Goal: Task Accomplishment & Management: Complete application form

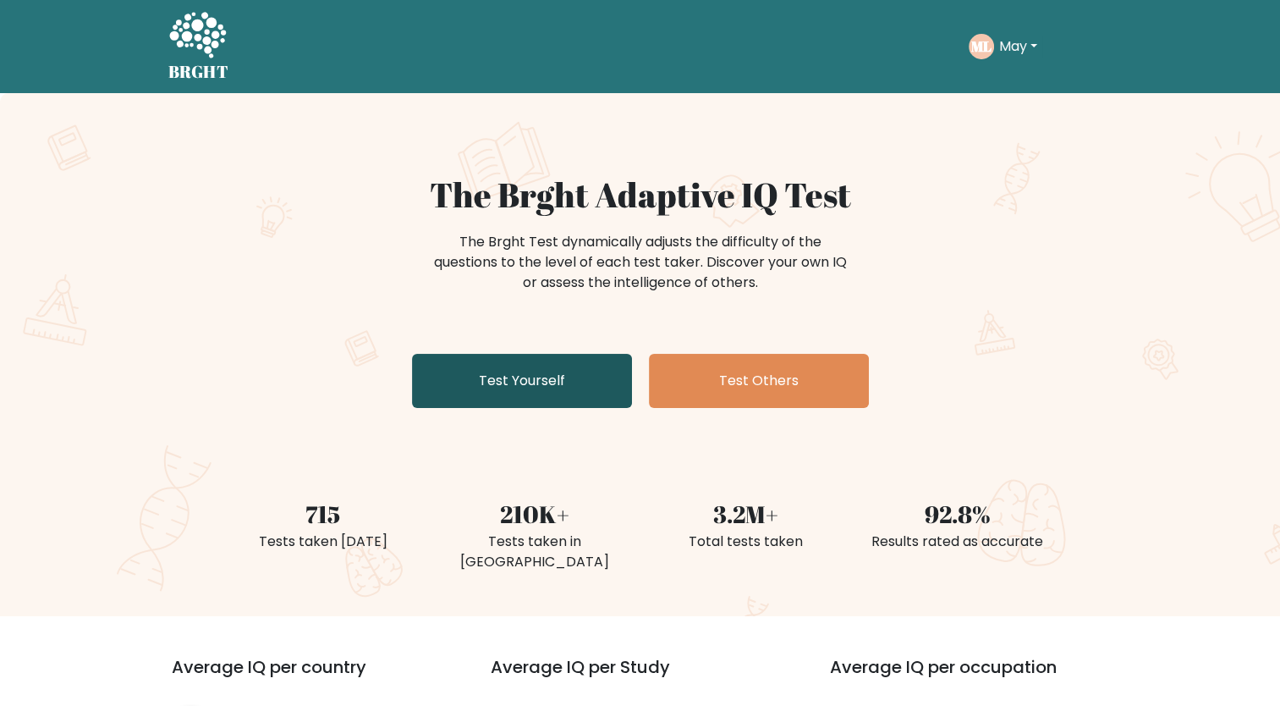
click at [510, 373] on link "Test Yourself" at bounding box center [522, 381] width 220 height 54
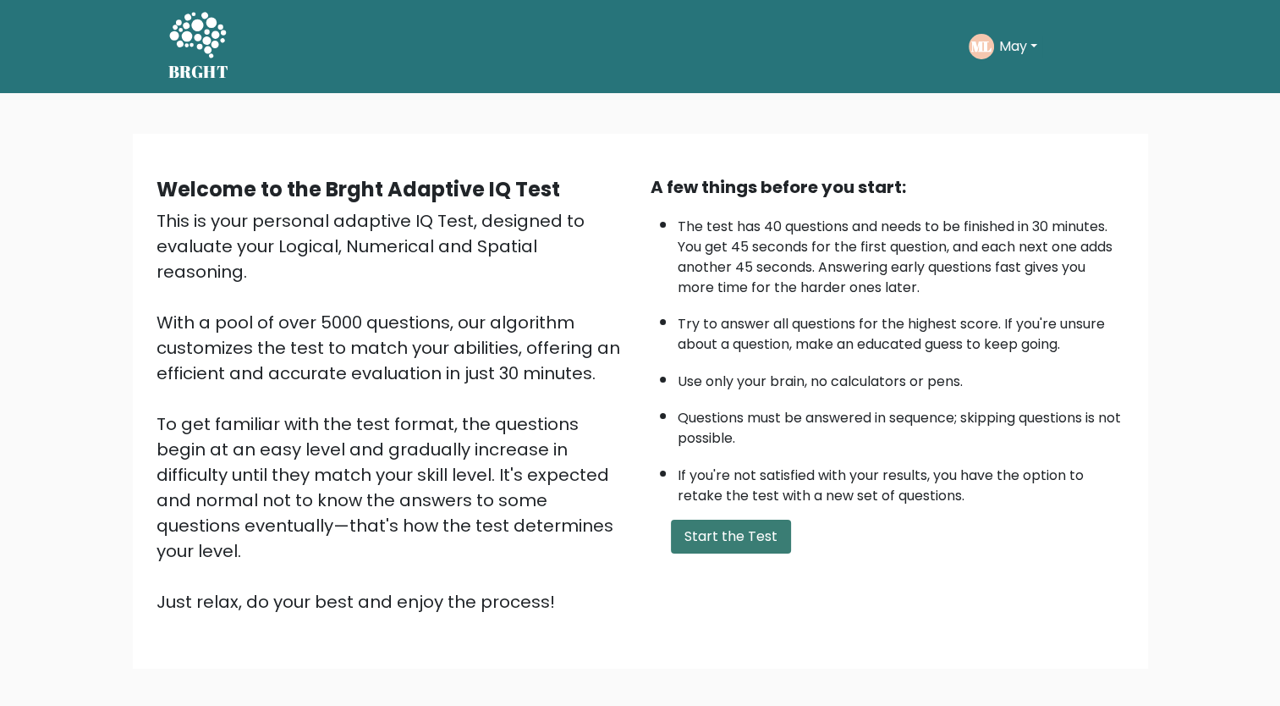
click at [723, 533] on button "Start the Test" at bounding box center [731, 537] width 120 height 34
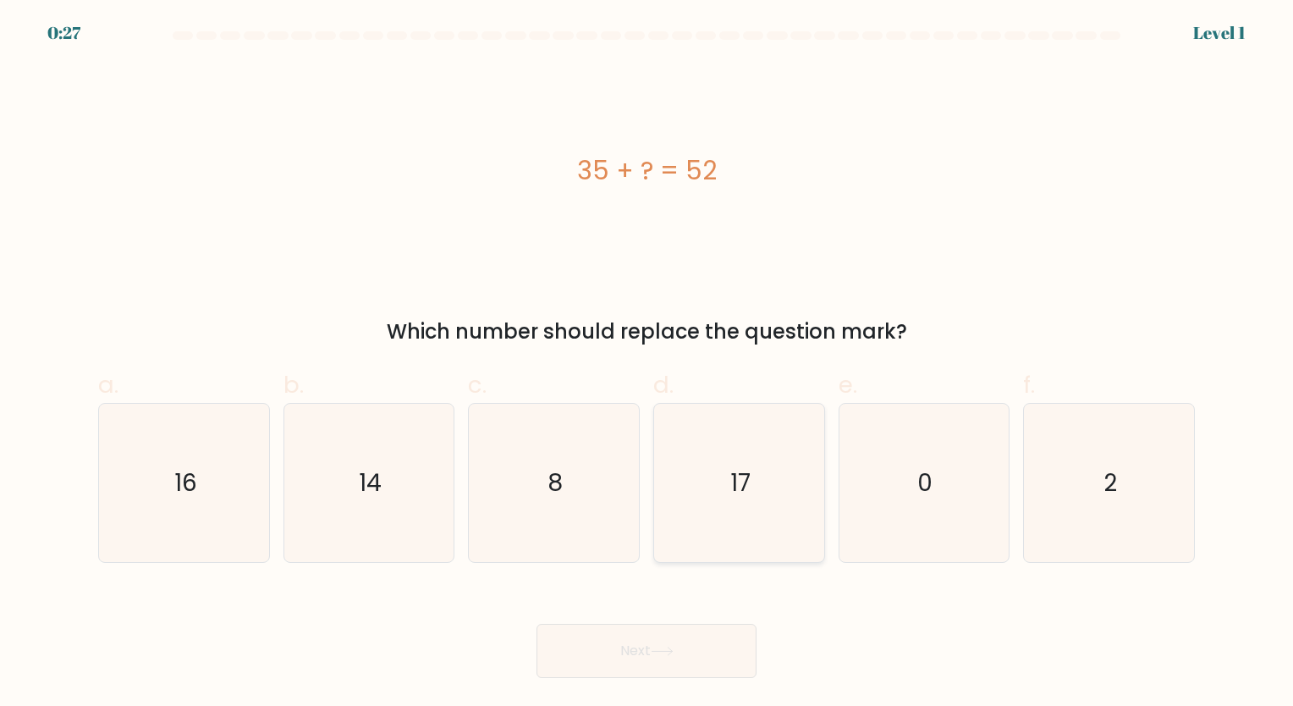
click at [773, 439] on icon "17" at bounding box center [739, 483] width 158 height 158
click at [647, 364] on input "d. 17" at bounding box center [647, 358] width 1 height 11
radio input "true"
click at [620, 664] on button "Next" at bounding box center [647, 651] width 220 height 54
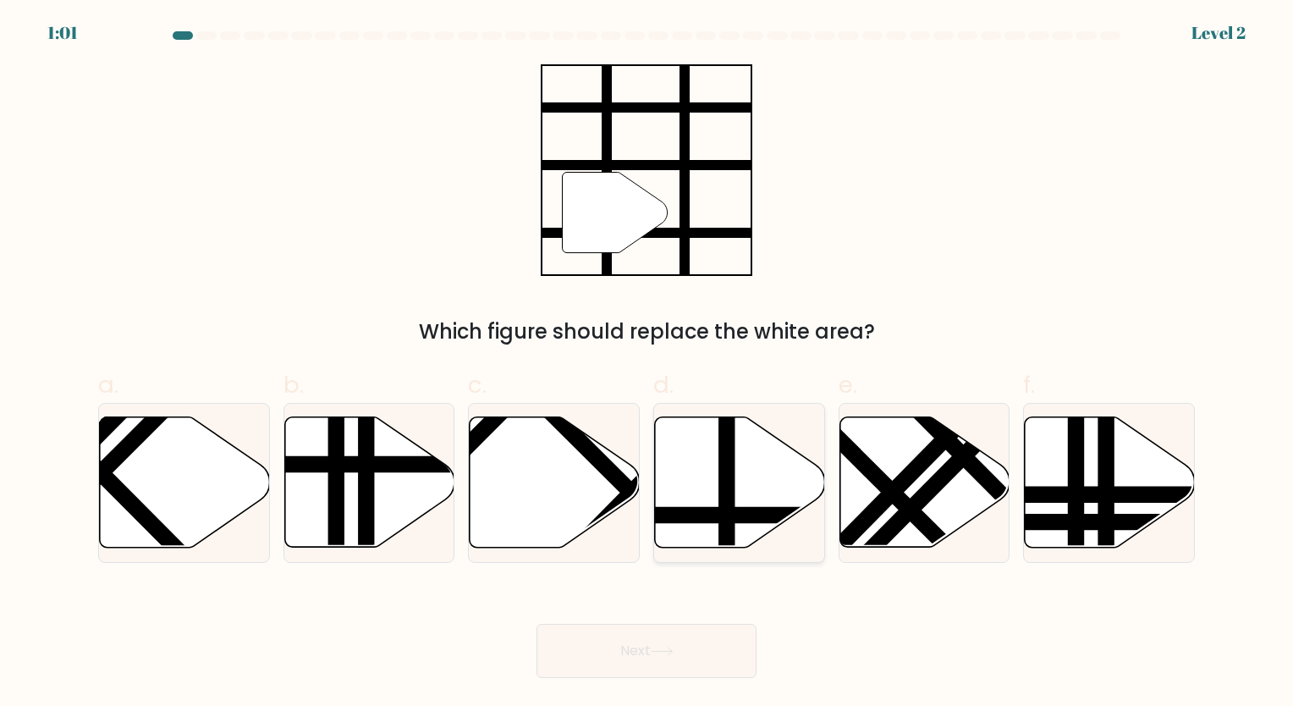
click at [713, 496] on icon at bounding box center [740, 482] width 170 height 130
click at [647, 364] on input "d." at bounding box center [647, 358] width 1 height 11
radio input "true"
click at [710, 666] on button "Next" at bounding box center [647, 651] width 220 height 54
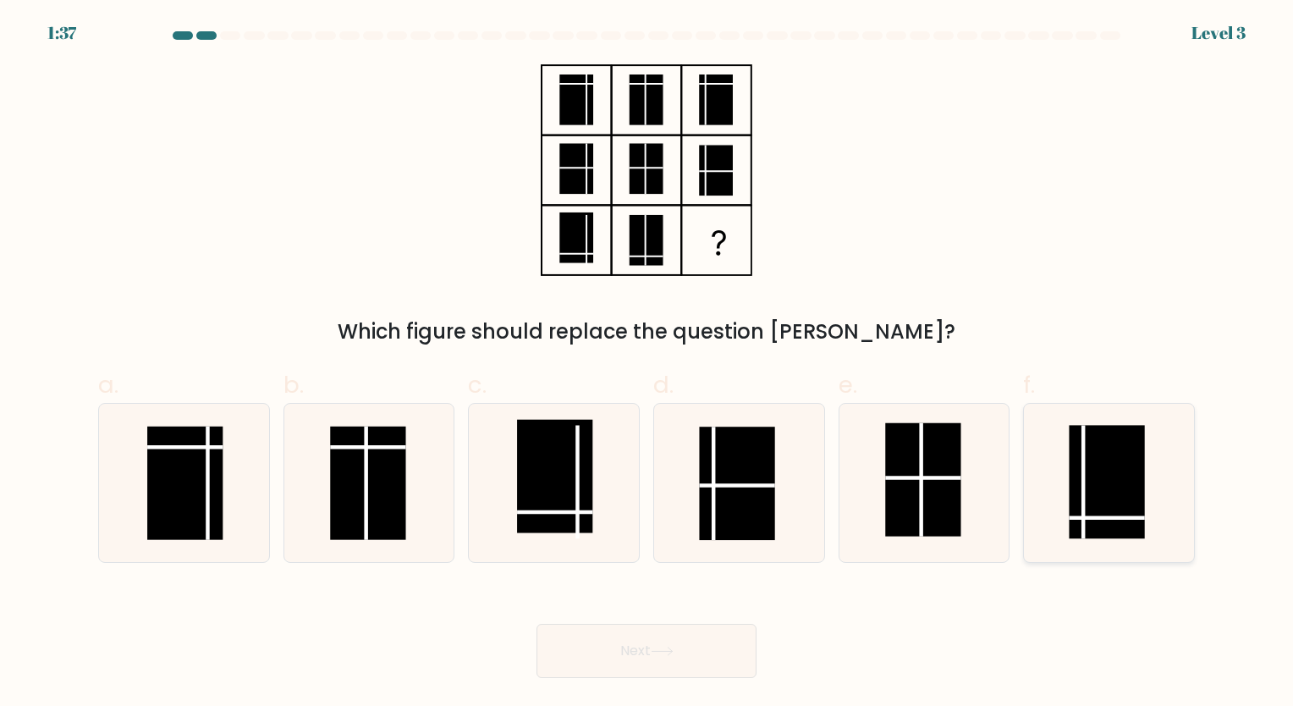
click at [1115, 485] on rect at bounding box center [1106, 481] width 75 height 113
click at [647, 364] on input "f." at bounding box center [647, 358] width 1 height 11
radio input "true"
click at [640, 647] on button "Next" at bounding box center [647, 651] width 220 height 54
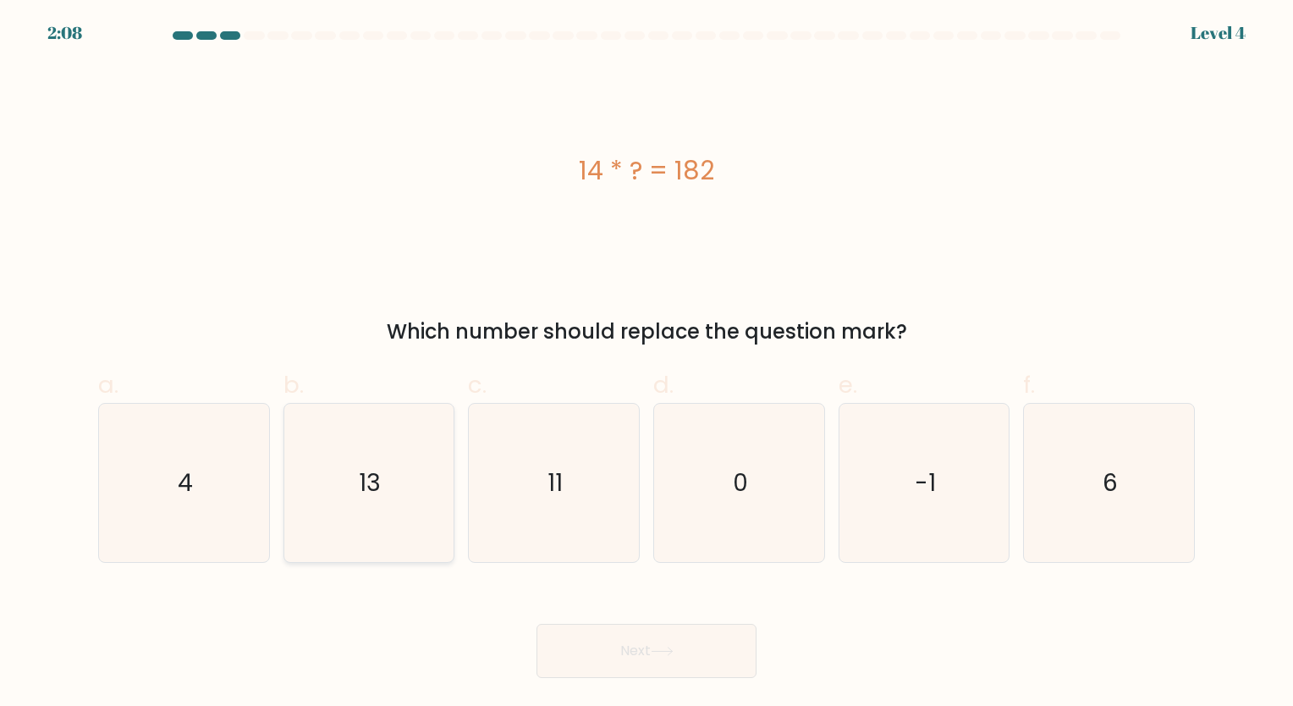
click at [366, 442] on icon "13" at bounding box center [368, 483] width 158 height 158
click at [647, 364] on input "b. 13" at bounding box center [647, 358] width 1 height 11
radio input "true"
click at [685, 641] on button "Next" at bounding box center [647, 651] width 220 height 54
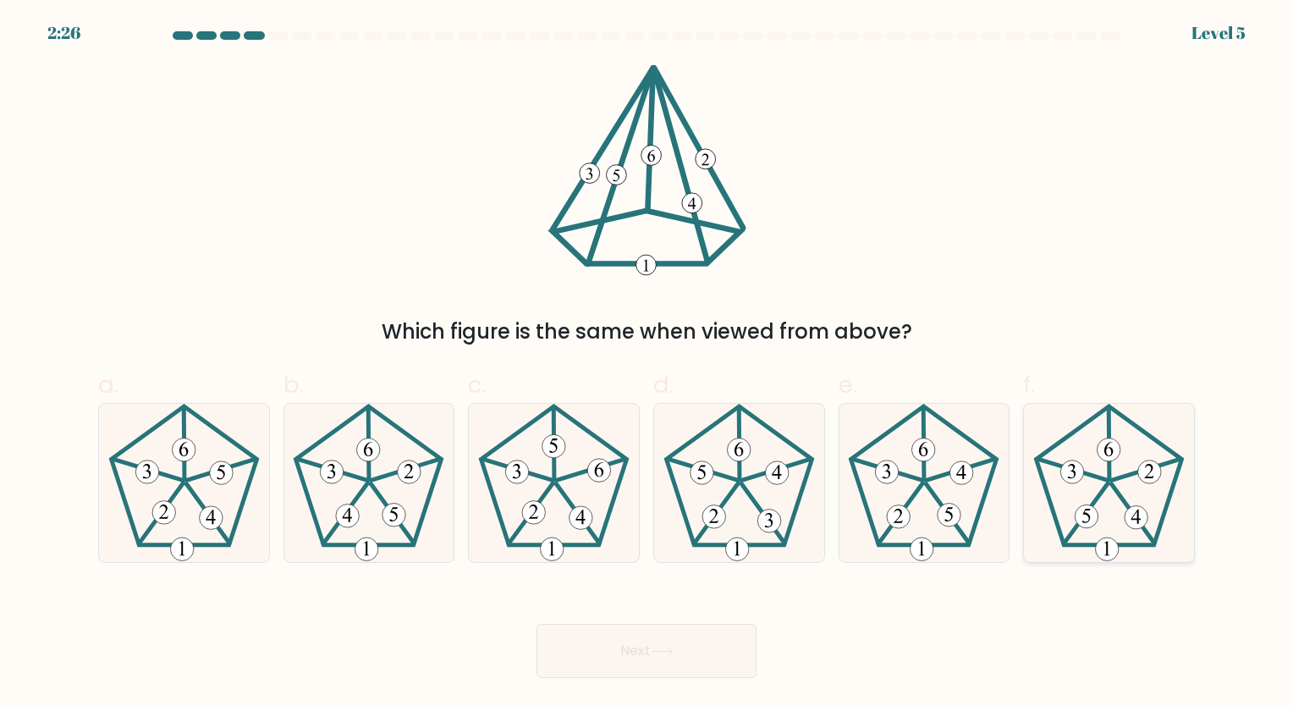
click at [1103, 502] on icon at bounding box center [1109, 483] width 158 height 158
click at [647, 364] on input "f." at bounding box center [647, 358] width 1 height 11
radio input "true"
click at [658, 650] on icon at bounding box center [662, 651] width 23 height 9
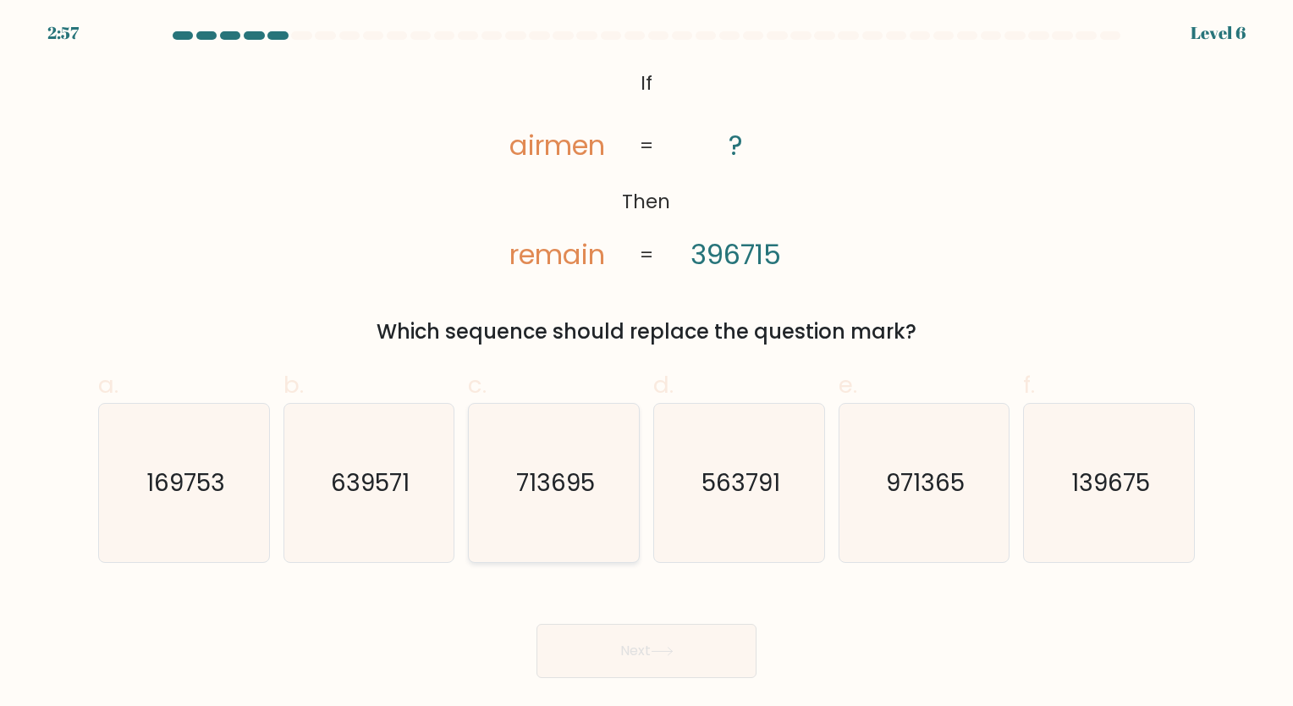
click at [542, 520] on icon "713695" at bounding box center [554, 483] width 158 height 158
click at [647, 364] on input "c. 713695" at bounding box center [647, 358] width 1 height 11
radio input "true"
click at [674, 669] on button "Next" at bounding box center [647, 651] width 220 height 54
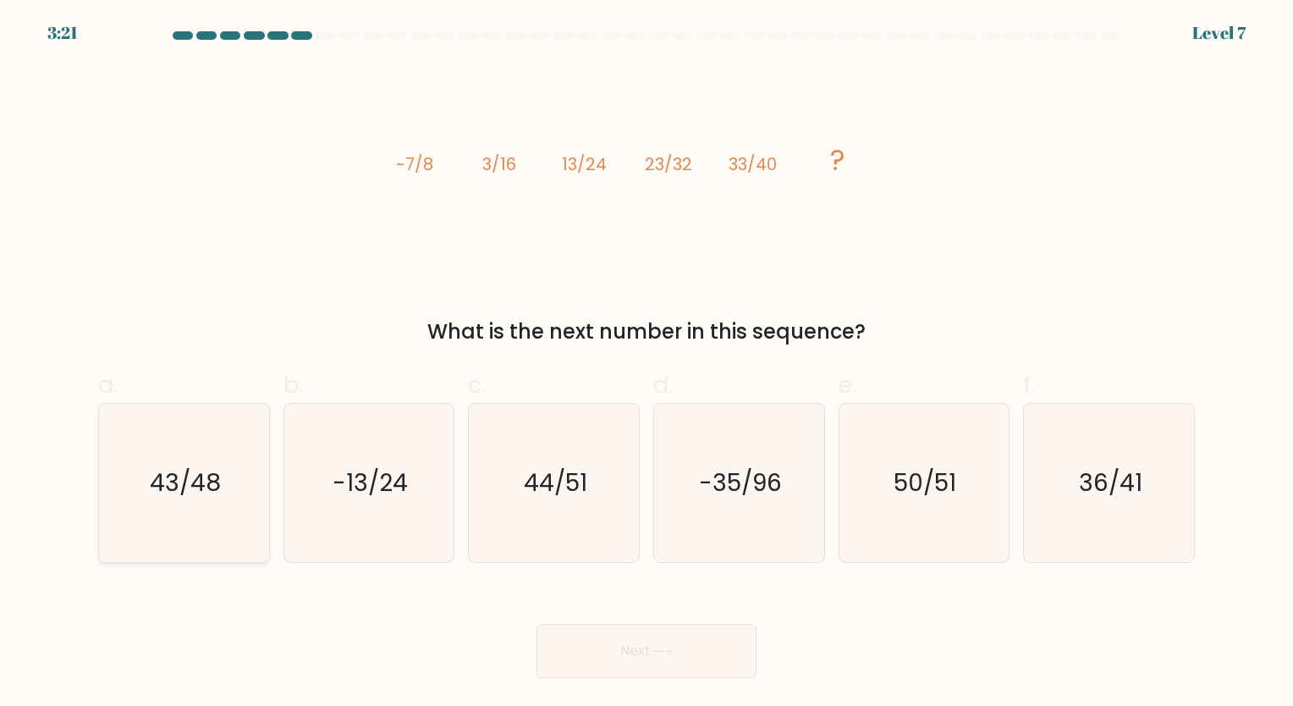
click at [194, 452] on icon "43/48" at bounding box center [184, 483] width 158 height 158
click at [647, 364] on input "a. 43/48" at bounding box center [647, 358] width 1 height 11
radio input "true"
click at [680, 649] on button "Next" at bounding box center [647, 651] width 220 height 54
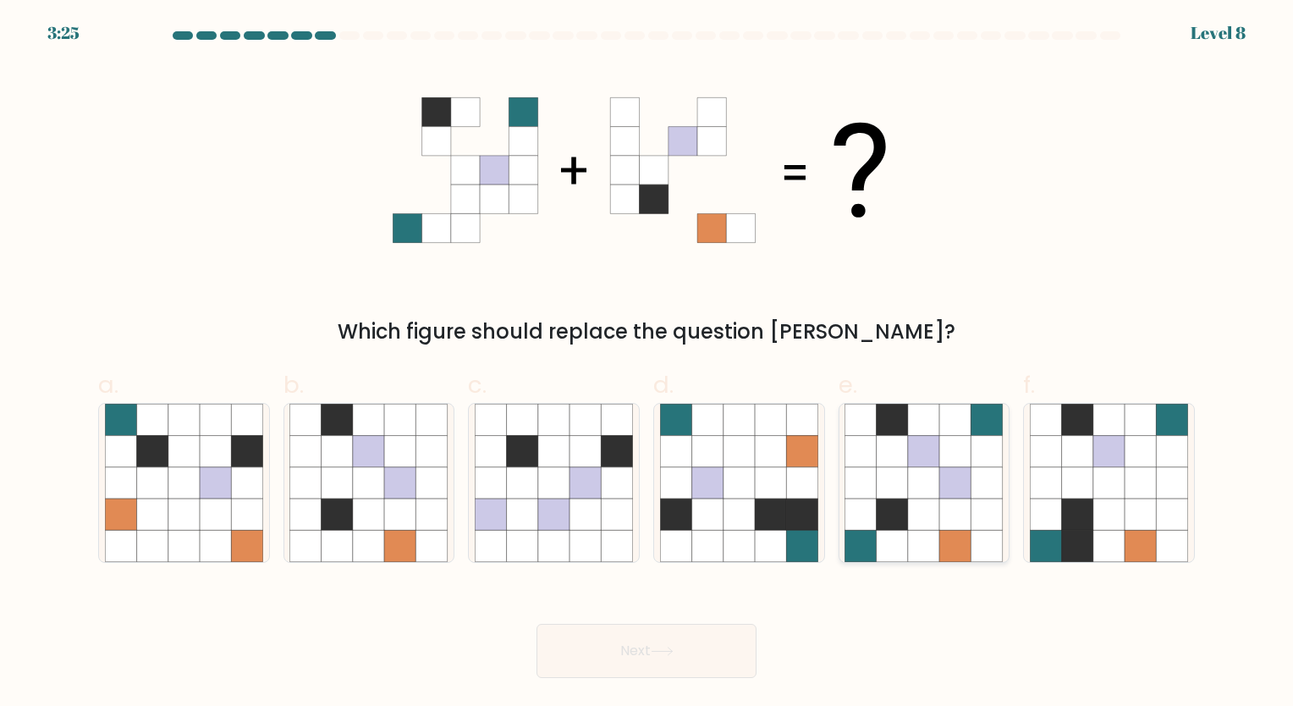
click at [936, 496] on icon at bounding box center [923, 482] width 31 height 31
click at [647, 364] on input "e." at bounding box center [647, 358] width 1 height 11
radio input "true"
click at [634, 660] on button "Next" at bounding box center [647, 651] width 220 height 54
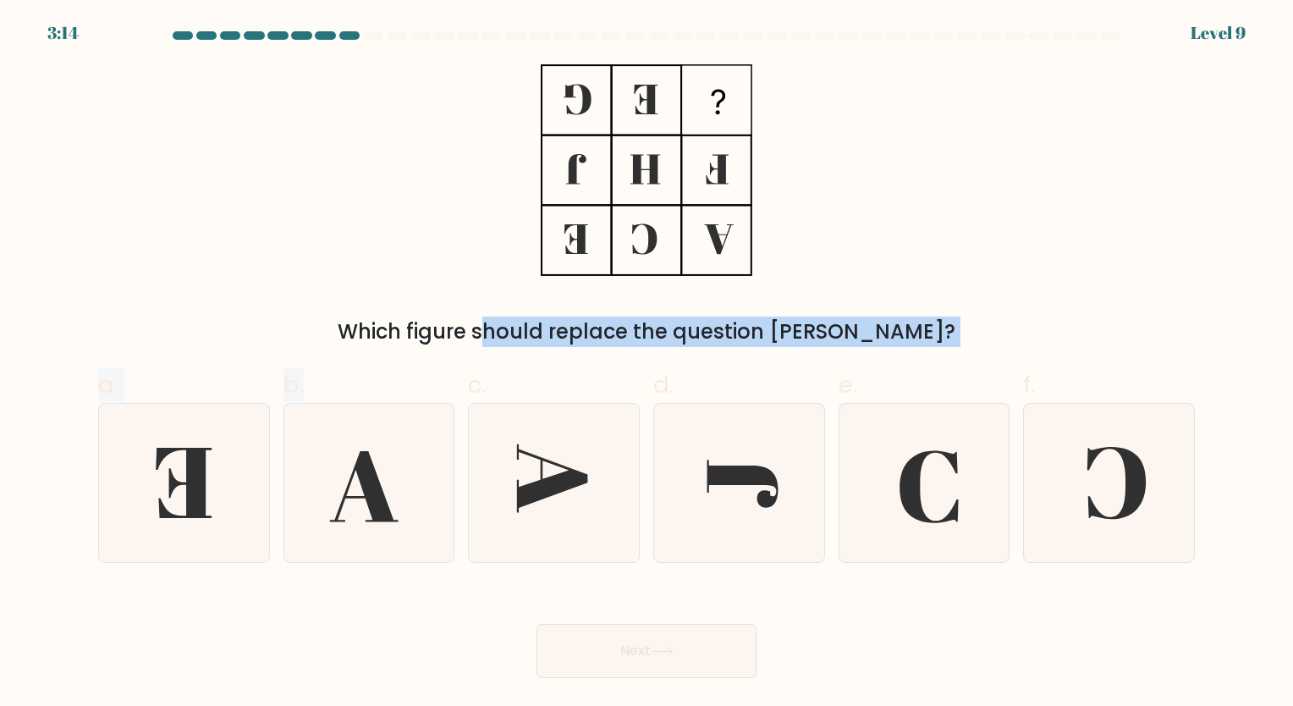
drag, startPoint x: 707, startPoint y: 239, endPoint x: 376, endPoint y: 356, distance: 351.2
click at [376, 356] on form at bounding box center [646, 354] width 1293 height 647
drag, startPoint x: 376, startPoint y: 356, endPoint x: 322, endPoint y: 362, distance: 54.5
click at [322, 362] on div "a. b. c. d." at bounding box center [646, 458] width 1110 height 209
click at [426, 334] on div "Which figure should replace the question mark?" at bounding box center [646, 331] width 1076 height 30
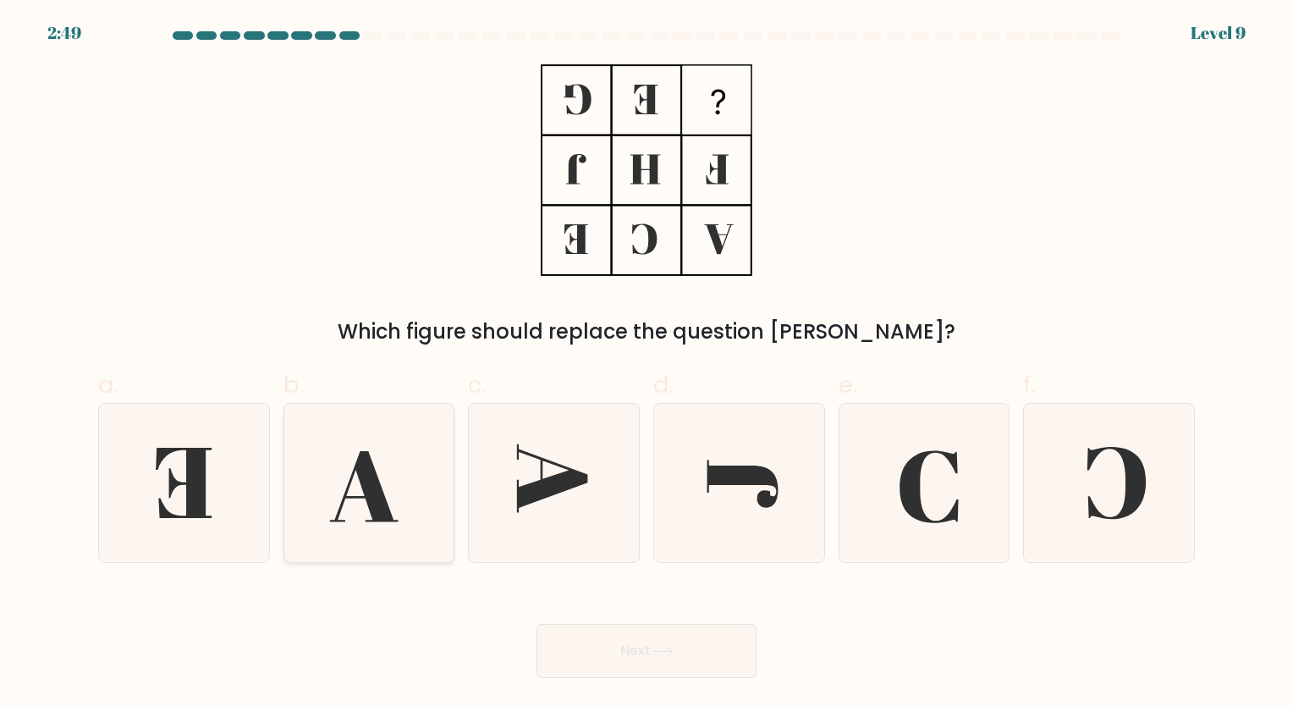
click at [356, 509] on icon at bounding box center [368, 483] width 158 height 158
click at [647, 364] on input "b." at bounding box center [647, 358] width 1 height 11
radio input "true"
click at [724, 668] on button "Next" at bounding box center [647, 651] width 220 height 54
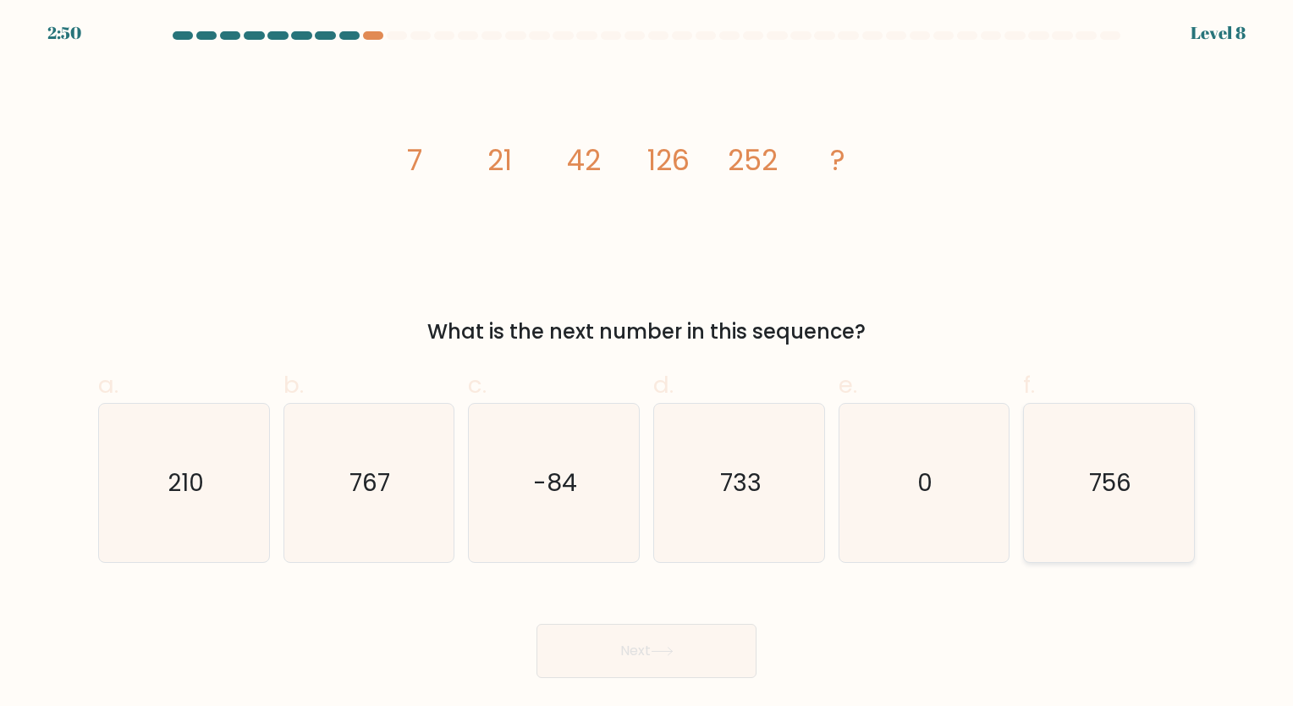
click at [1103, 482] on text "756" at bounding box center [1110, 482] width 42 height 33
click at [647, 364] on input "f. 756" at bounding box center [647, 358] width 1 height 11
radio input "true"
click at [685, 631] on button "Next" at bounding box center [647, 651] width 220 height 54
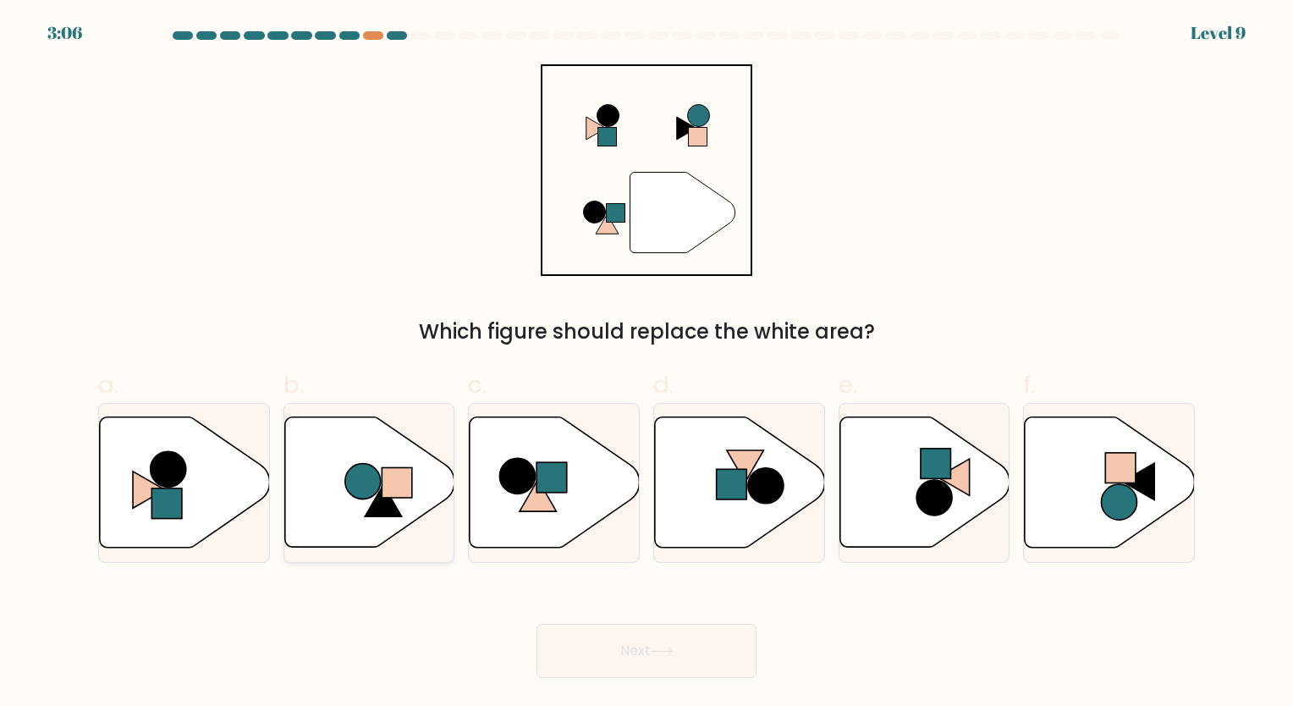
click at [381, 483] on icon at bounding box center [369, 482] width 170 height 130
click at [647, 364] on input "b." at bounding box center [647, 358] width 1 height 11
radio input "true"
click at [709, 651] on button "Next" at bounding box center [647, 651] width 220 height 54
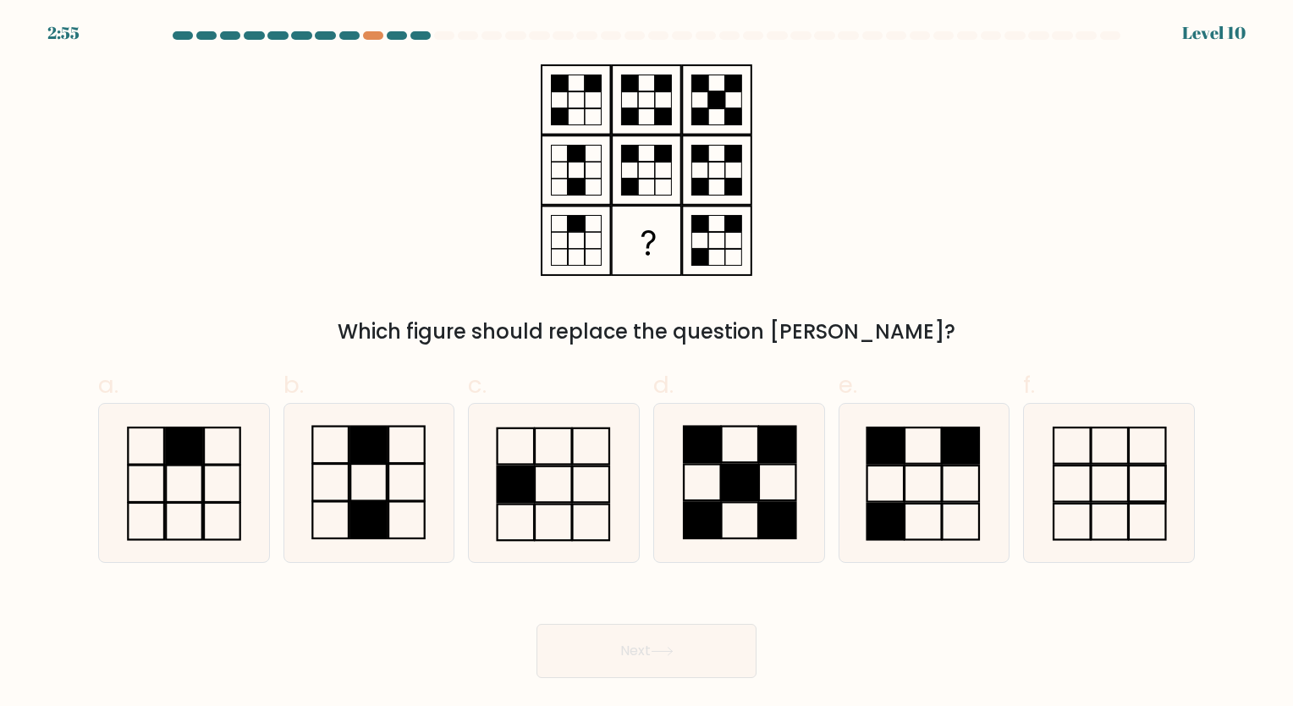
click at [639, 173] on icon at bounding box center [647, 170] width 212 height 212
click at [738, 462] on rect at bounding box center [739, 444] width 37 height 36
click at [647, 364] on input "d." at bounding box center [647, 358] width 1 height 11
radio input "true"
click at [389, 480] on rect at bounding box center [407, 482] width 36 height 37
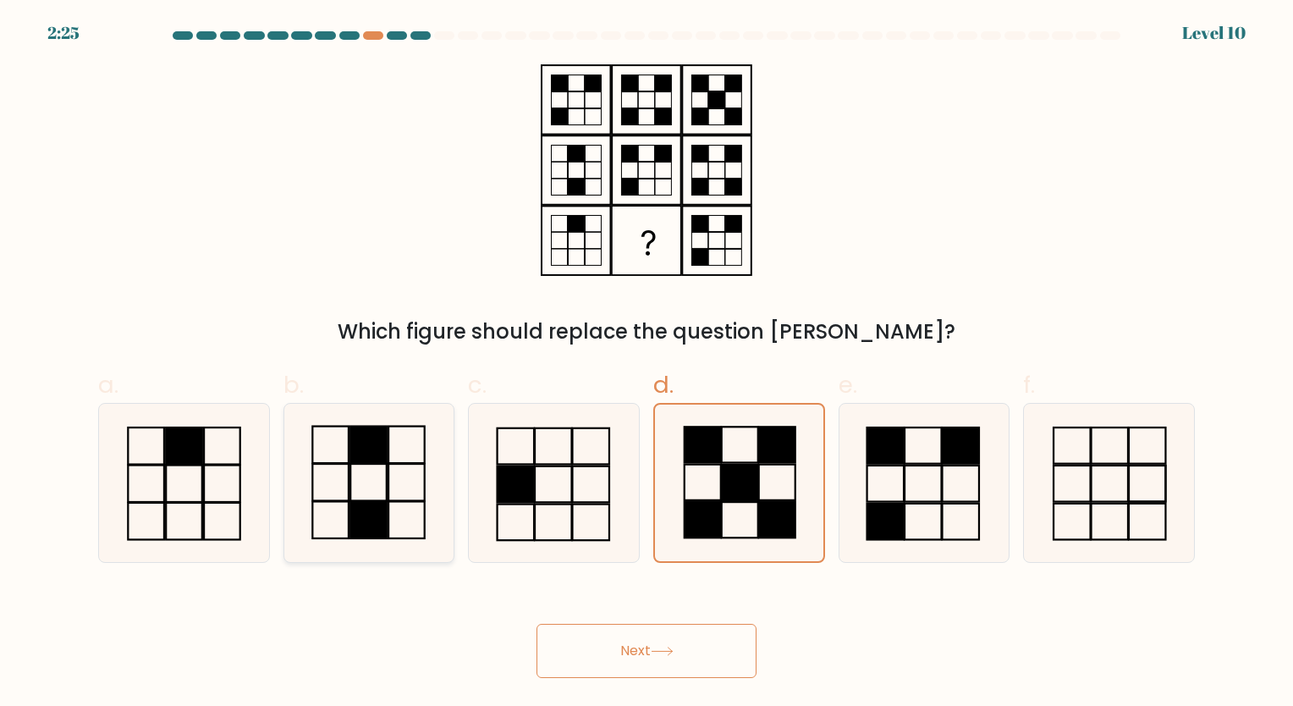
click at [647, 364] on input "b." at bounding box center [647, 358] width 1 height 11
radio input "true"
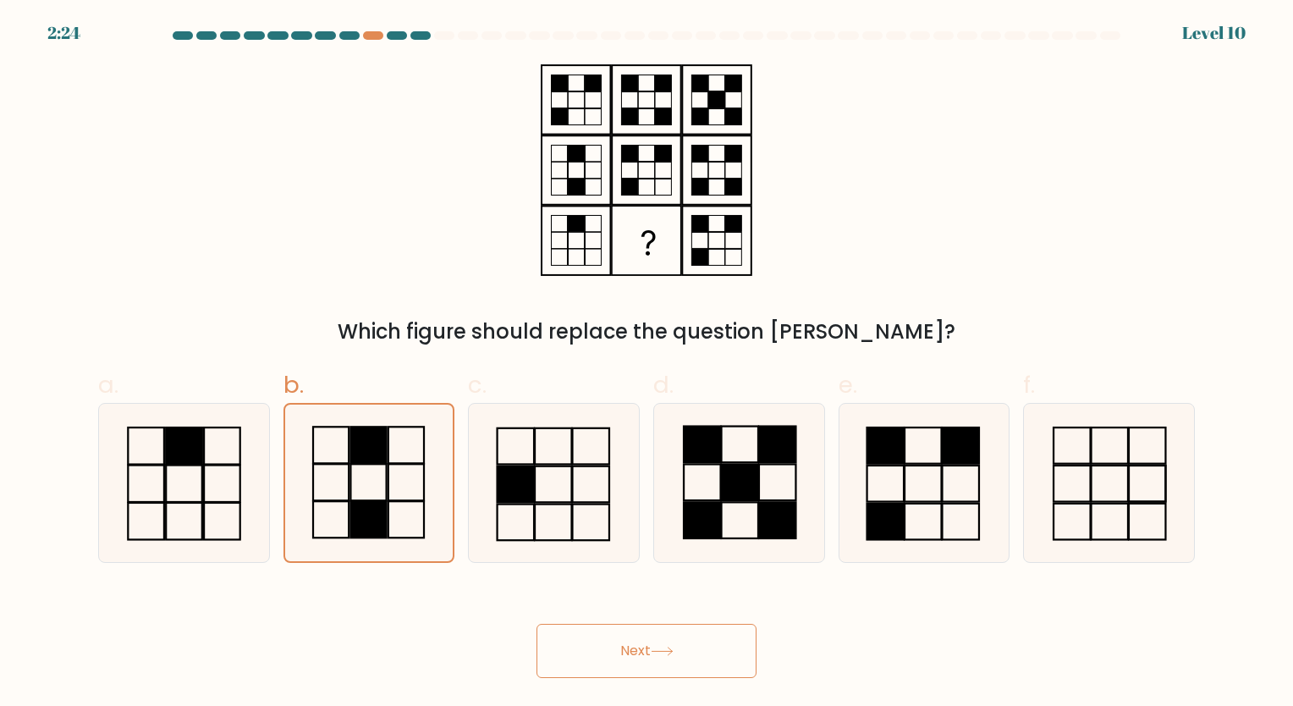
click at [667, 652] on icon at bounding box center [662, 651] width 23 height 9
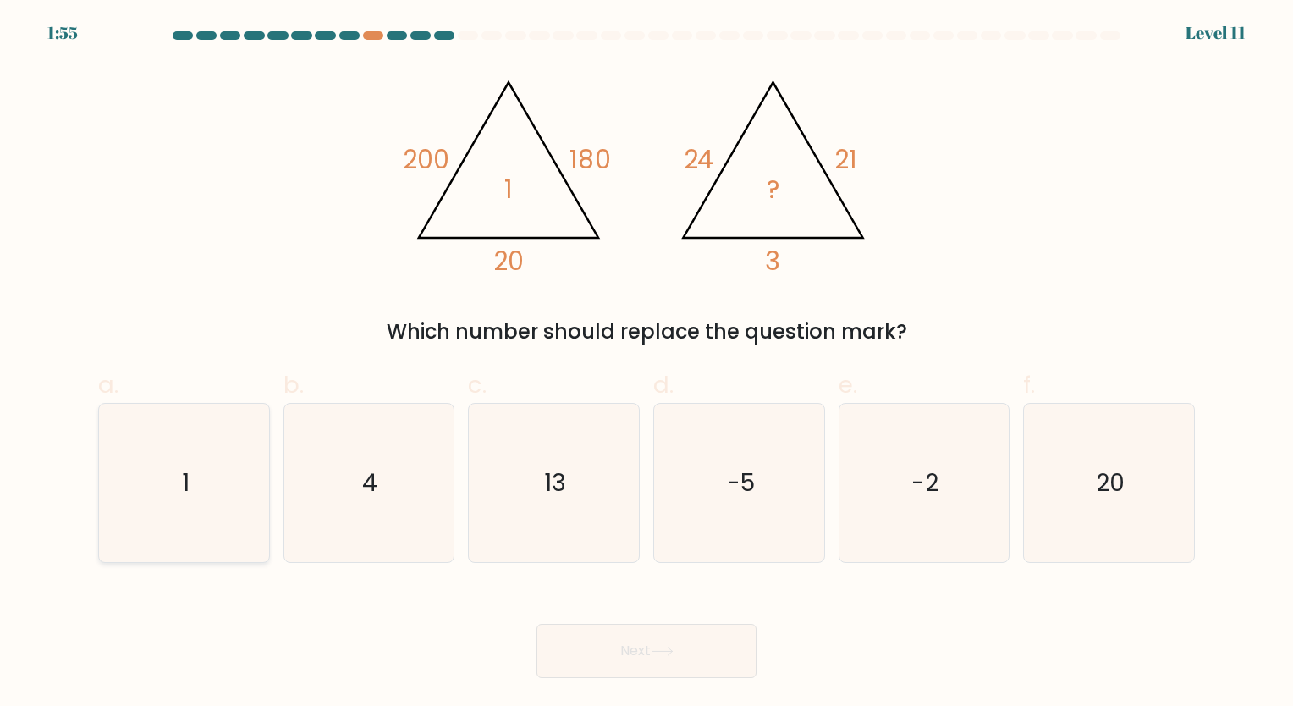
click at [184, 454] on icon "1" at bounding box center [184, 483] width 158 height 158
click at [647, 364] on input "a. 1" at bounding box center [647, 358] width 1 height 11
radio input "true"
click at [652, 662] on button "Next" at bounding box center [647, 651] width 220 height 54
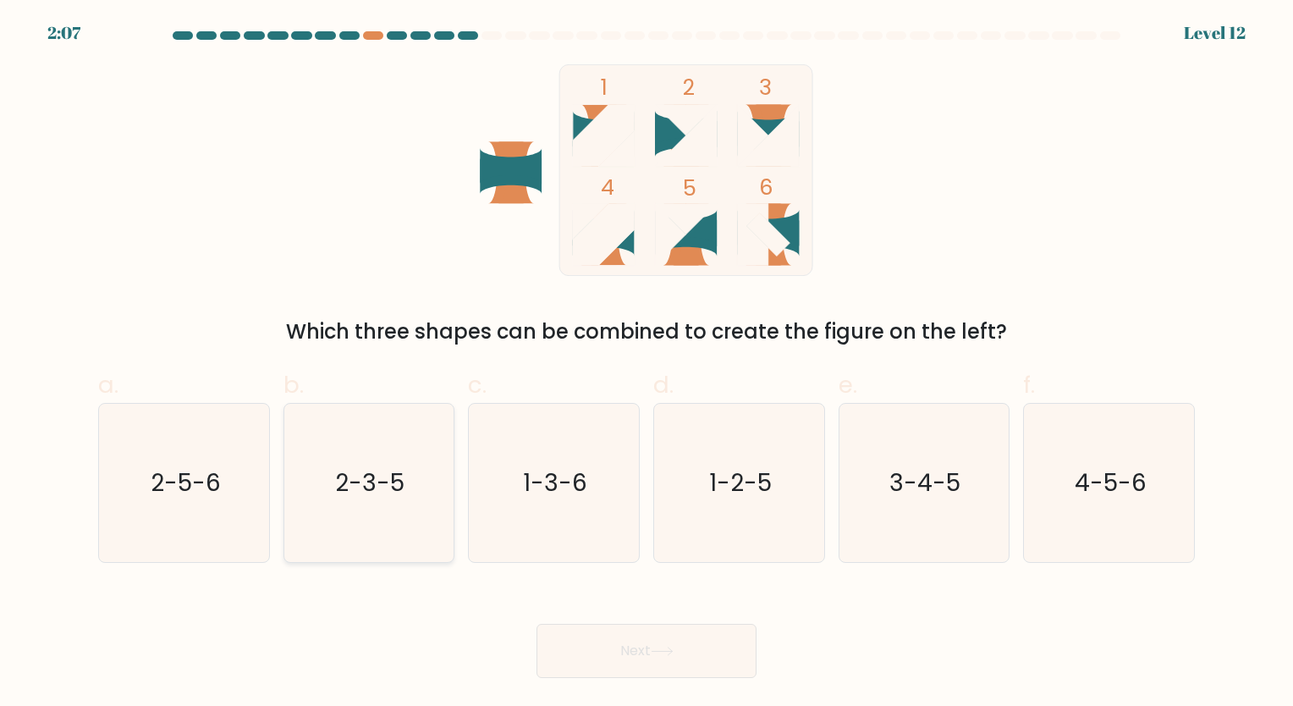
click at [393, 436] on icon "2-3-5" at bounding box center [368, 483] width 158 height 158
click at [647, 364] on input "b. 2-3-5" at bounding box center [647, 358] width 1 height 11
radio input "true"
click at [643, 636] on button "Next" at bounding box center [647, 651] width 220 height 54
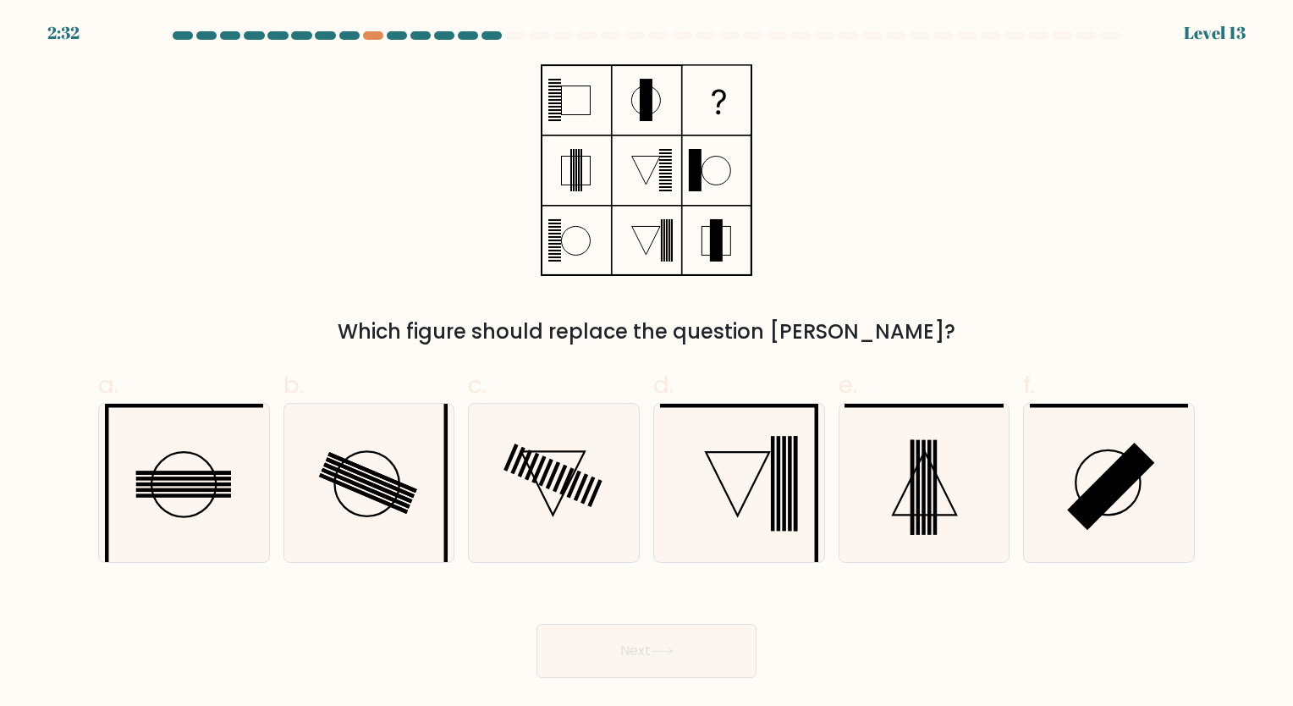
click at [579, 124] on icon at bounding box center [647, 170] width 212 height 212
click at [196, 487] on icon at bounding box center [184, 483] width 158 height 158
click at [647, 364] on input "a." at bounding box center [647, 358] width 1 height 11
radio input "true"
click at [646, 648] on button "Next" at bounding box center [647, 651] width 220 height 54
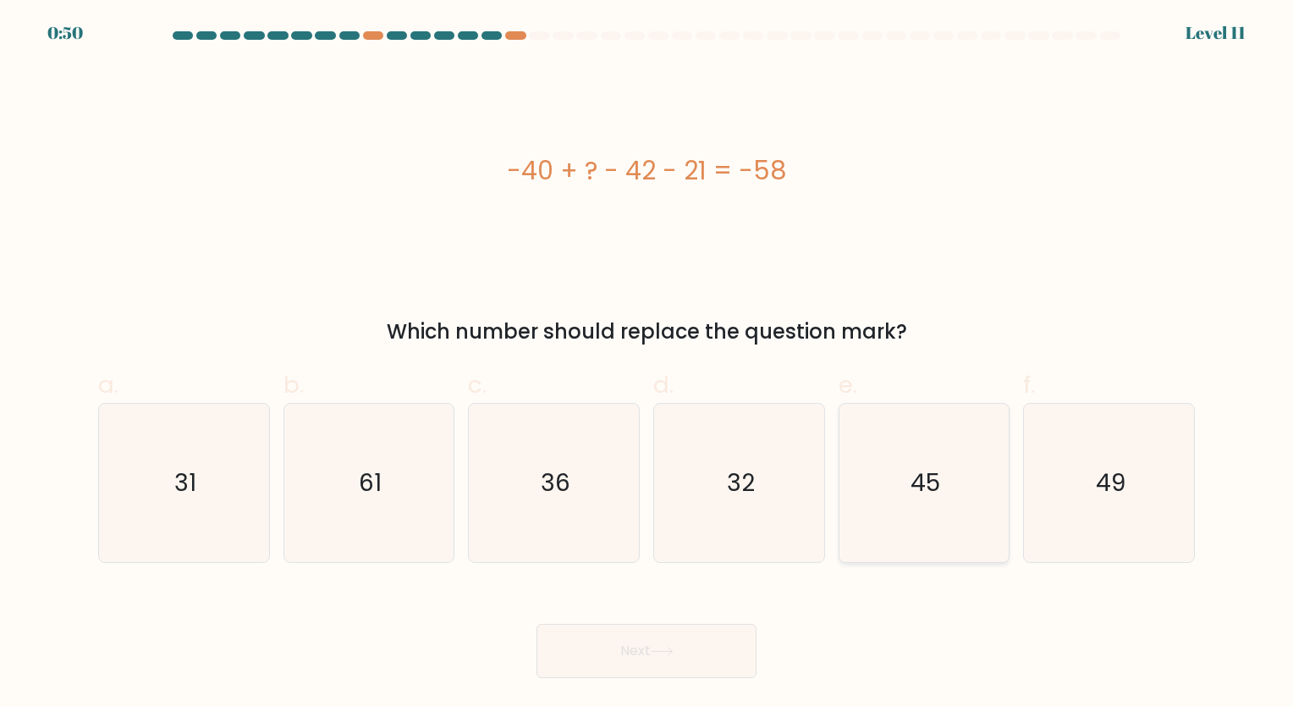
click at [911, 426] on icon "45" at bounding box center [924, 483] width 158 height 158
click at [647, 364] on input "e. 45" at bounding box center [647, 358] width 1 height 11
radio input "true"
click at [707, 647] on button "Next" at bounding box center [647, 651] width 220 height 54
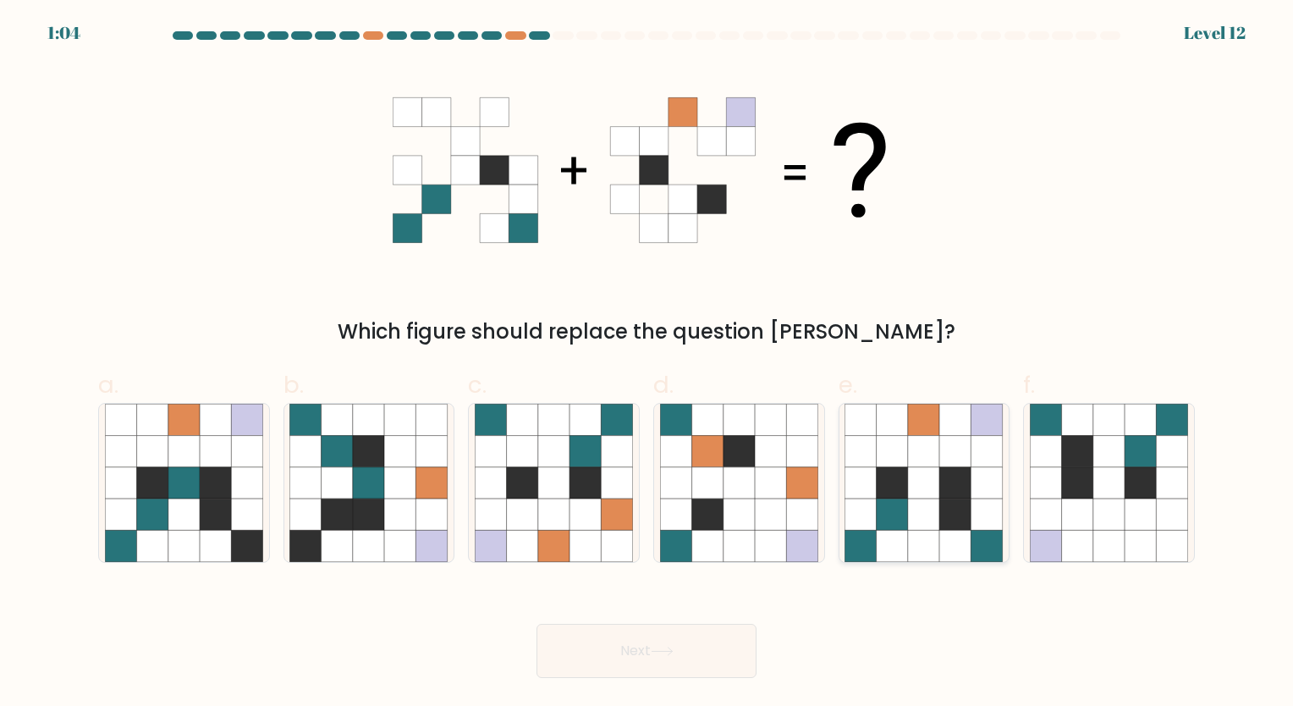
click at [905, 471] on icon at bounding box center [892, 482] width 31 height 31
click at [647, 364] on input "e." at bounding box center [647, 358] width 1 height 11
radio input "true"
click at [685, 648] on button "Next" at bounding box center [647, 651] width 220 height 54
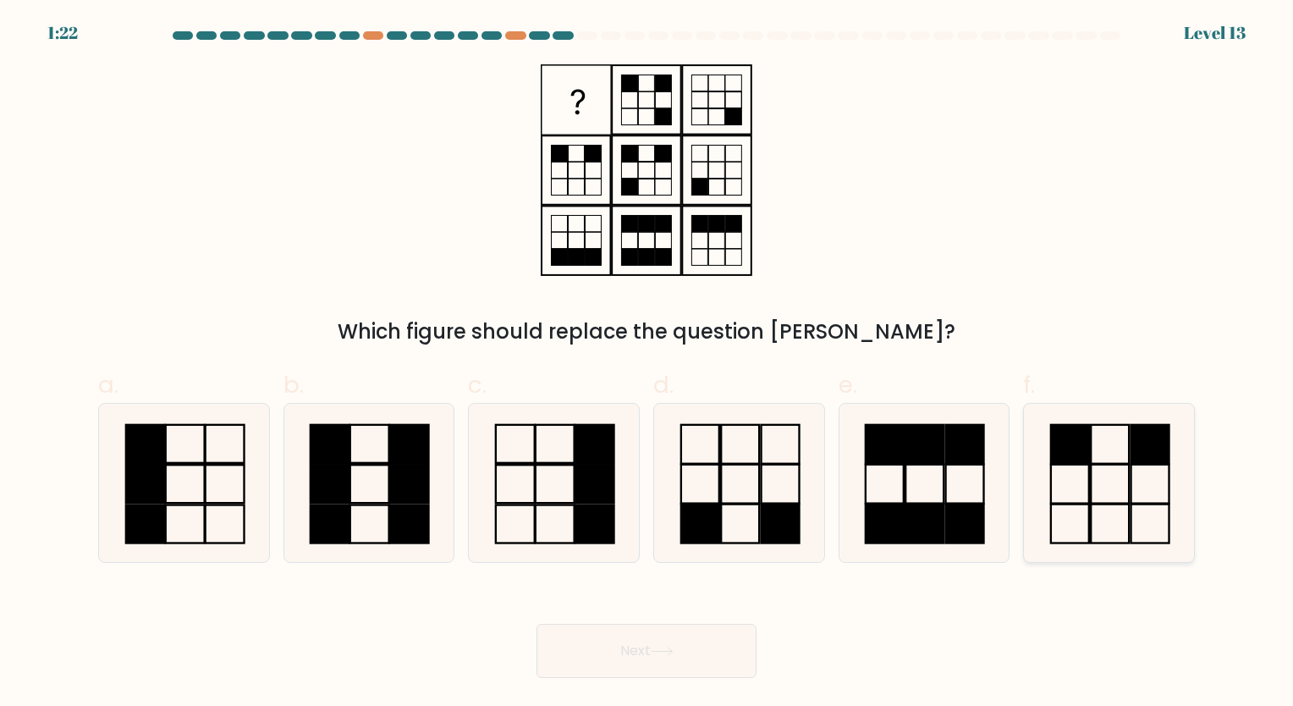
click at [1143, 484] on icon at bounding box center [1109, 483] width 158 height 158
click at [647, 364] on input "f." at bounding box center [647, 358] width 1 height 11
radio input "true"
click at [680, 655] on button "Next" at bounding box center [647, 651] width 220 height 54
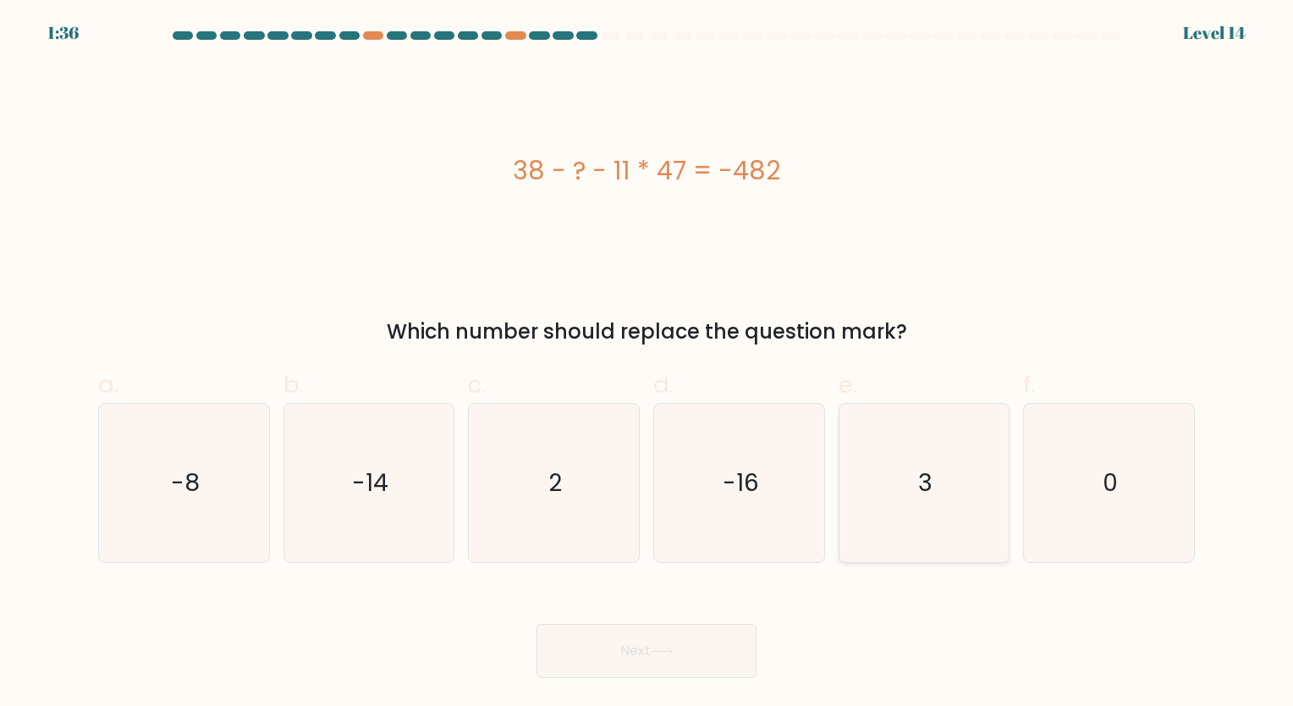
click at [946, 458] on icon "3" at bounding box center [924, 483] width 158 height 158
click at [647, 364] on input "e. 3" at bounding box center [647, 358] width 1 height 11
radio input "true"
click at [636, 648] on button "Next" at bounding box center [647, 651] width 220 height 54
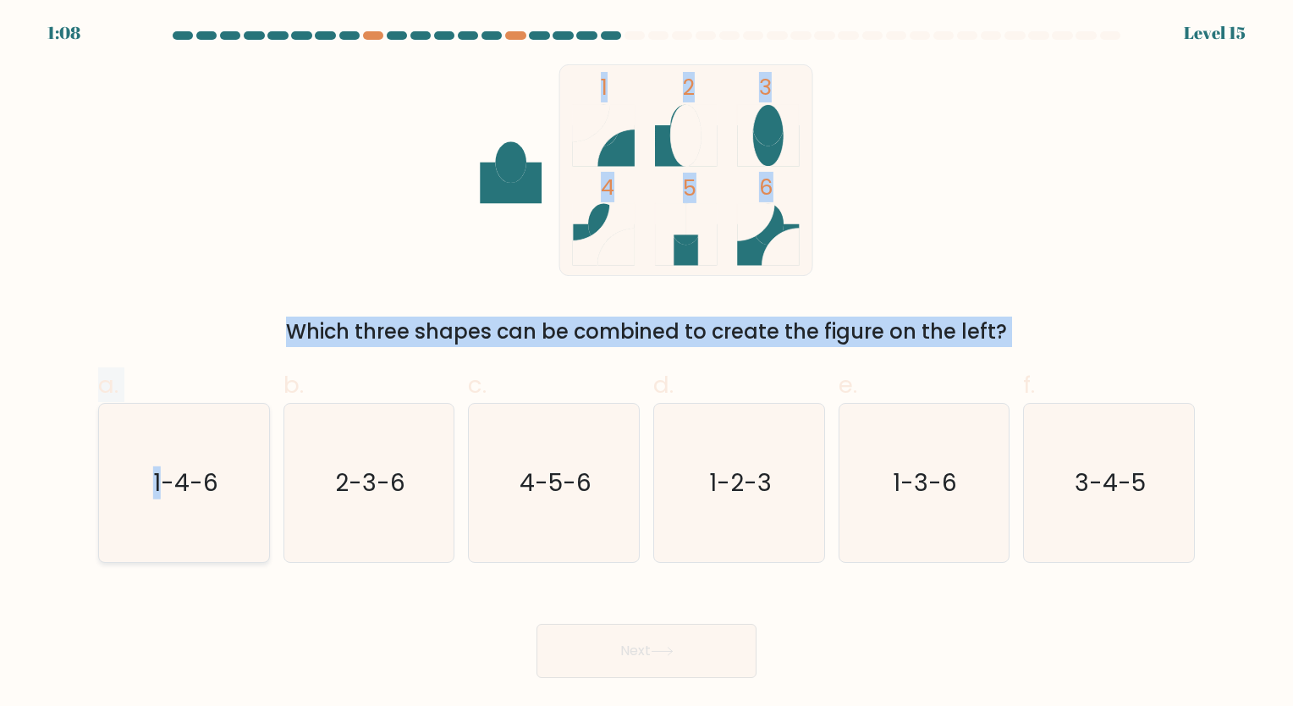
drag, startPoint x: 790, startPoint y: 249, endPoint x: 162, endPoint y: 455, distance: 661.0
click at [162, 455] on form at bounding box center [646, 354] width 1293 height 647
click at [162, 455] on icon "1-4-6" at bounding box center [184, 483] width 158 height 158
click at [647, 364] on input "a. 1-4-6" at bounding box center [647, 358] width 1 height 11
radio input "true"
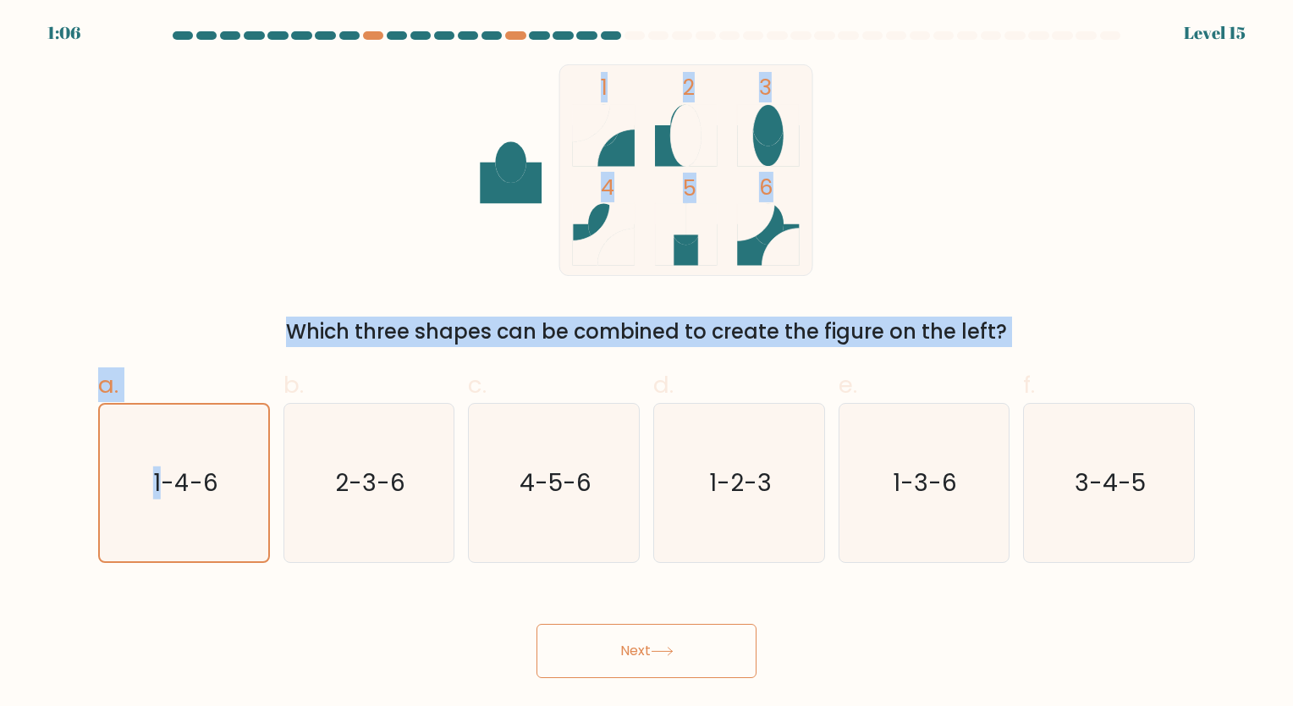
click at [586, 669] on button "Next" at bounding box center [647, 651] width 220 height 54
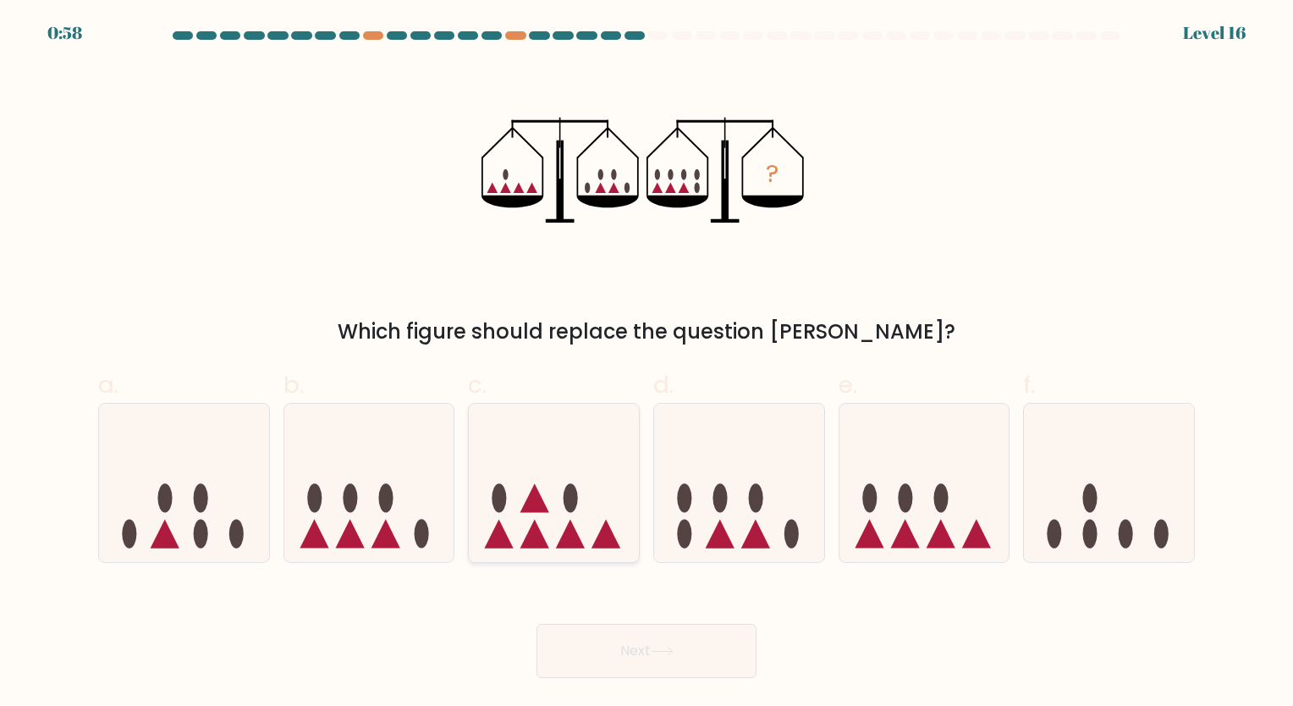
click at [596, 492] on icon at bounding box center [554, 482] width 170 height 140
click at [647, 364] on input "c." at bounding box center [647, 358] width 1 height 11
radio input "true"
click at [679, 639] on button "Next" at bounding box center [647, 651] width 220 height 54
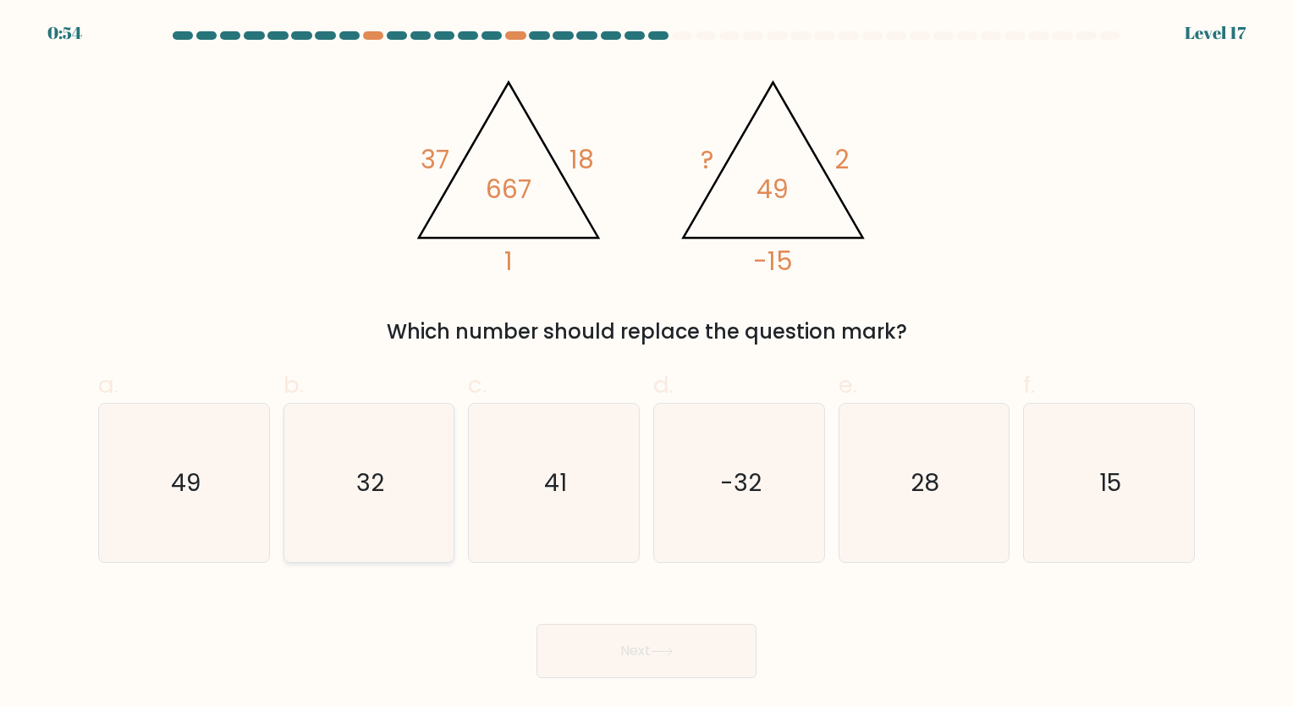
click at [372, 486] on text "32" at bounding box center [370, 482] width 28 height 33
click at [647, 364] on input "b. 32" at bounding box center [647, 358] width 1 height 11
radio input "true"
click at [674, 647] on icon at bounding box center [662, 651] width 23 height 9
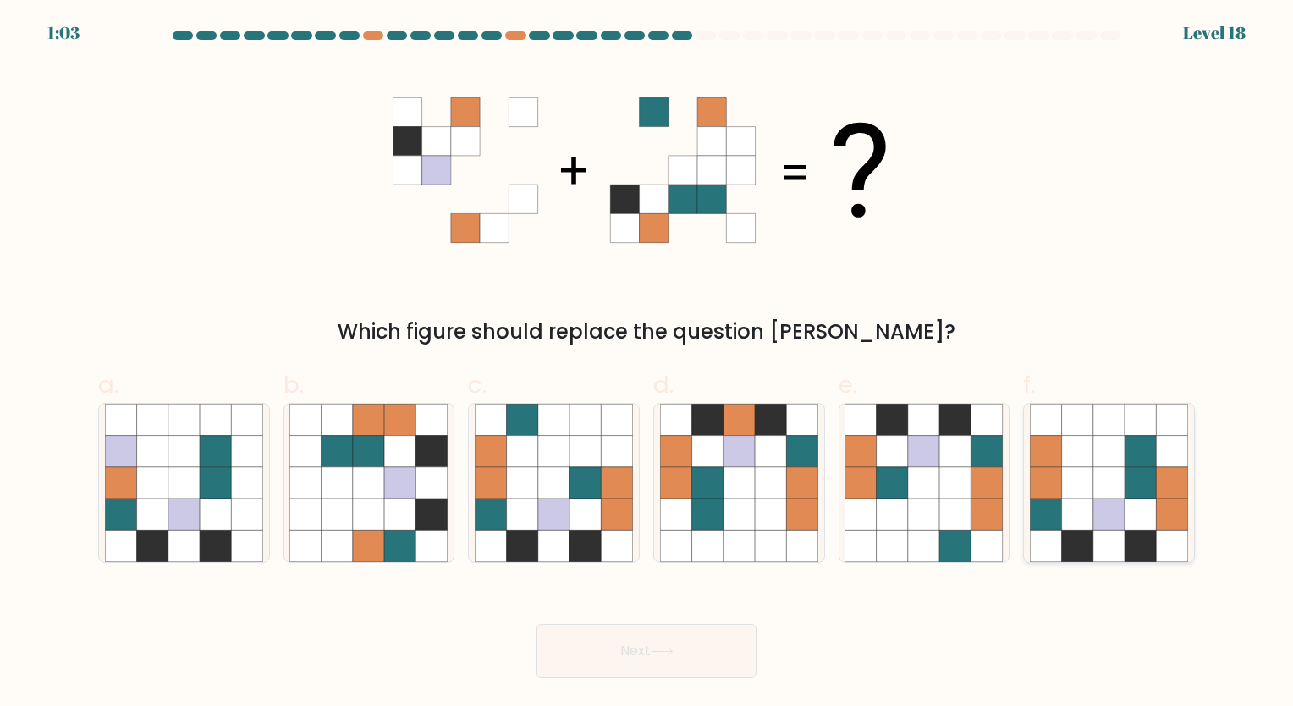
click at [1159, 504] on icon at bounding box center [1172, 513] width 31 height 31
click at [647, 364] on input "f." at bounding box center [647, 358] width 1 height 11
radio input "true"
click at [687, 669] on button "Next" at bounding box center [647, 651] width 220 height 54
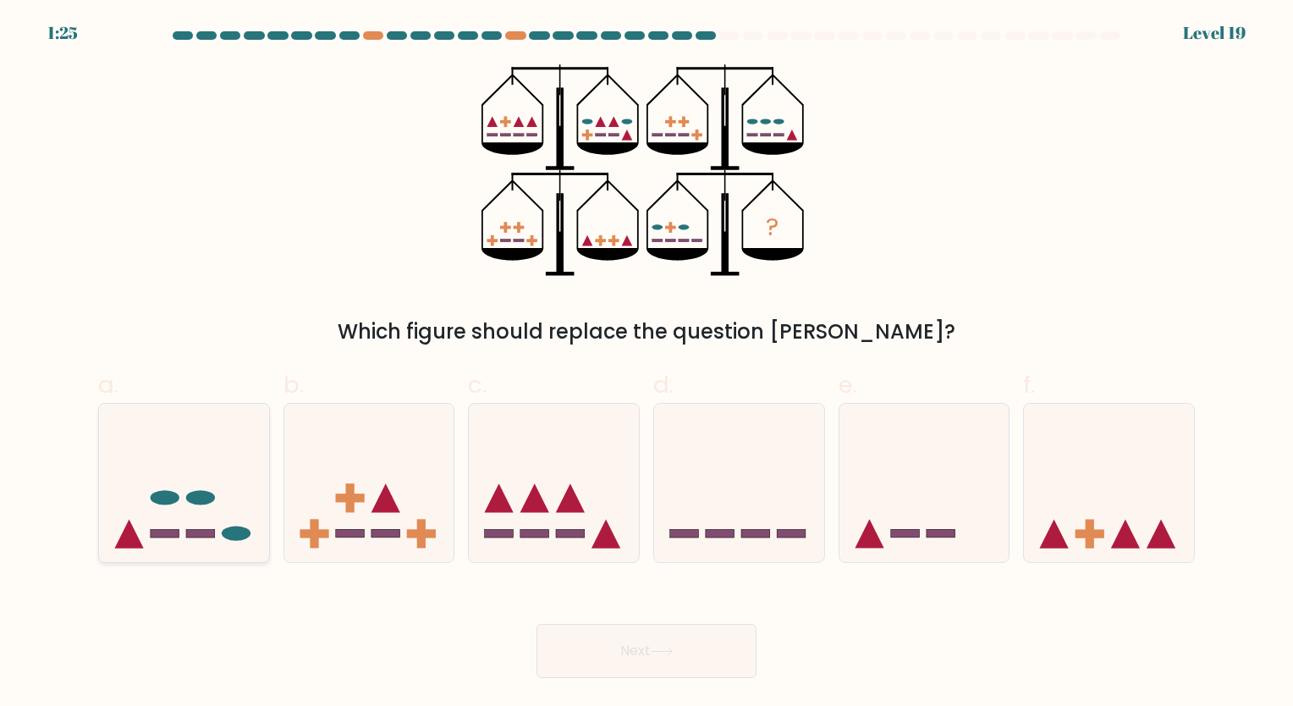
click at [139, 492] on icon at bounding box center [184, 482] width 170 height 140
click at [647, 364] on input "a." at bounding box center [647, 358] width 1 height 11
radio input "true"
click at [700, 662] on button "Next" at bounding box center [647, 651] width 220 height 54
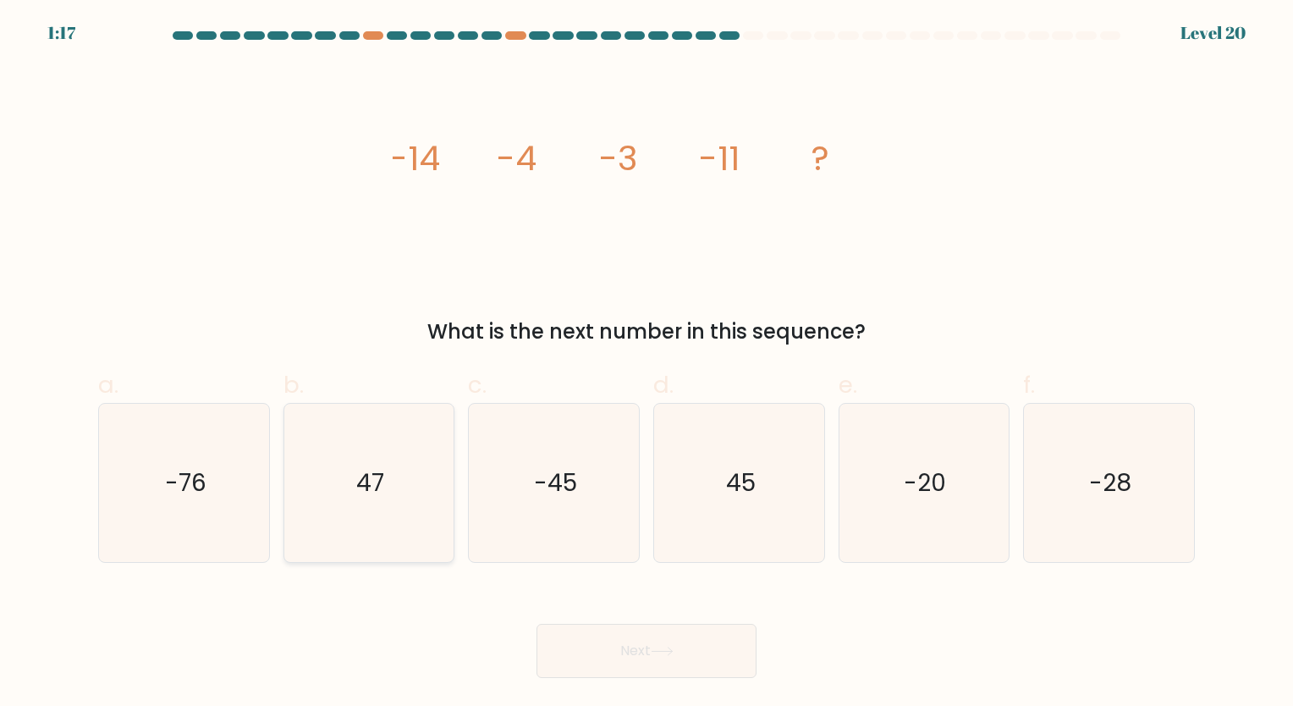
click at [376, 513] on icon "47" at bounding box center [368, 483] width 158 height 158
click at [647, 364] on input "b. 47" at bounding box center [647, 358] width 1 height 11
radio input "true"
click at [624, 645] on button "Next" at bounding box center [647, 651] width 220 height 54
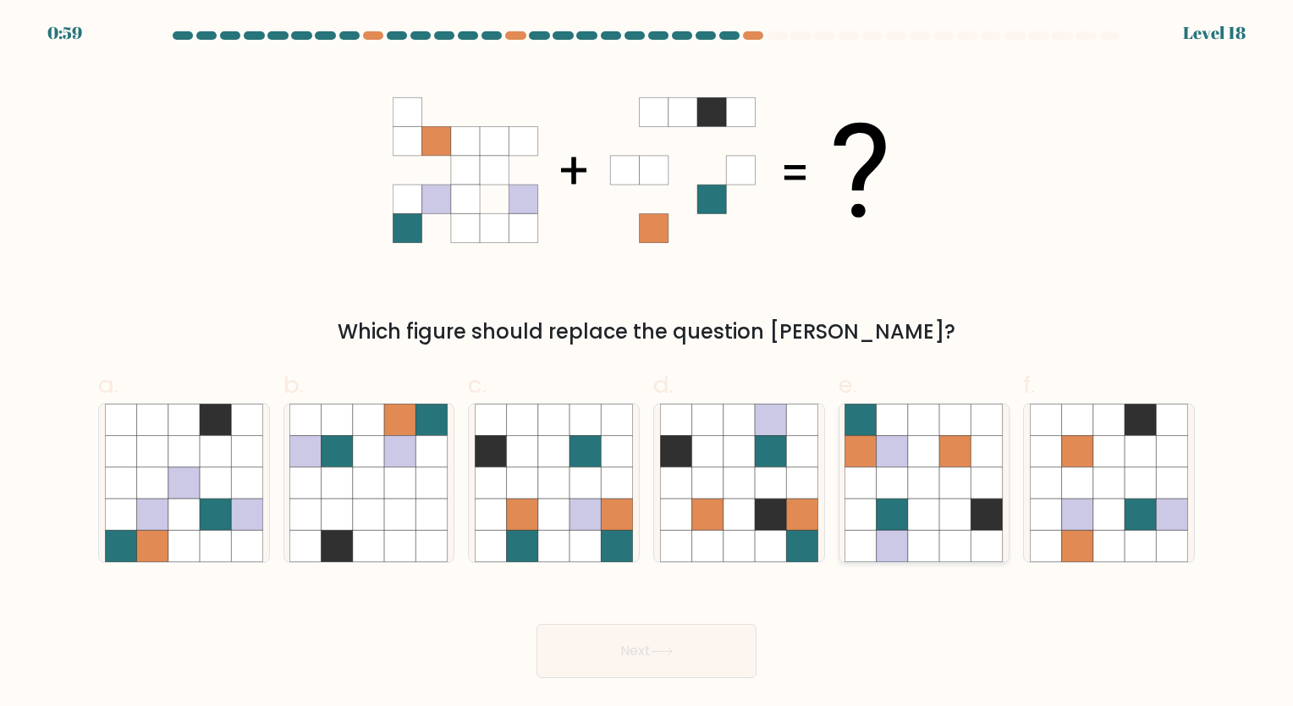
click at [907, 482] on icon at bounding box center [892, 482] width 31 height 31
click at [647, 364] on input "e." at bounding box center [647, 358] width 1 height 11
radio input "true"
click at [680, 677] on button "Next" at bounding box center [647, 651] width 220 height 54
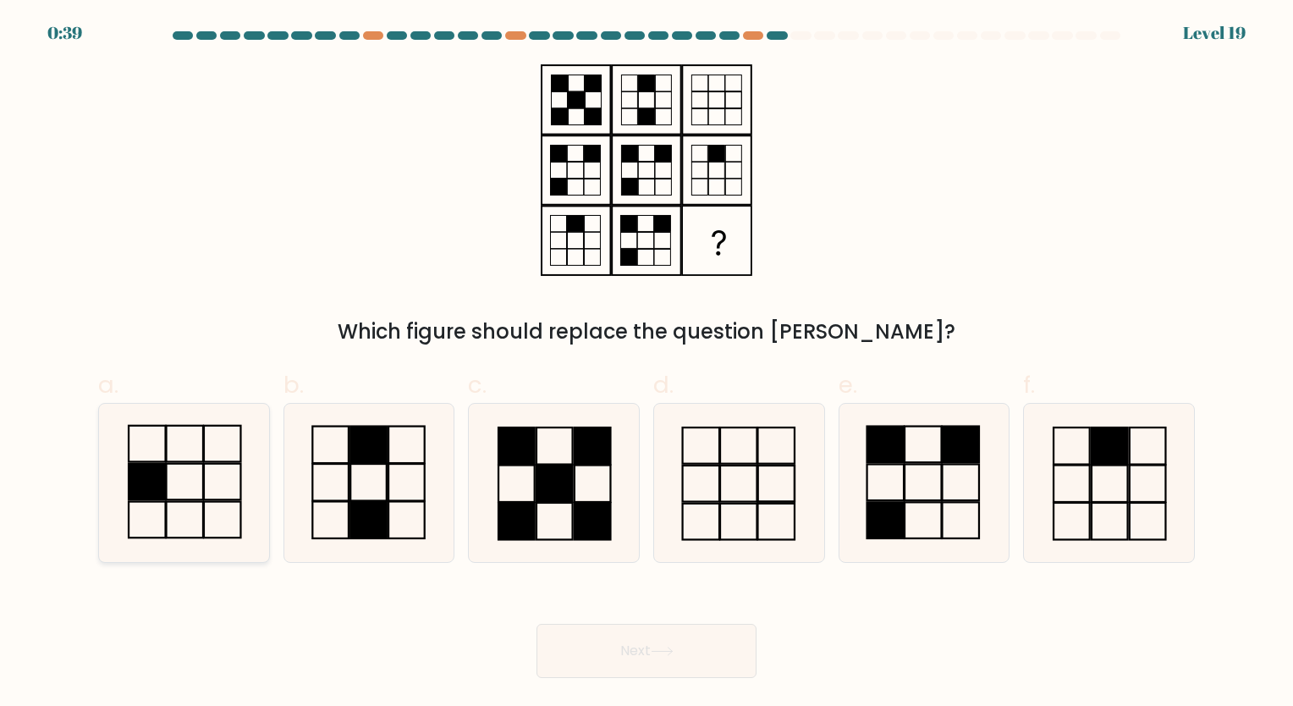
click at [152, 433] on icon at bounding box center [184, 483] width 158 height 158
click at [647, 364] on input "a." at bounding box center [647, 358] width 1 height 11
radio input "true"
click at [698, 644] on button "Next" at bounding box center [647, 651] width 220 height 54
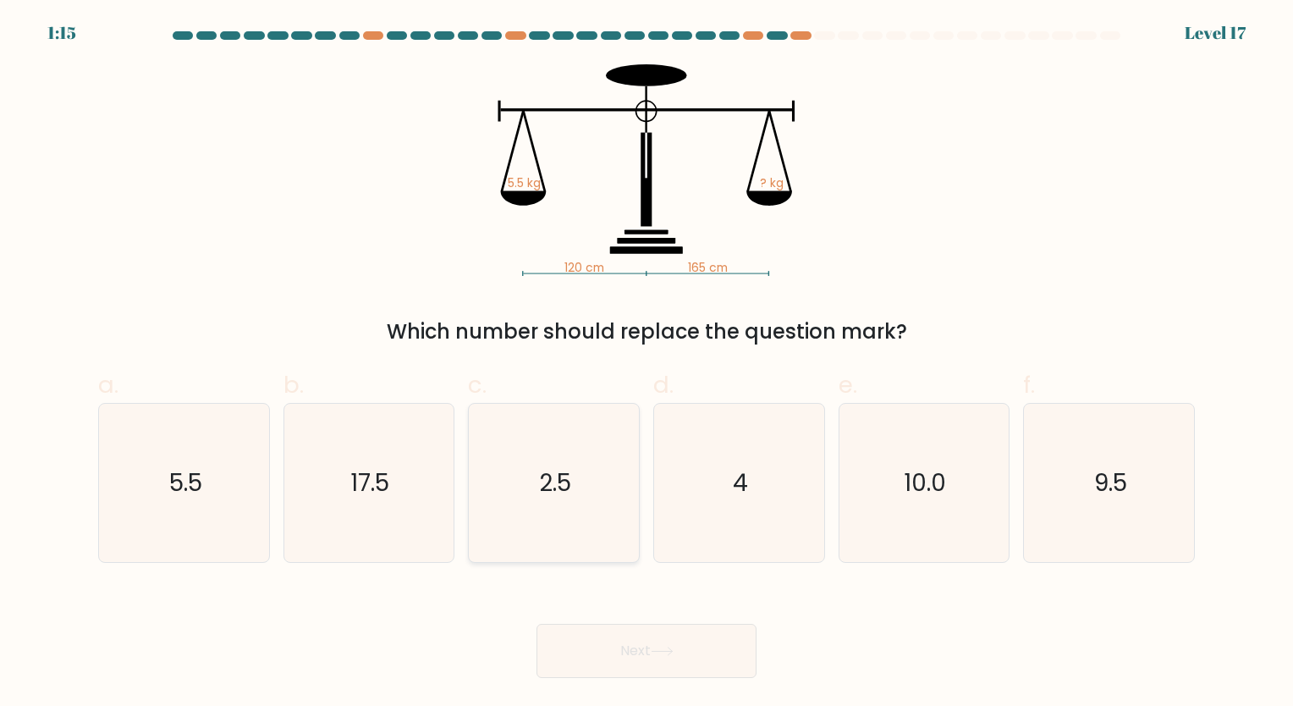
click at [537, 624] on button "Next" at bounding box center [647, 651] width 220 height 54
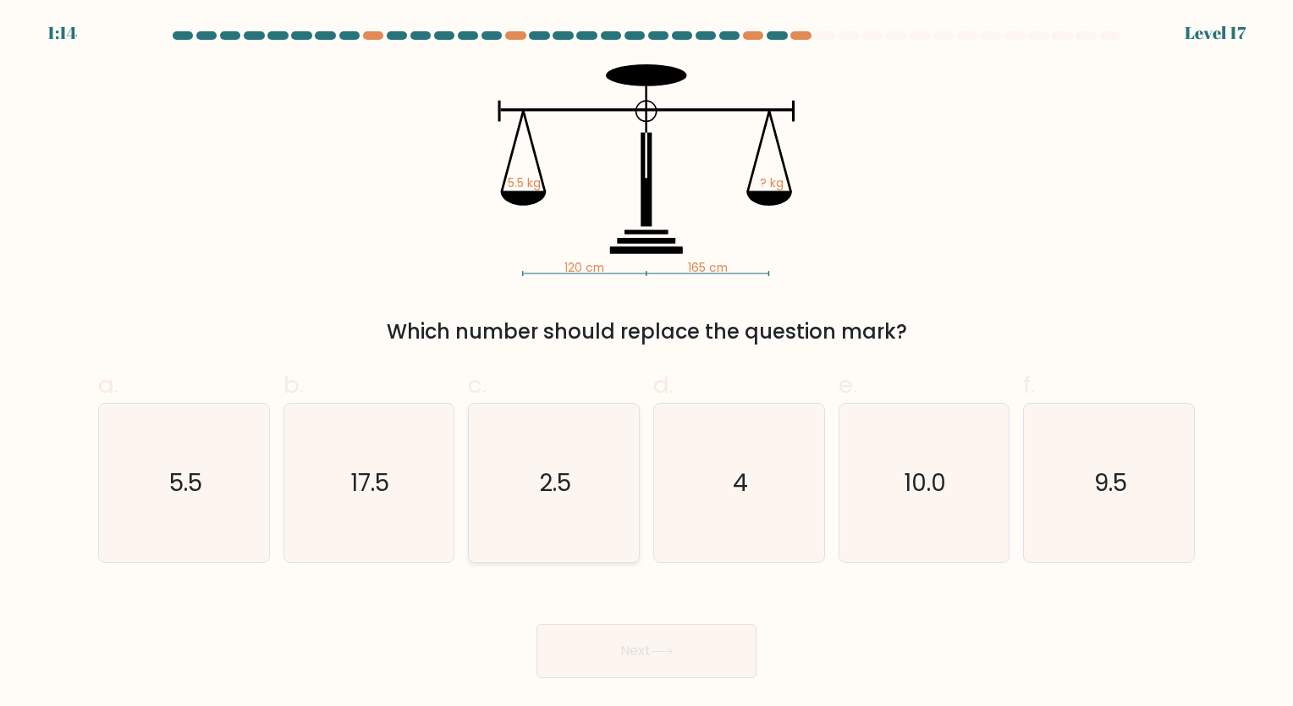
click at [537, 624] on button "Next" at bounding box center [647, 651] width 220 height 54
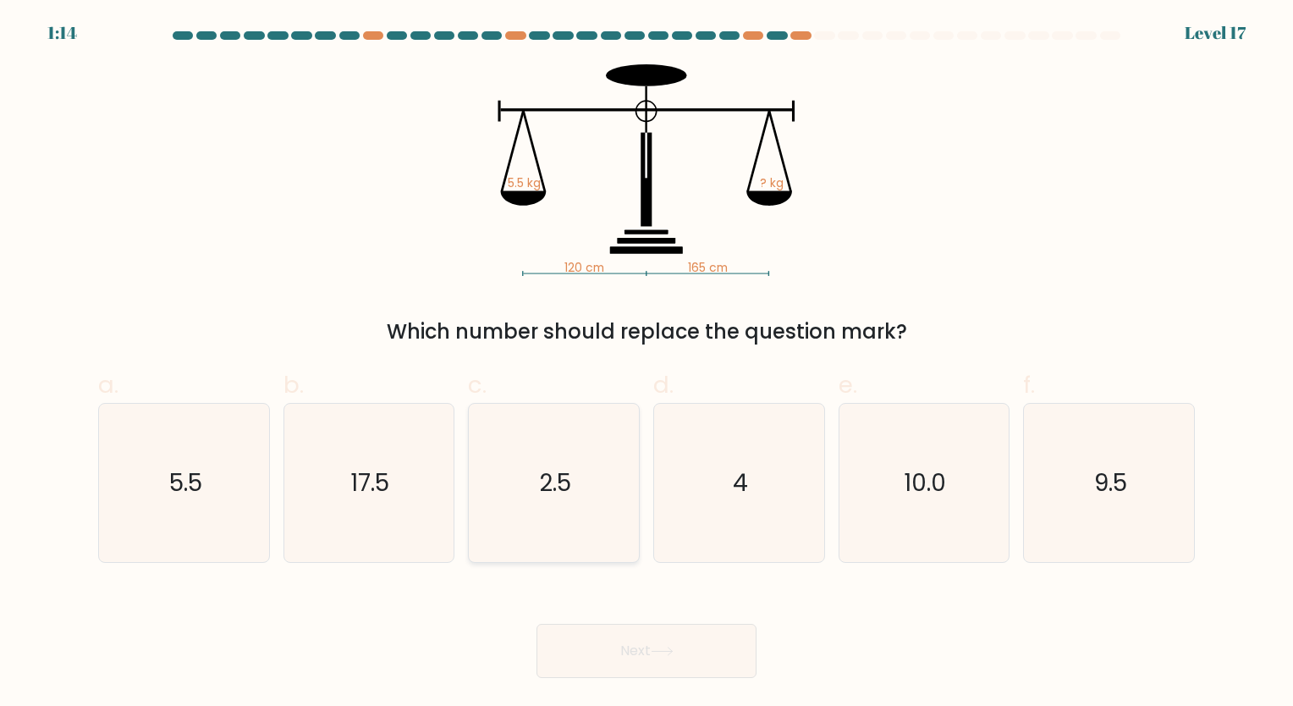
click at [537, 624] on button "Next" at bounding box center [647, 651] width 220 height 54
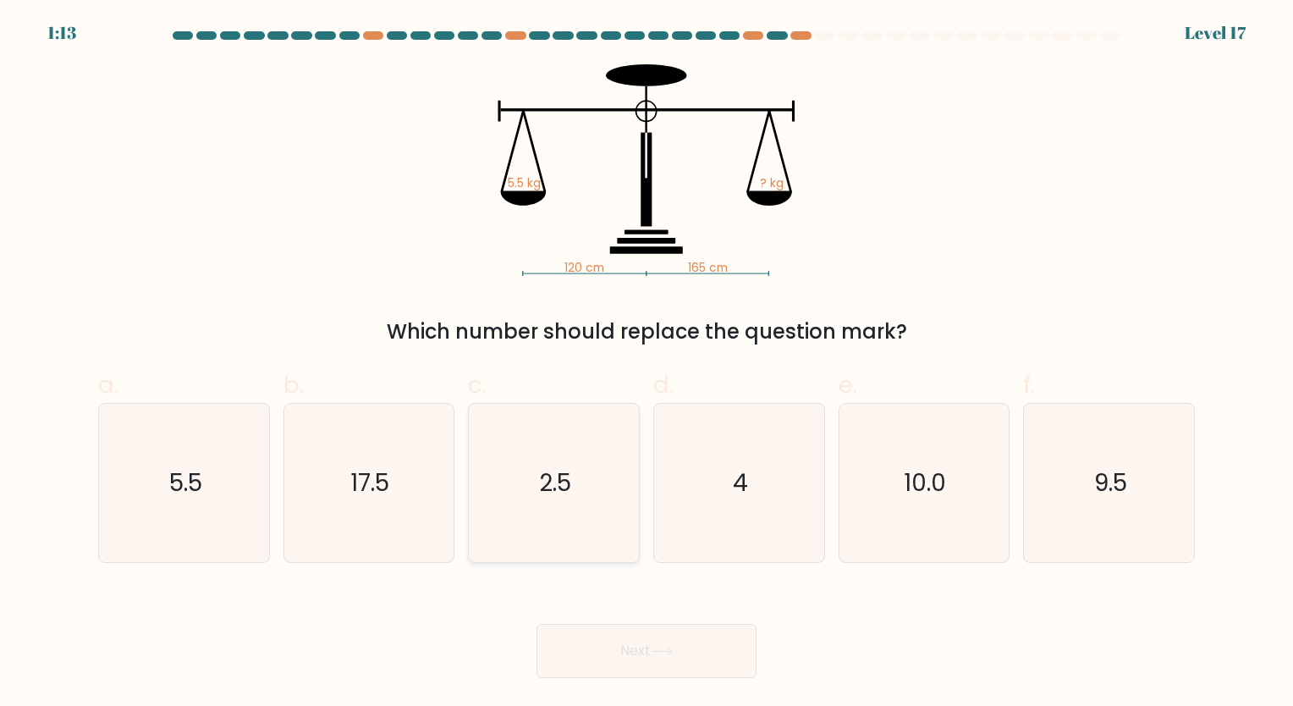
click at [537, 624] on button "Next" at bounding box center [647, 651] width 220 height 54
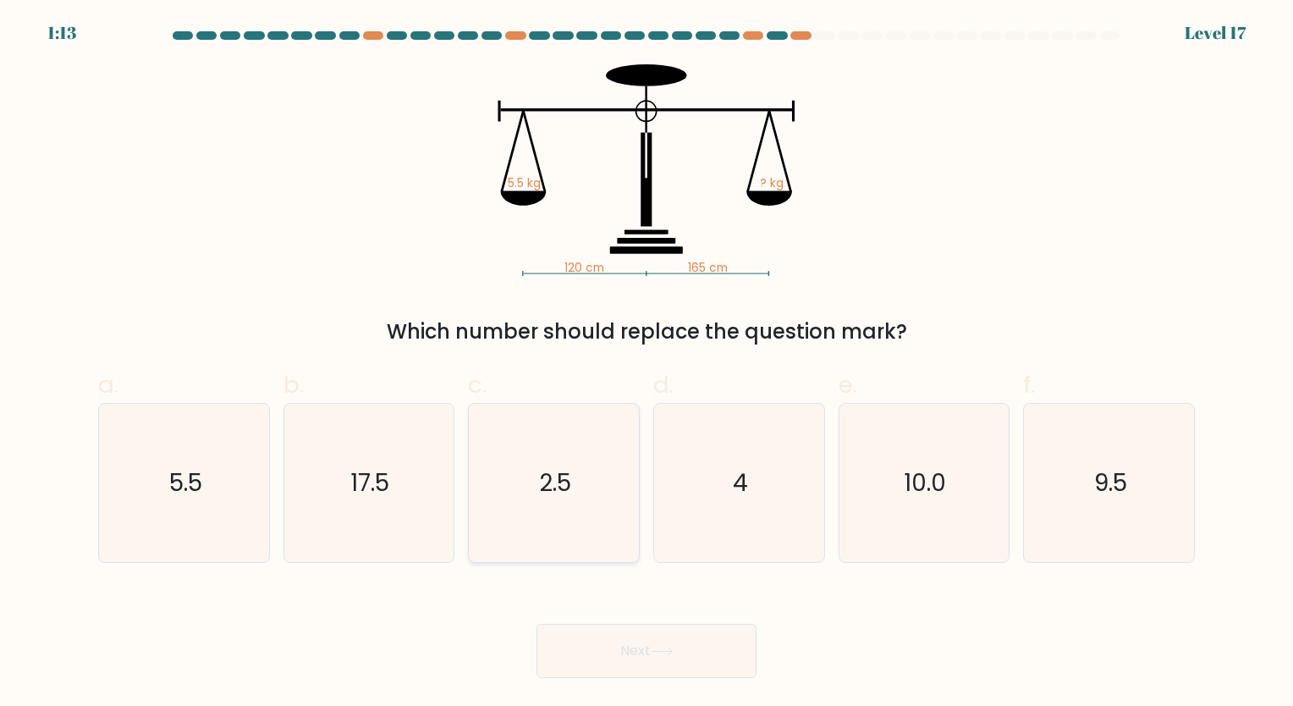
click at [537, 624] on button "Next" at bounding box center [647, 651] width 220 height 54
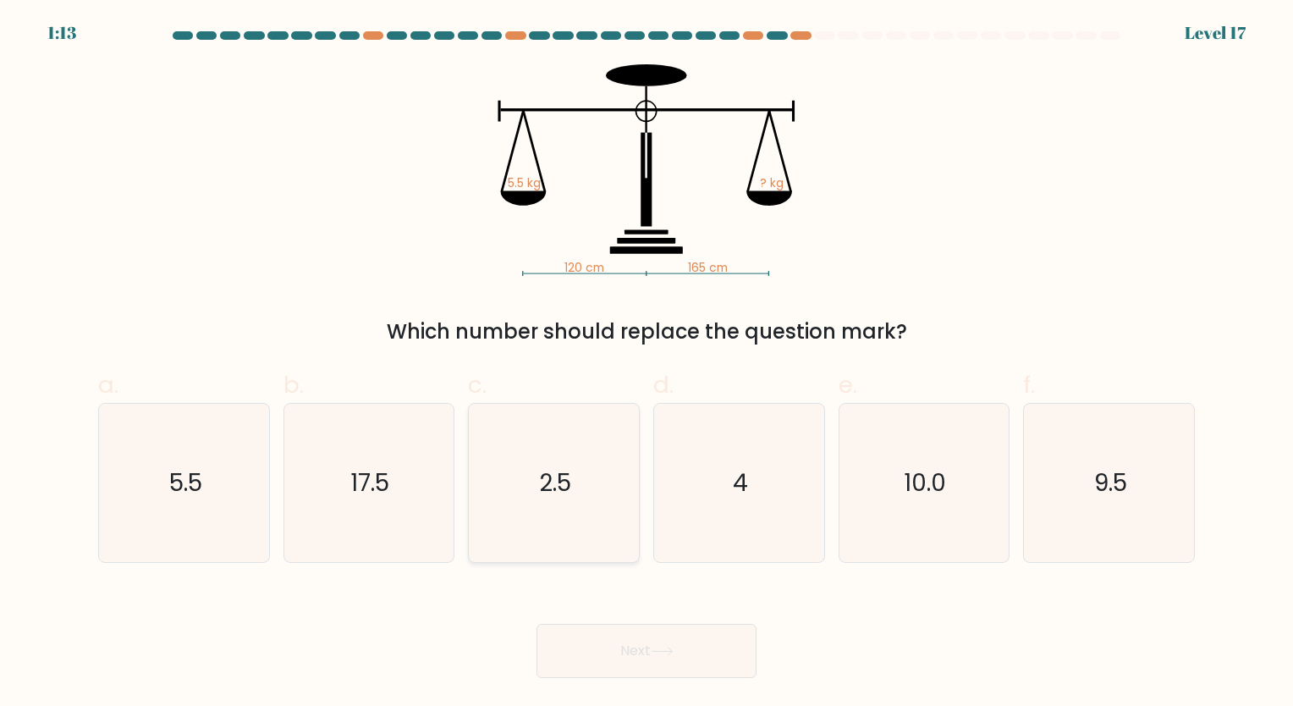
click at [537, 624] on button "Next" at bounding box center [647, 651] width 220 height 54
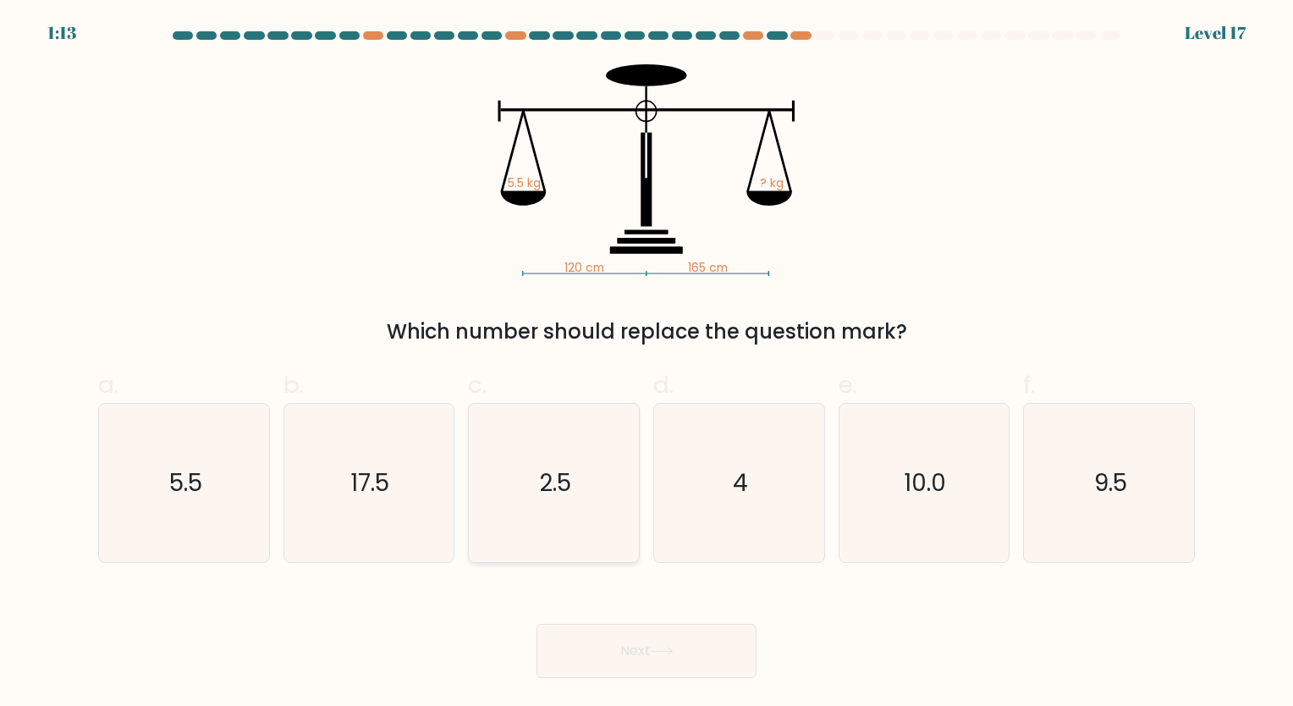
click at [537, 624] on button "Next" at bounding box center [647, 651] width 220 height 54
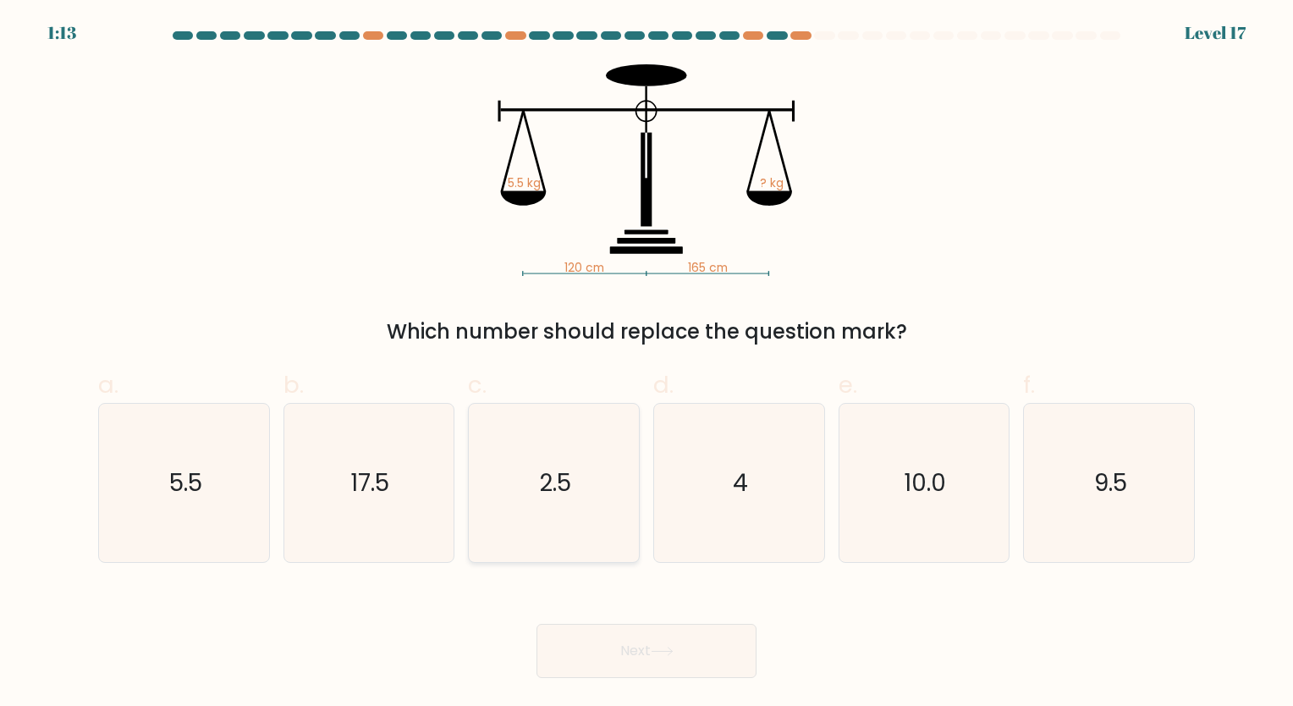
click at [537, 624] on button "Next" at bounding box center [647, 651] width 220 height 54
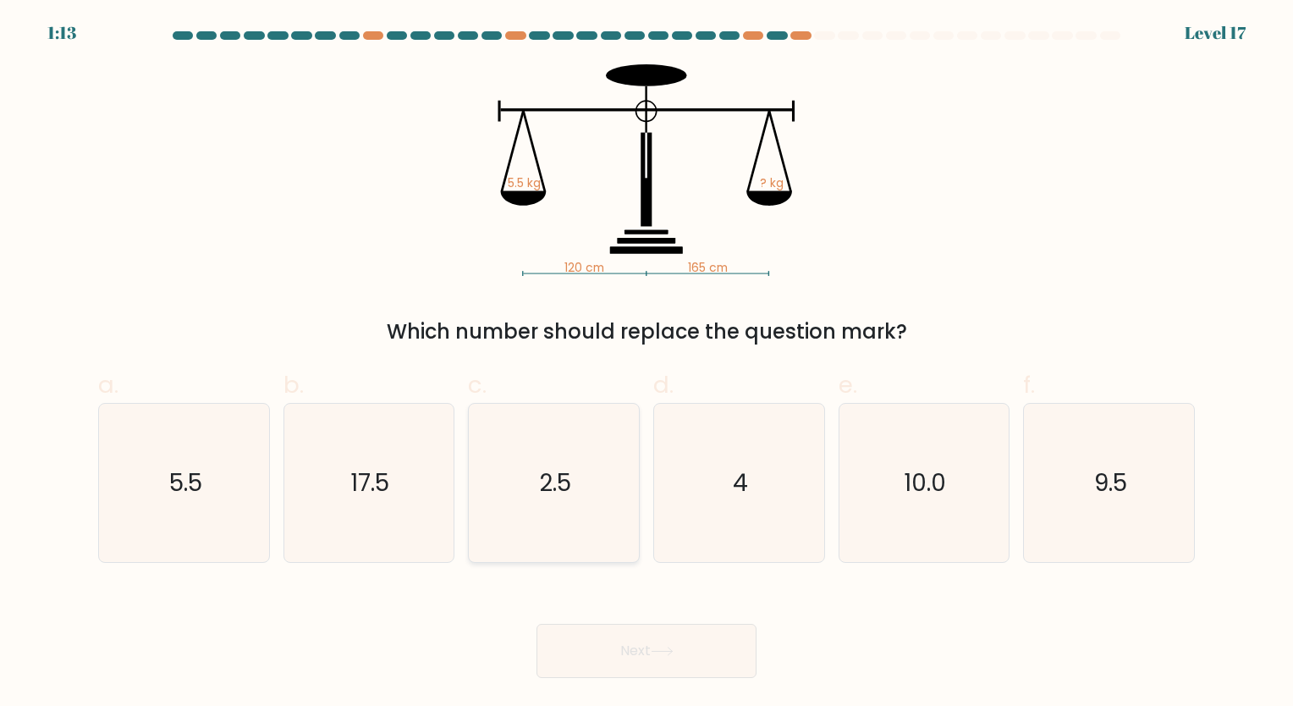
click at [537, 624] on button "Next" at bounding box center [647, 651] width 220 height 54
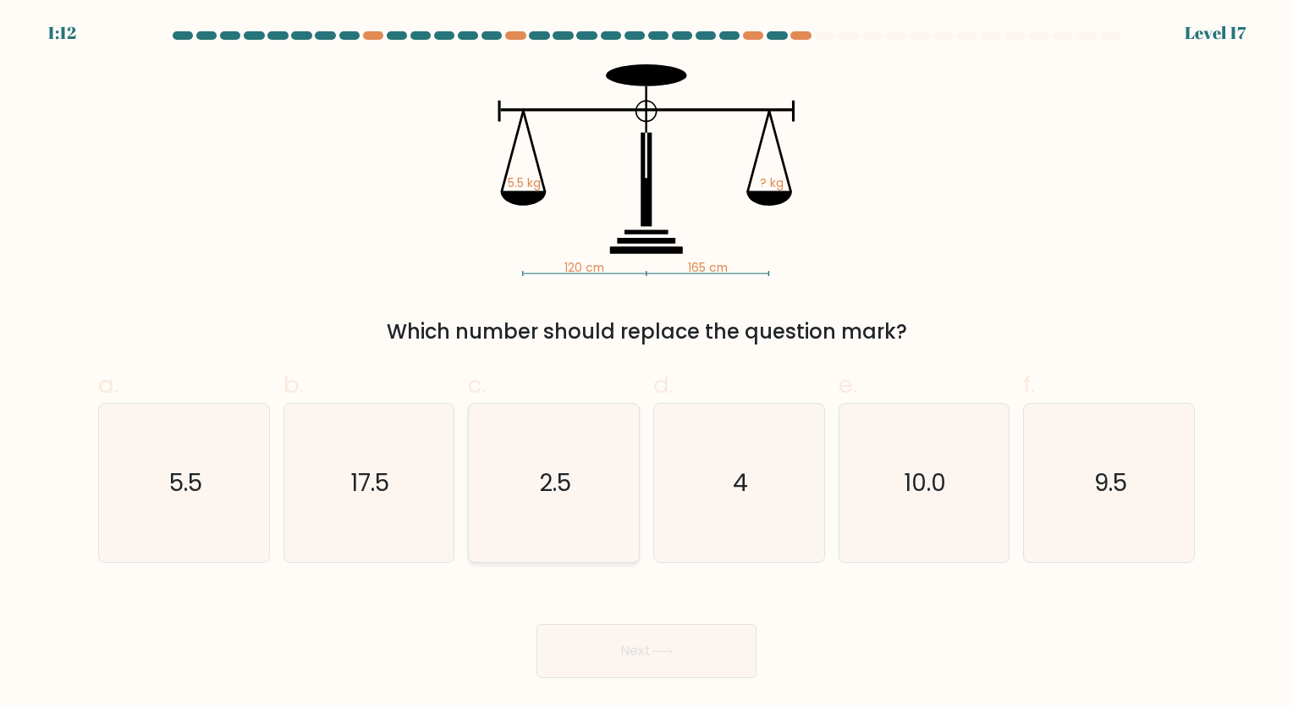
click at [537, 624] on button "Next" at bounding box center [647, 651] width 220 height 54
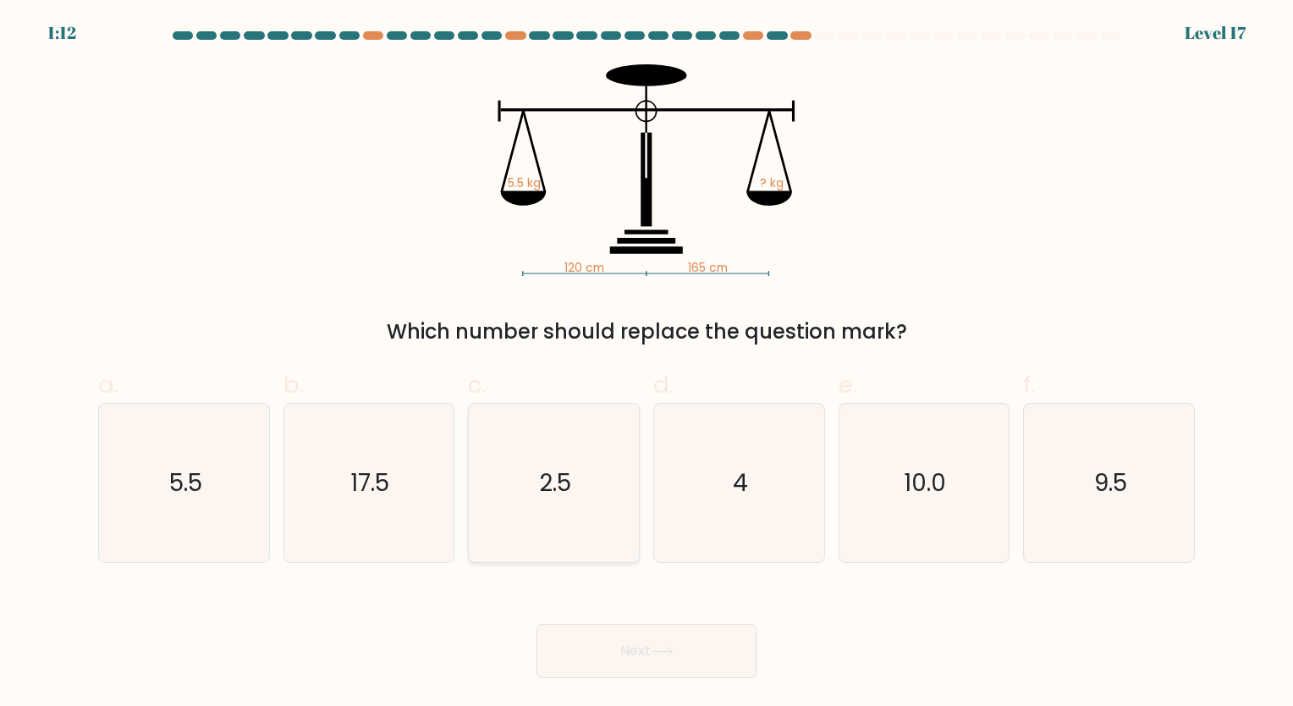
click at [537, 624] on button "Next" at bounding box center [647, 651] width 220 height 54
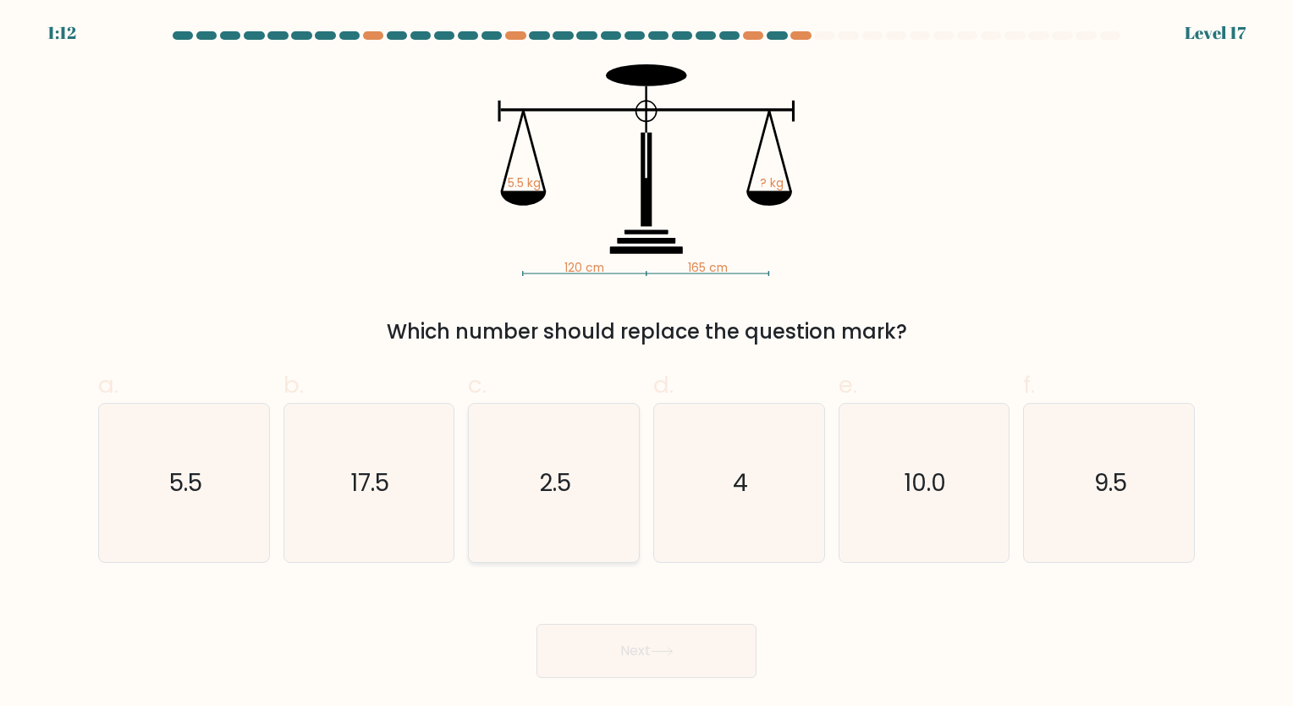
click at [537, 624] on button "Next" at bounding box center [647, 651] width 220 height 54
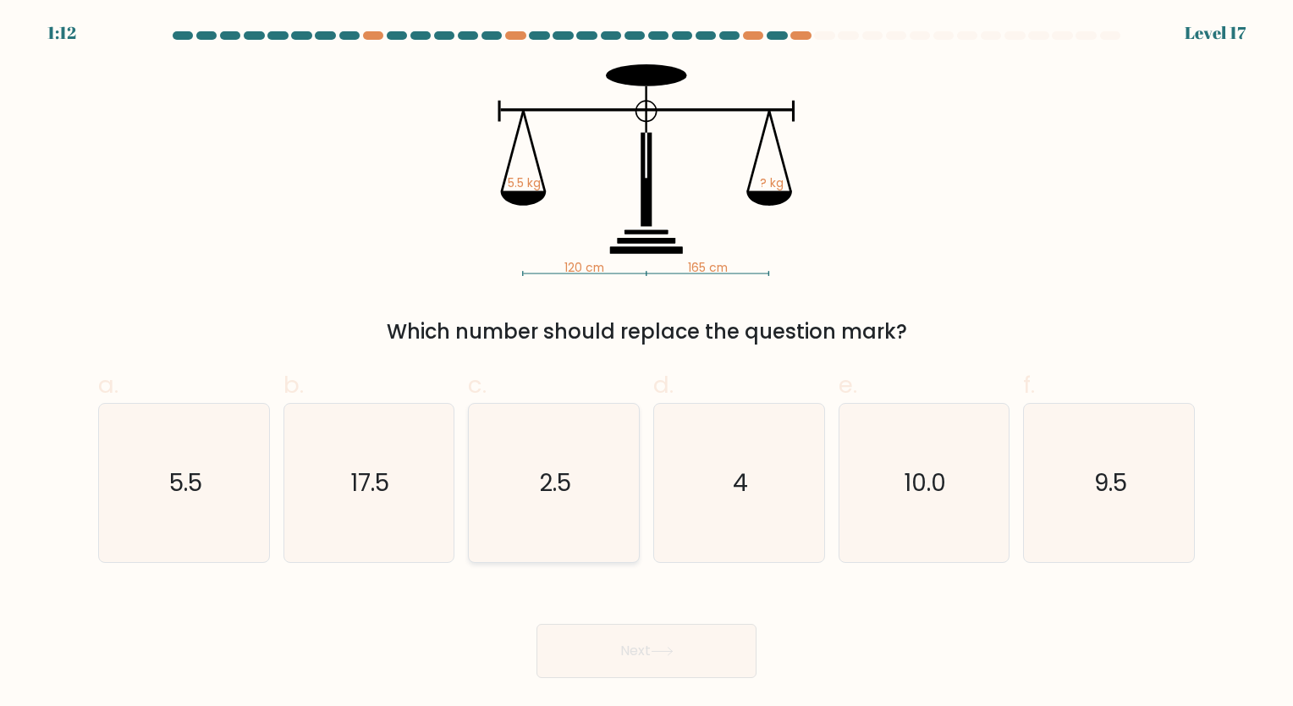
click at [537, 624] on button "Next" at bounding box center [647, 651] width 220 height 54
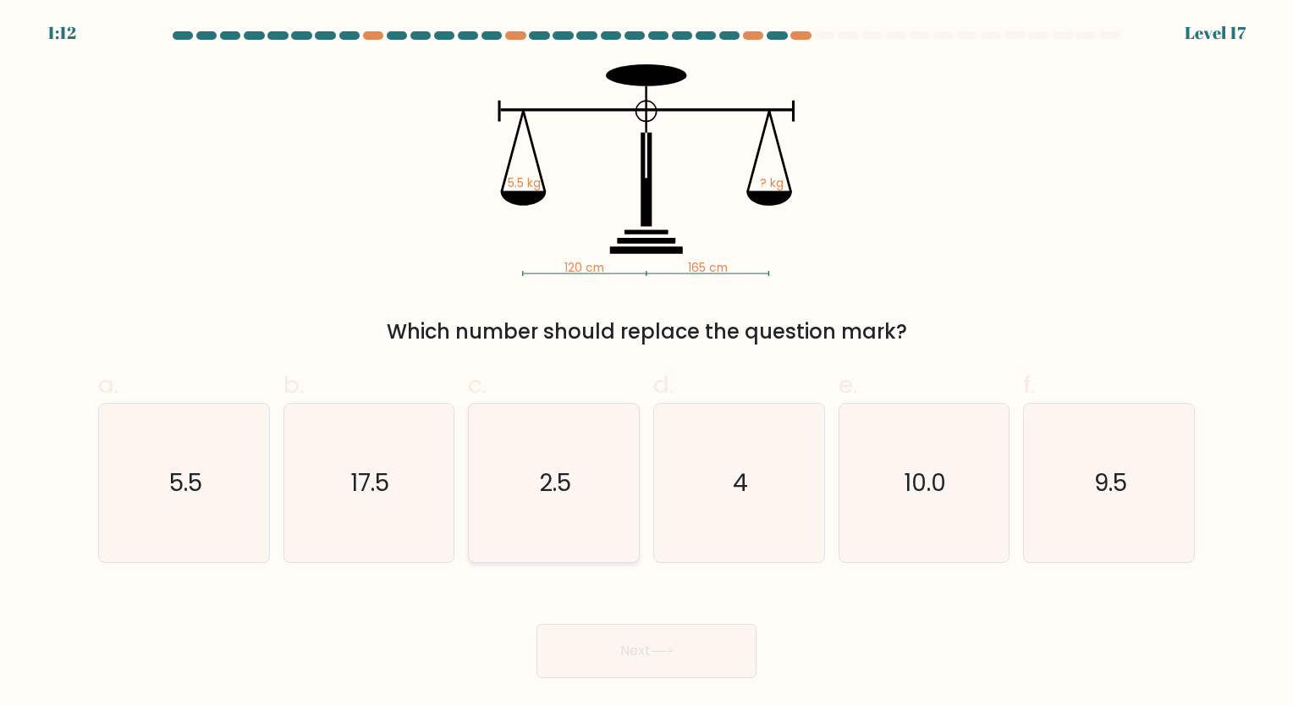
click at [537, 624] on button "Next" at bounding box center [647, 651] width 220 height 54
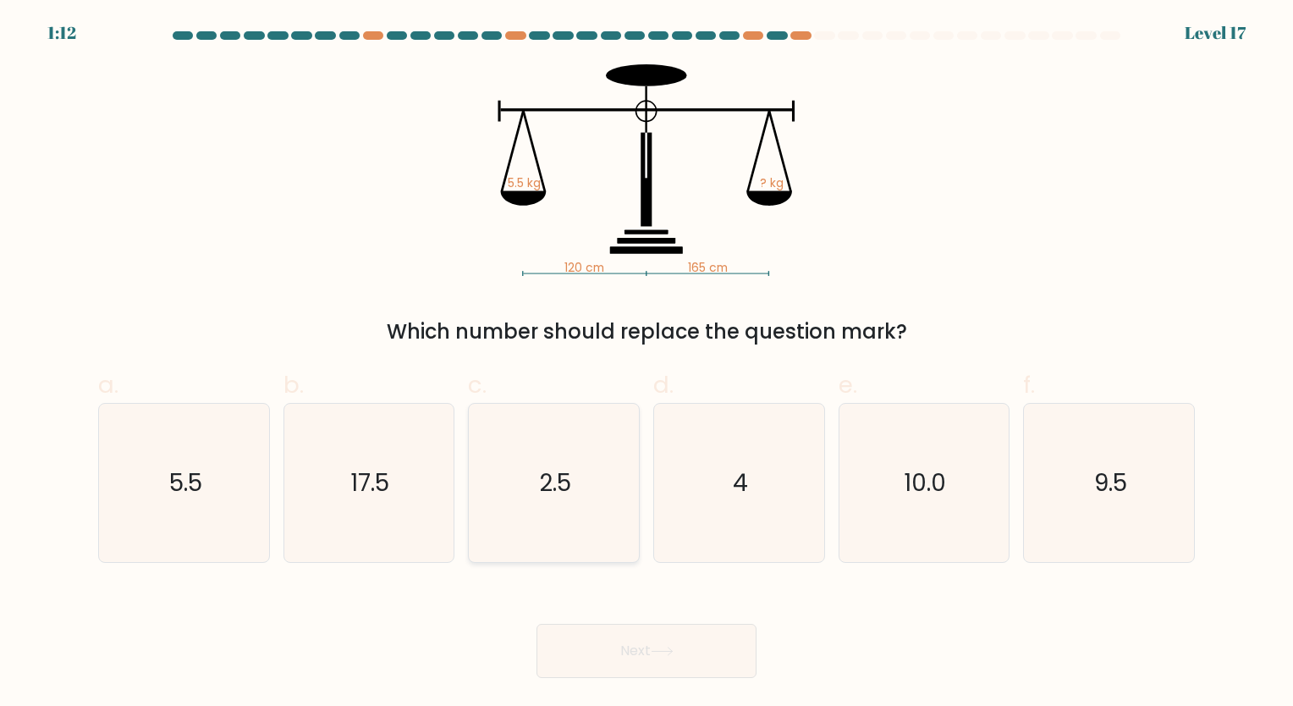
click at [537, 624] on button "Next" at bounding box center [647, 651] width 220 height 54
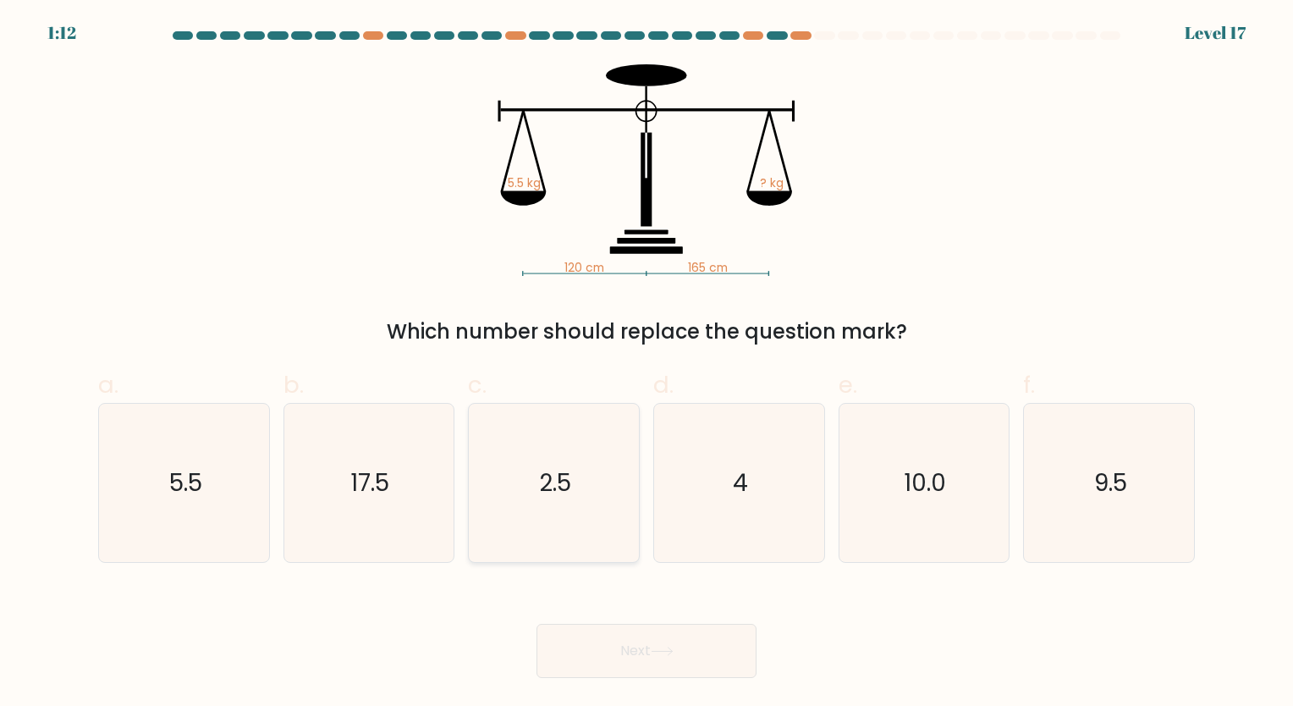
click at [537, 624] on button "Next" at bounding box center [647, 651] width 220 height 54
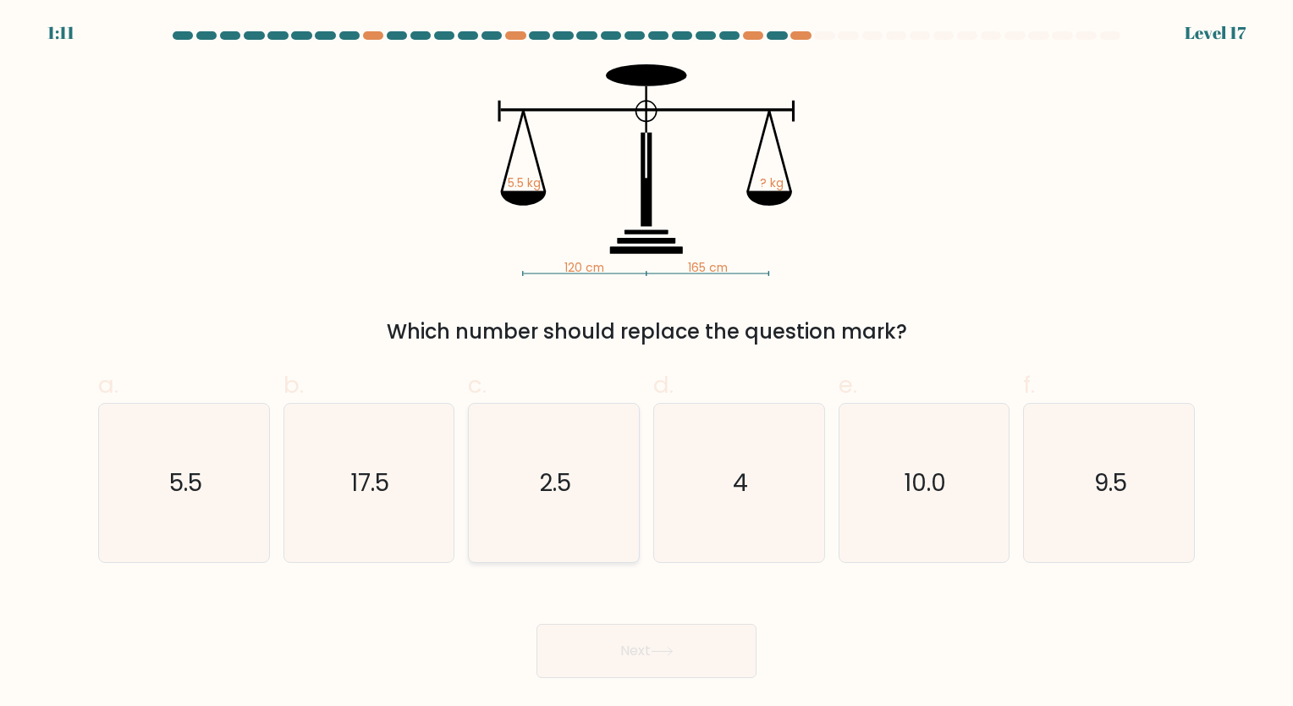
click at [537, 624] on button "Next" at bounding box center [647, 651] width 220 height 54
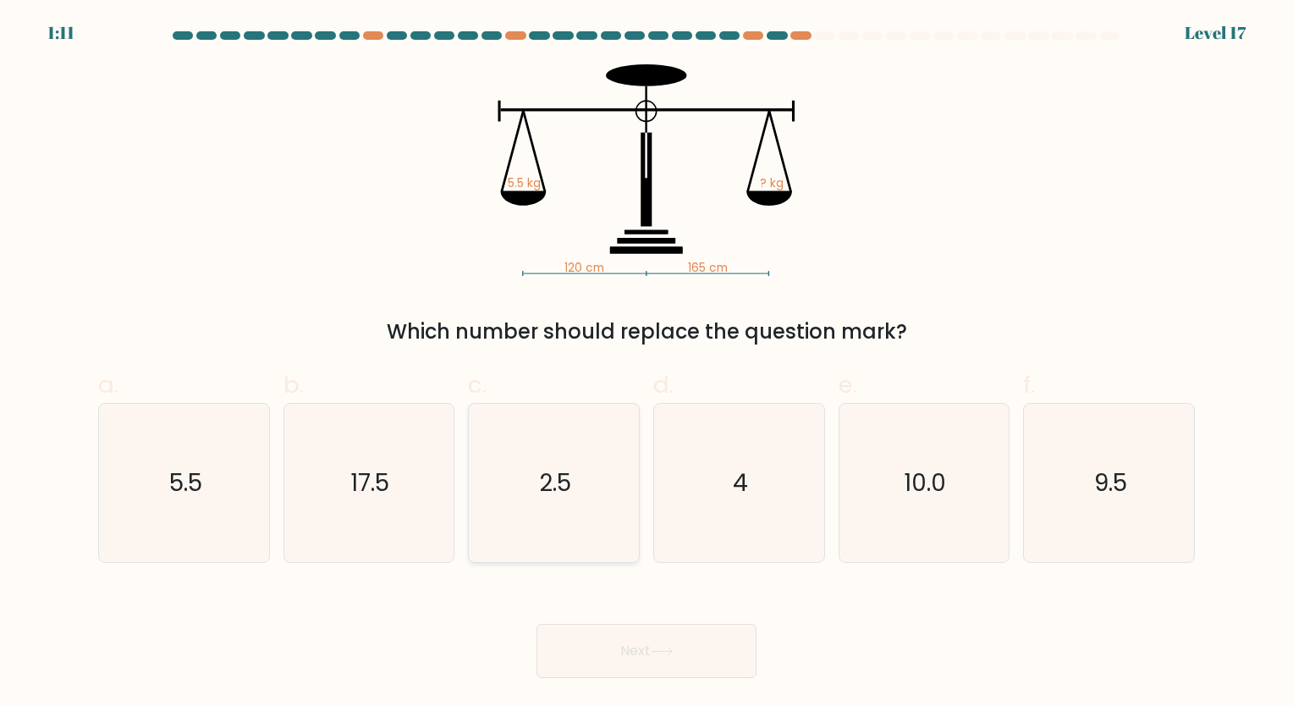
click at [537, 624] on button "Next" at bounding box center [647, 651] width 220 height 54
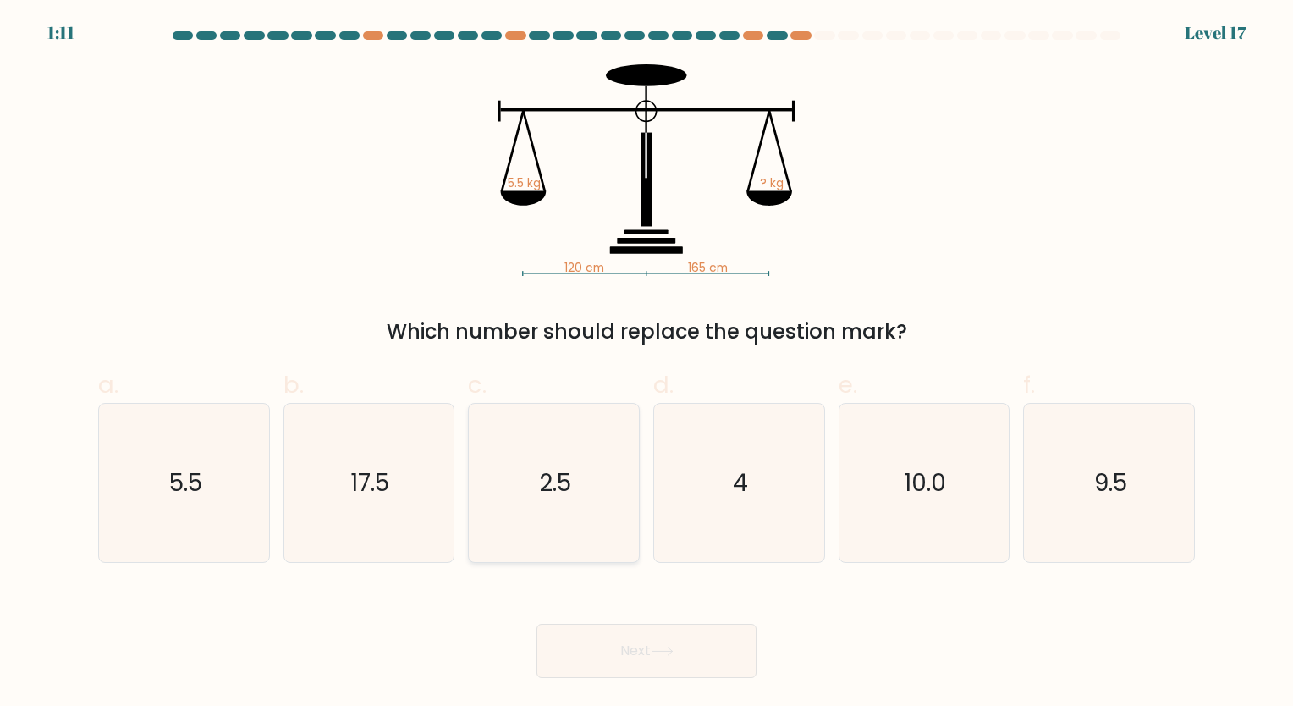
click at [537, 624] on button "Next" at bounding box center [647, 651] width 220 height 54
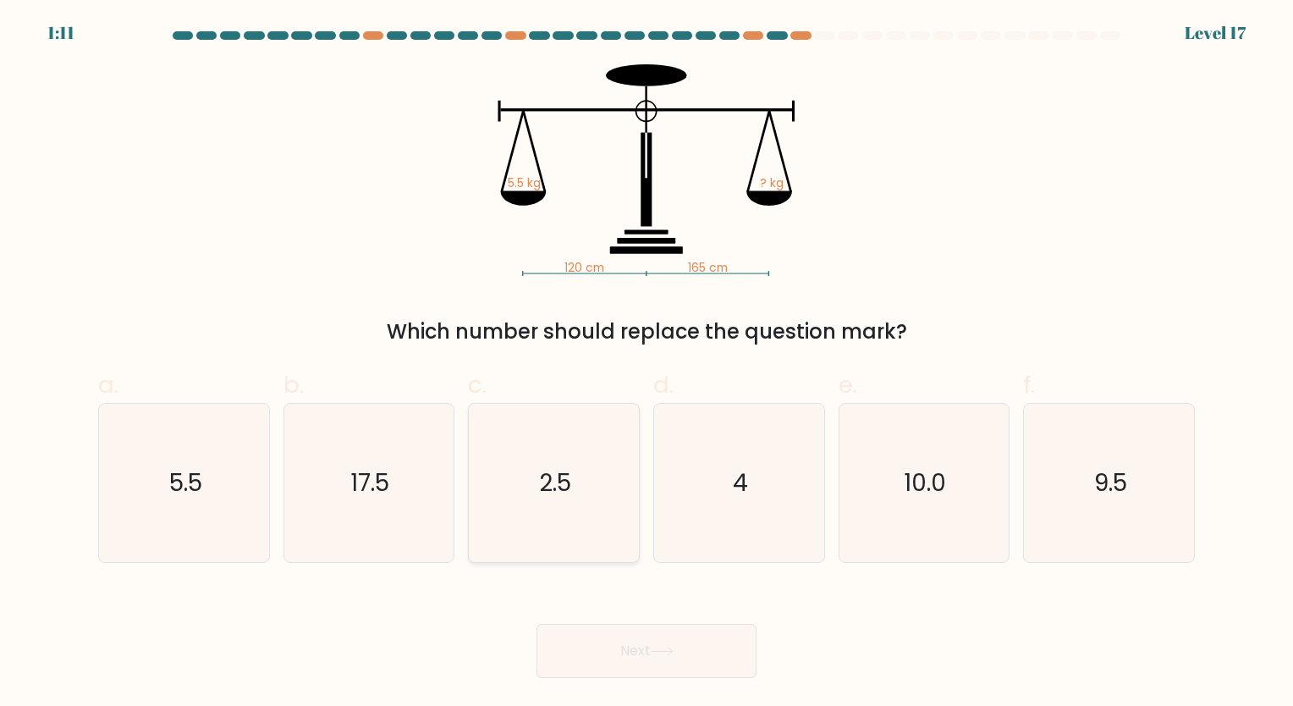
click at [537, 624] on button "Next" at bounding box center [647, 651] width 220 height 54
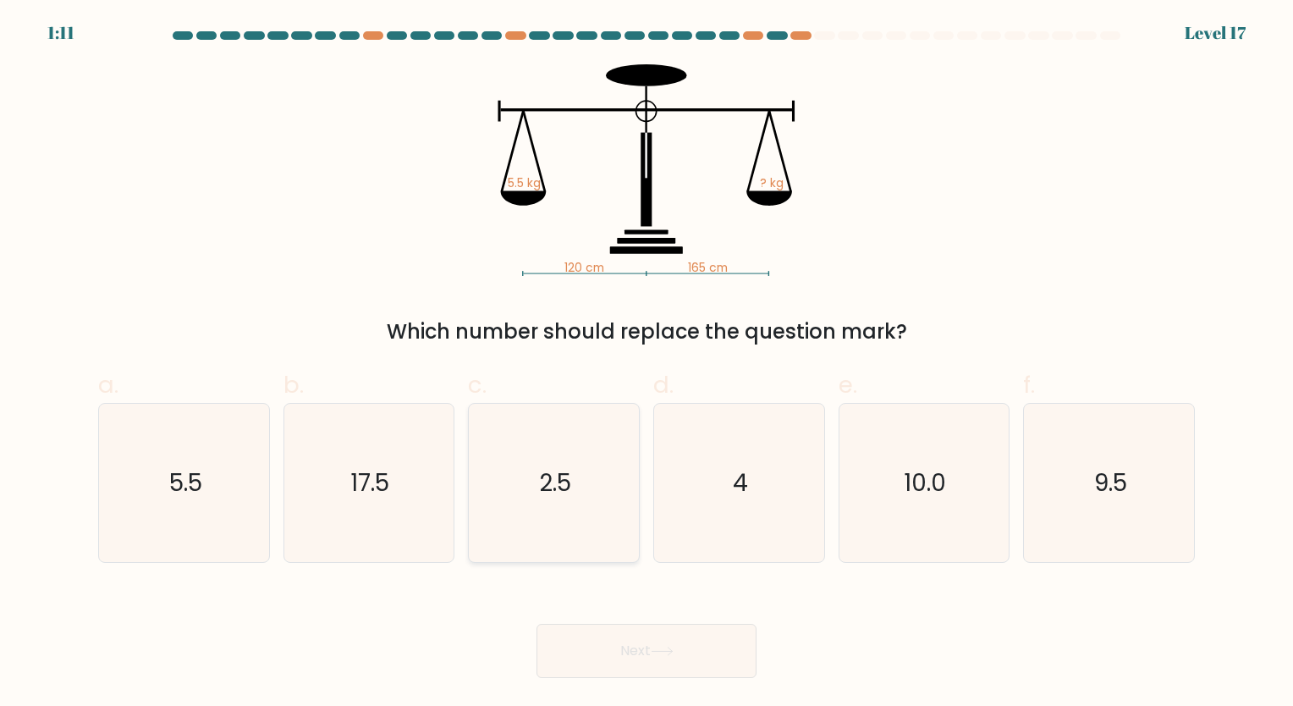
click at [537, 624] on button "Next" at bounding box center [647, 651] width 220 height 54
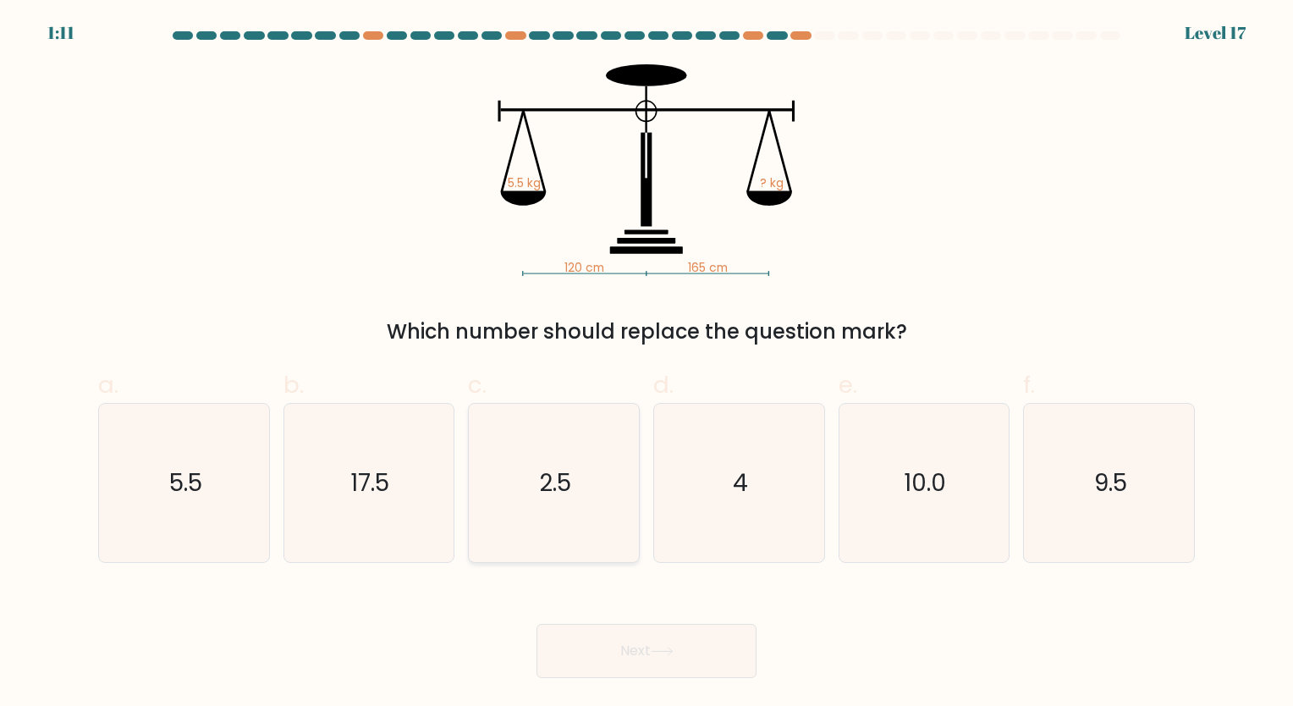
click at [537, 624] on button "Next" at bounding box center [647, 651] width 220 height 54
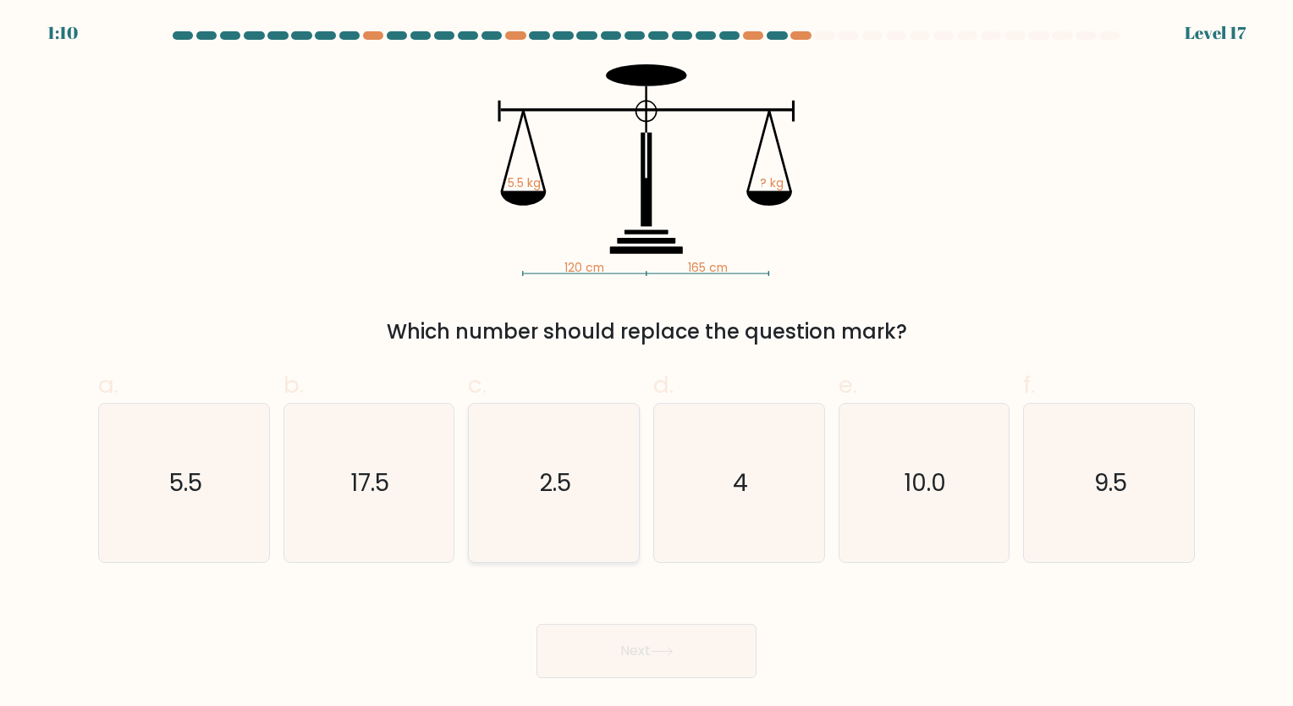
click at [537, 624] on button "Next" at bounding box center [647, 651] width 220 height 54
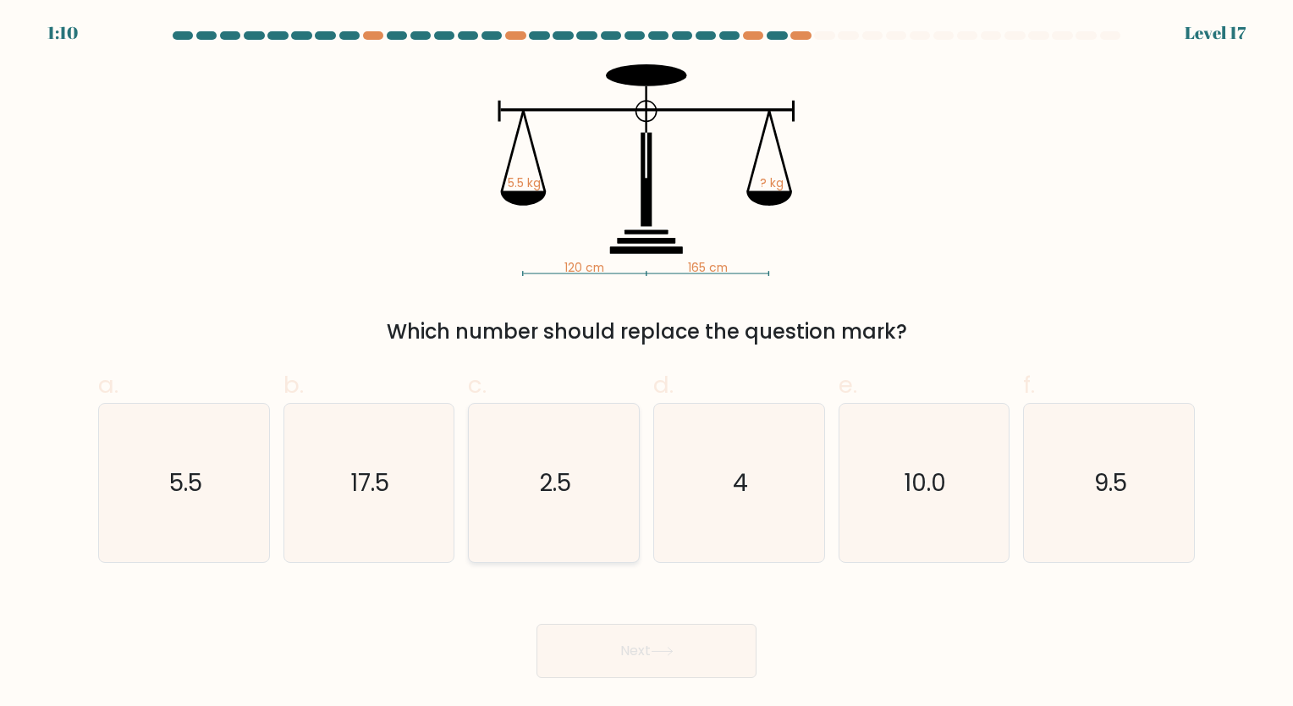
click at [537, 624] on button "Next" at bounding box center [647, 651] width 220 height 54
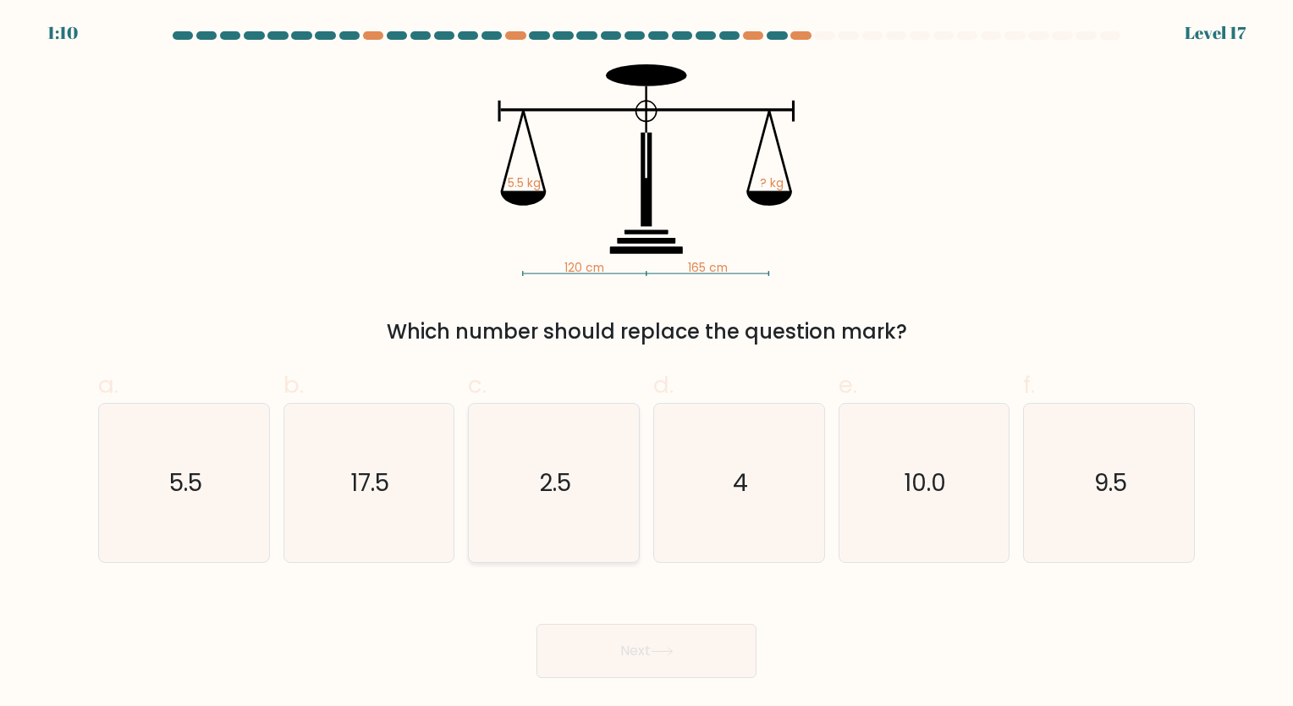
click at [537, 624] on button "Next" at bounding box center [647, 651] width 220 height 54
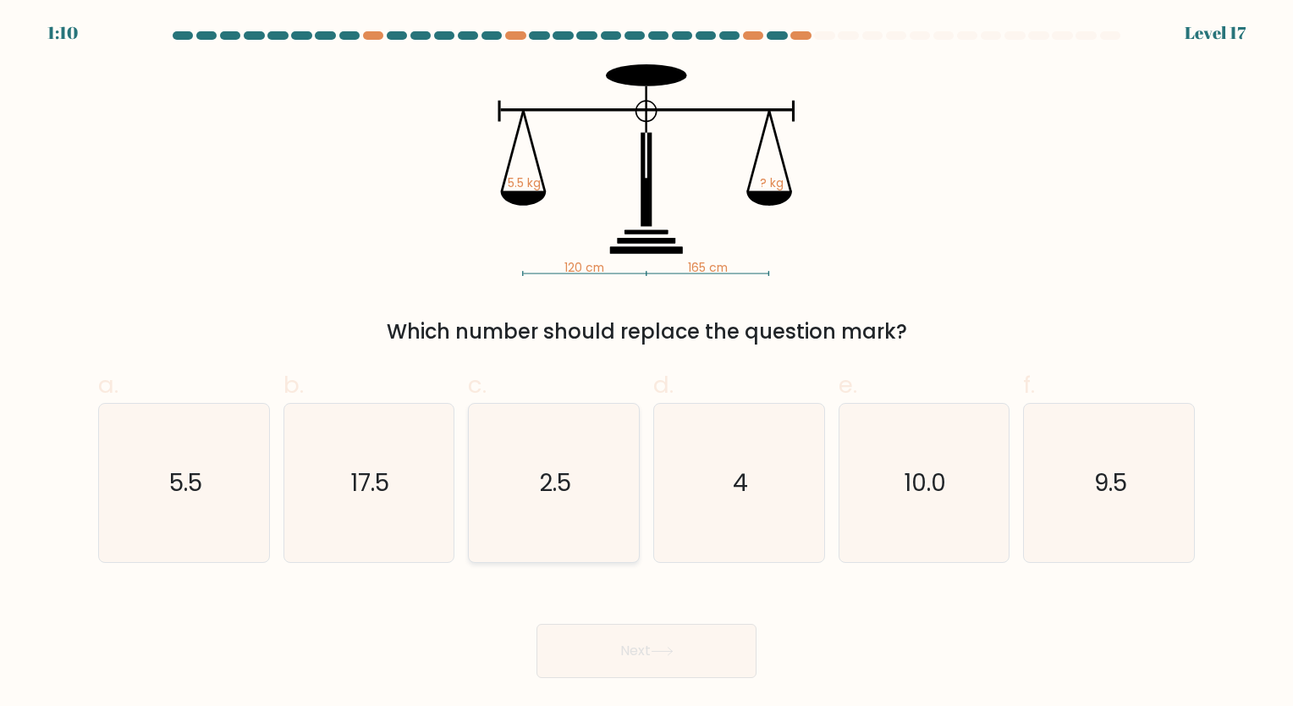
click at [537, 624] on button "Next" at bounding box center [647, 651] width 220 height 54
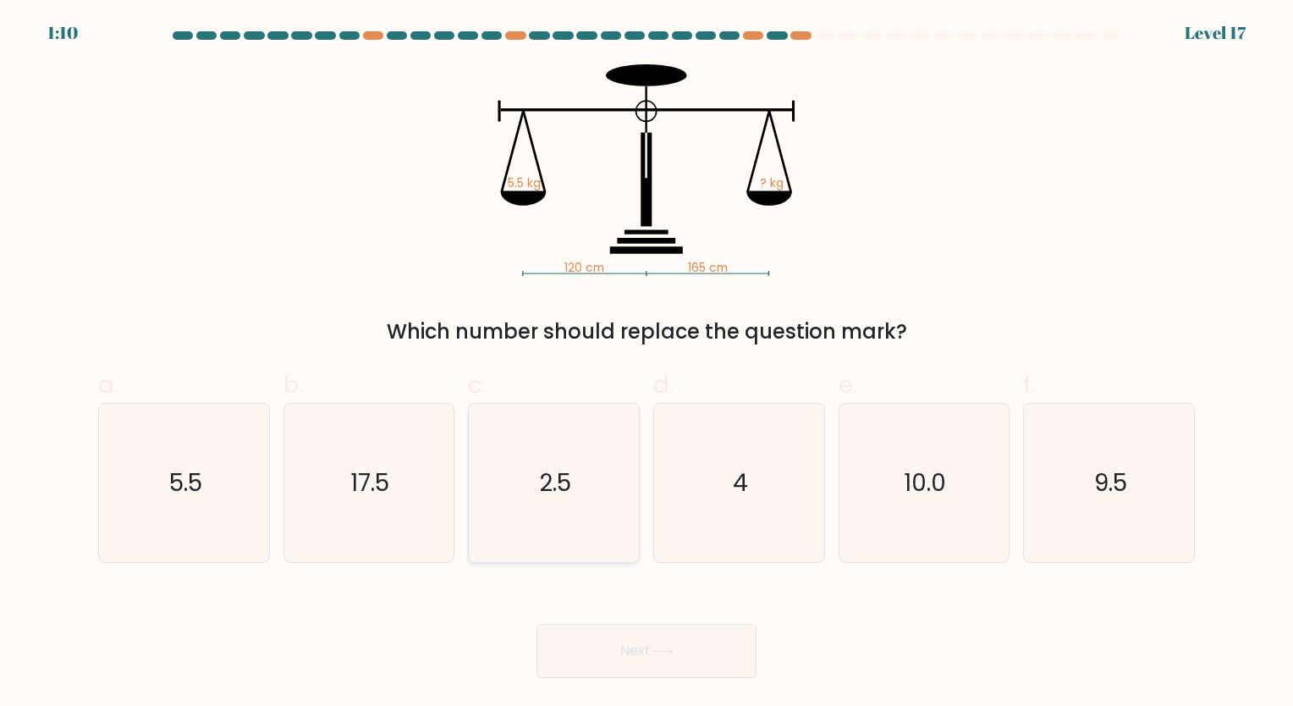
click at [537, 624] on button "Next" at bounding box center [647, 651] width 220 height 54
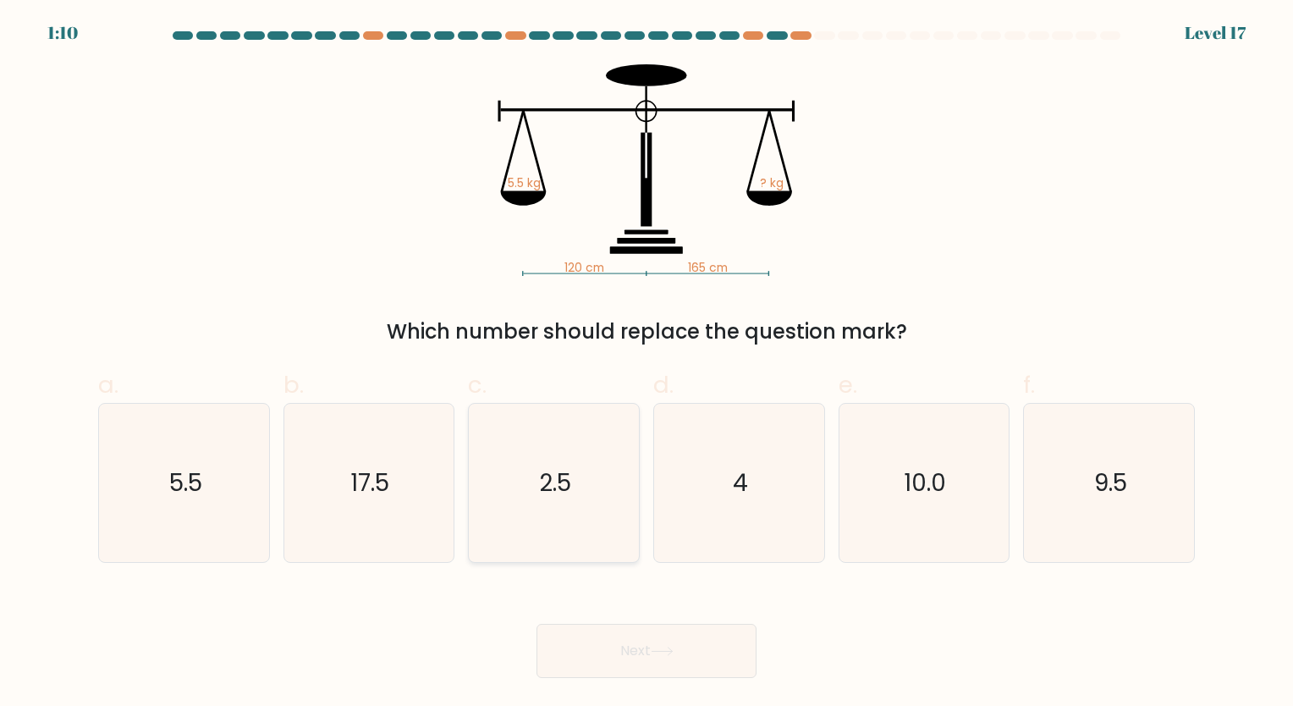
click at [537, 624] on button "Next" at bounding box center [647, 651] width 220 height 54
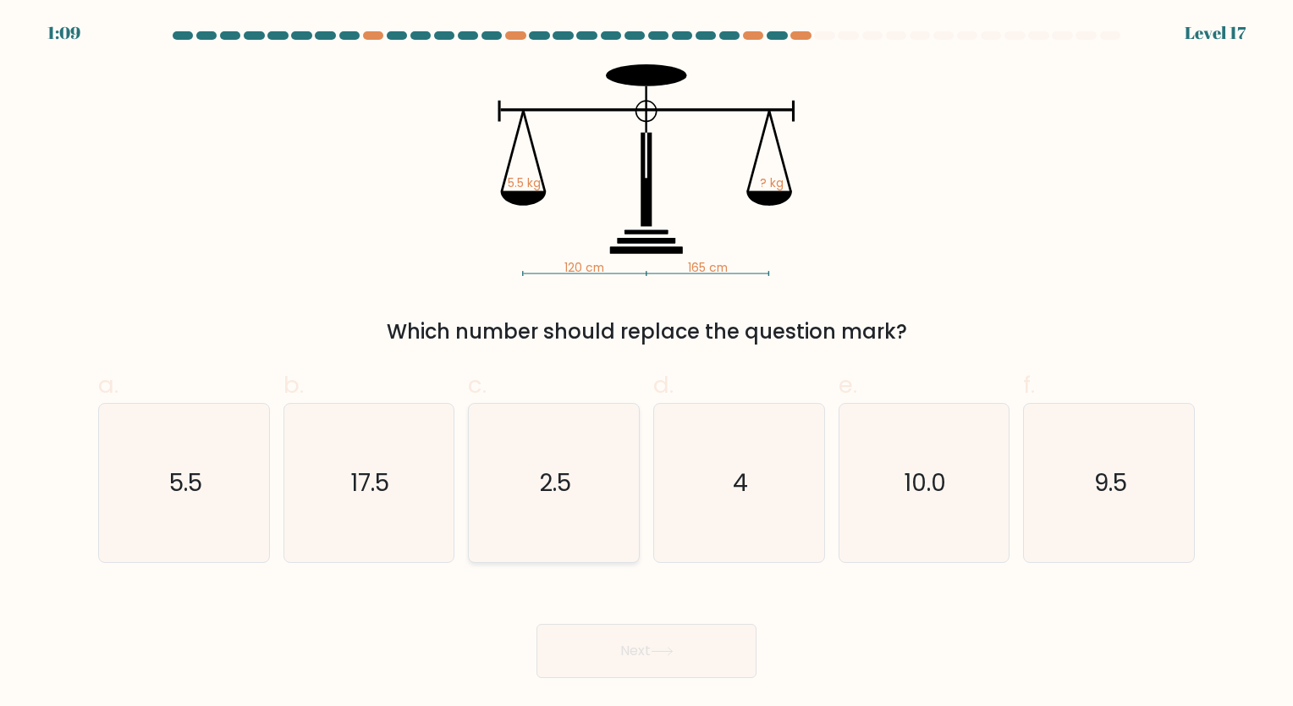
click at [537, 624] on button "Next" at bounding box center [647, 651] width 220 height 54
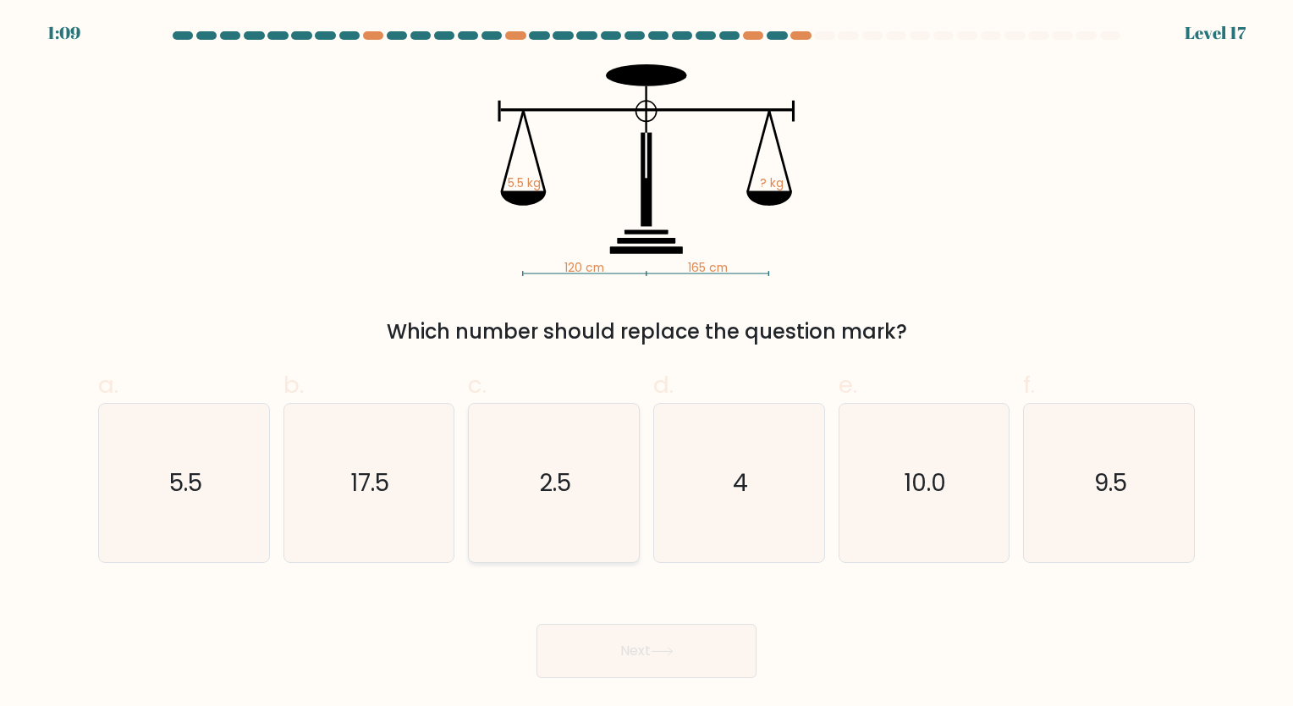
click at [537, 624] on button "Next" at bounding box center [647, 651] width 220 height 54
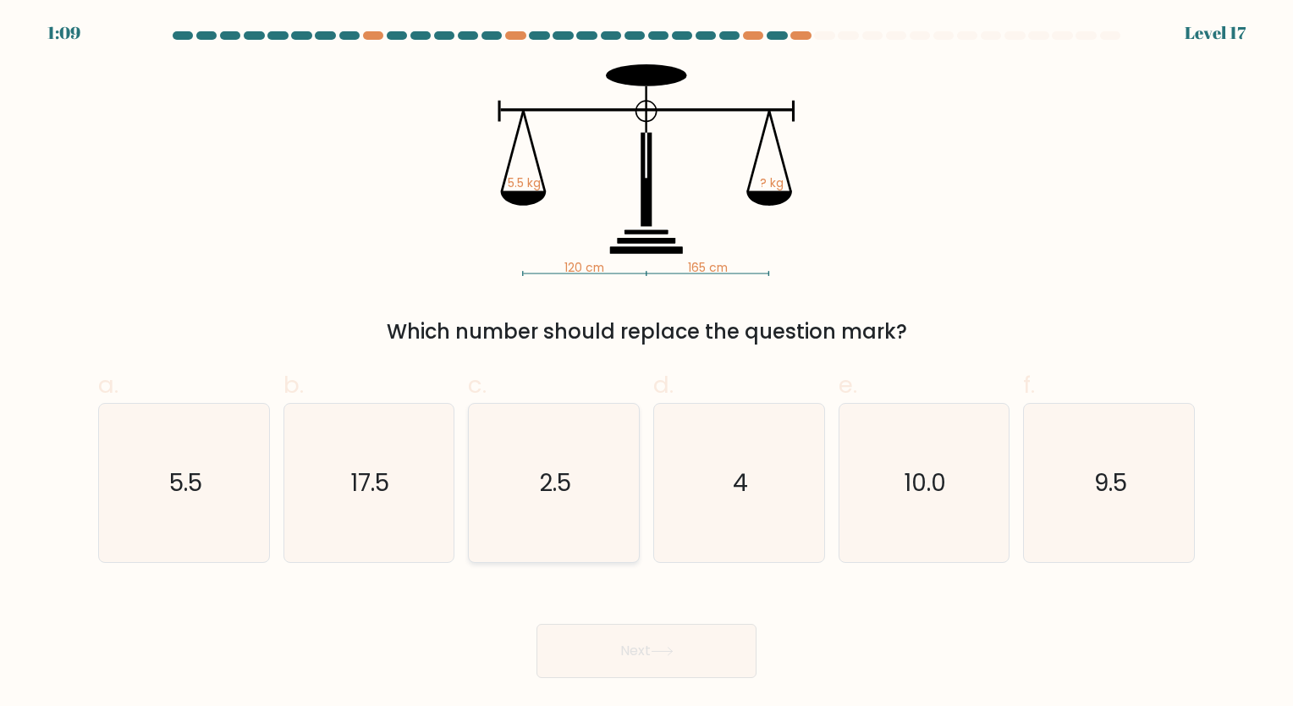
click at [537, 624] on button "Next" at bounding box center [647, 651] width 220 height 54
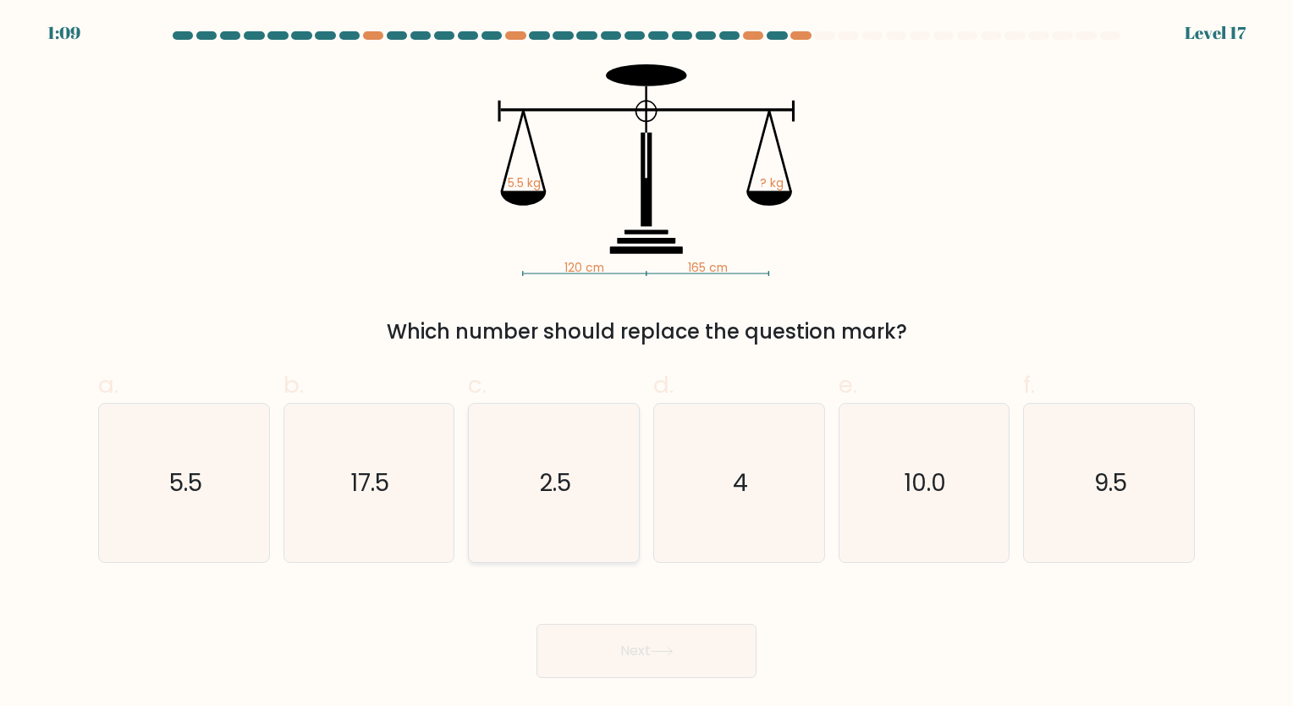
click at [537, 624] on button "Next" at bounding box center [647, 651] width 220 height 54
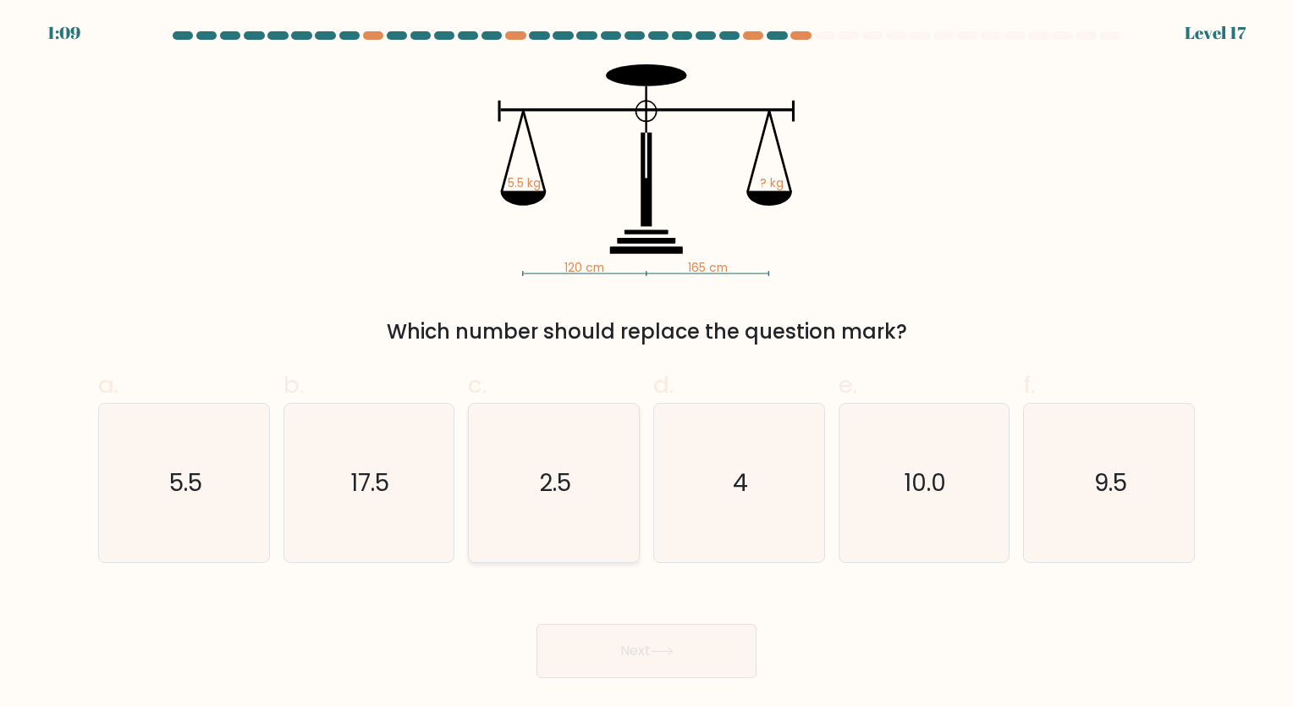
click at [537, 624] on button "Next" at bounding box center [647, 651] width 220 height 54
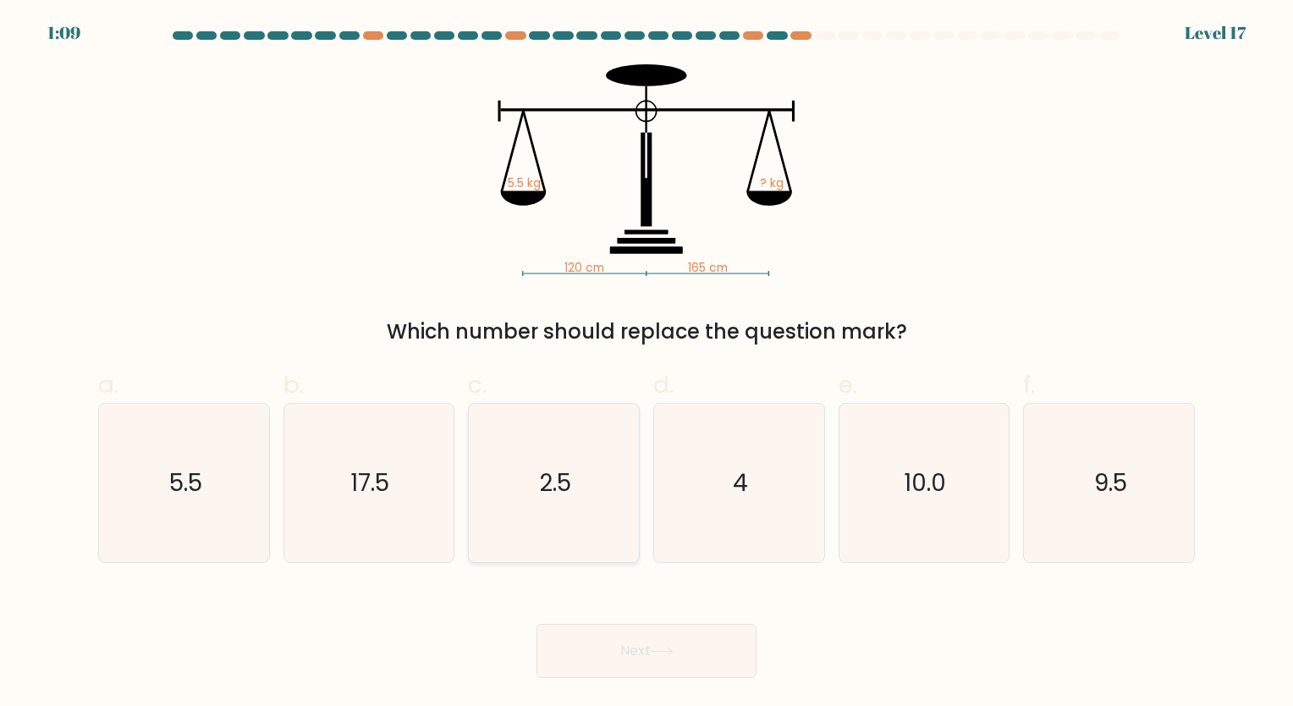
click at [537, 624] on button "Next" at bounding box center [647, 651] width 220 height 54
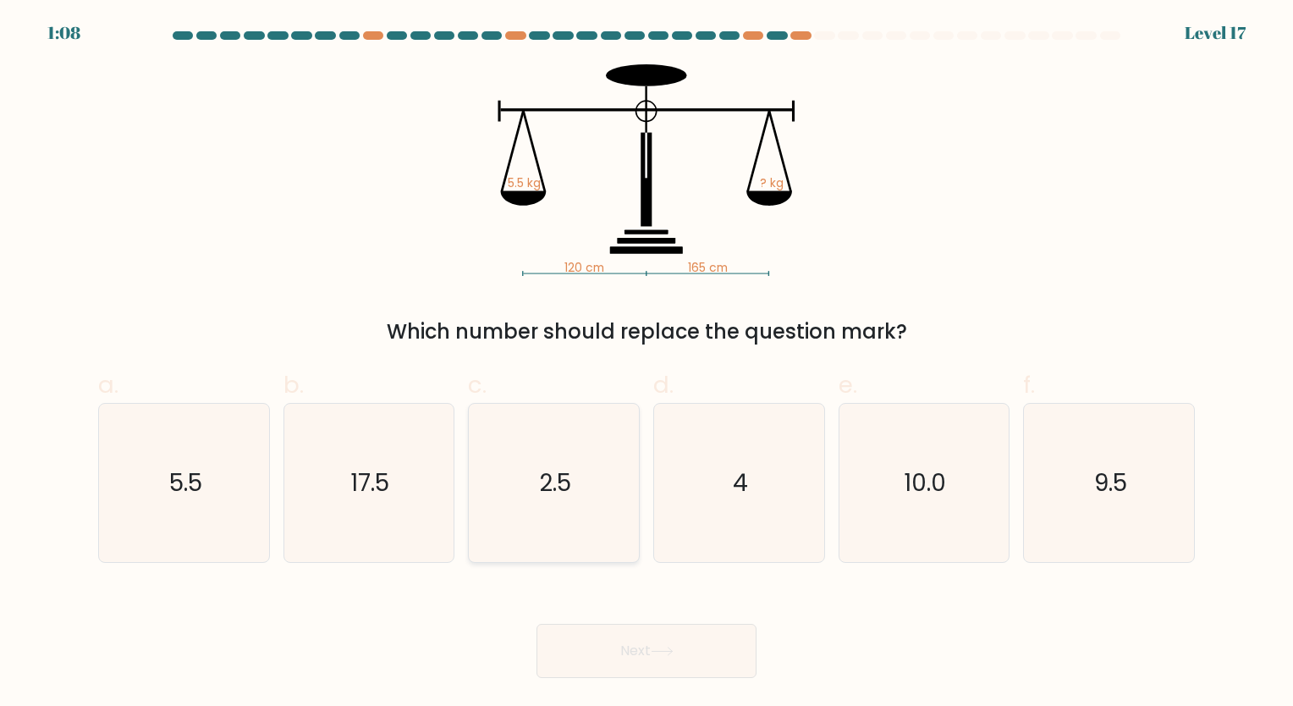
click at [537, 624] on button "Next" at bounding box center [647, 651] width 220 height 54
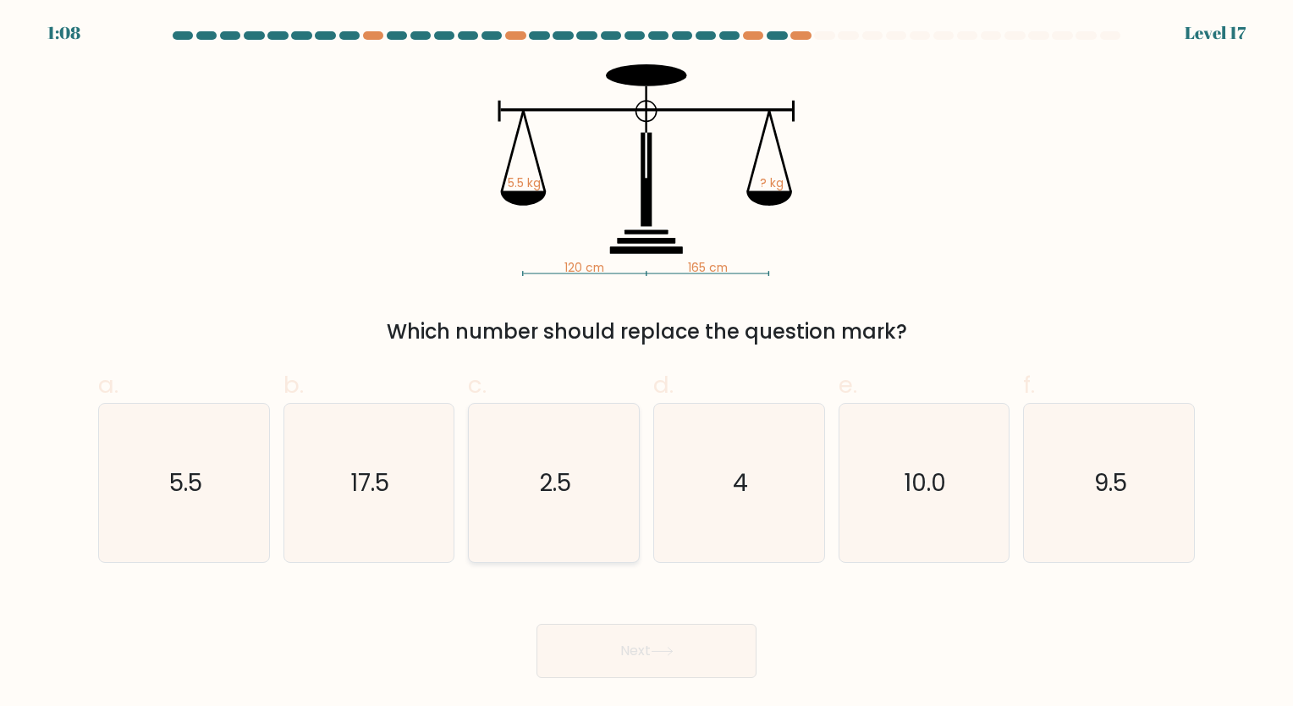
click at [537, 624] on button "Next" at bounding box center [647, 651] width 220 height 54
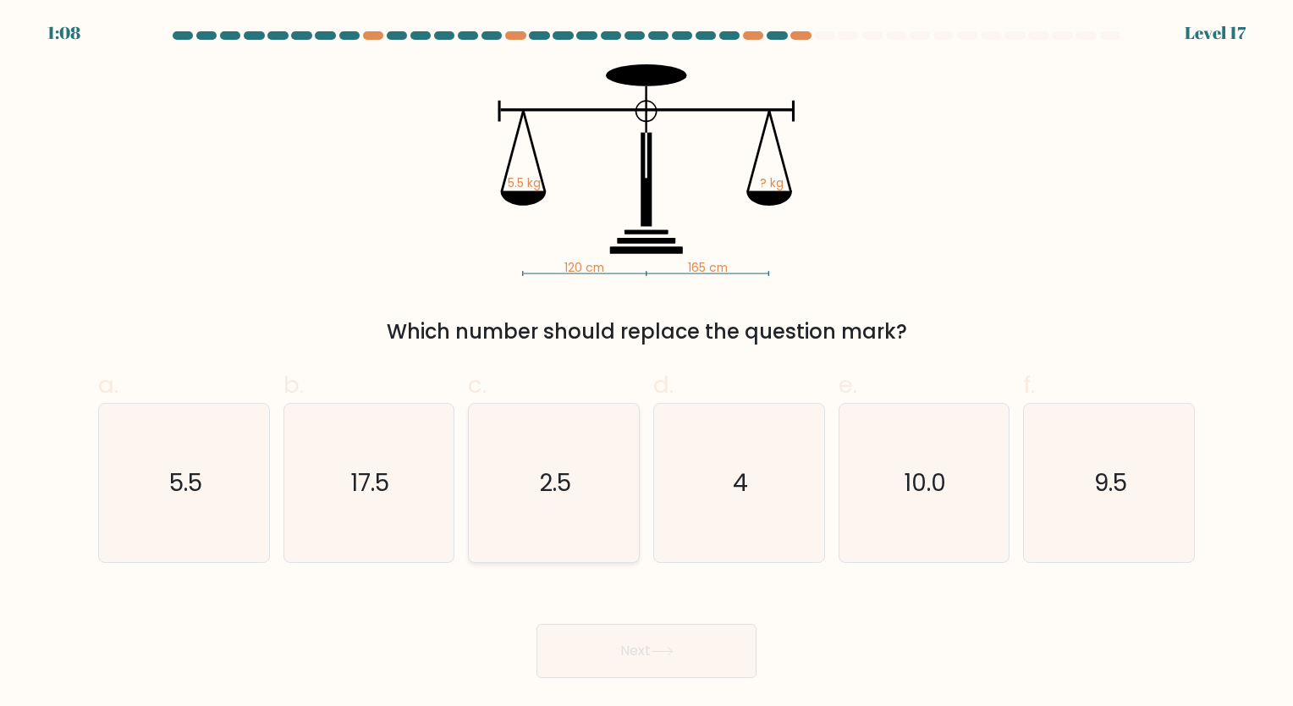
click at [537, 624] on button "Next" at bounding box center [647, 651] width 220 height 54
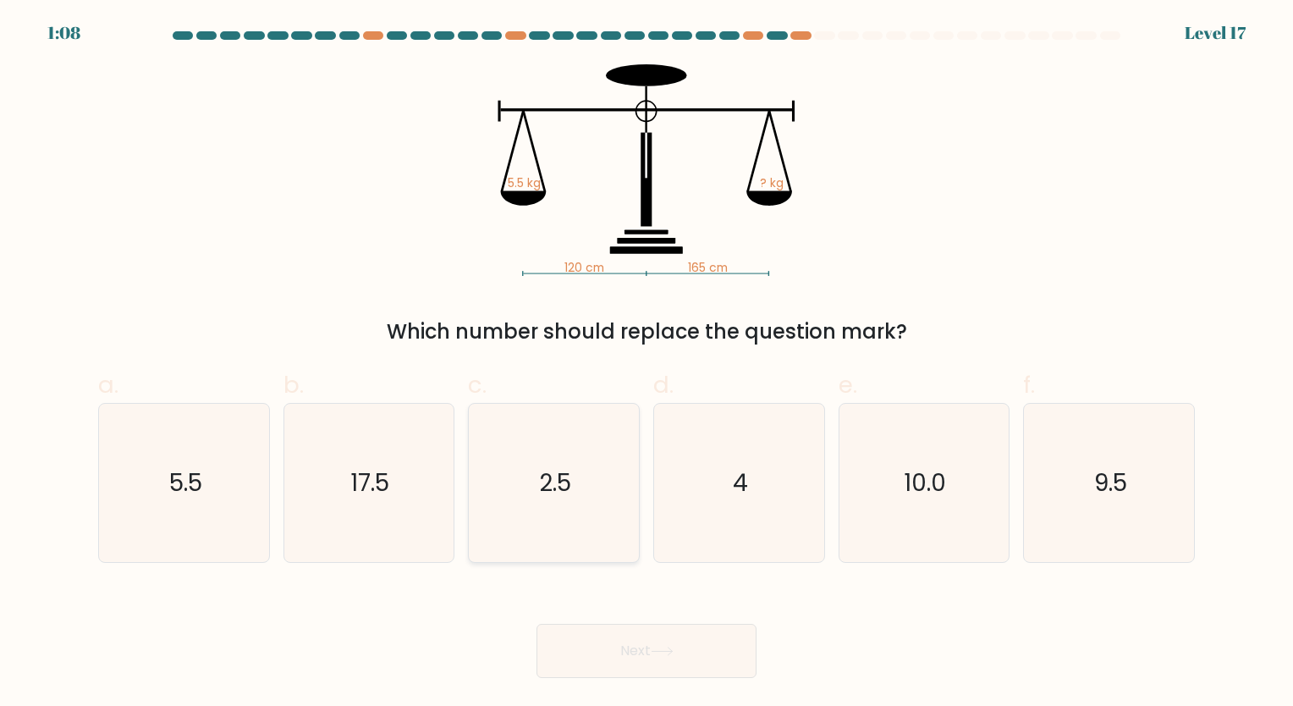
click at [537, 624] on button "Next" at bounding box center [647, 651] width 220 height 54
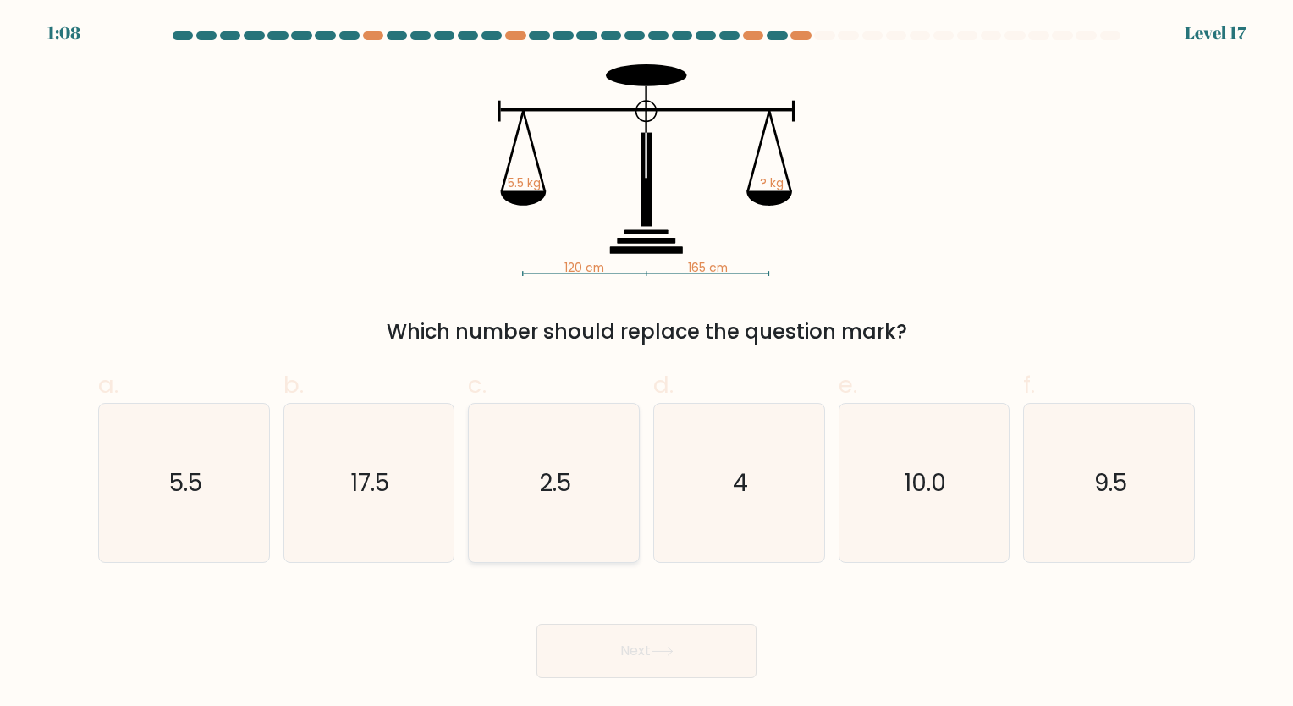
click at [537, 624] on button "Next" at bounding box center [647, 651] width 220 height 54
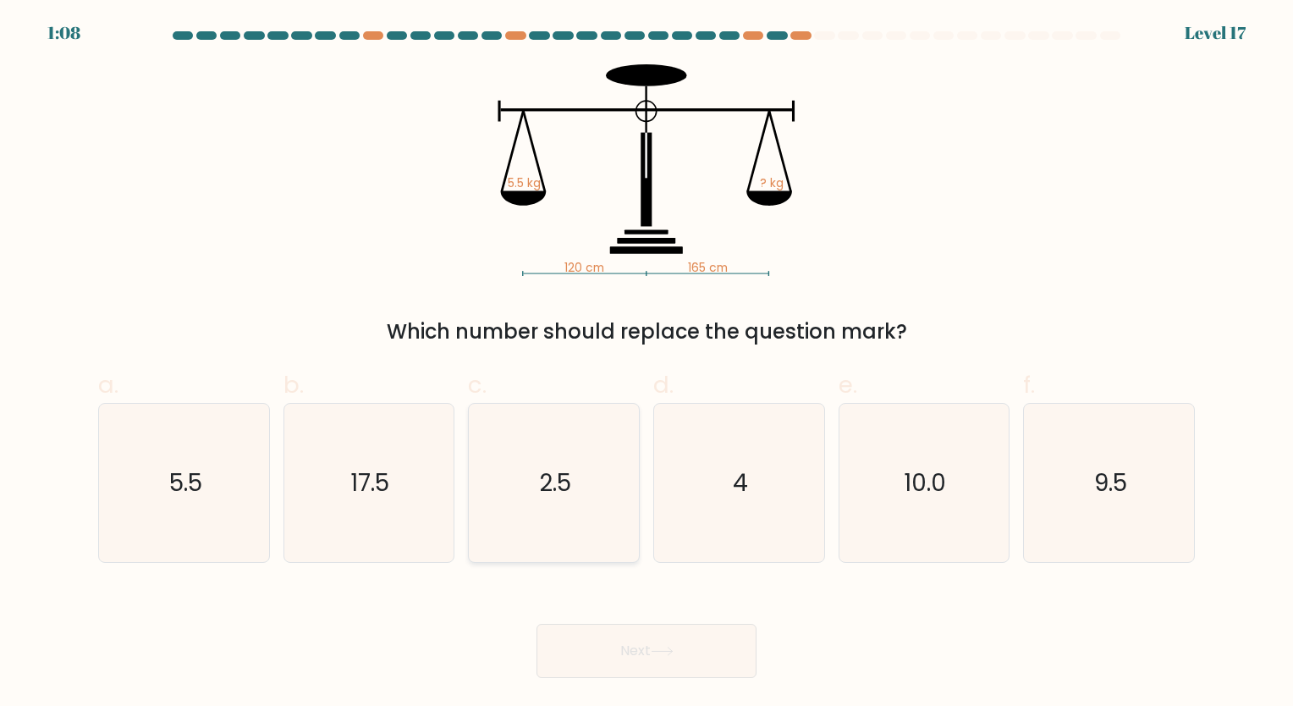
click at [537, 624] on button "Next" at bounding box center [647, 651] width 220 height 54
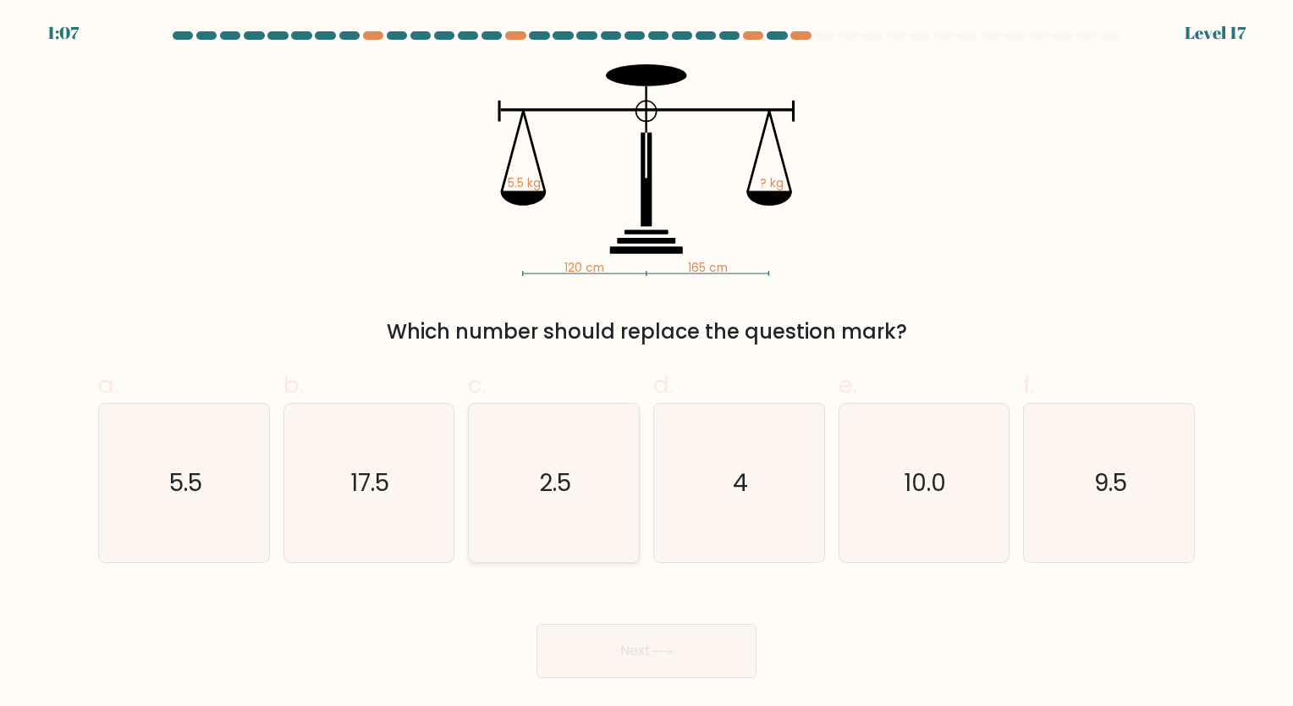
click at [537, 624] on button "Next" at bounding box center [647, 651] width 220 height 54
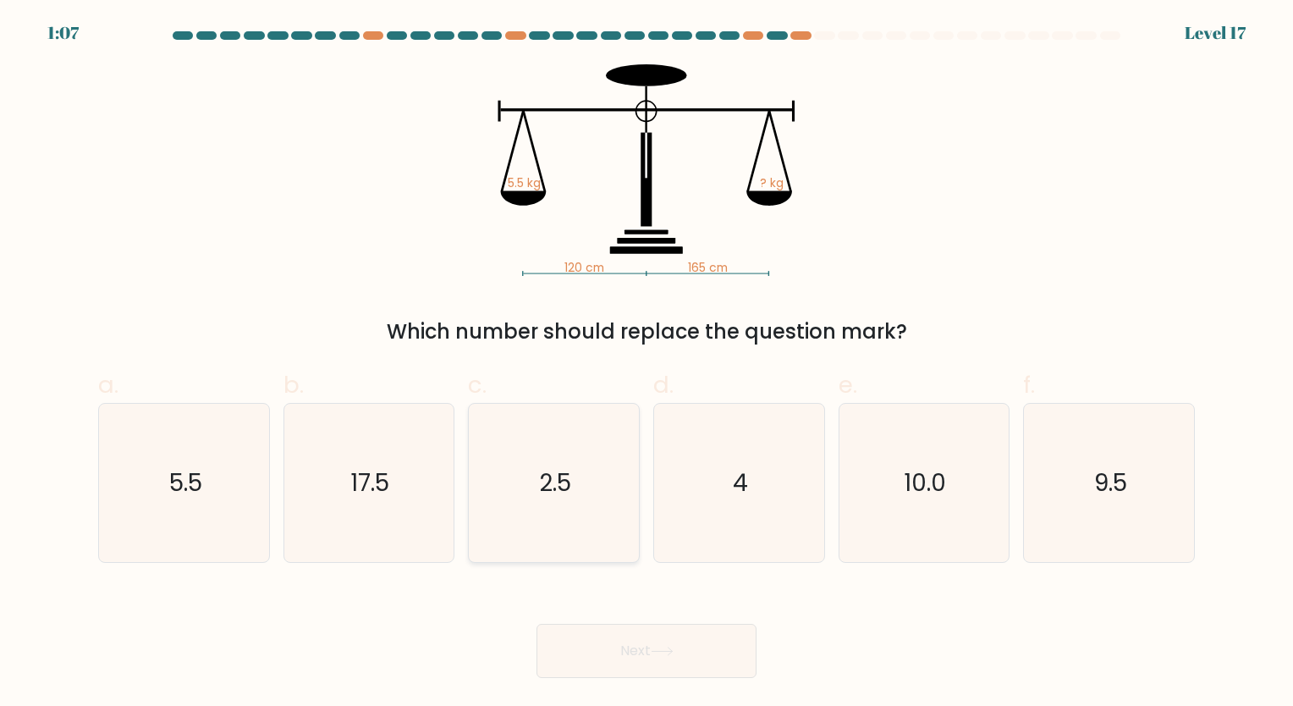
click at [537, 624] on button "Next" at bounding box center [647, 651] width 220 height 54
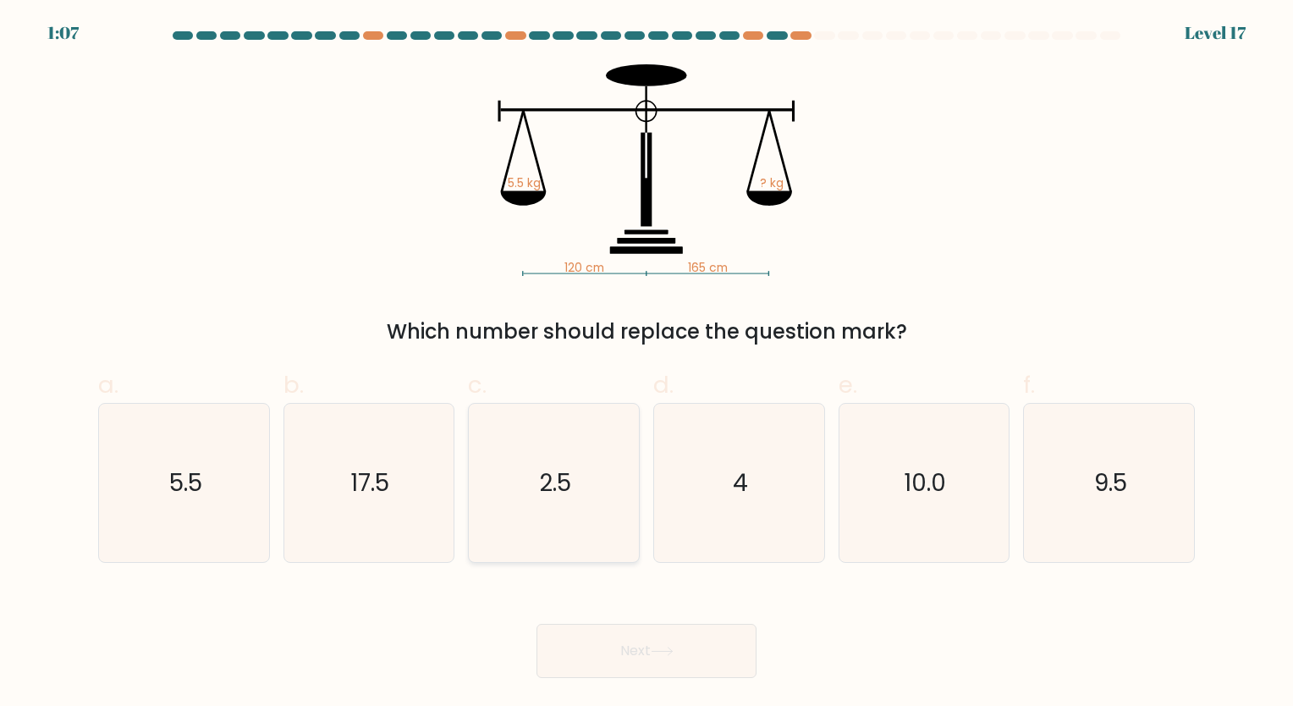
click at [537, 624] on button "Next" at bounding box center [647, 651] width 220 height 54
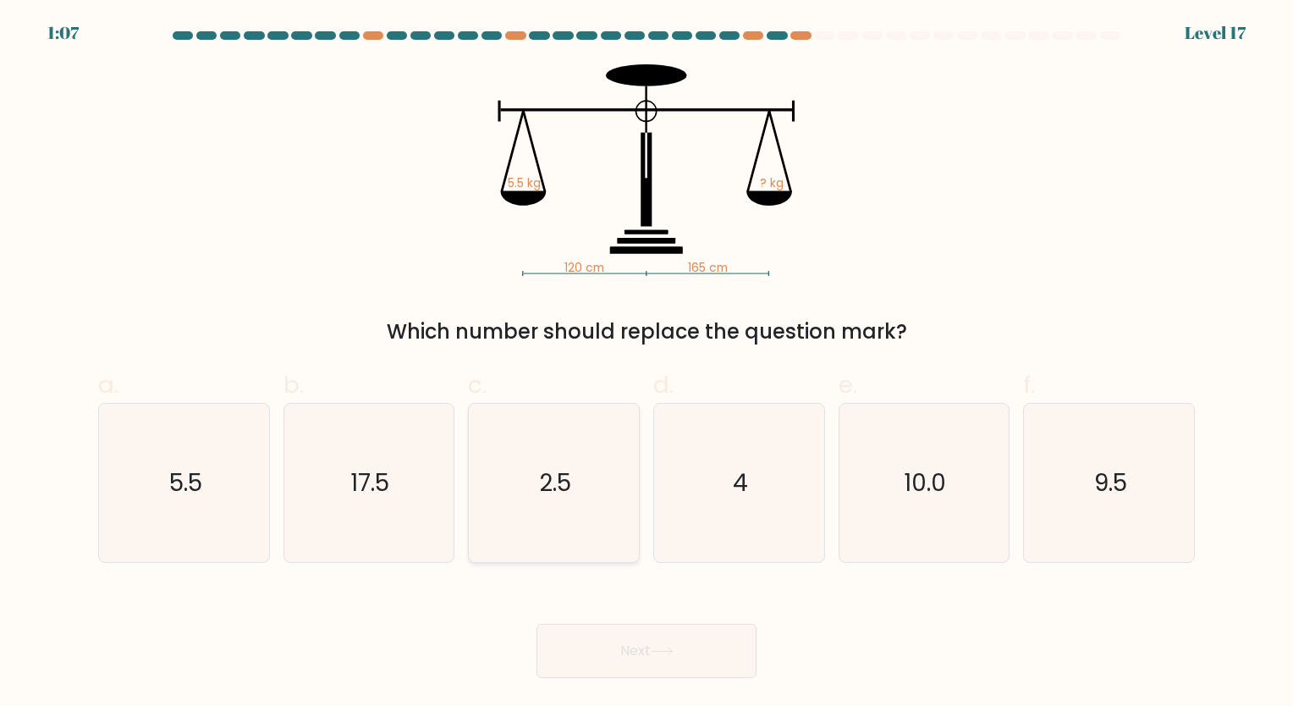
click at [537, 624] on button "Next" at bounding box center [647, 651] width 220 height 54
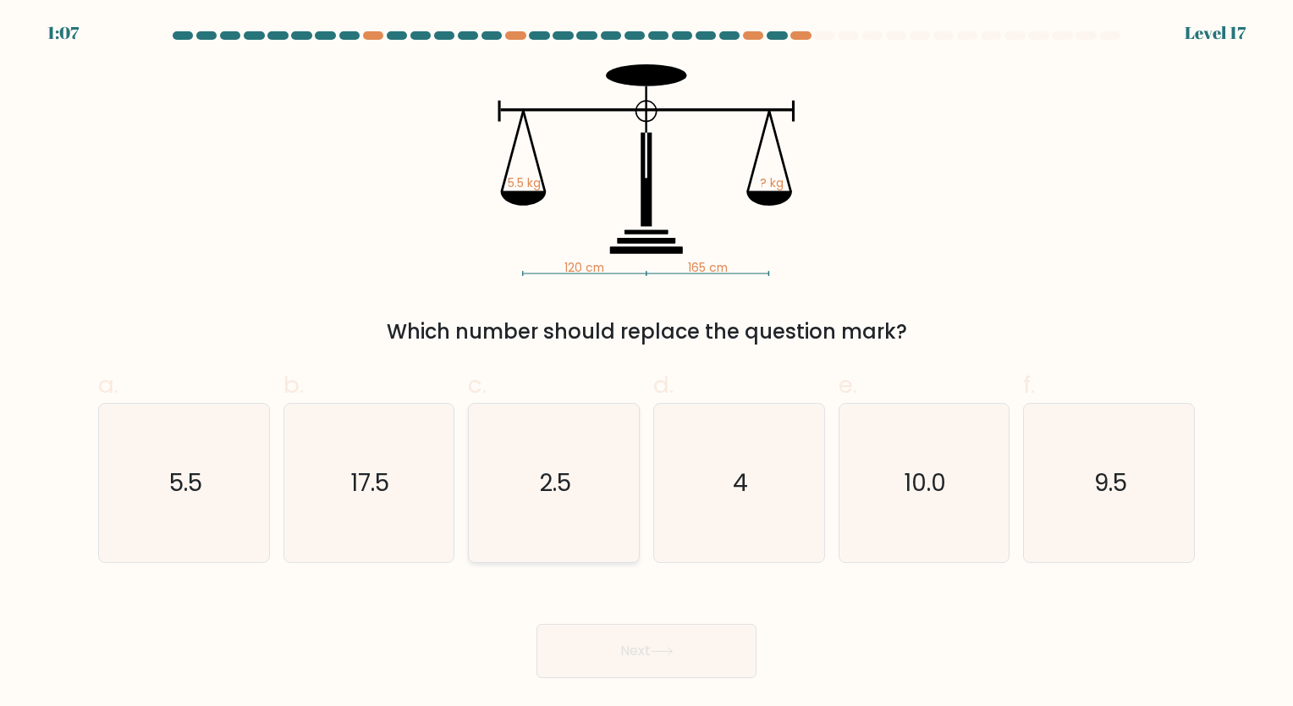
click at [537, 624] on button "Next" at bounding box center [647, 651] width 220 height 54
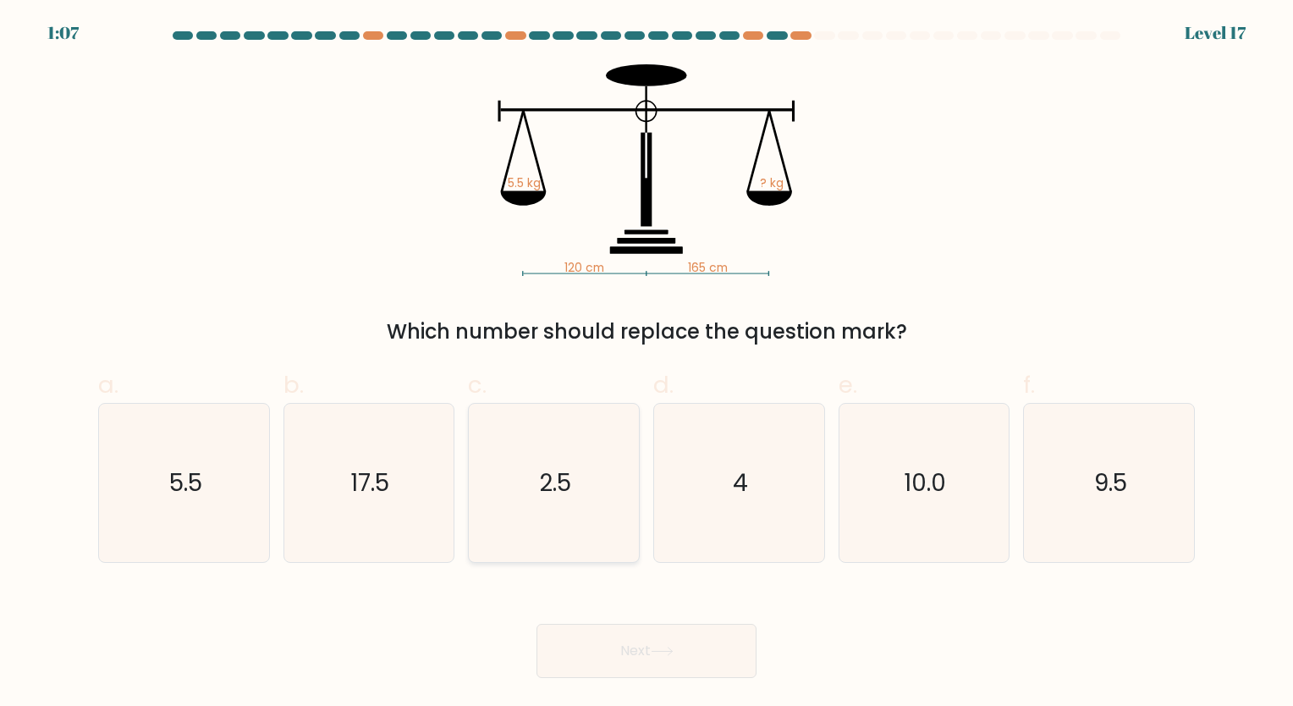
click at [537, 624] on button "Next" at bounding box center [647, 651] width 220 height 54
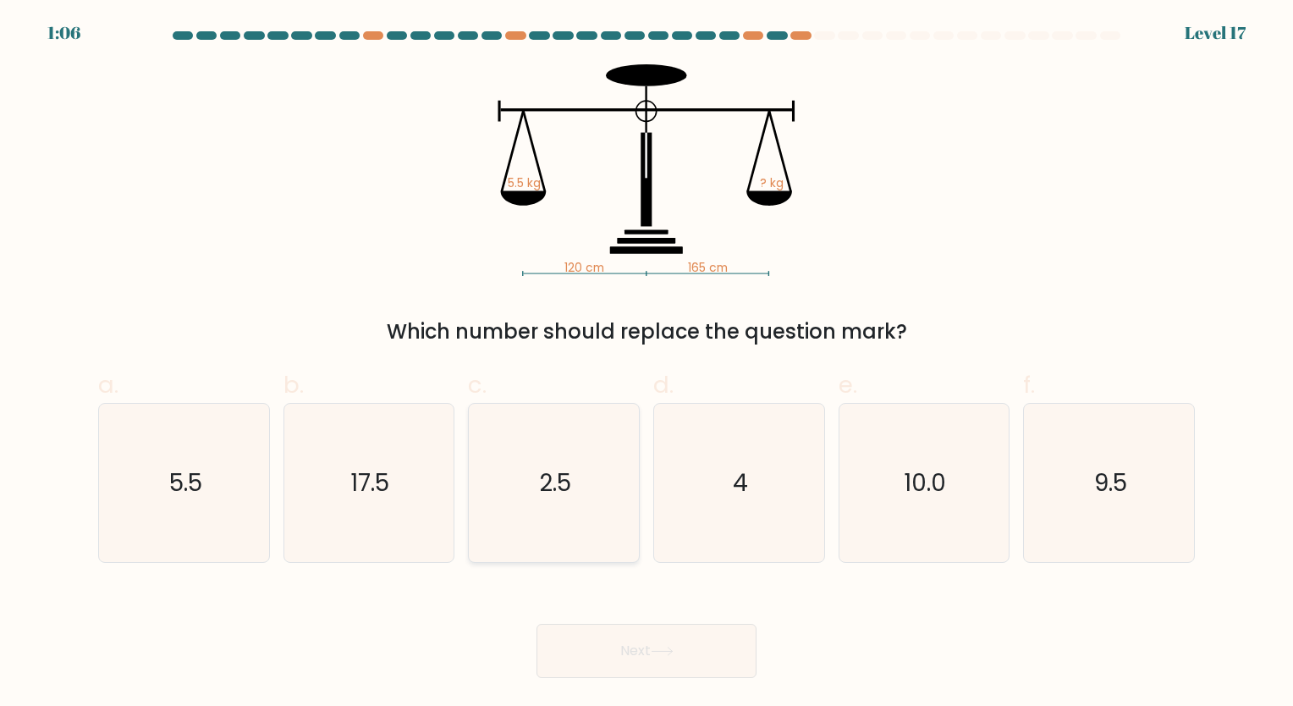
click at [537, 624] on button "Next" at bounding box center [647, 651] width 220 height 54
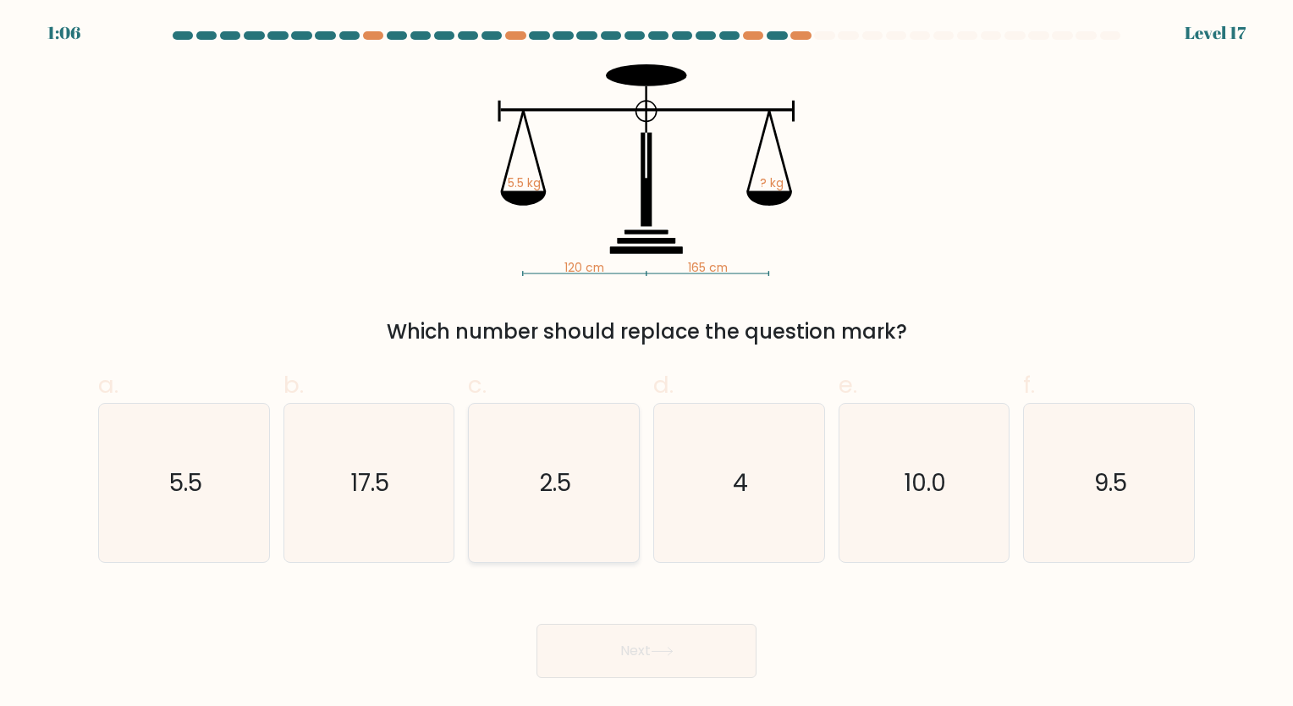
click at [537, 624] on button "Next" at bounding box center [647, 651] width 220 height 54
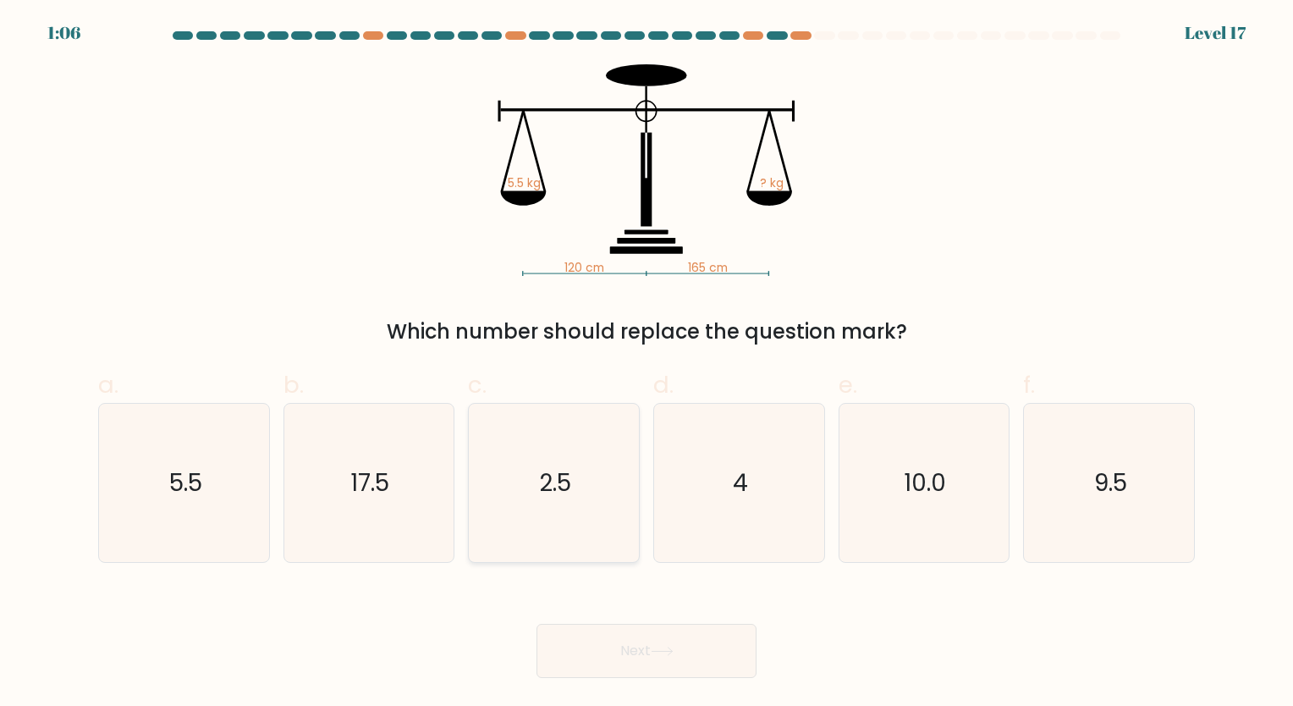
click at [537, 624] on button "Next" at bounding box center [647, 651] width 220 height 54
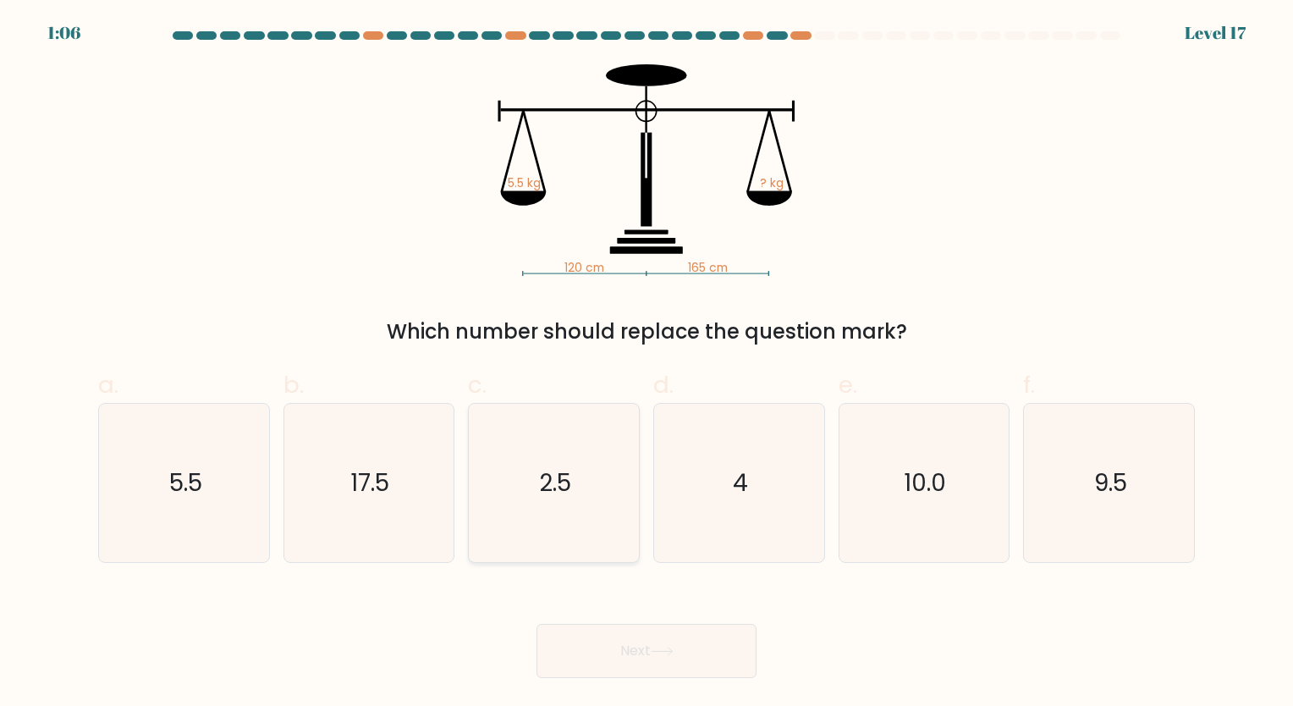
click at [537, 624] on button "Next" at bounding box center [647, 651] width 220 height 54
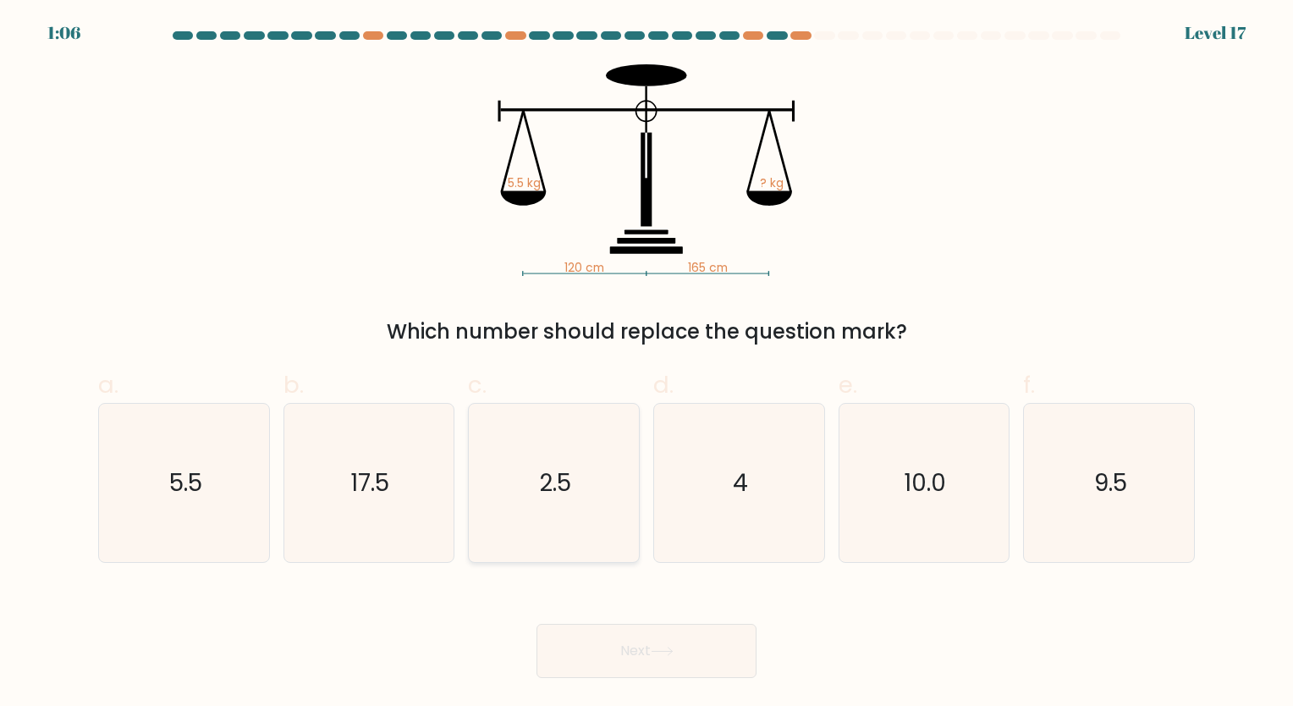
click at [537, 624] on button "Next" at bounding box center [647, 651] width 220 height 54
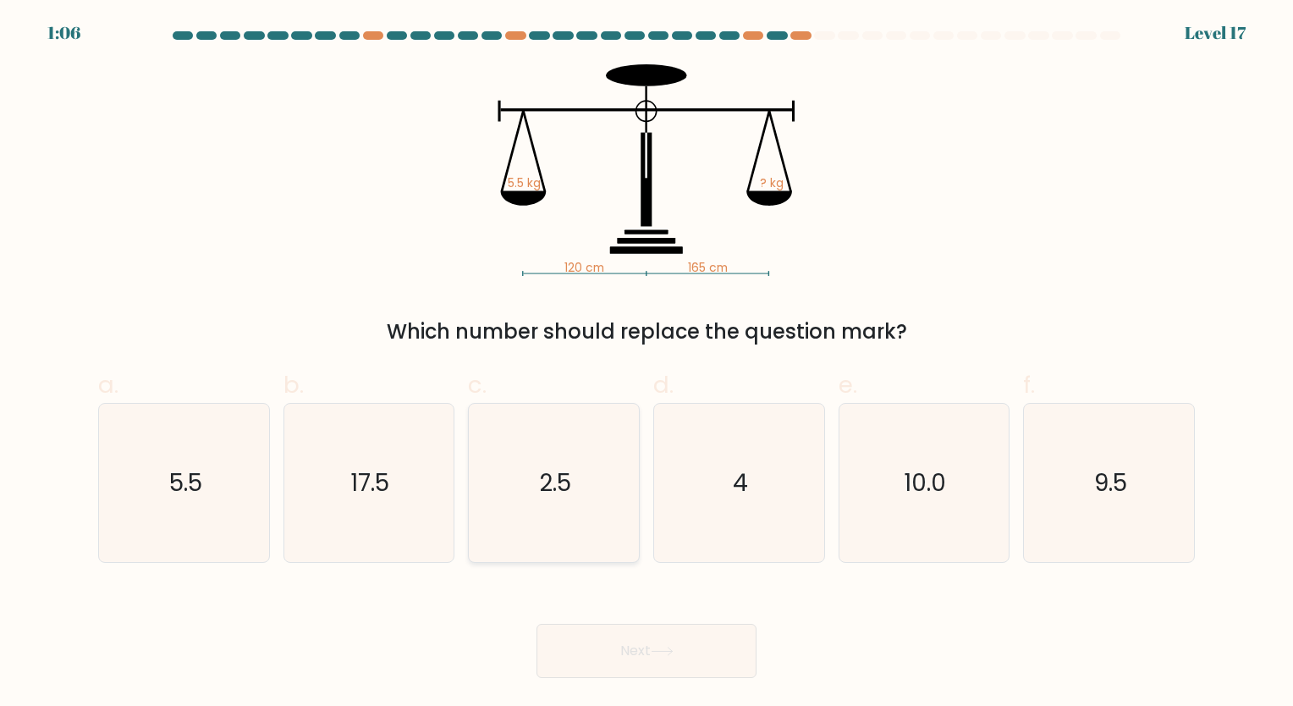
click at [537, 624] on button "Next" at bounding box center [647, 651] width 220 height 54
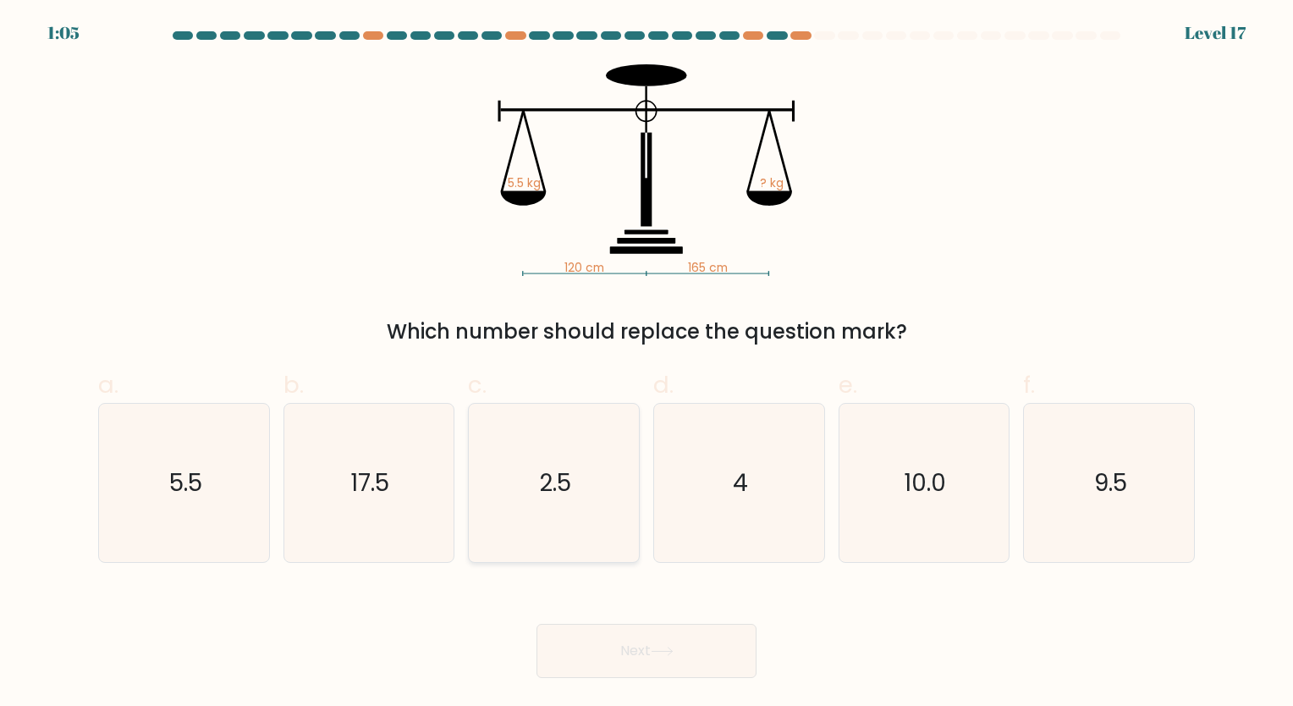
click at [537, 624] on button "Next" at bounding box center [647, 651] width 220 height 54
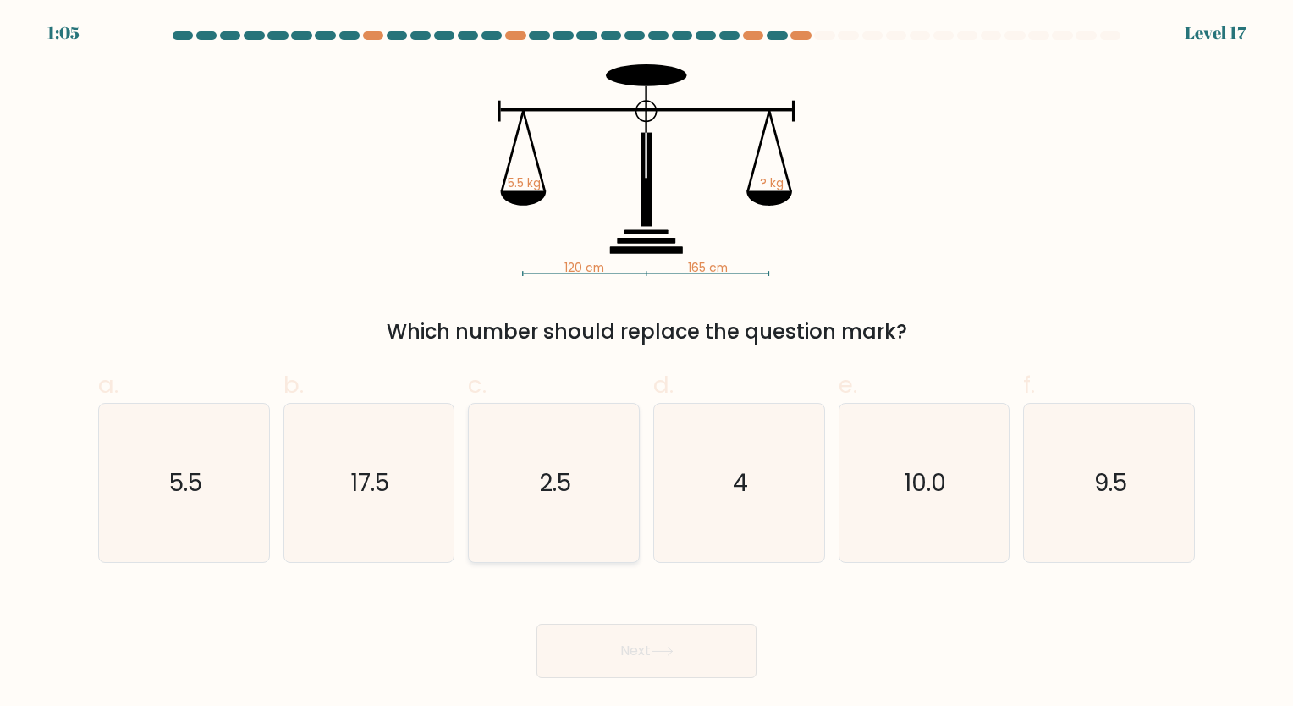
click at [537, 624] on button "Next" at bounding box center [647, 651] width 220 height 54
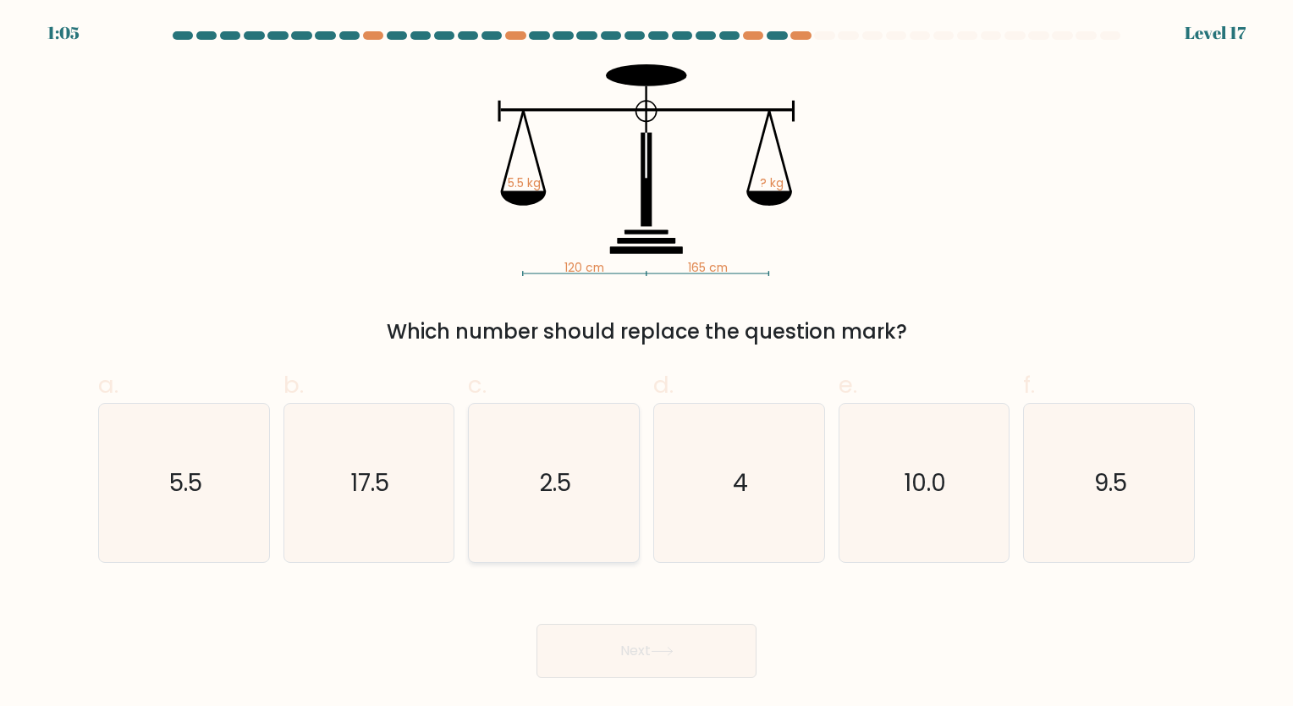
click at [537, 624] on button "Next" at bounding box center [647, 651] width 220 height 54
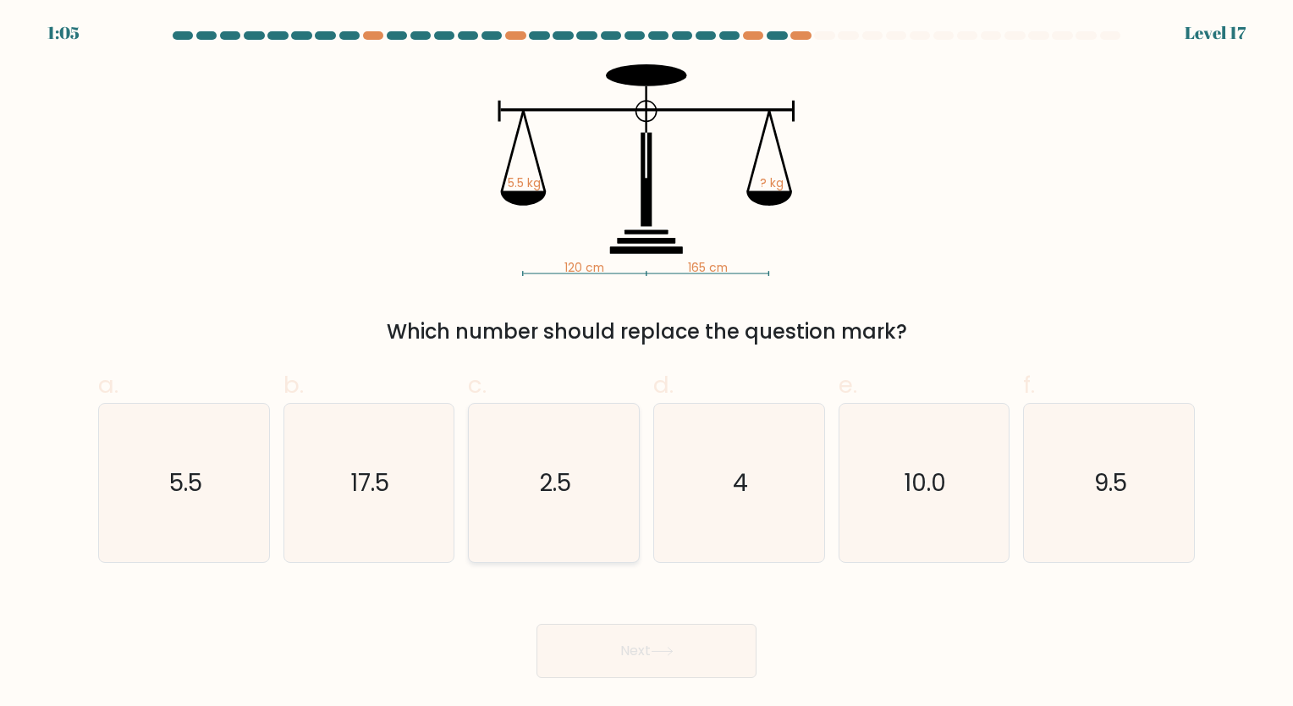
click at [537, 624] on button "Next" at bounding box center [647, 651] width 220 height 54
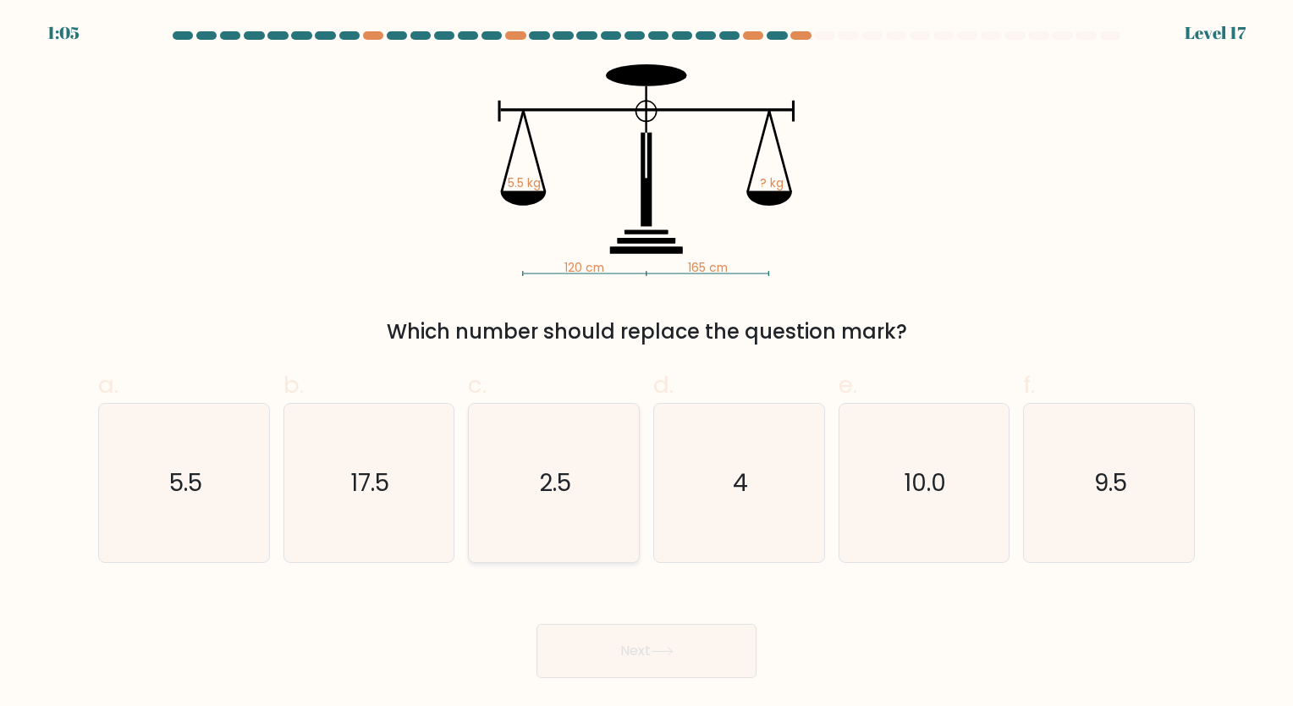
click at [537, 624] on button "Next" at bounding box center [647, 651] width 220 height 54
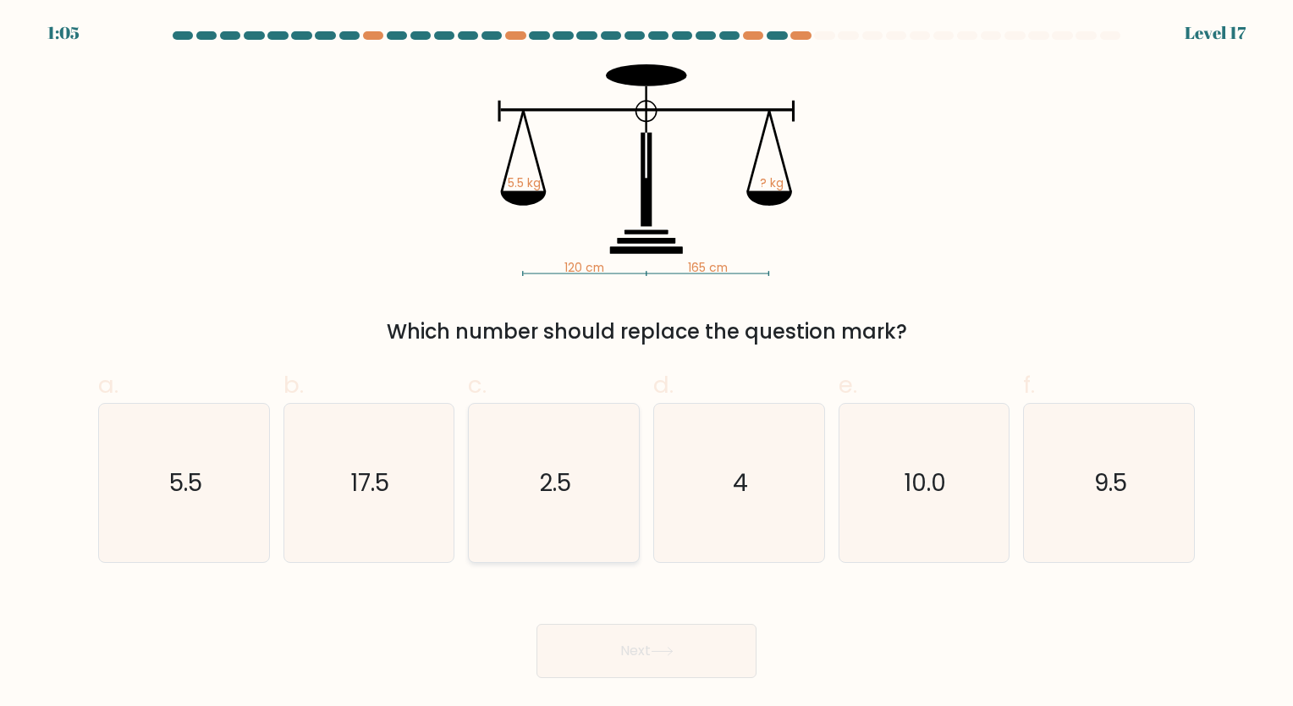
click at [537, 624] on button "Next" at bounding box center [647, 651] width 220 height 54
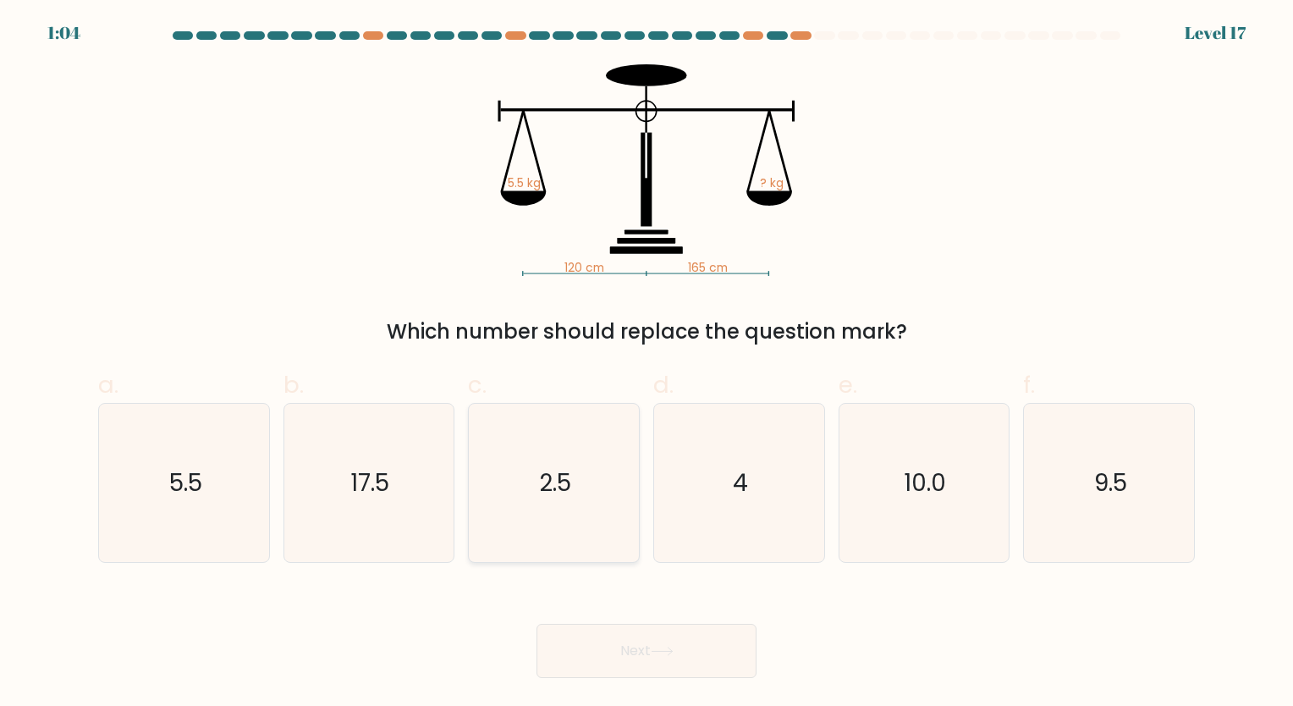
click at [537, 624] on button "Next" at bounding box center [647, 651] width 220 height 54
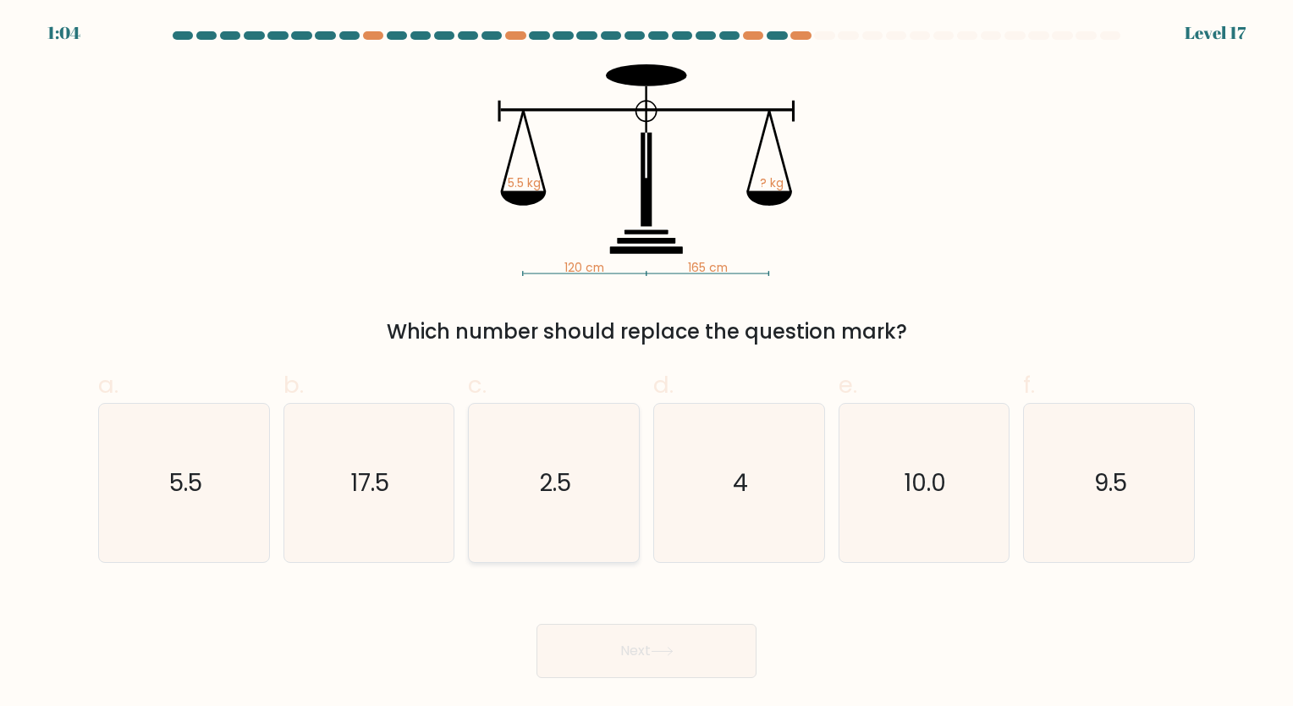
click at [537, 624] on button "Next" at bounding box center [647, 651] width 220 height 54
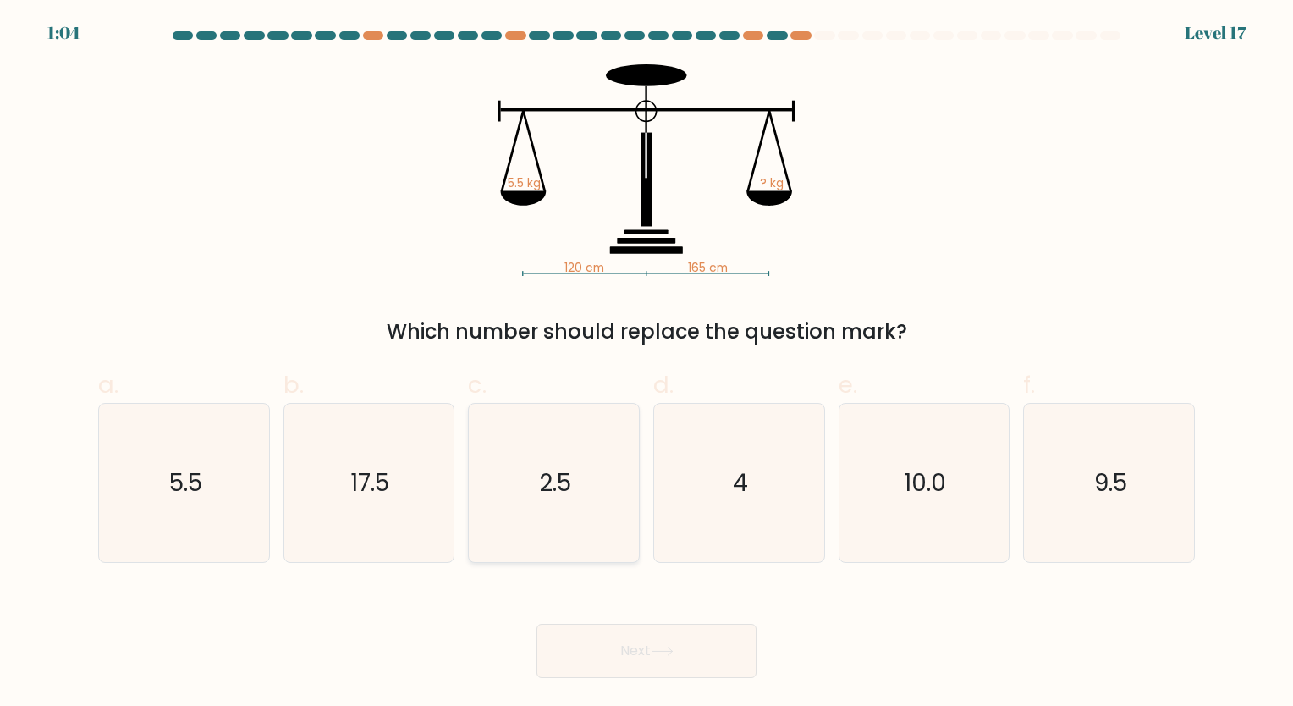
click at [537, 624] on button "Next" at bounding box center [647, 651] width 220 height 54
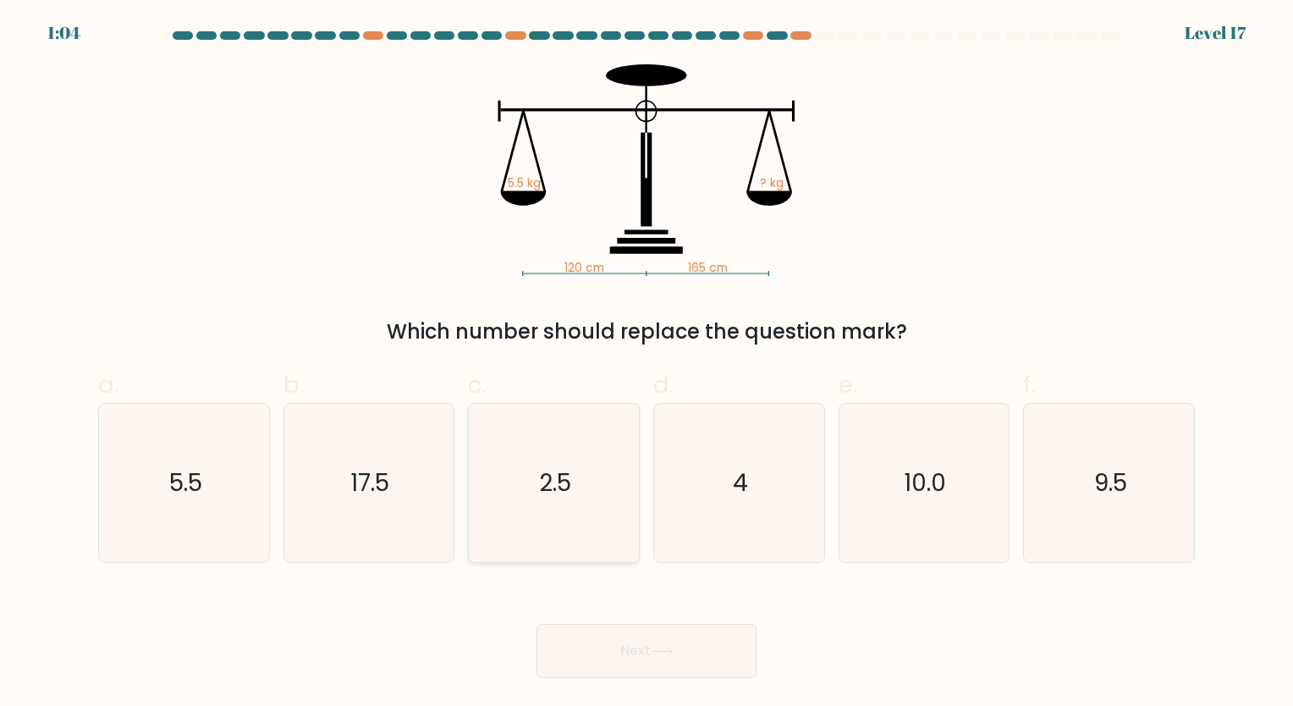
click at [537, 624] on button "Next" at bounding box center [647, 651] width 220 height 54
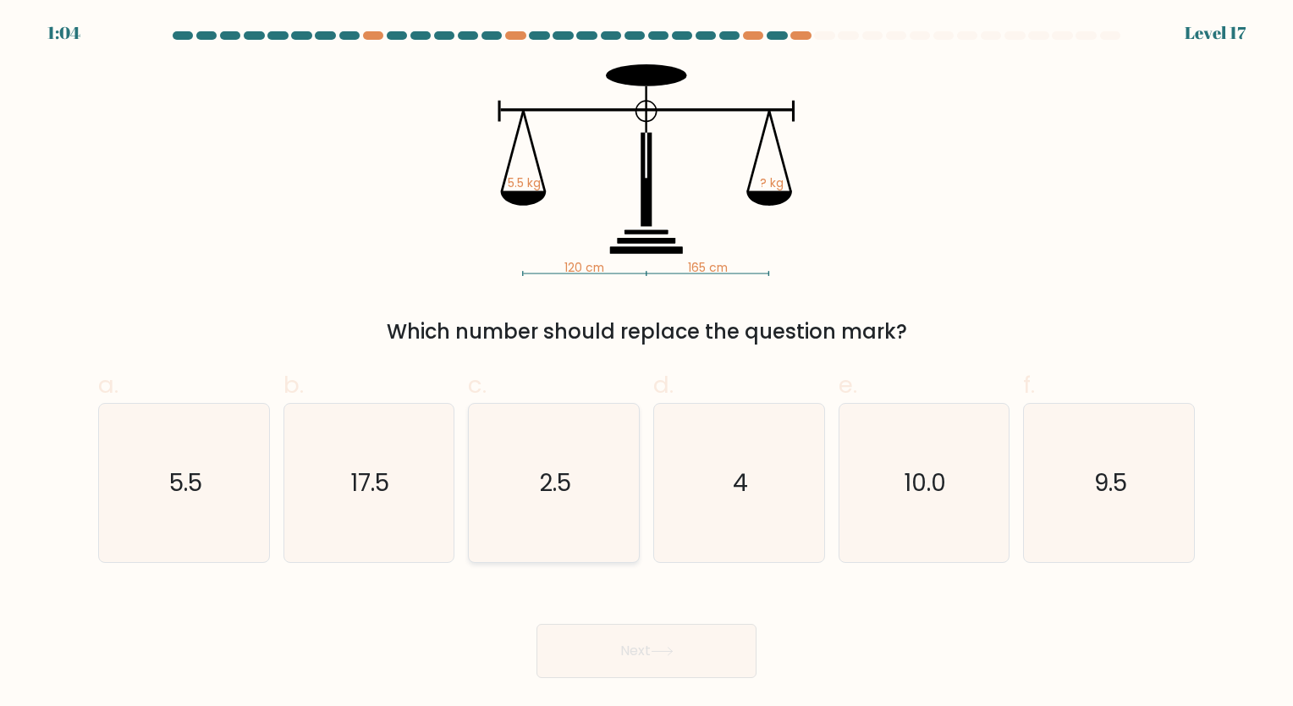
click at [537, 624] on button "Next" at bounding box center [647, 651] width 220 height 54
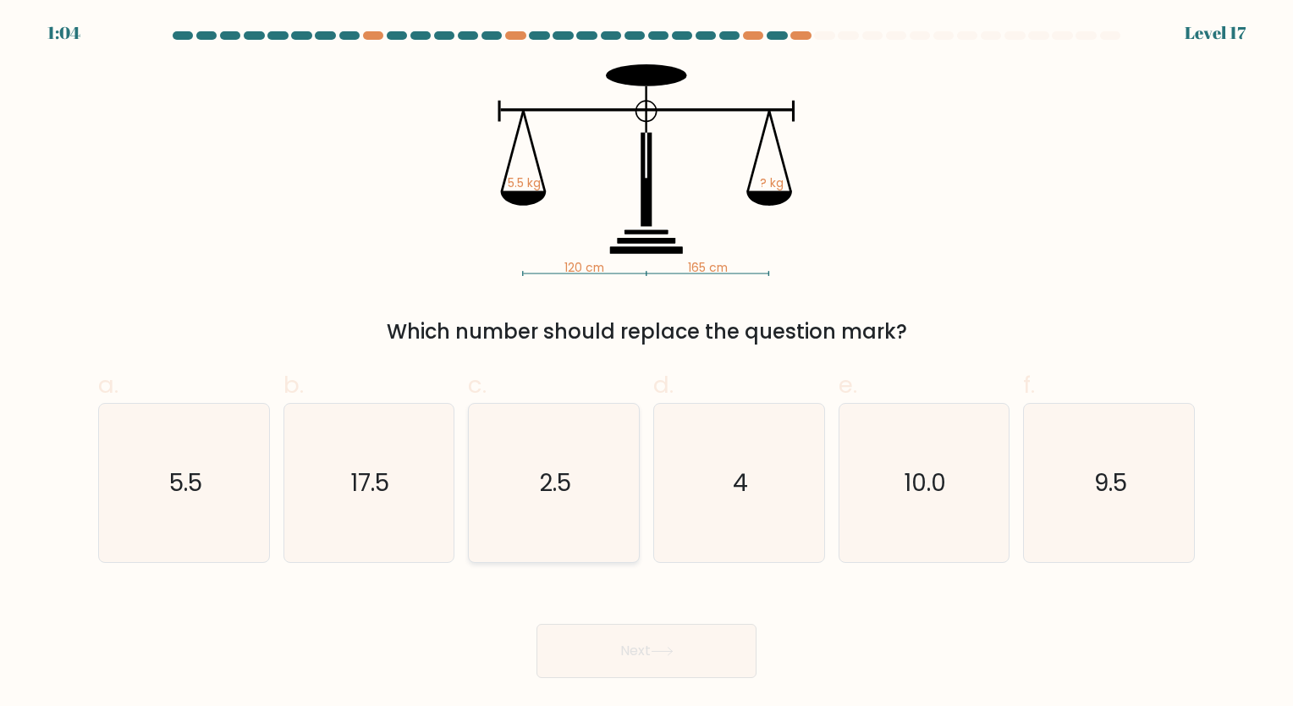
click at [537, 624] on button "Next" at bounding box center [647, 651] width 220 height 54
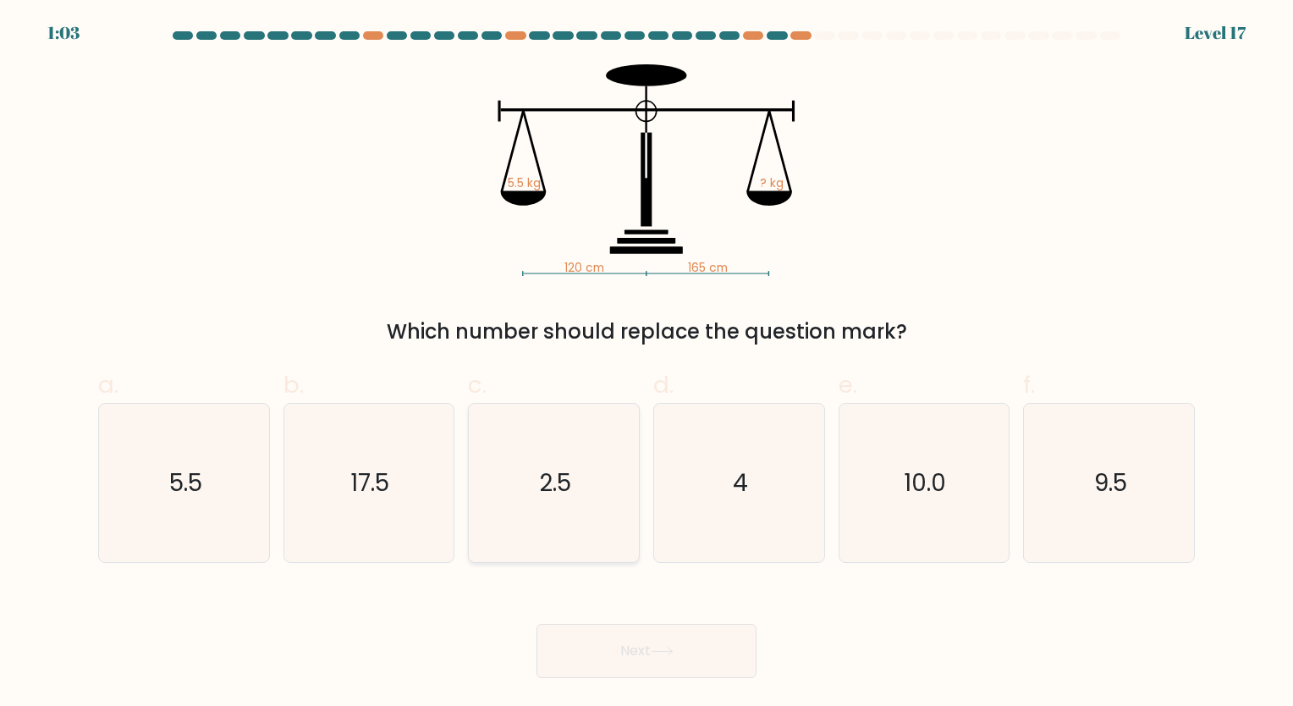
click at [537, 624] on button "Next" at bounding box center [647, 651] width 220 height 54
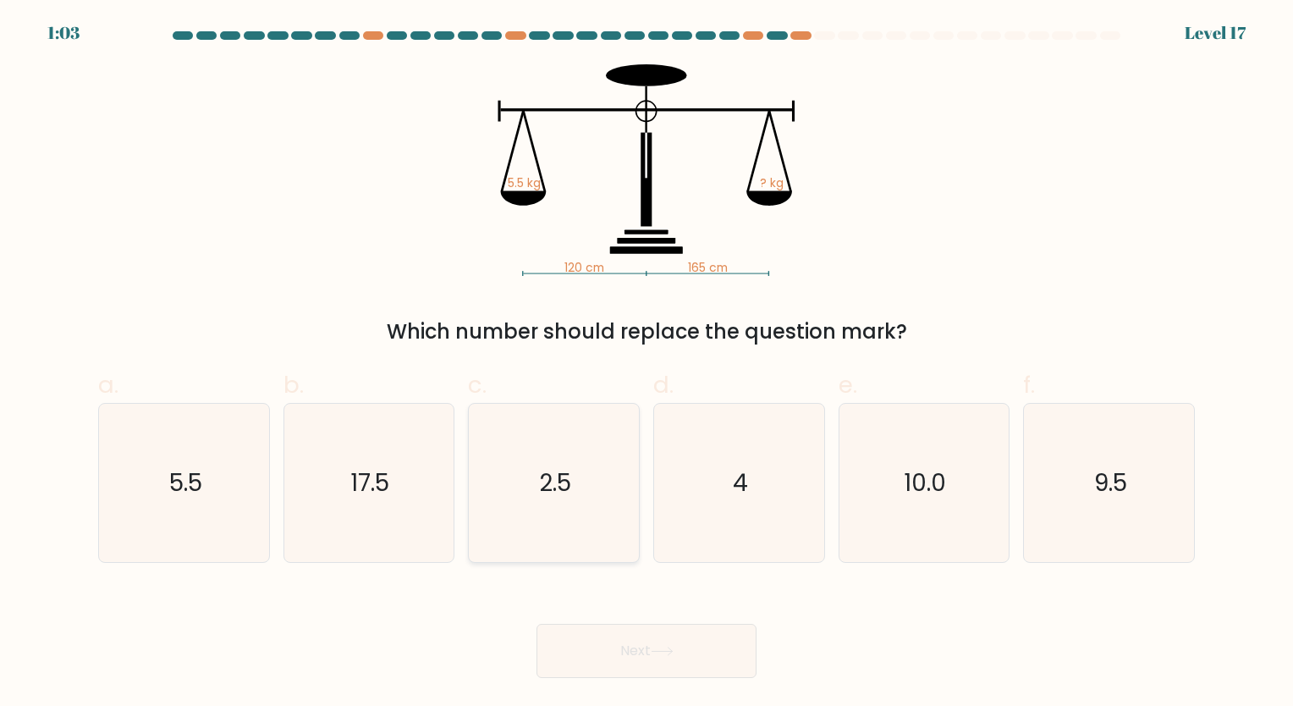
click at [537, 624] on button "Next" at bounding box center [647, 651] width 220 height 54
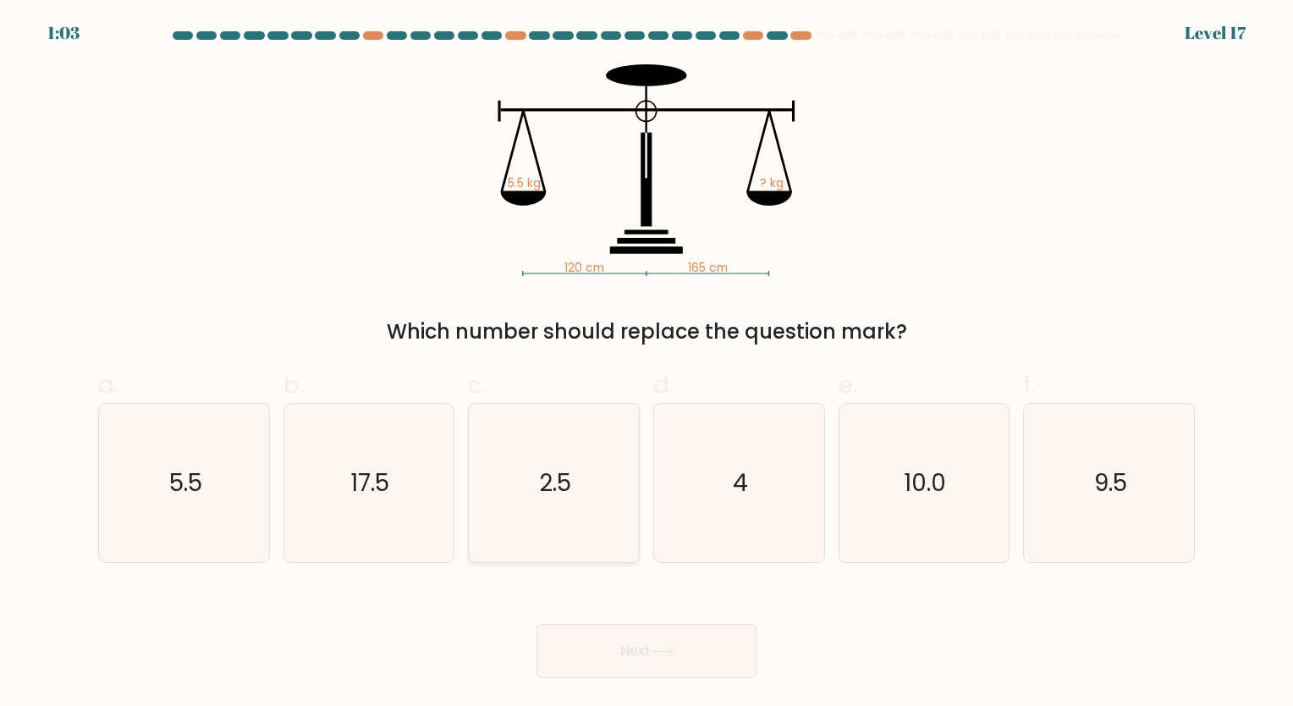
click at [537, 624] on button "Next" at bounding box center [647, 651] width 220 height 54
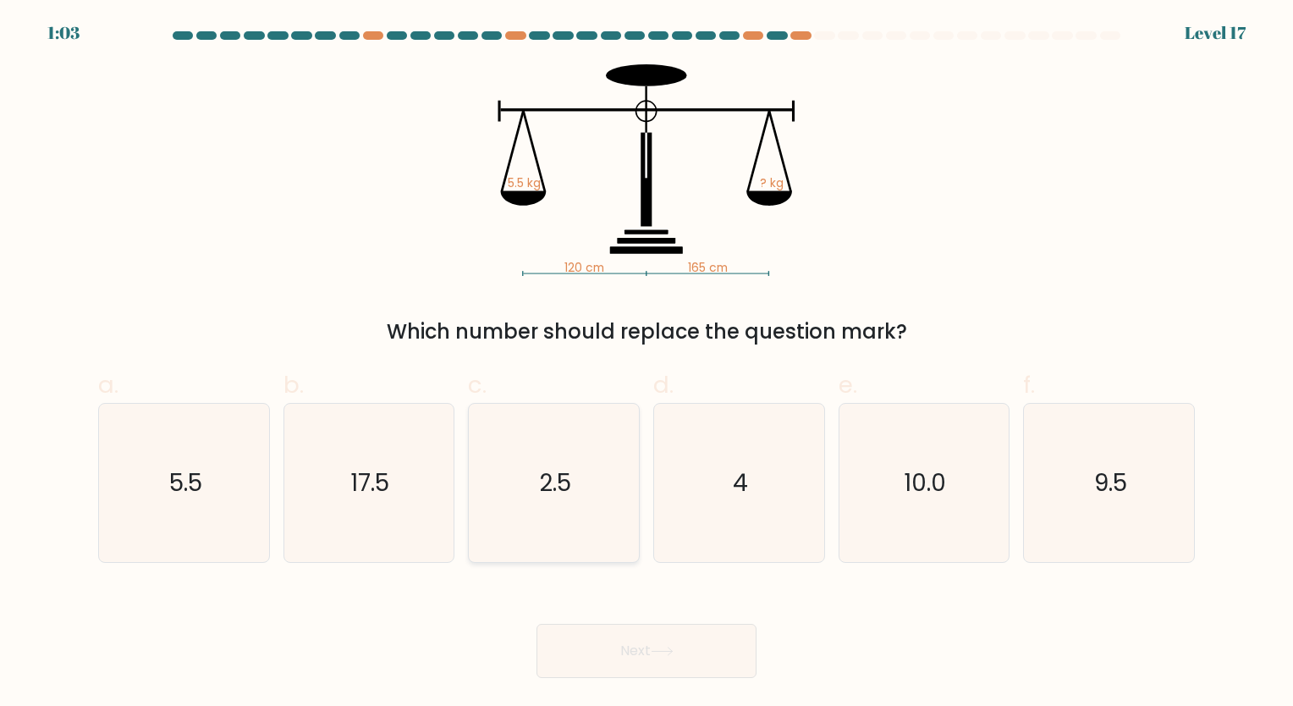
click at [537, 624] on button "Next" at bounding box center [647, 651] width 220 height 54
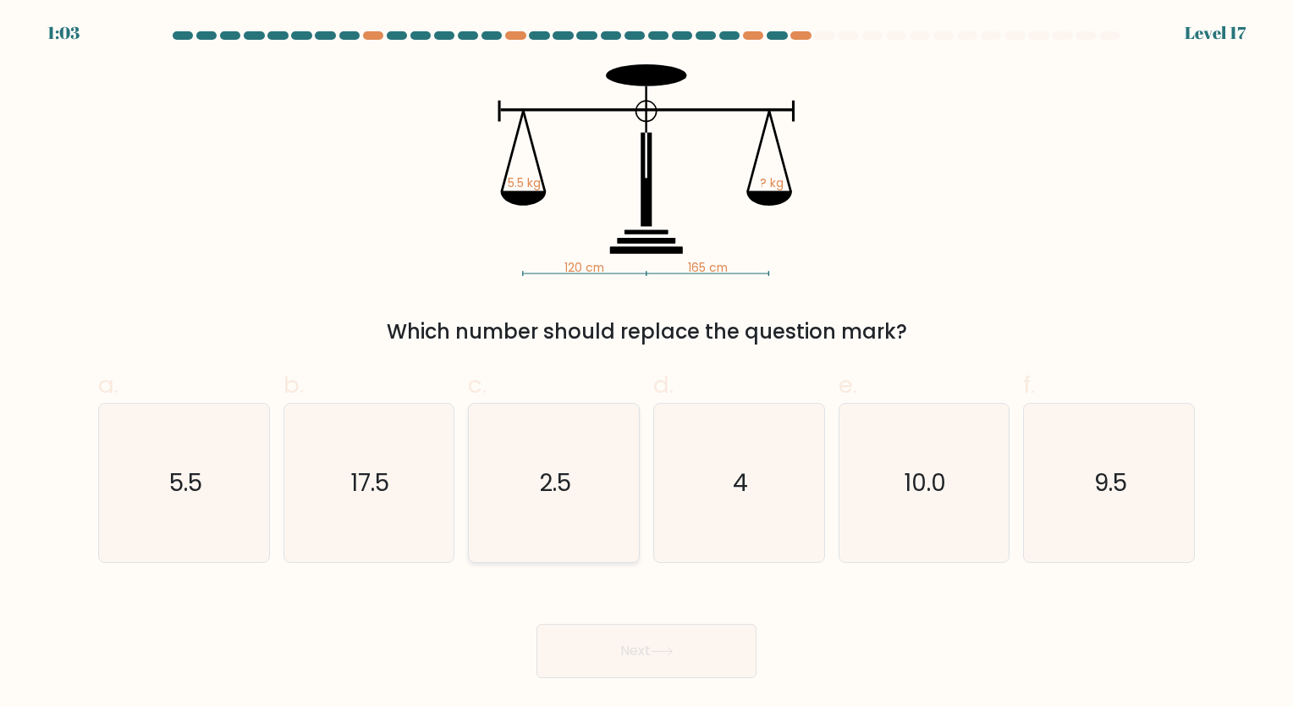
click at [537, 624] on button "Next" at bounding box center [647, 651] width 220 height 54
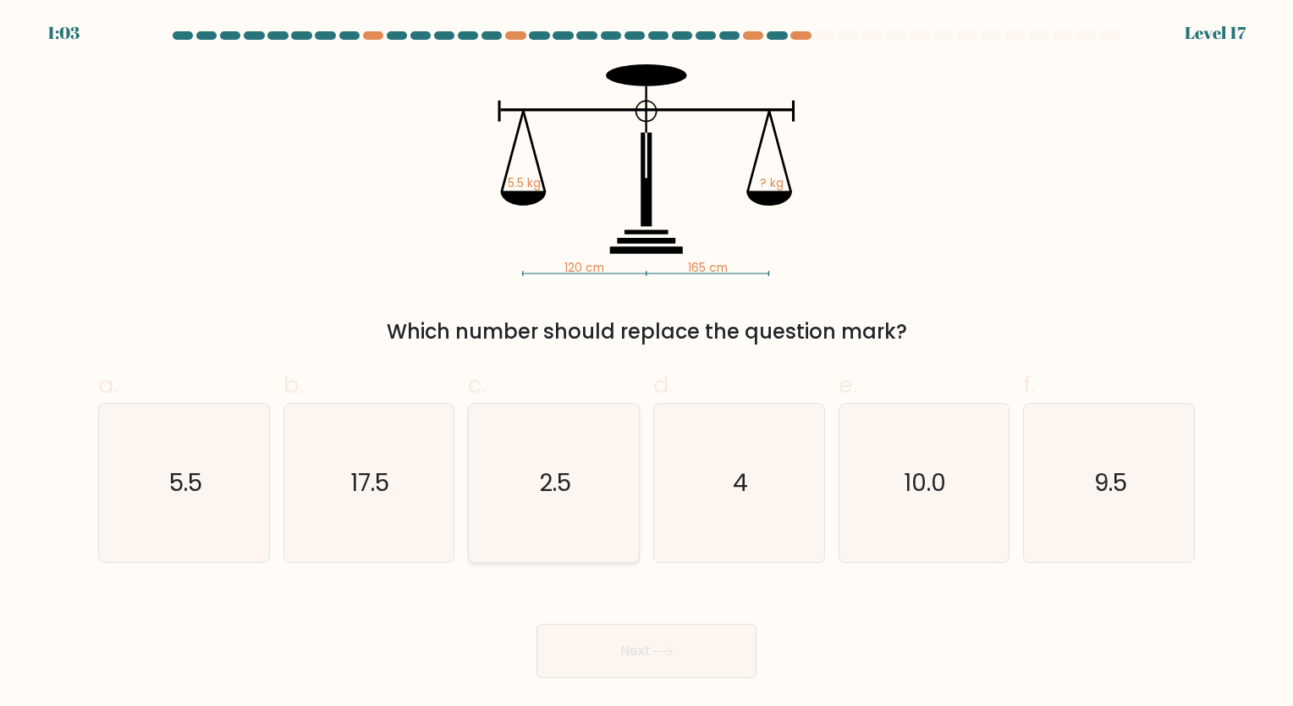
click at [537, 624] on button "Next" at bounding box center [647, 651] width 220 height 54
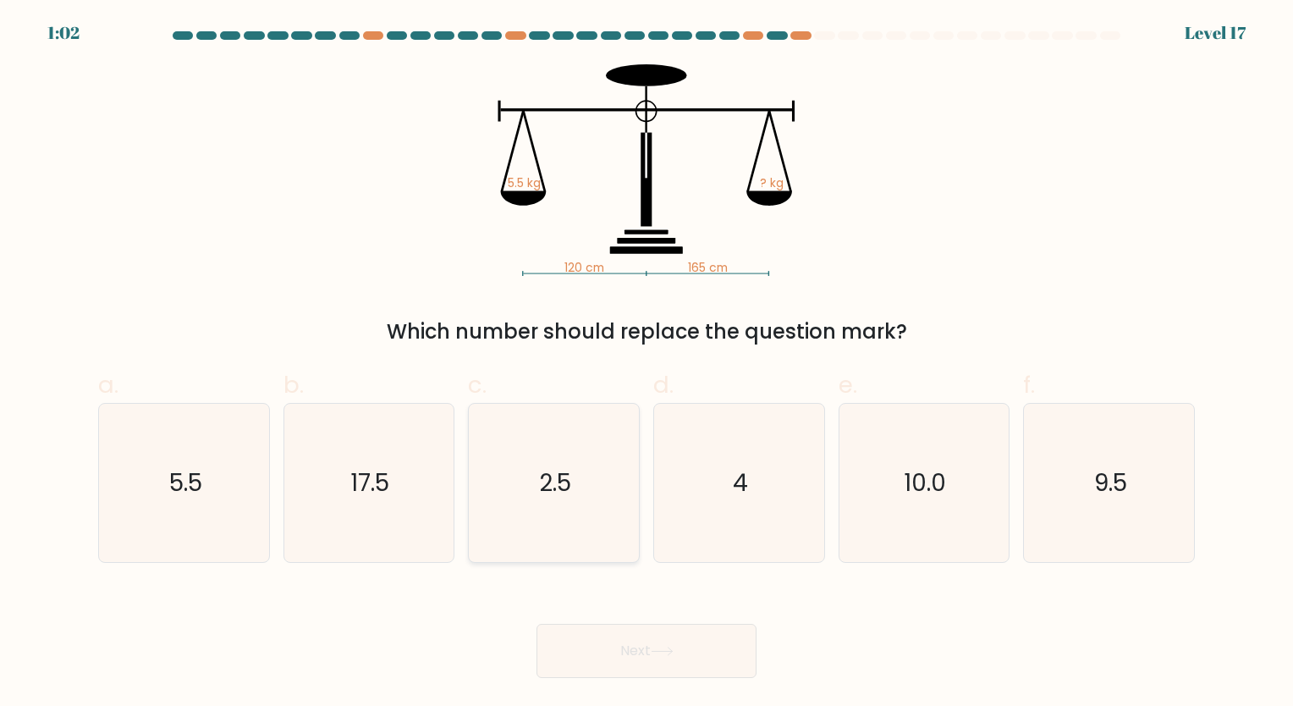
click at [537, 624] on button "Next" at bounding box center [647, 651] width 220 height 54
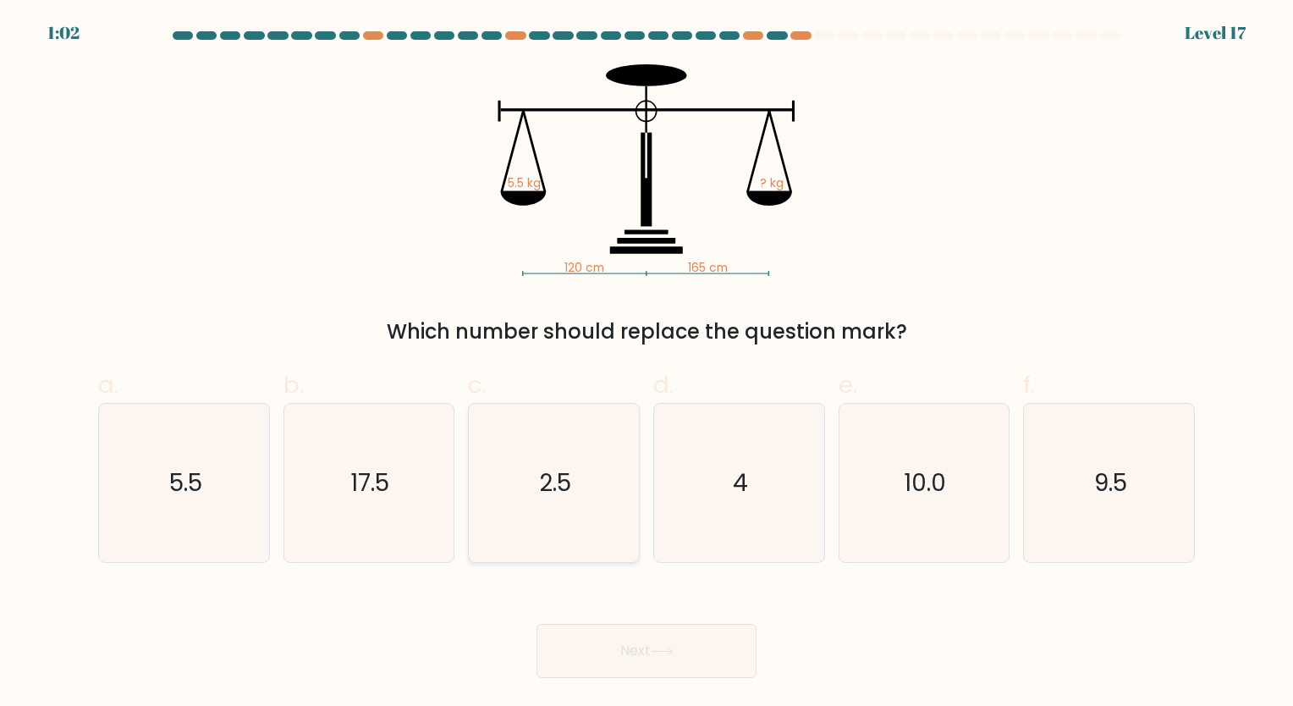
click at [537, 624] on button "Next" at bounding box center [647, 651] width 220 height 54
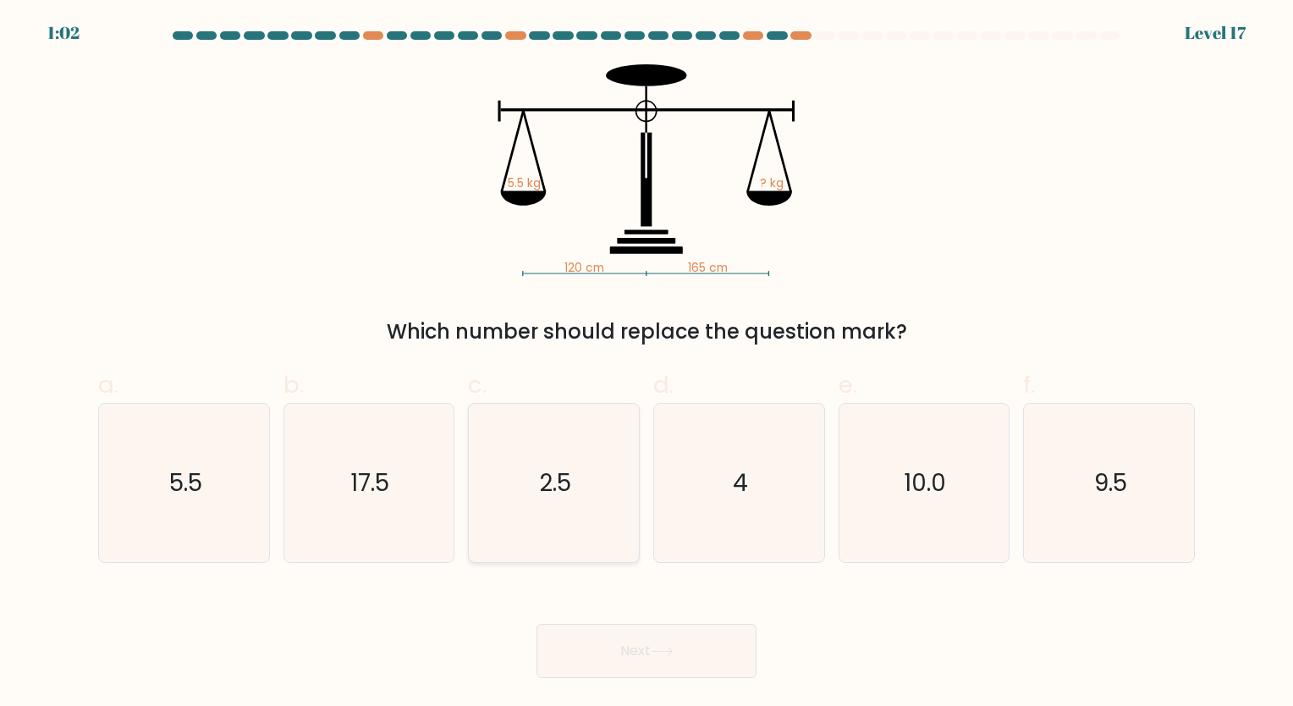
click at [537, 624] on button "Next" at bounding box center [647, 651] width 220 height 54
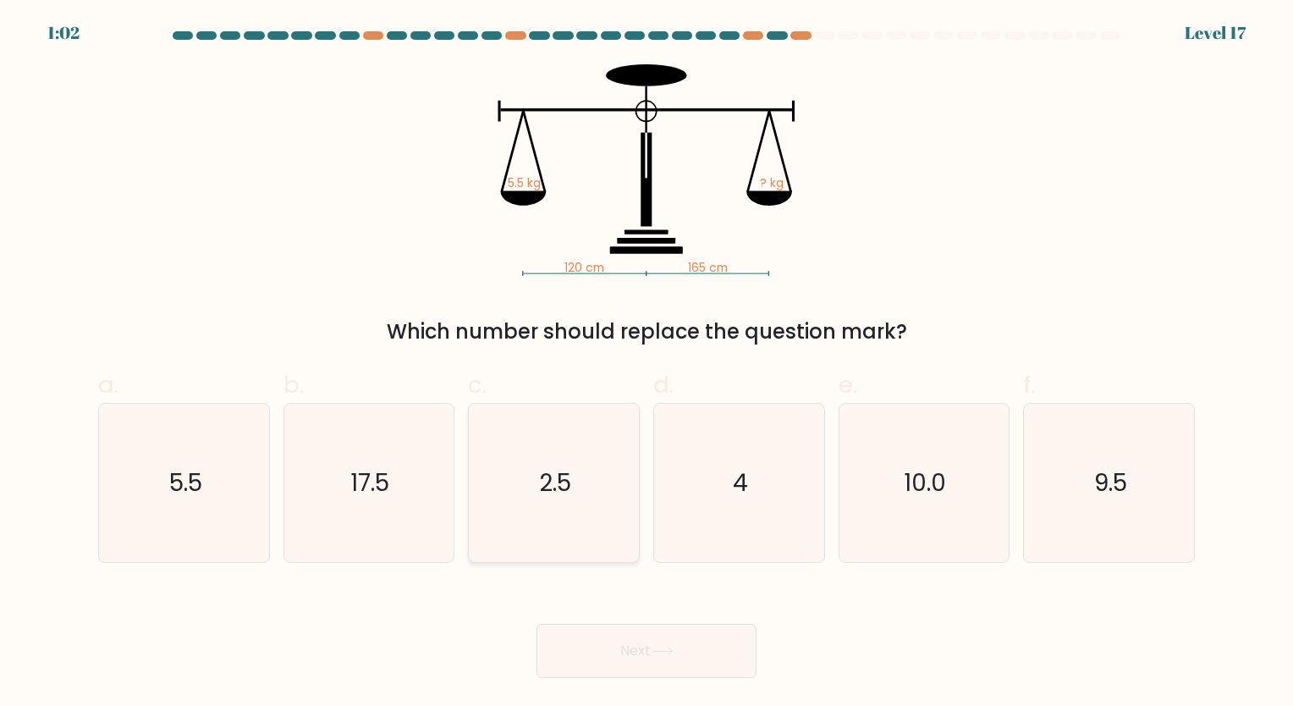
click at [537, 624] on button "Next" at bounding box center [647, 651] width 220 height 54
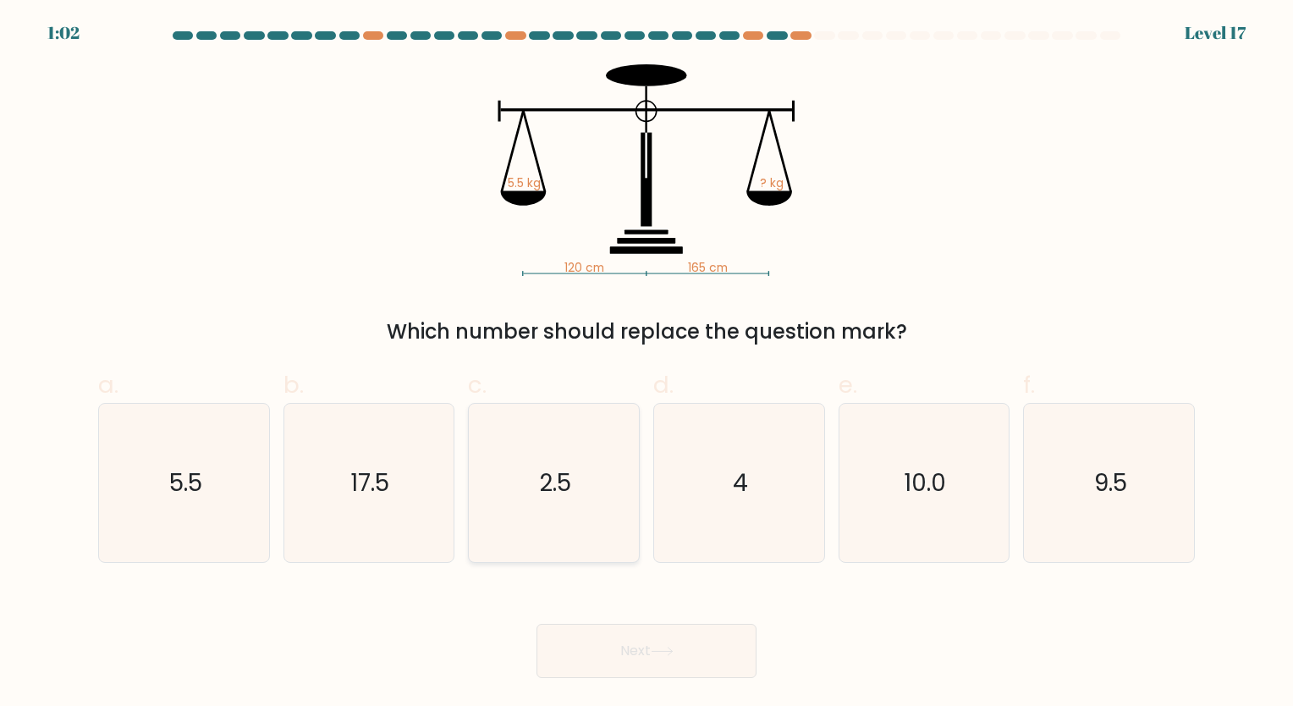
click at [537, 624] on button "Next" at bounding box center [647, 651] width 220 height 54
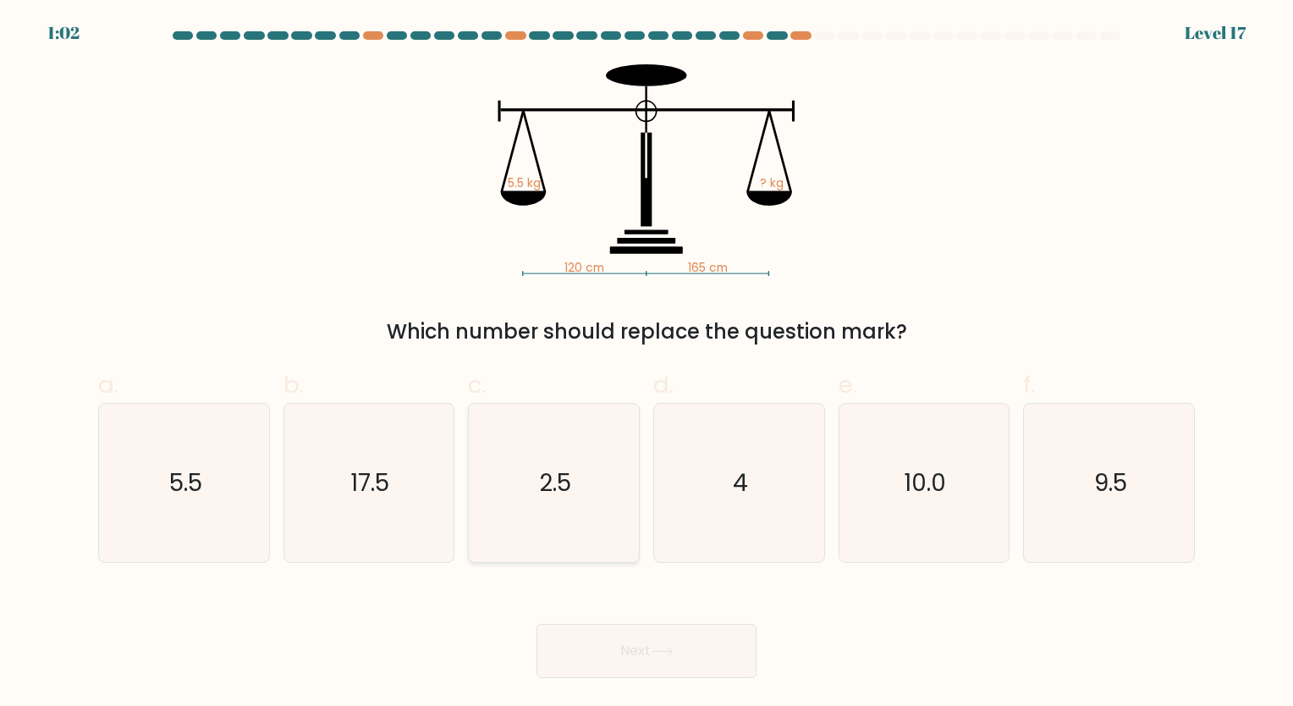
click at [537, 624] on button "Next" at bounding box center [647, 651] width 220 height 54
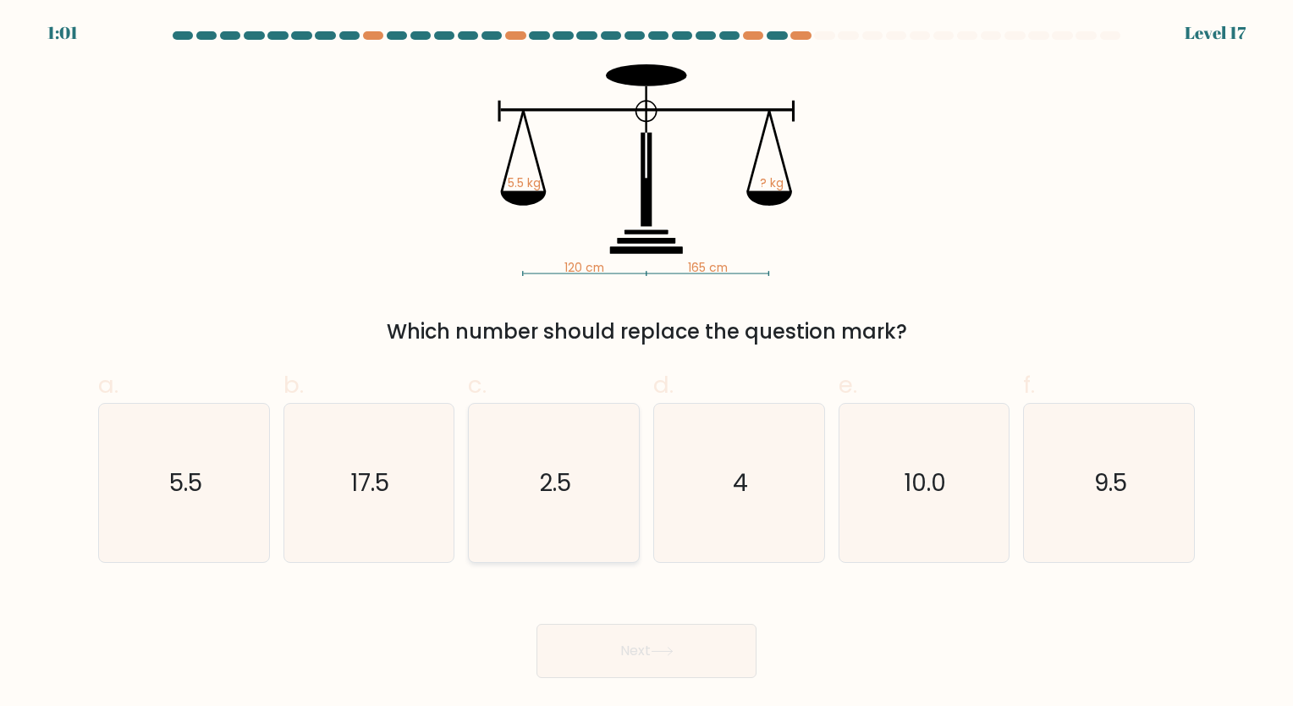
click at [537, 624] on button "Next" at bounding box center [647, 651] width 220 height 54
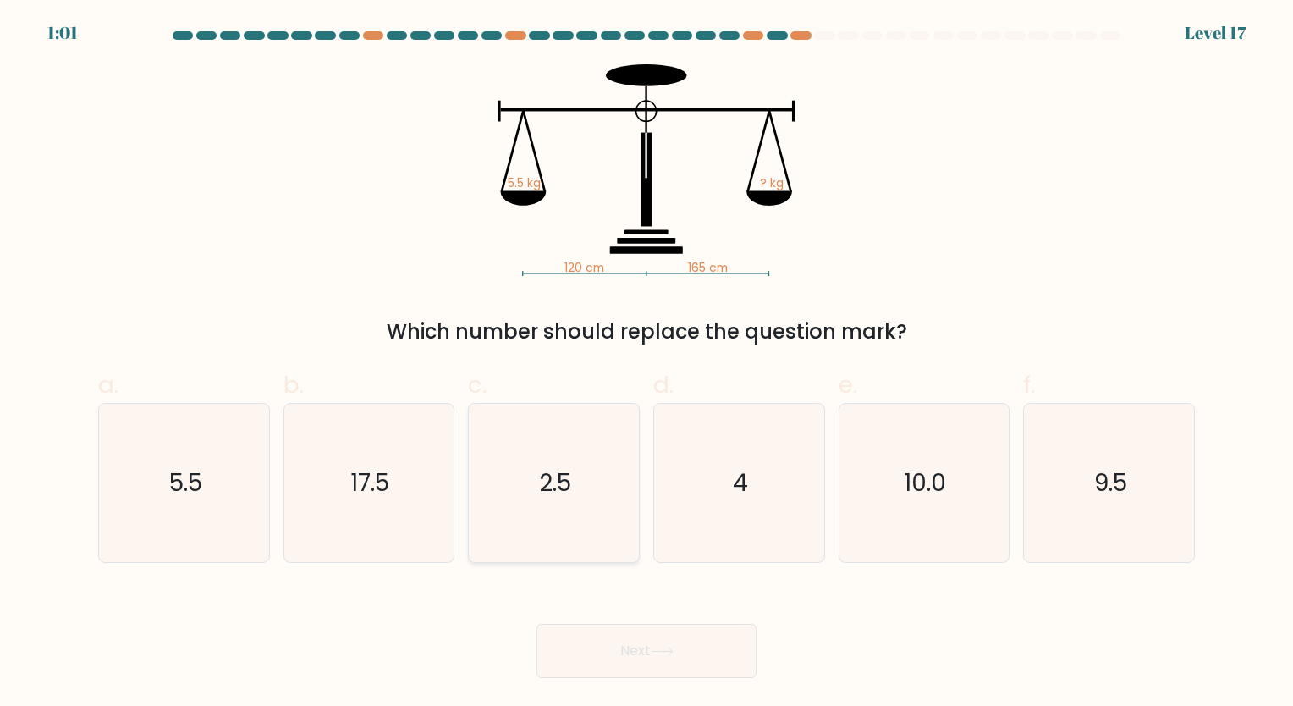
click at [537, 624] on button "Next" at bounding box center [647, 651] width 220 height 54
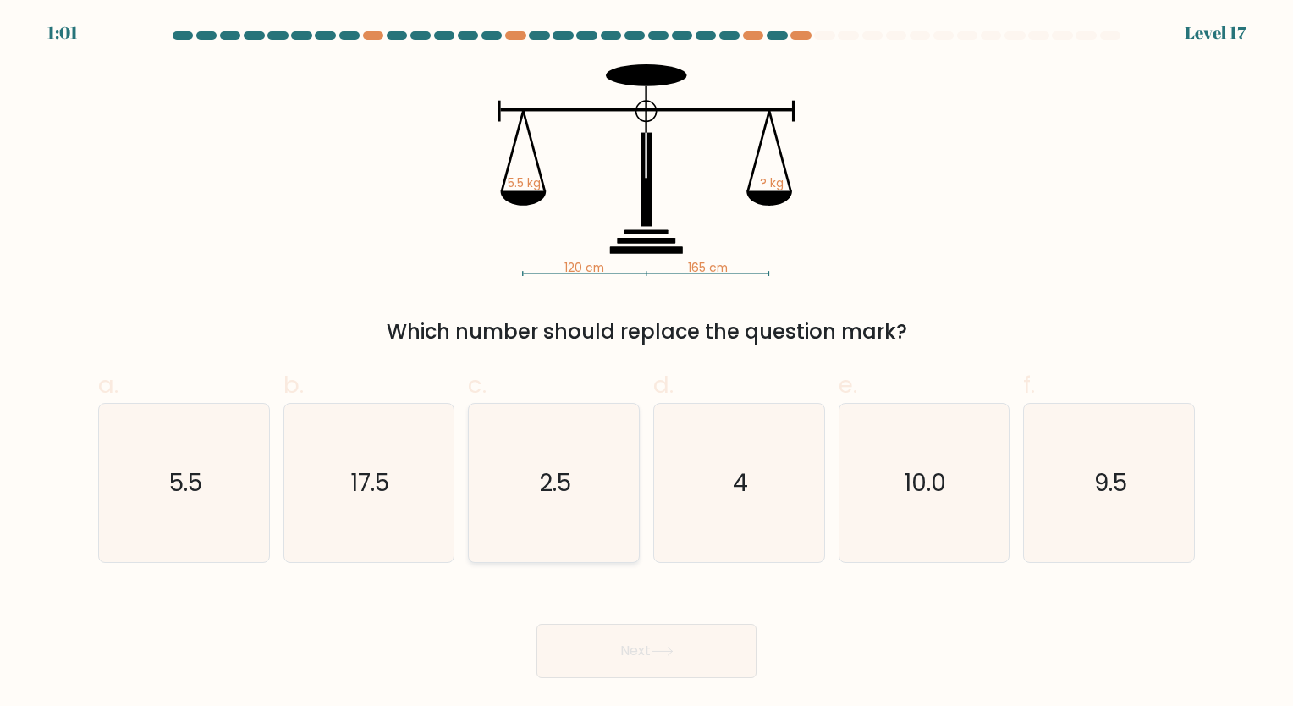
click at [537, 624] on button "Next" at bounding box center [647, 651] width 220 height 54
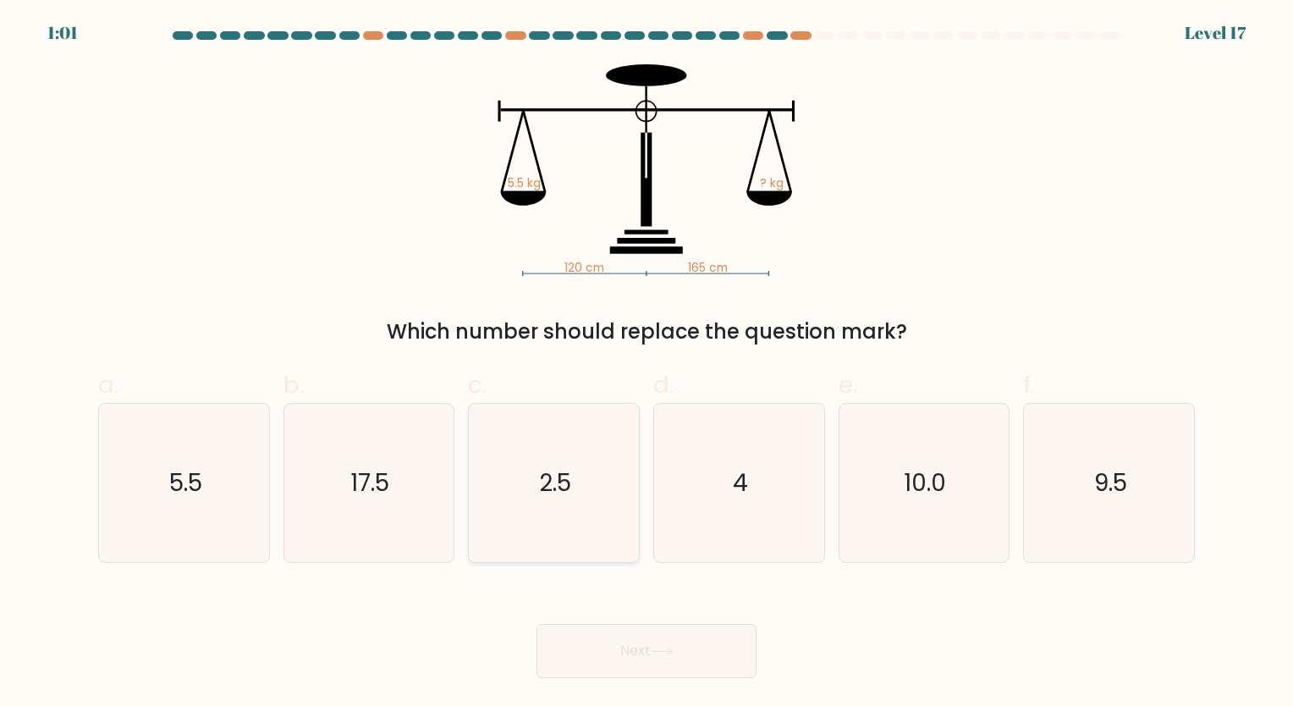
click at [537, 624] on button "Next" at bounding box center [647, 651] width 220 height 54
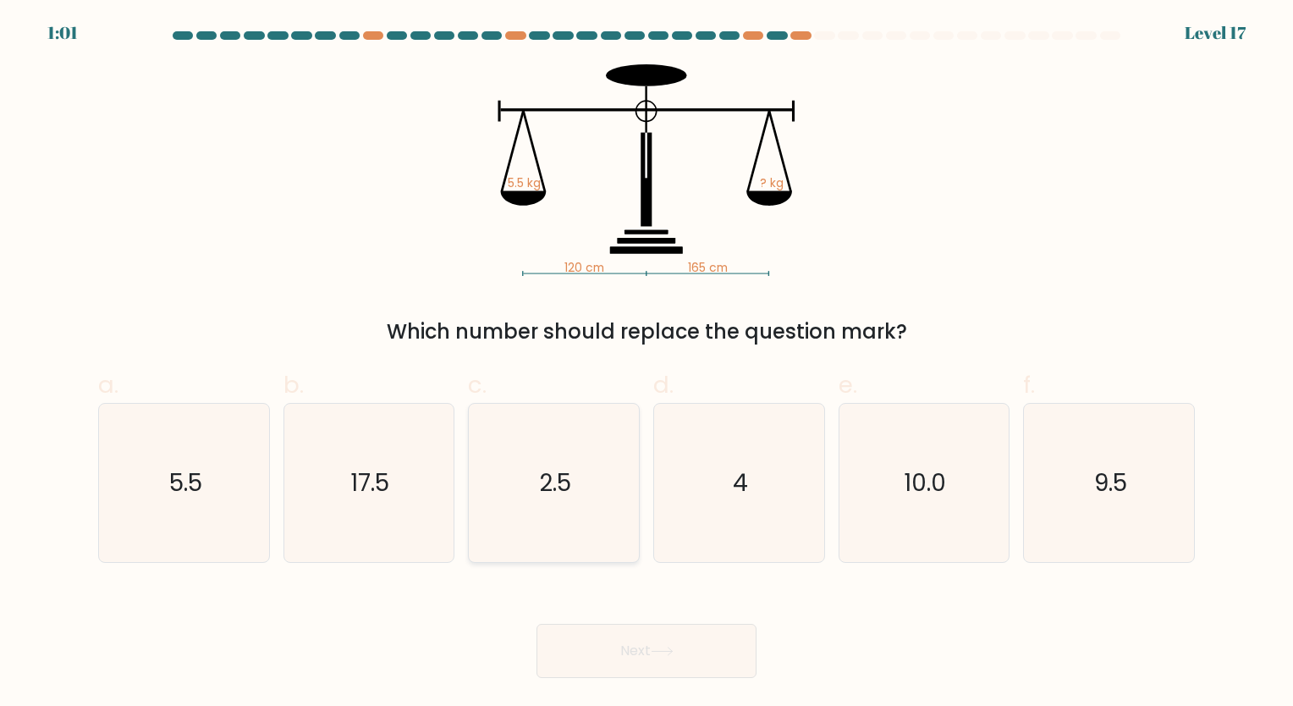
click at [537, 624] on button "Next" at bounding box center [647, 651] width 220 height 54
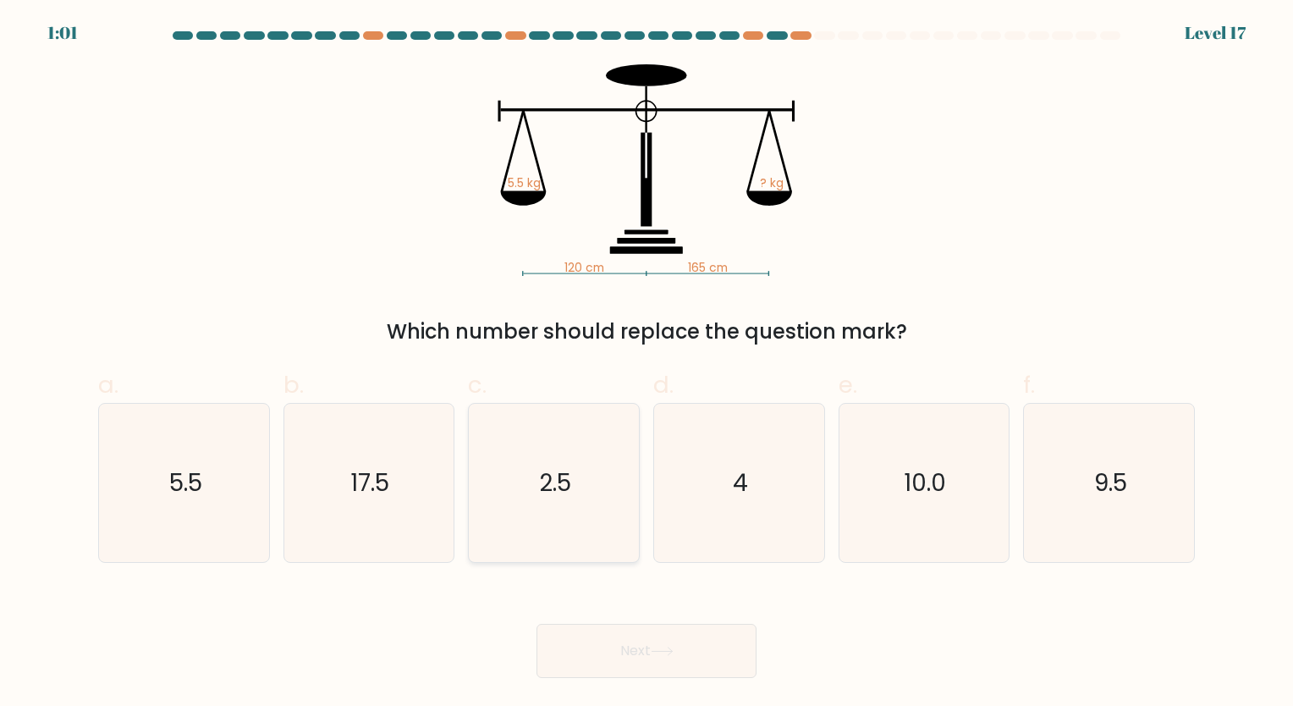
click at [537, 624] on button "Next" at bounding box center [647, 651] width 220 height 54
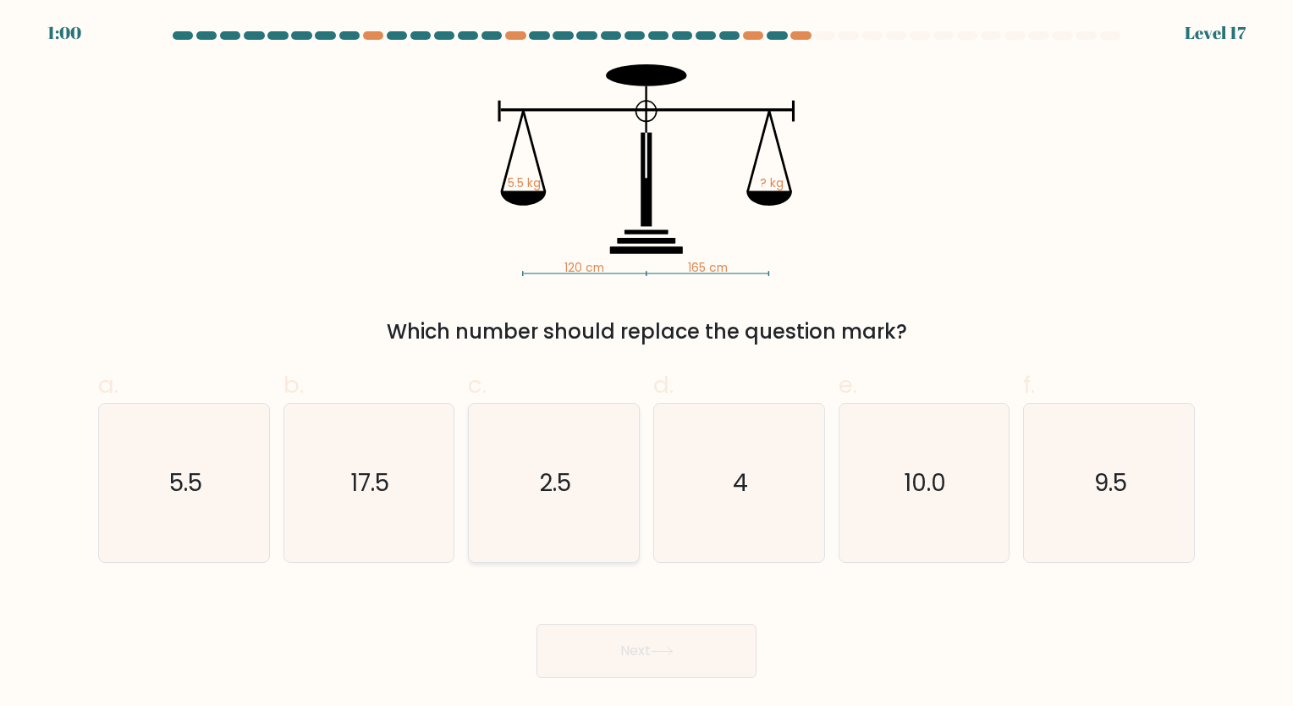
click at [537, 624] on button "Next" at bounding box center [647, 651] width 220 height 54
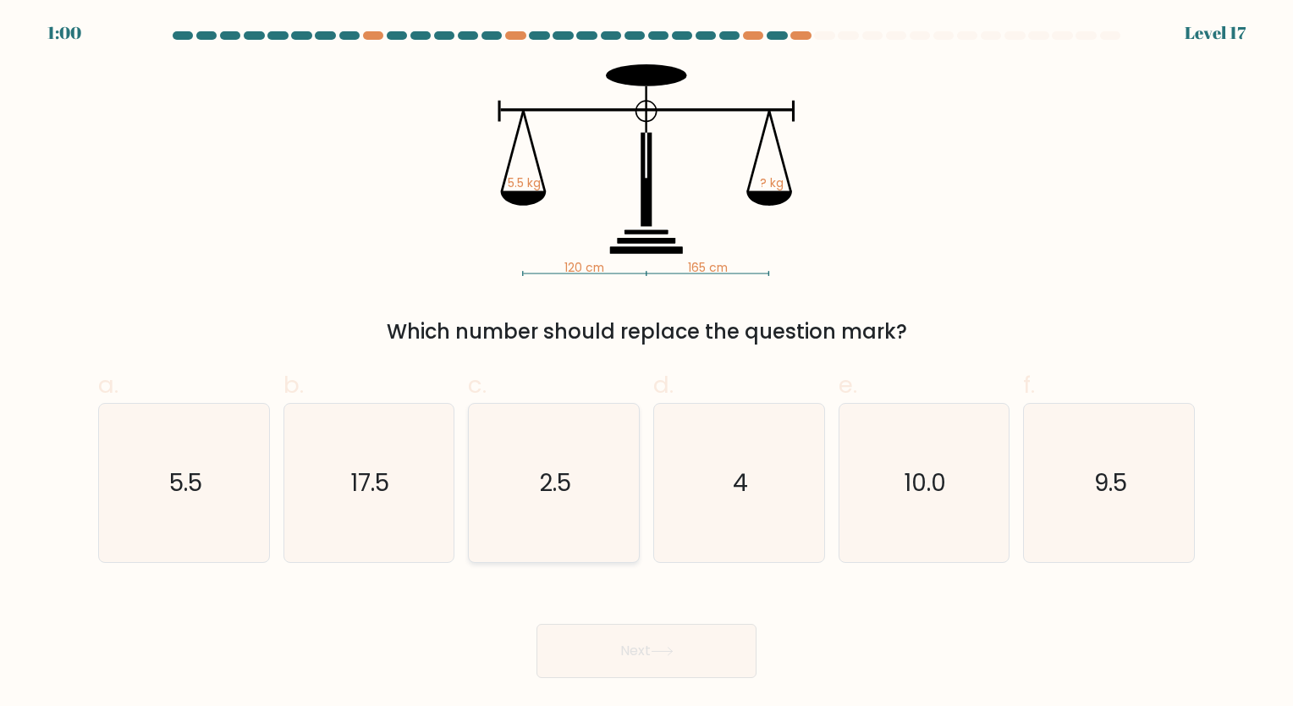
click at [537, 624] on button "Next" at bounding box center [647, 651] width 220 height 54
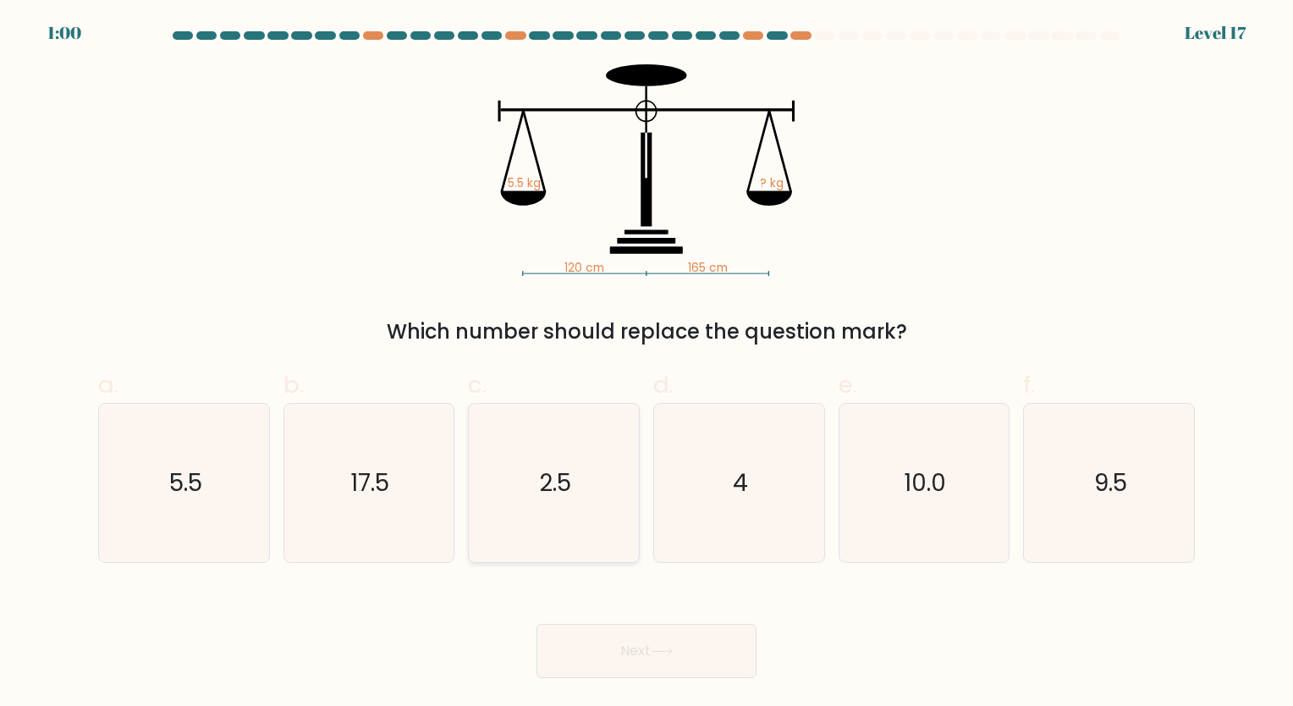
click at [537, 624] on button "Next" at bounding box center [647, 651] width 220 height 54
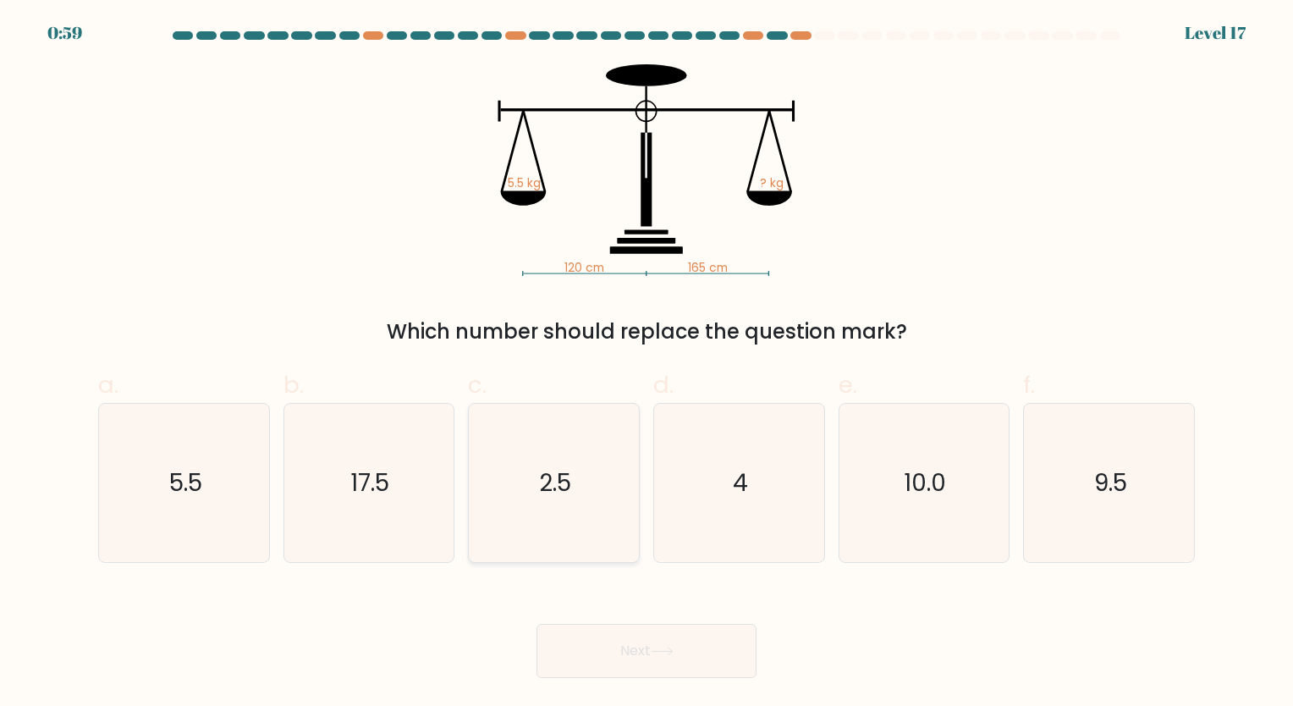
click at [537, 624] on button "Next" at bounding box center [647, 651] width 220 height 54
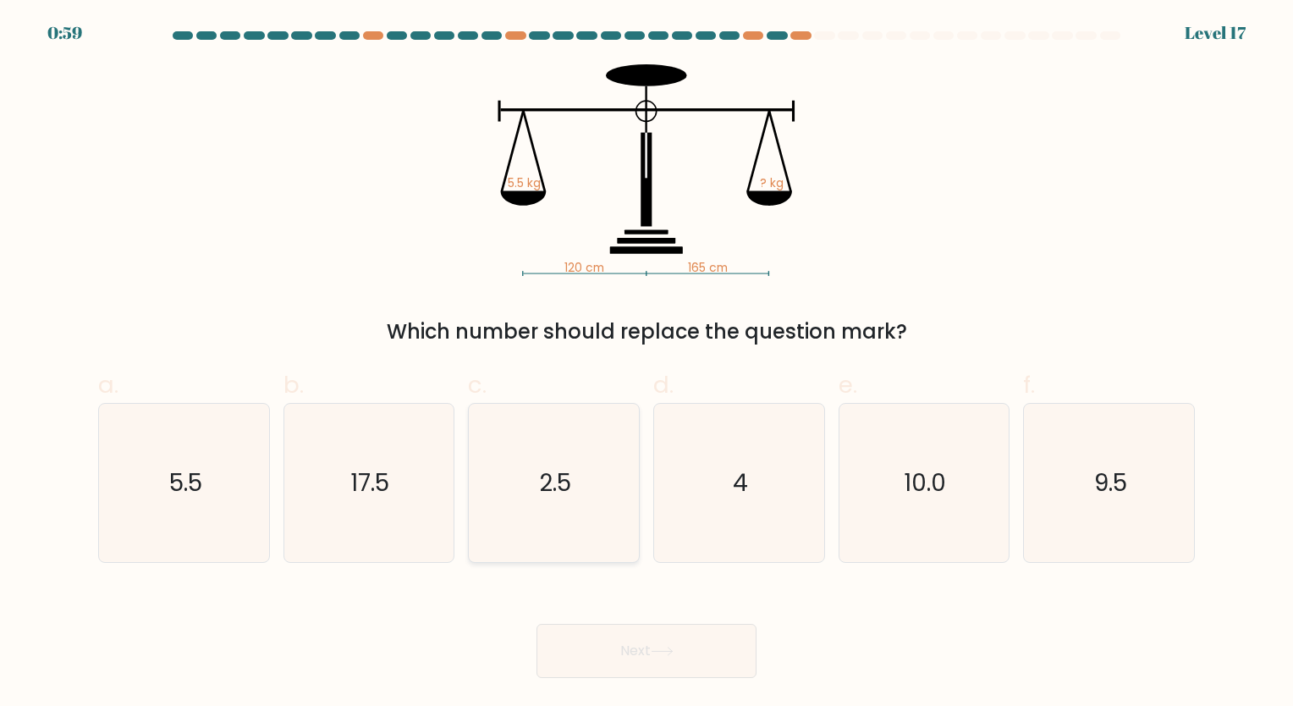
click at [537, 624] on button "Next" at bounding box center [647, 651] width 220 height 54
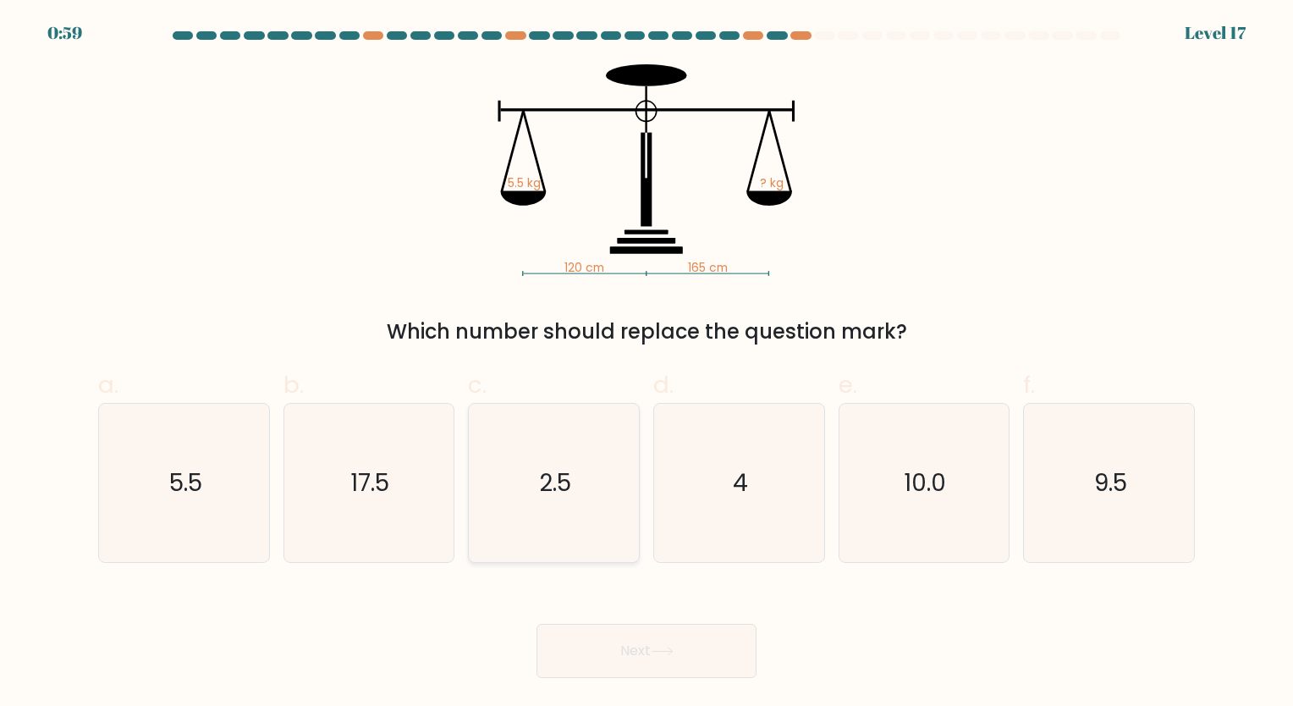
click at [537, 624] on button "Next" at bounding box center [647, 651] width 220 height 54
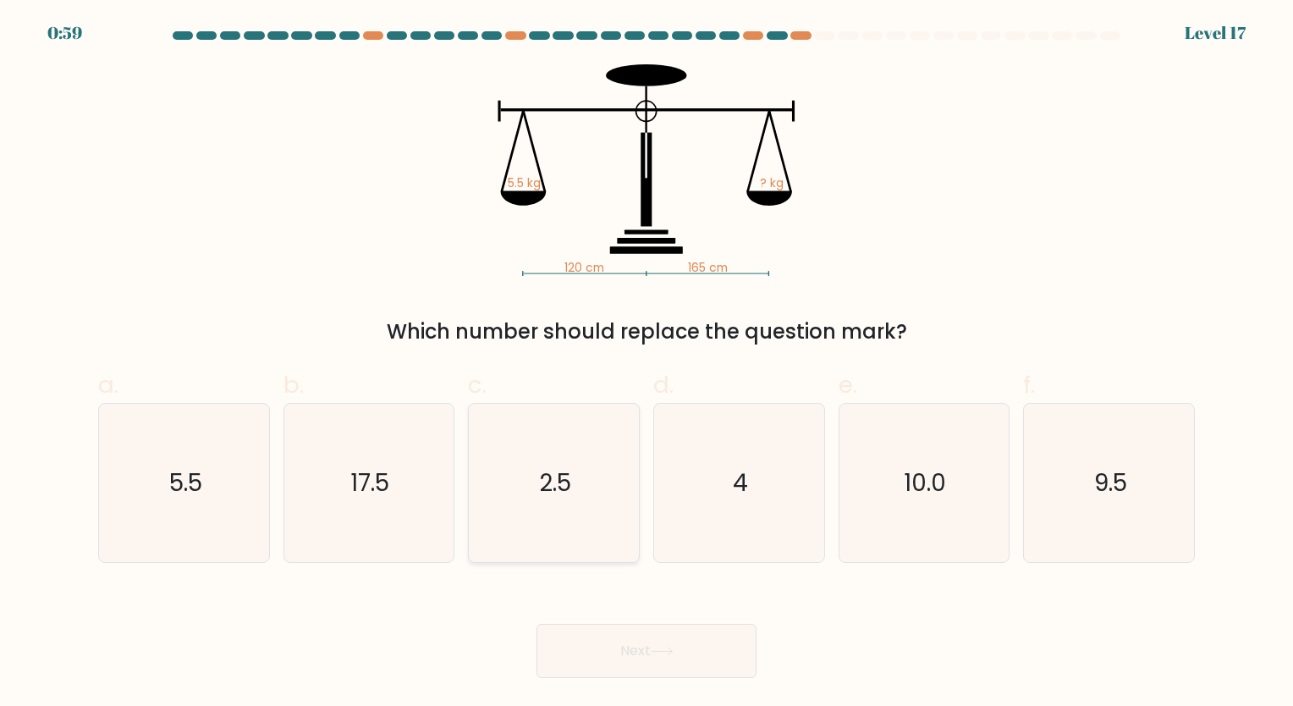
click at [537, 624] on button "Next" at bounding box center [647, 651] width 220 height 54
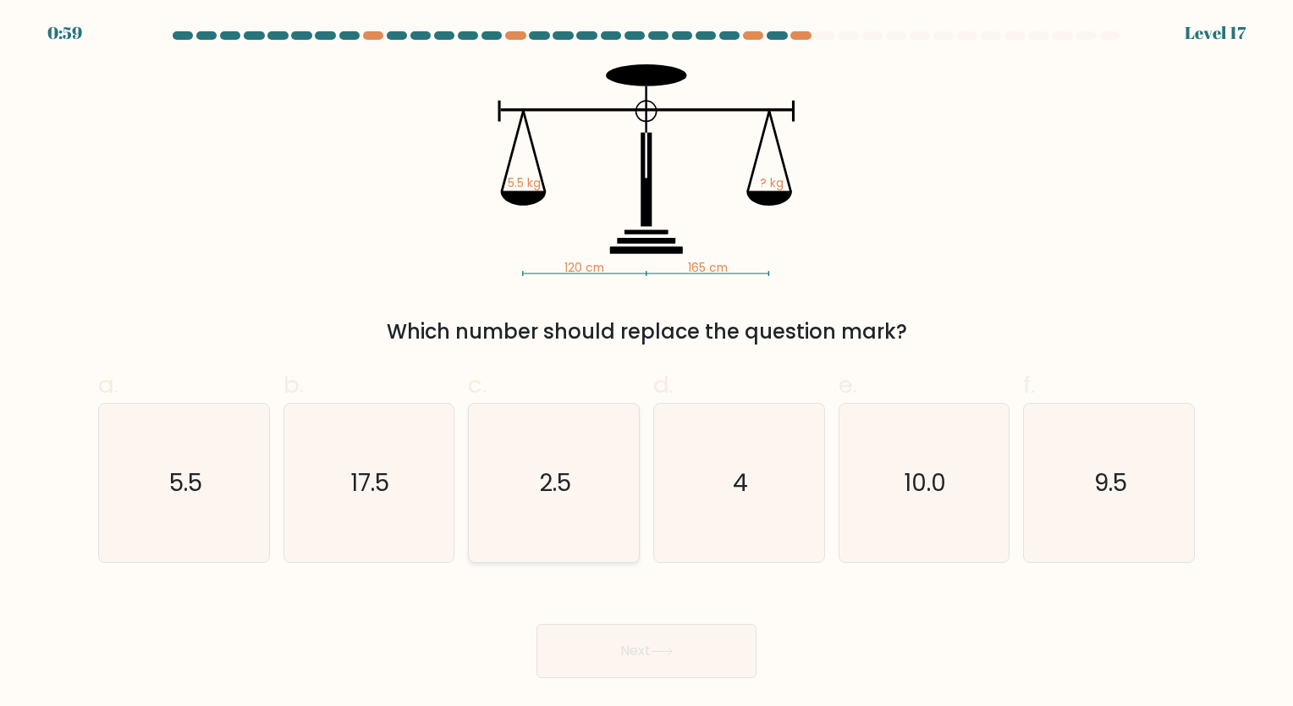
click at [537, 624] on button "Next" at bounding box center [647, 651] width 220 height 54
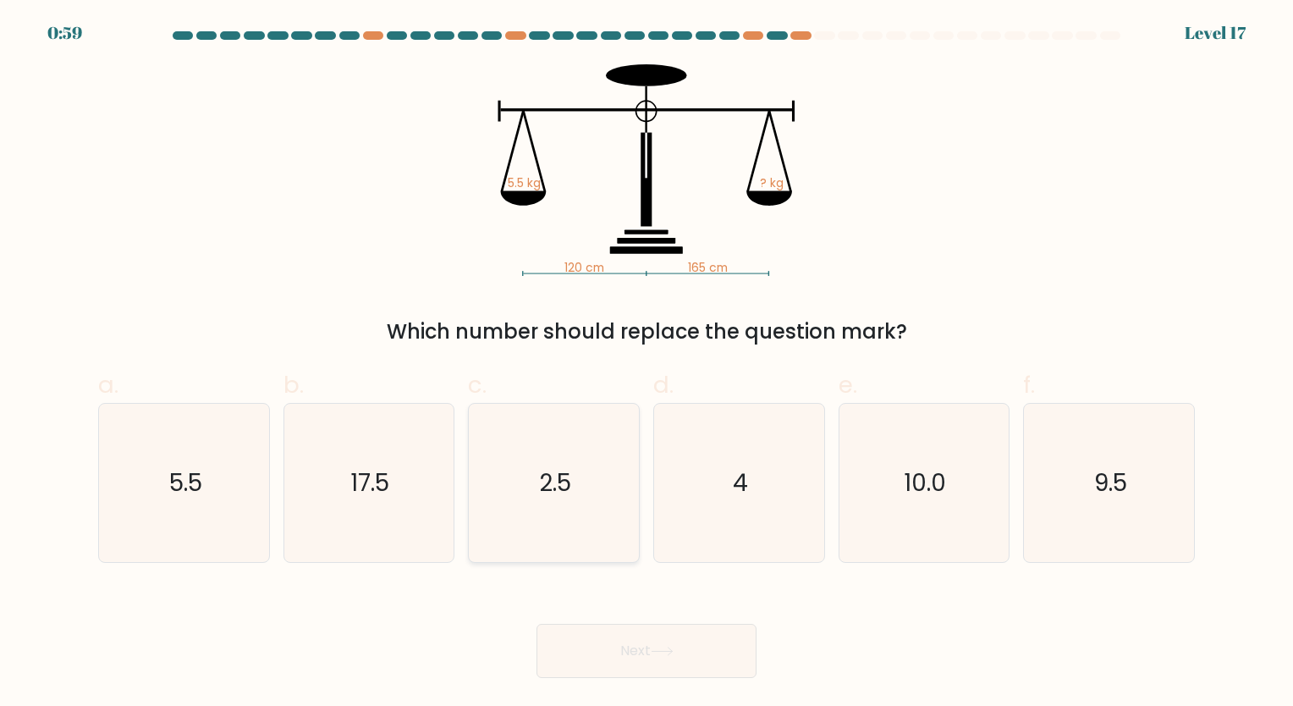
click at [537, 624] on button "Next" at bounding box center [647, 651] width 220 height 54
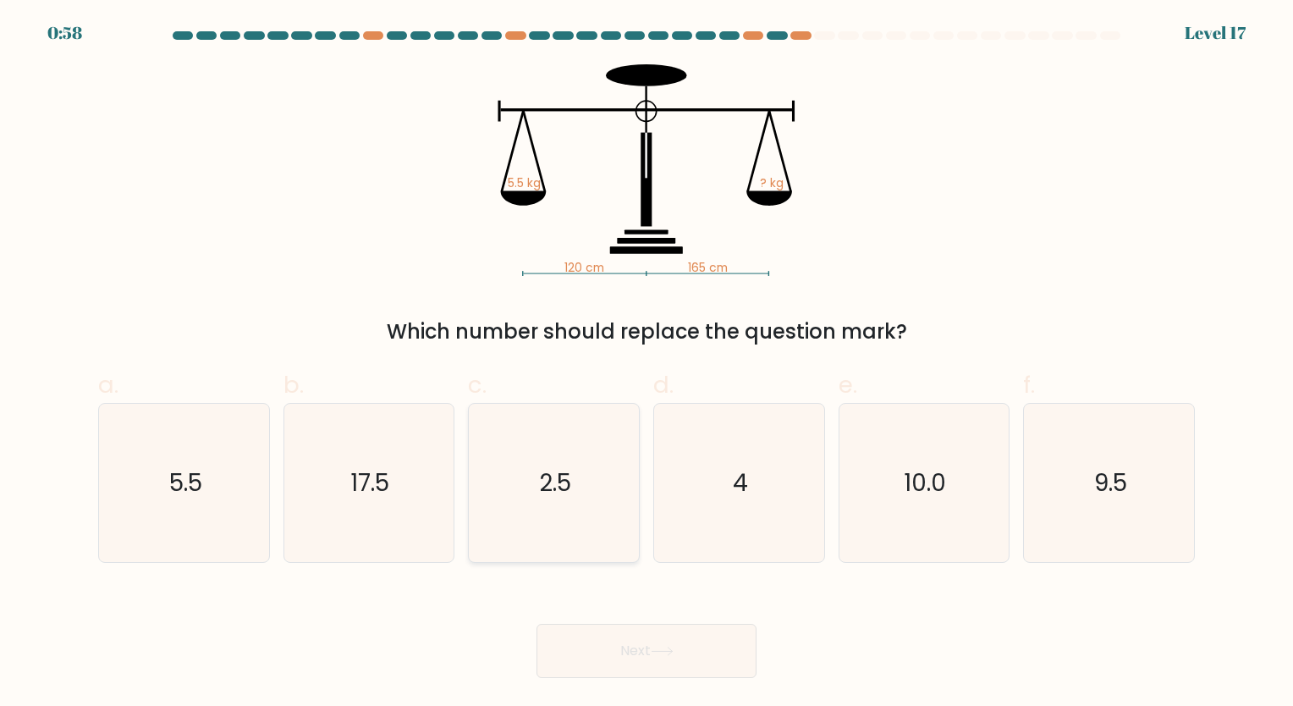
click at [537, 624] on button "Next" at bounding box center [647, 651] width 220 height 54
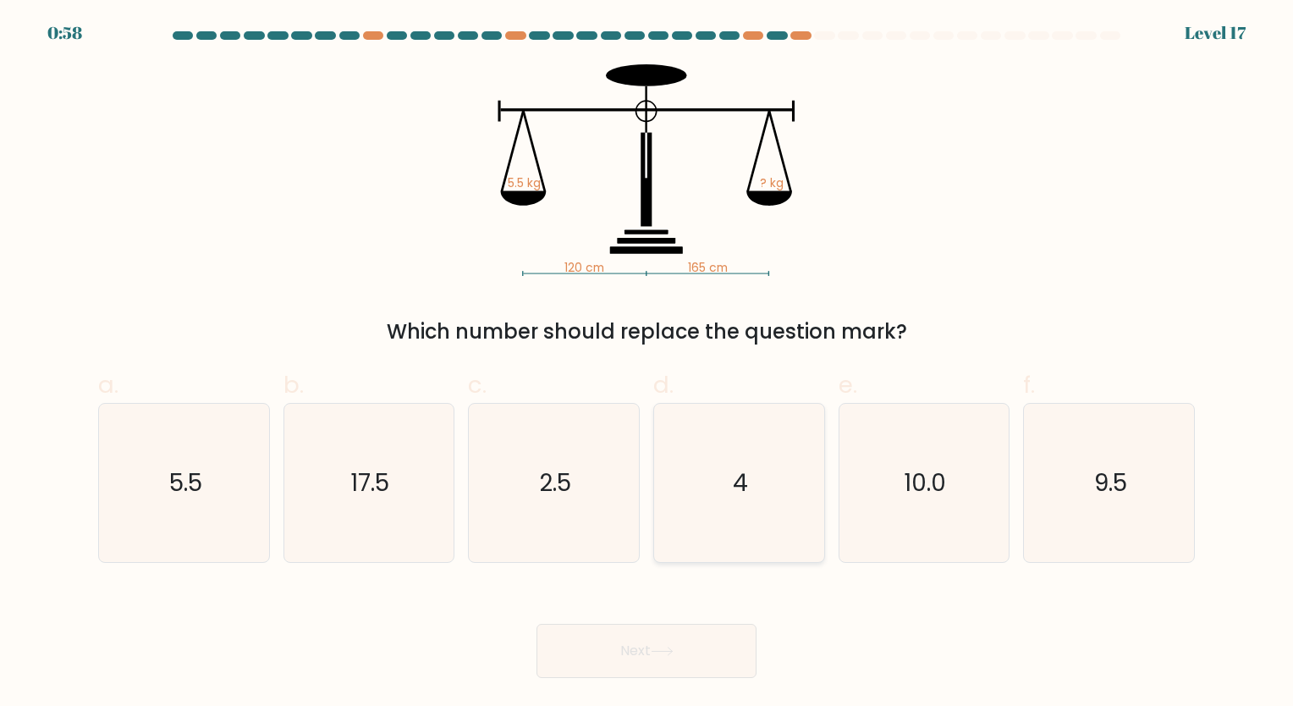
click at [537, 624] on button "Next" at bounding box center [647, 651] width 220 height 54
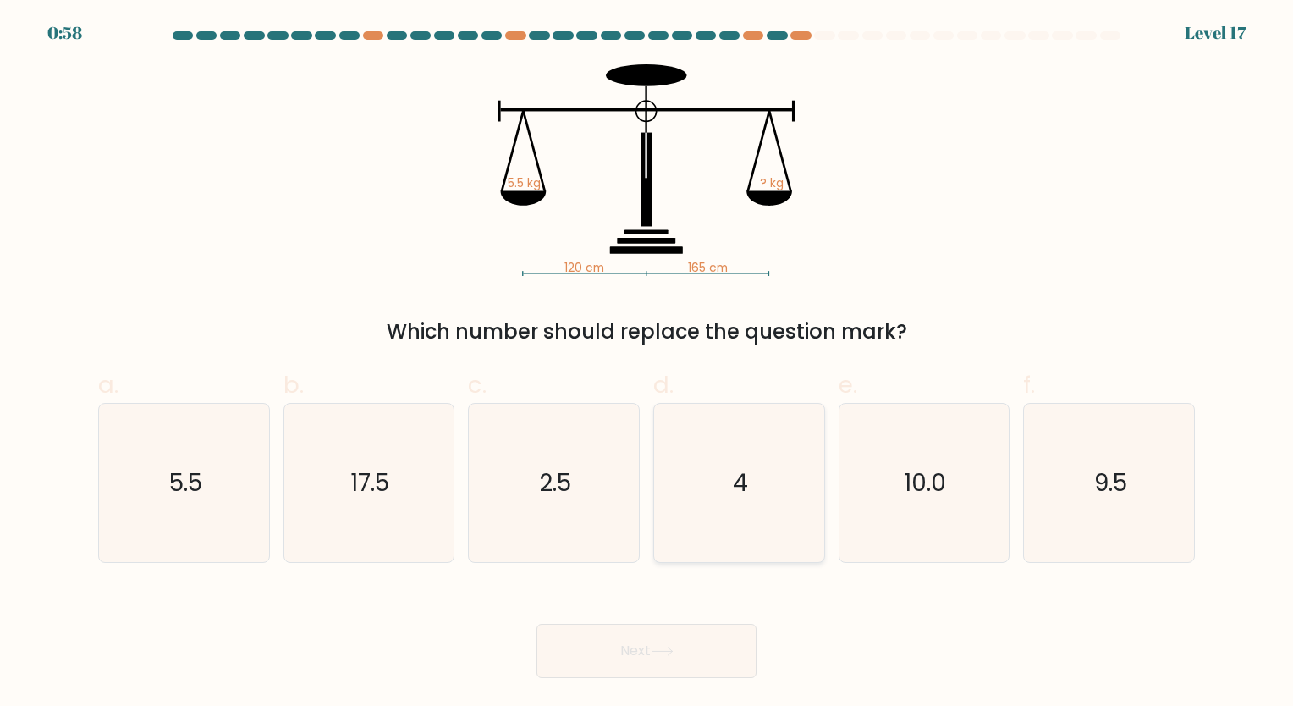
click at [537, 624] on button "Next" at bounding box center [647, 651] width 220 height 54
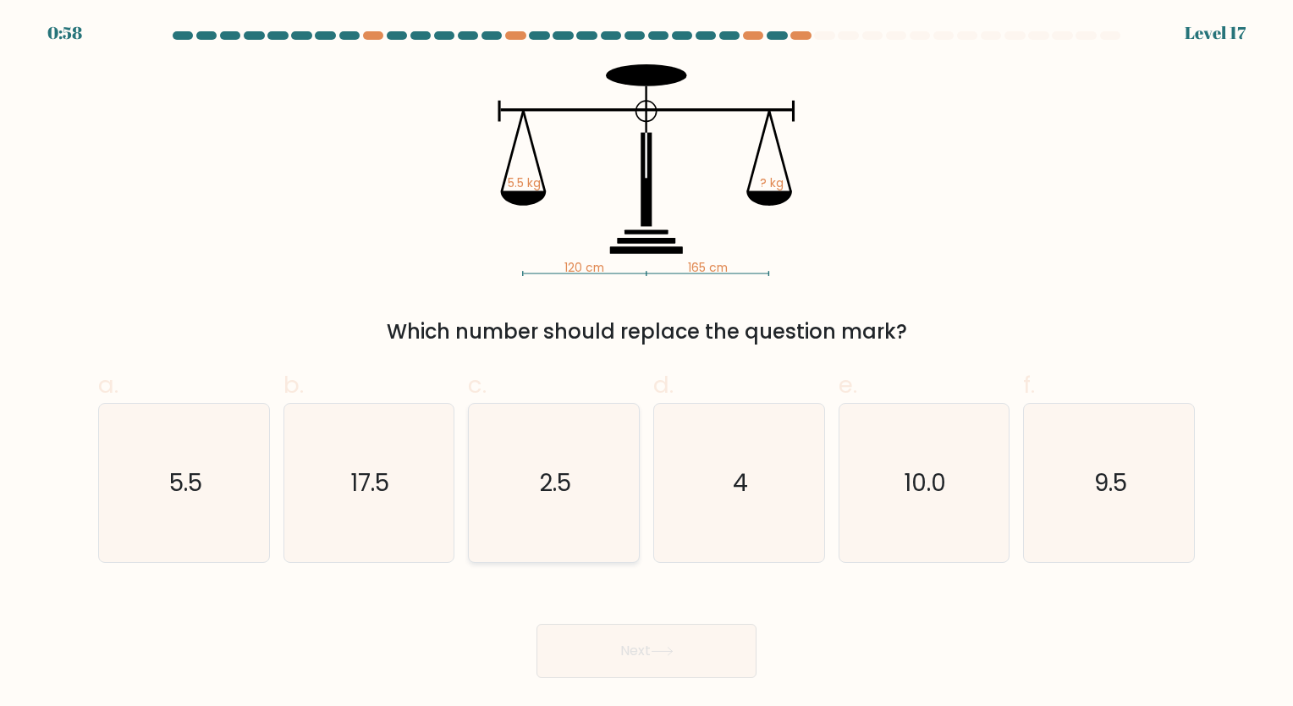
click at [537, 624] on button "Next" at bounding box center [647, 651] width 220 height 54
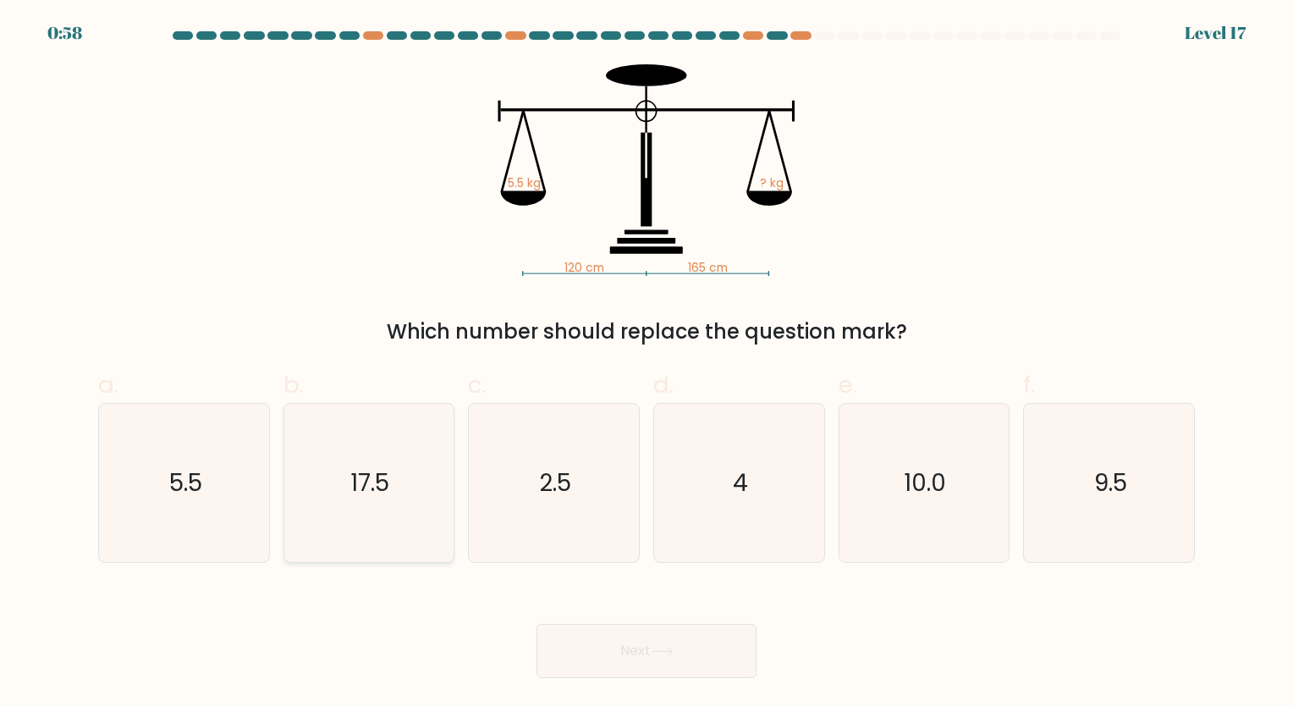
click at [537, 624] on button "Next" at bounding box center [647, 651] width 220 height 54
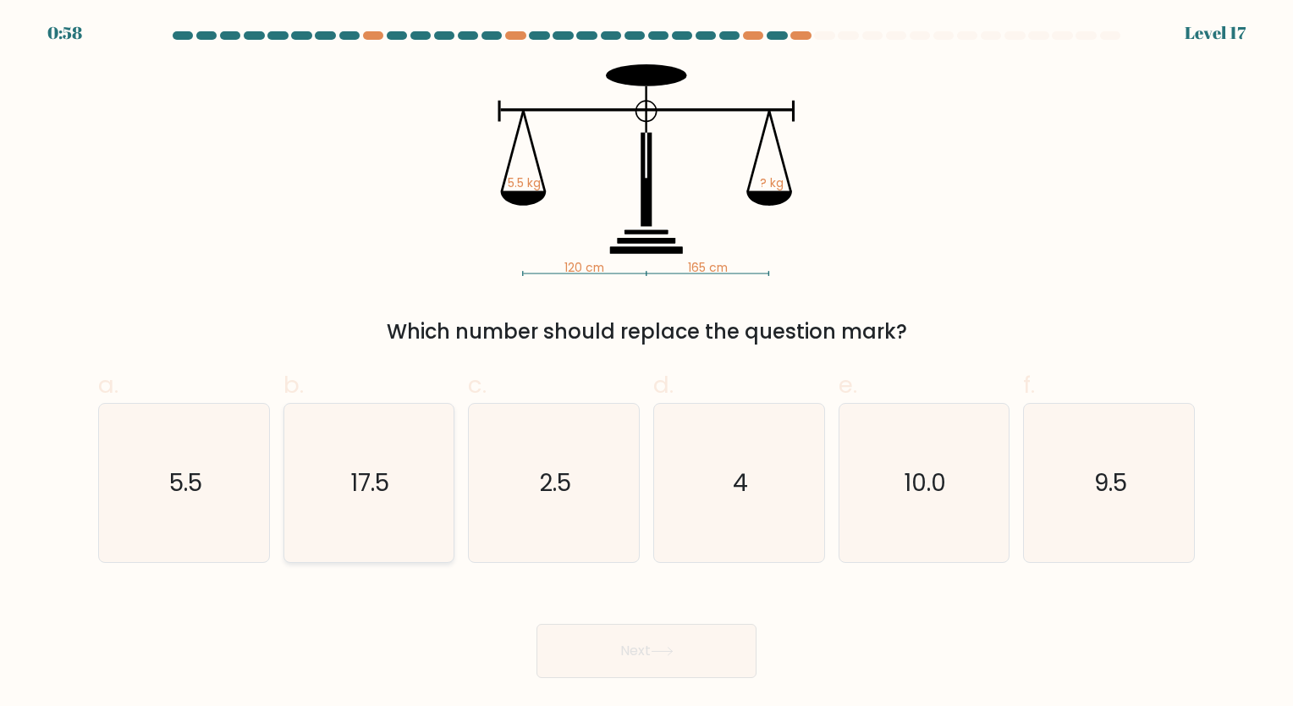
click at [537, 624] on button "Next" at bounding box center [647, 651] width 220 height 54
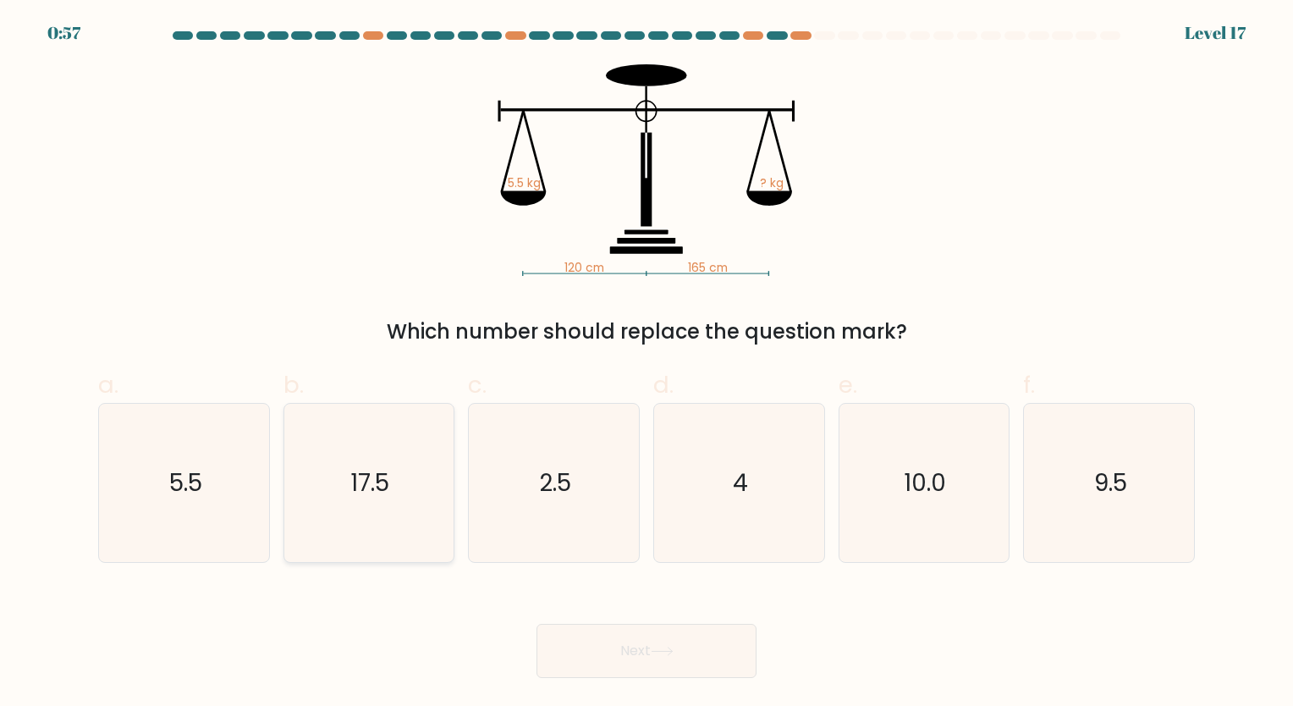
click at [537, 624] on button "Next" at bounding box center [647, 651] width 220 height 54
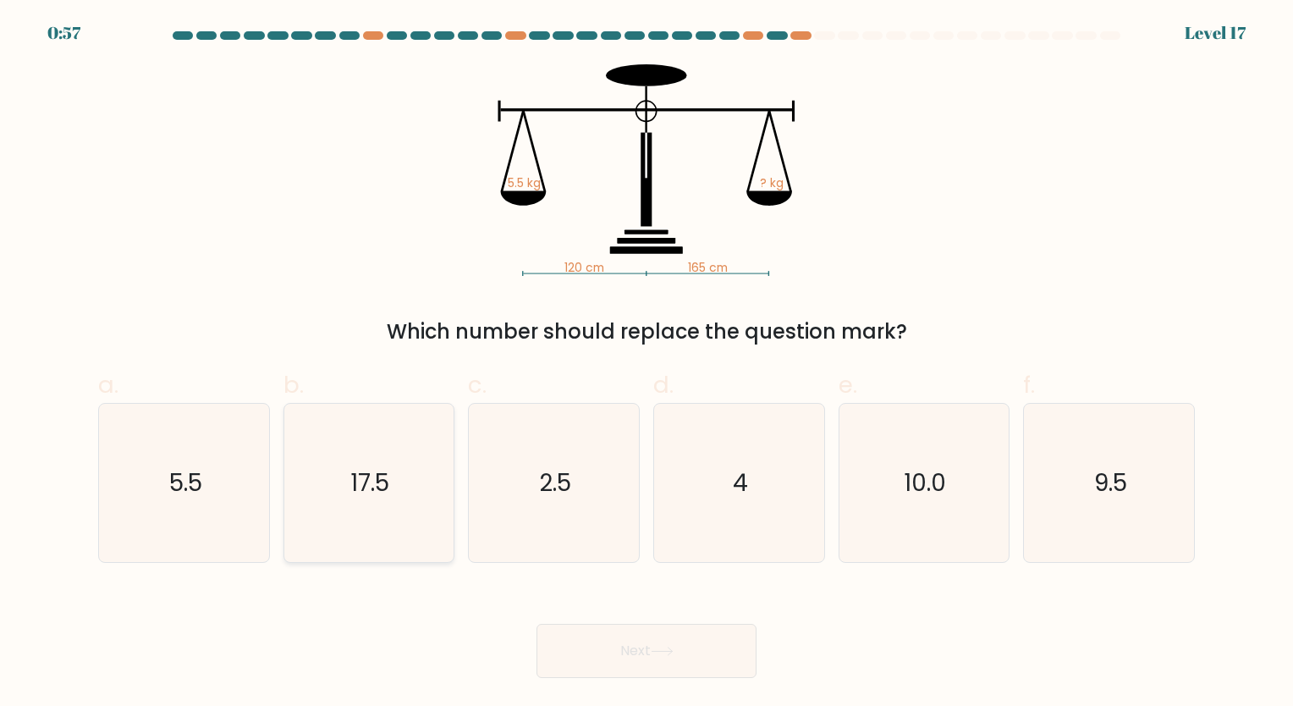
click at [537, 624] on button "Next" at bounding box center [647, 651] width 220 height 54
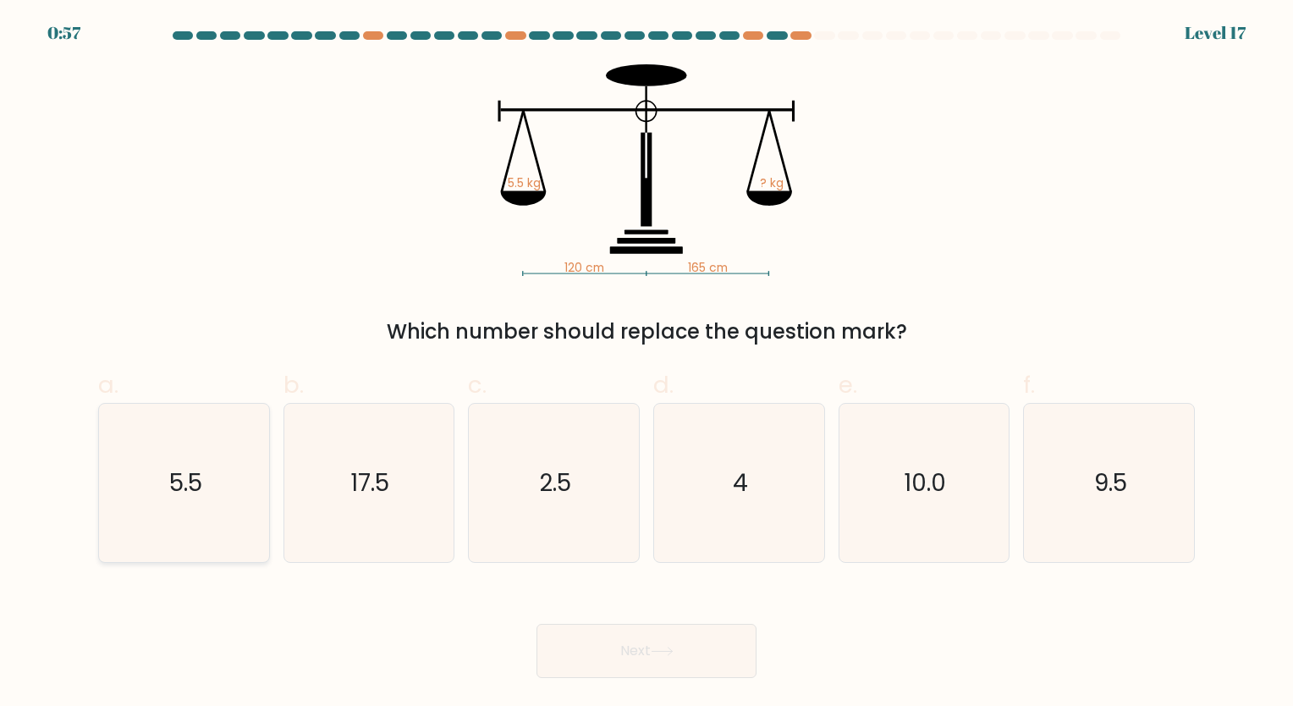
click at [537, 624] on button "Next" at bounding box center [647, 651] width 220 height 54
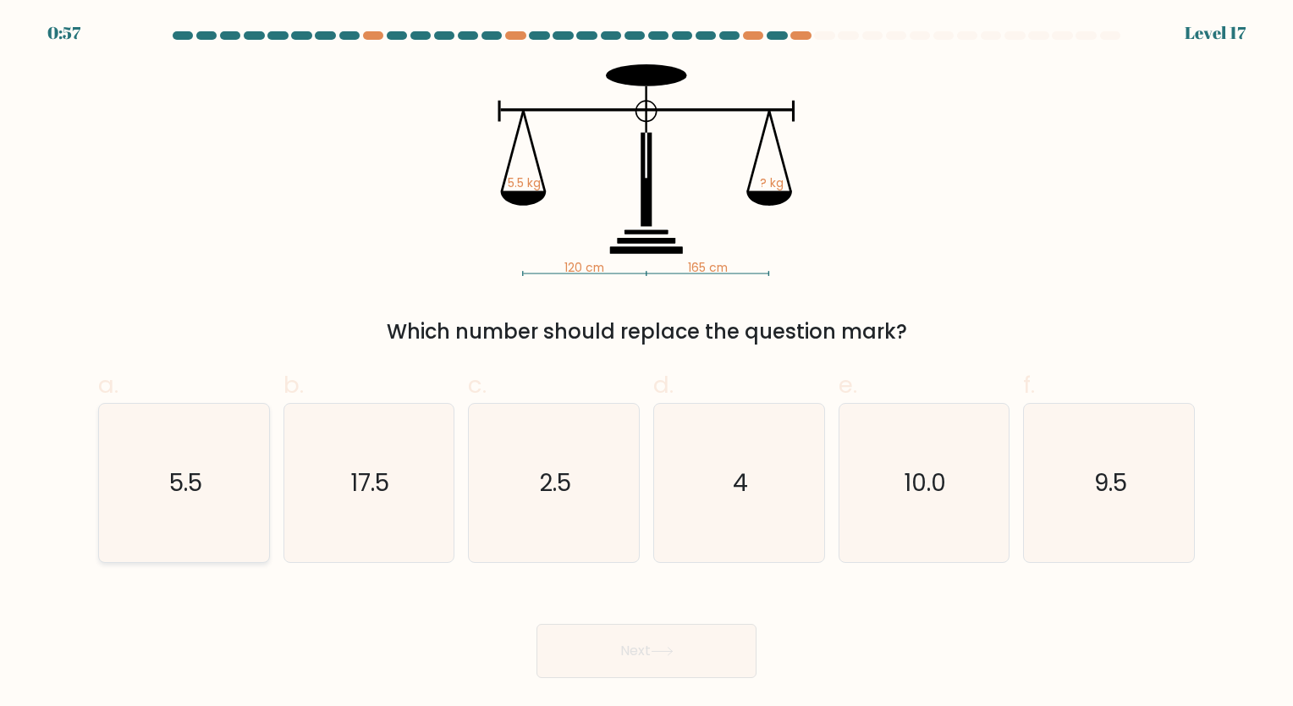
click at [537, 624] on button "Next" at bounding box center [647, 651] width 220 height 54
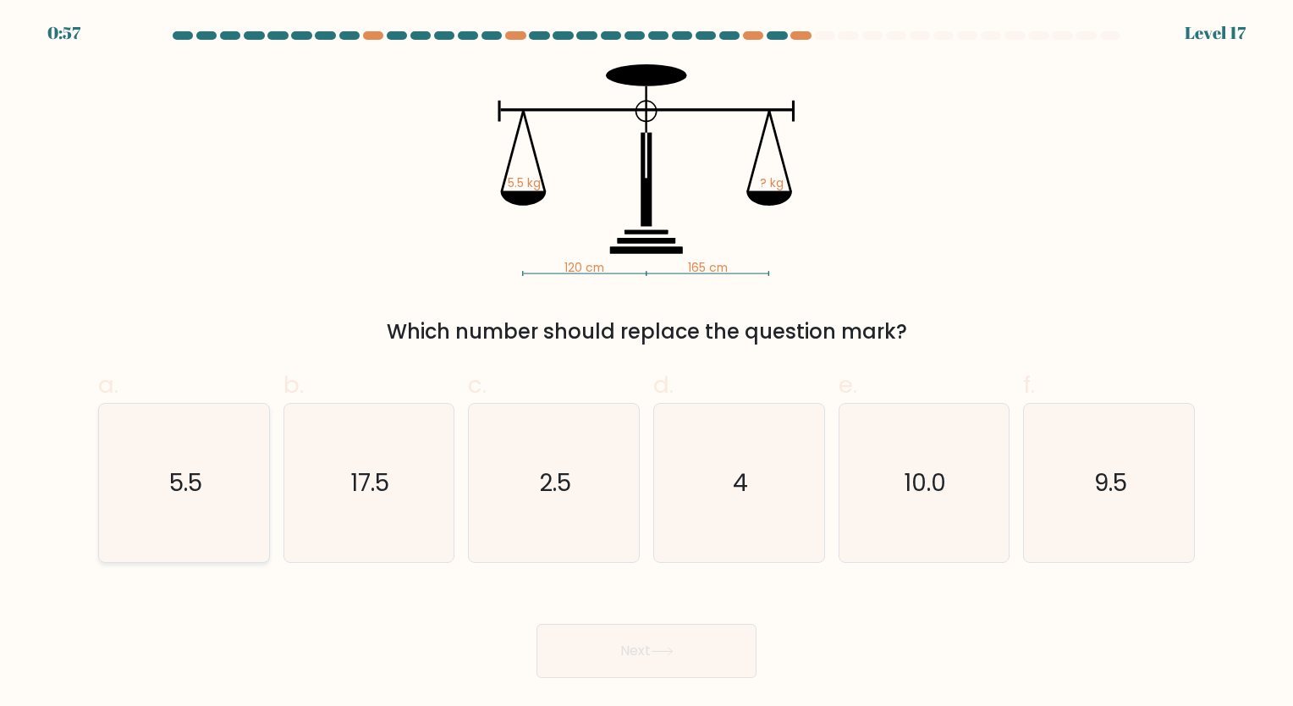
click at [537, 624] on button "Next" at bounding box center [647, 651] width 220 height 54
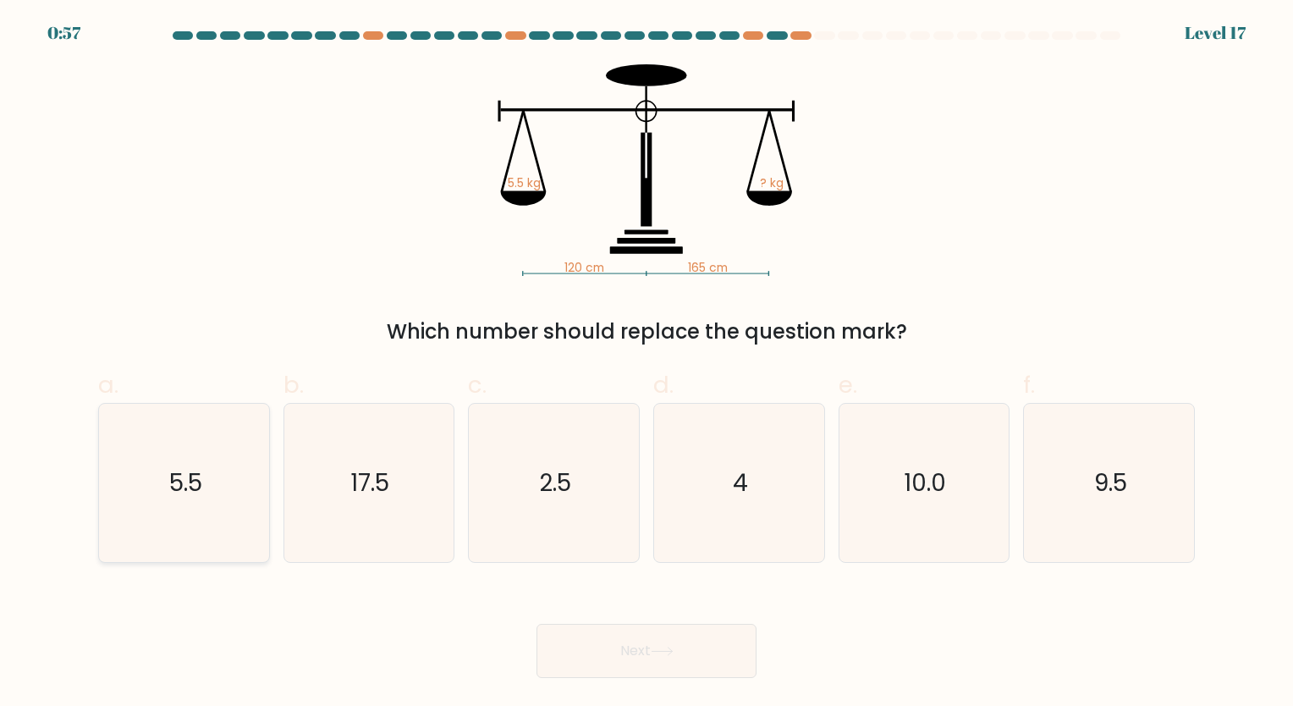
click at [537, 624] on button "Next" at bounding box center [647, 651] width 220 height 54
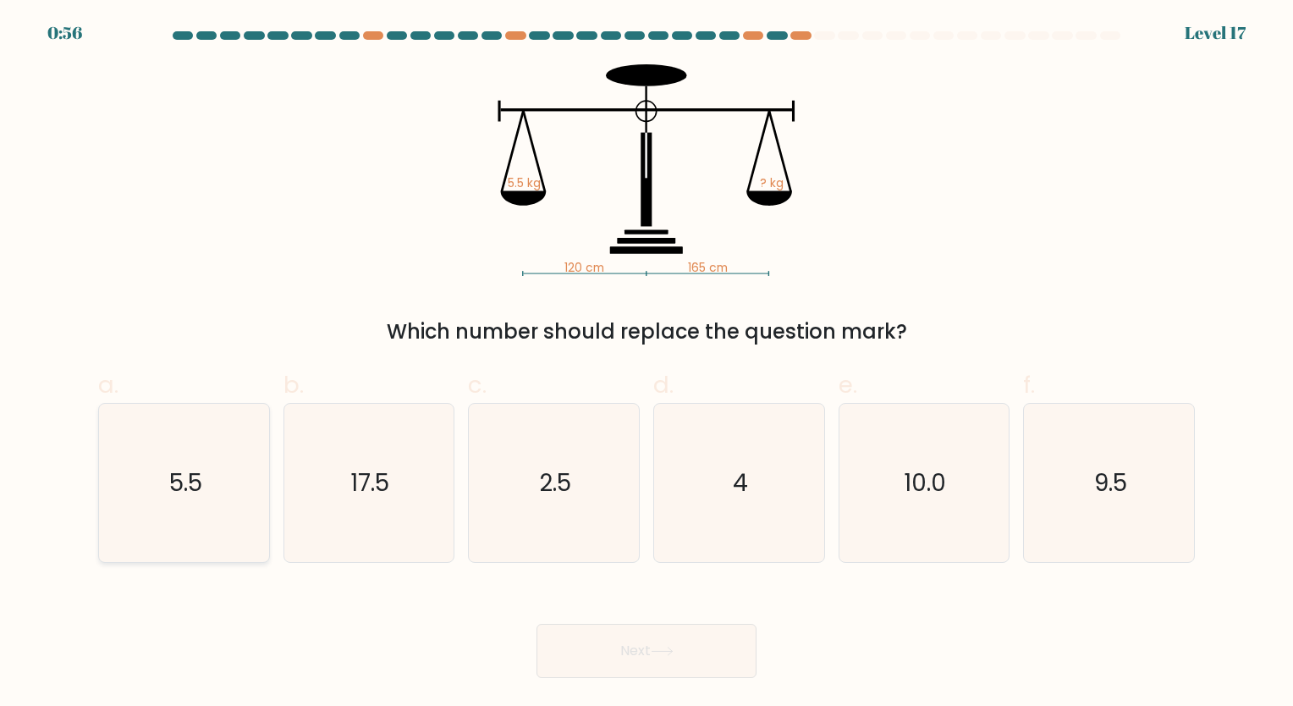
click at [537, 624] on button "Next" at bounding box center [647, 651] width 220 height 54
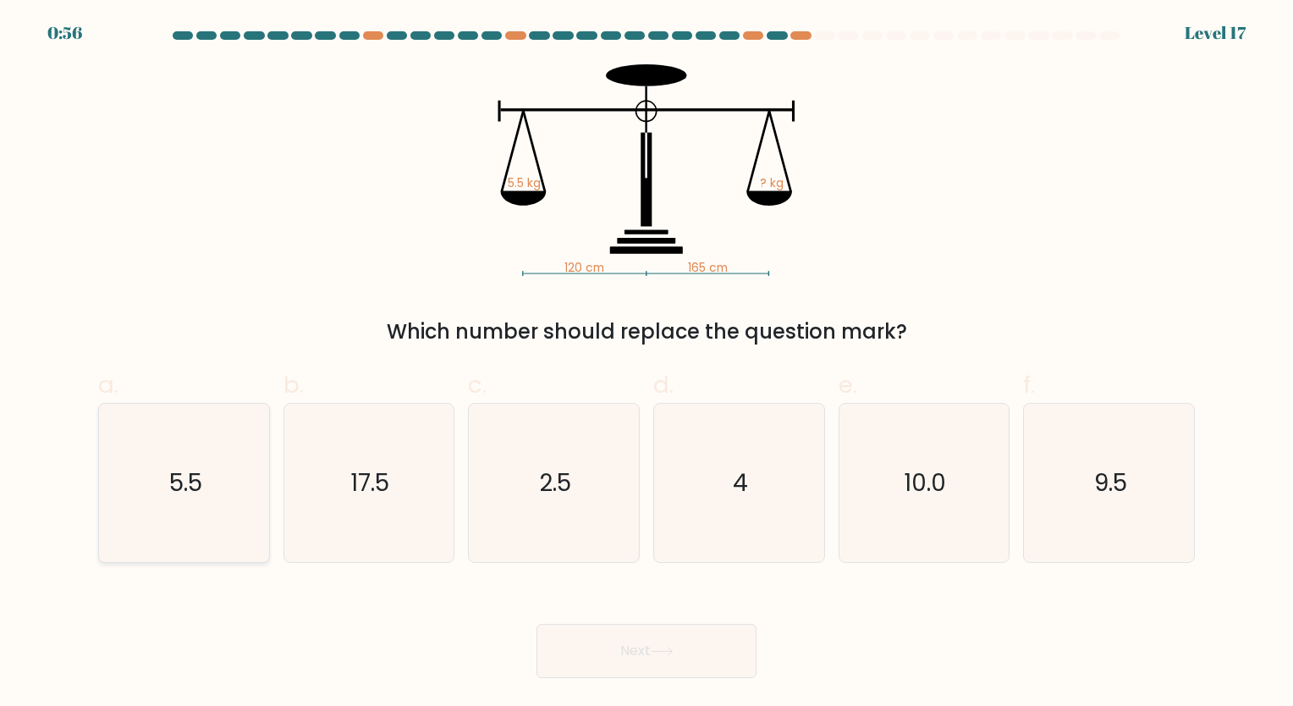
click at [537, 624] on button "Next" at bounding box center [647, 651] width 220 height 54
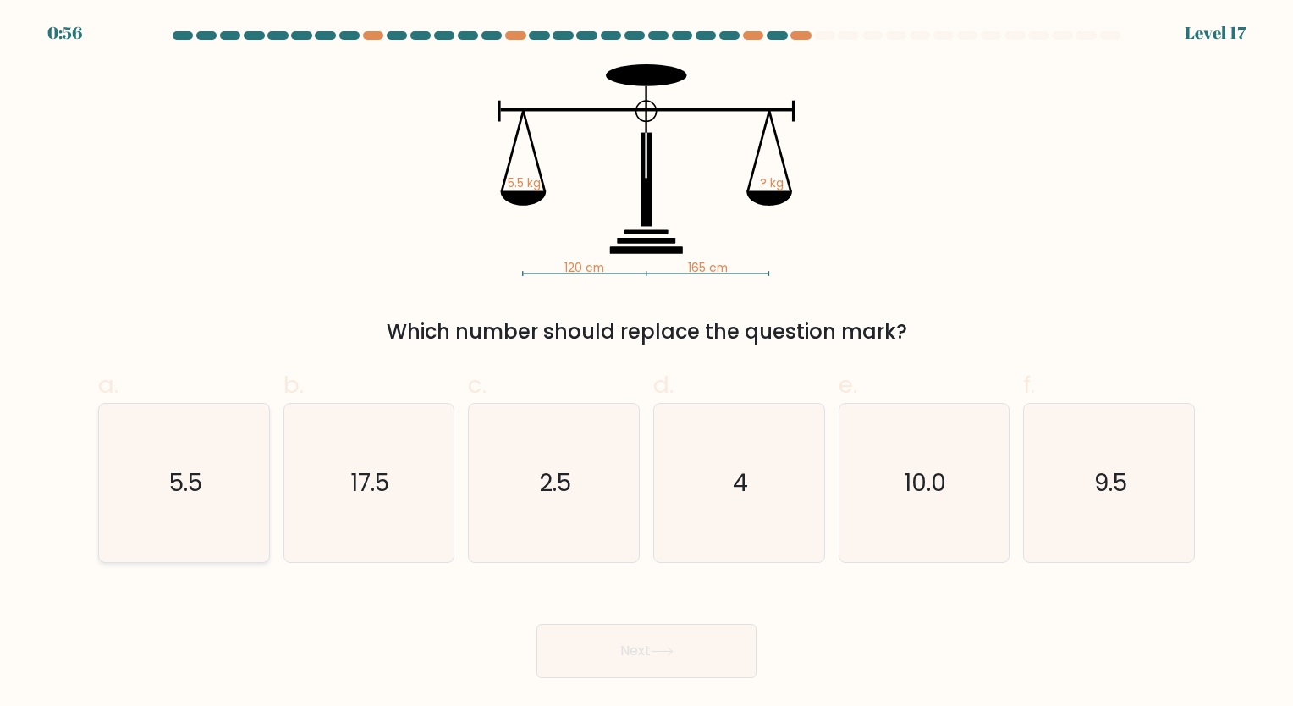
click at [537, 624] on button "Next" at bounding box center [647, 651] width 220 height 54
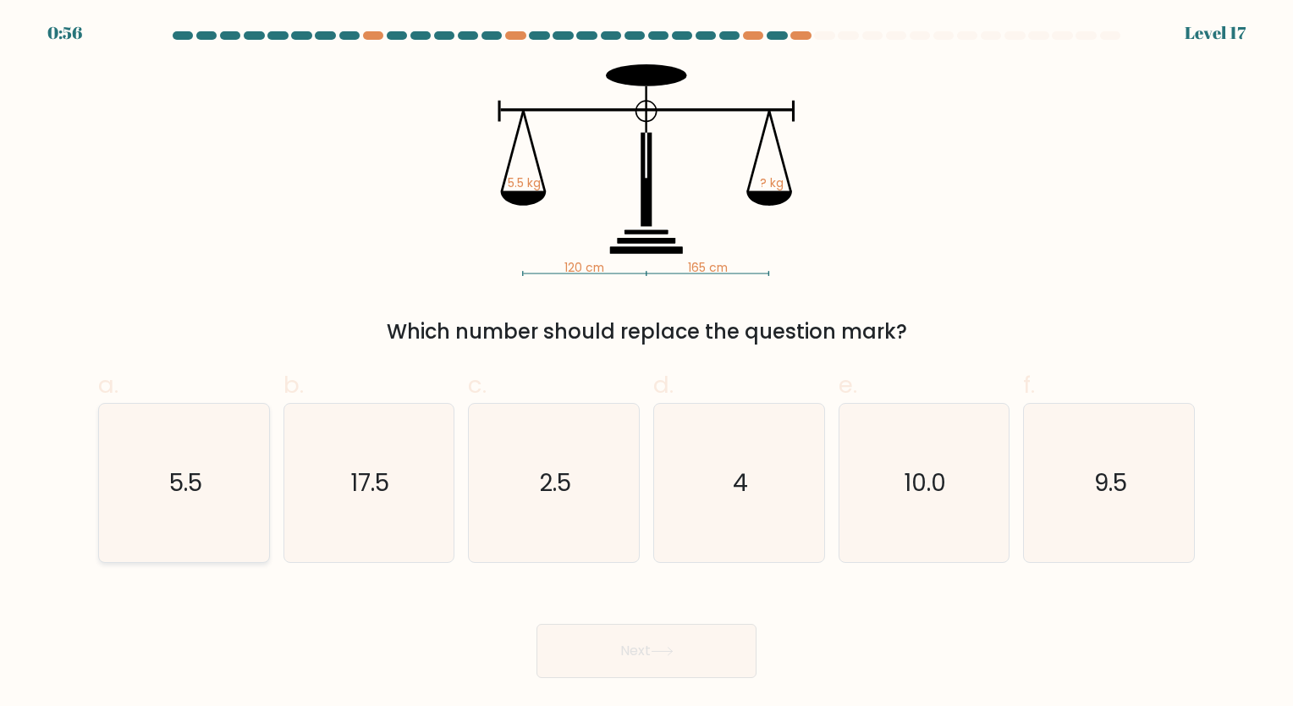
click at [537, 624] on button "Next" at bounding box center [647, 651] width 220 height 54
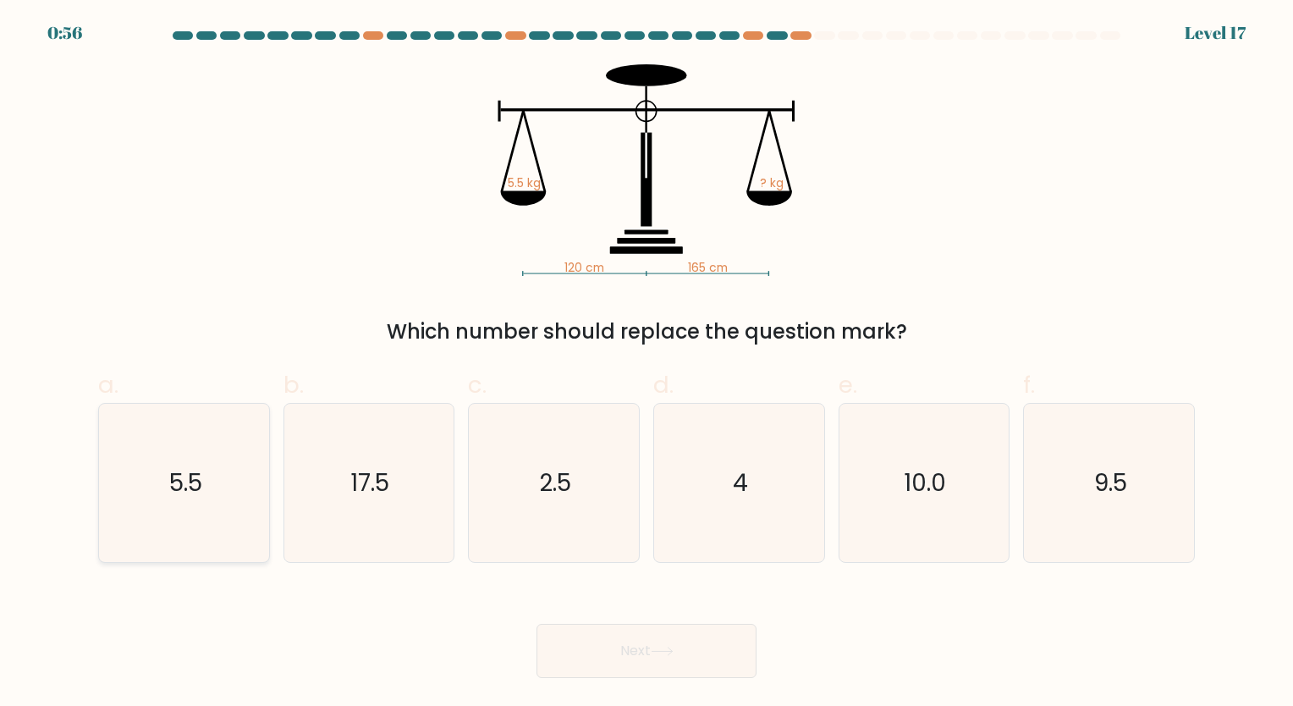
click at [537, 624] on button "Next" at bounding box center [647, 651] width 220 height 54
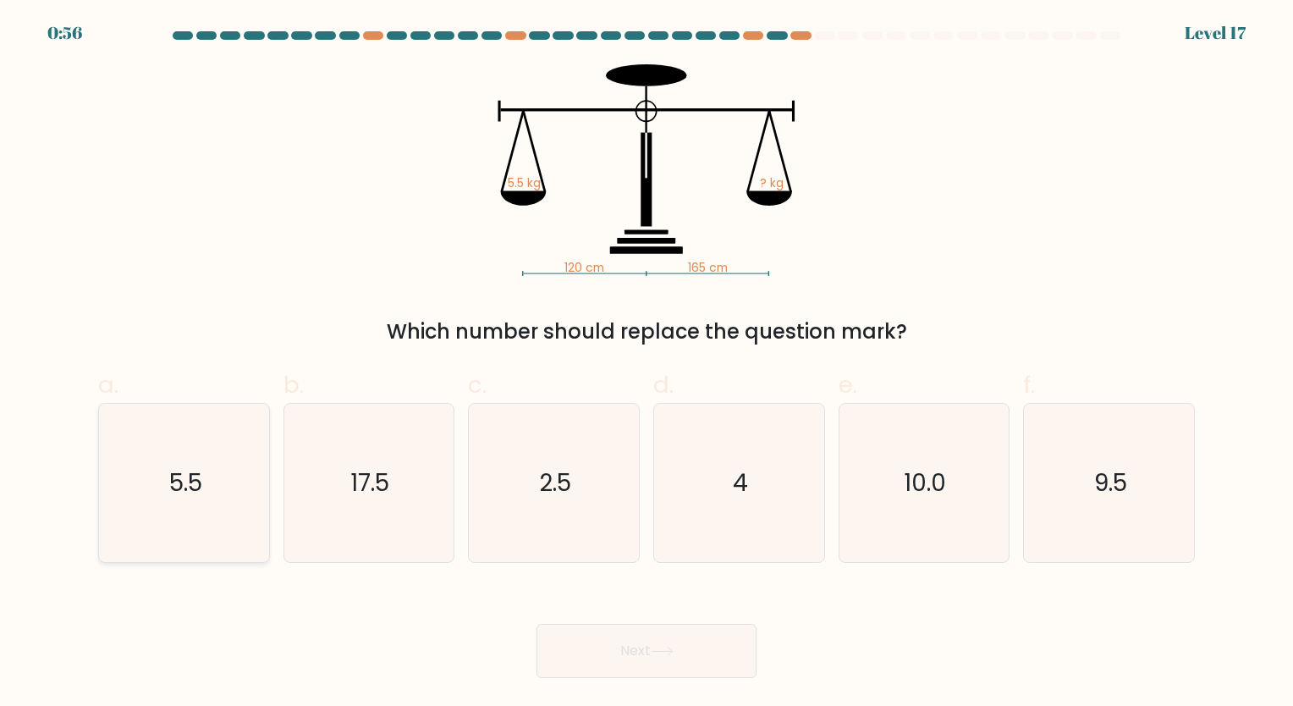
click at [537, 624] on button "Next" at bounding box center [647, 651] width 220 height 54
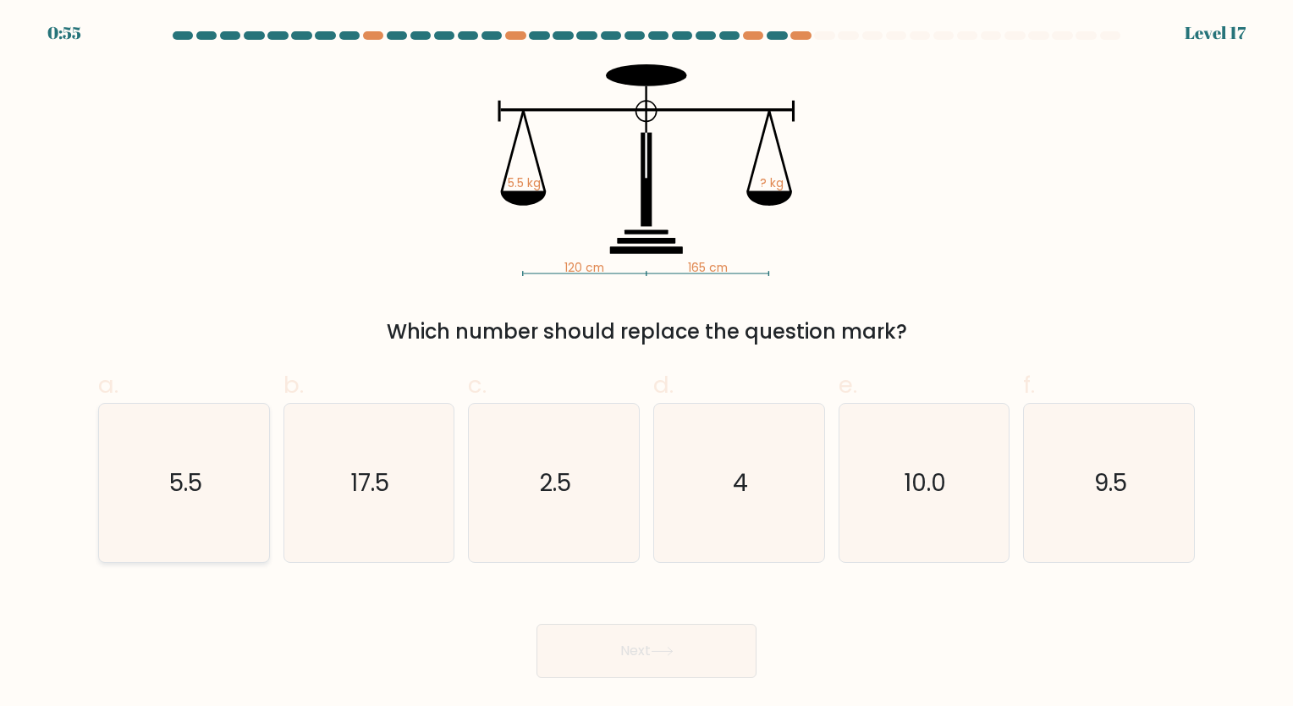
click at [537, 624] on button "Next" at bounding box center [647, 651] width 220 height 54
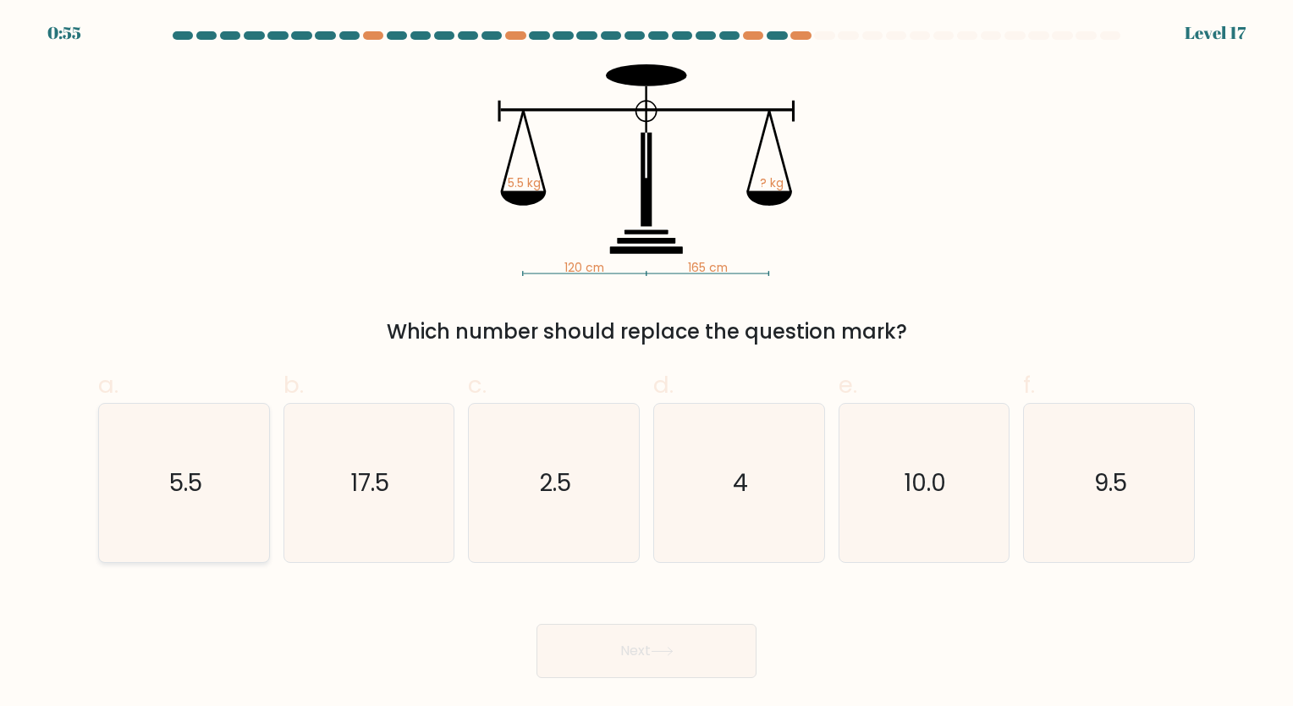
click at [537, 624] on button "Next" at bounding box center [647, 651] width 220 height 54
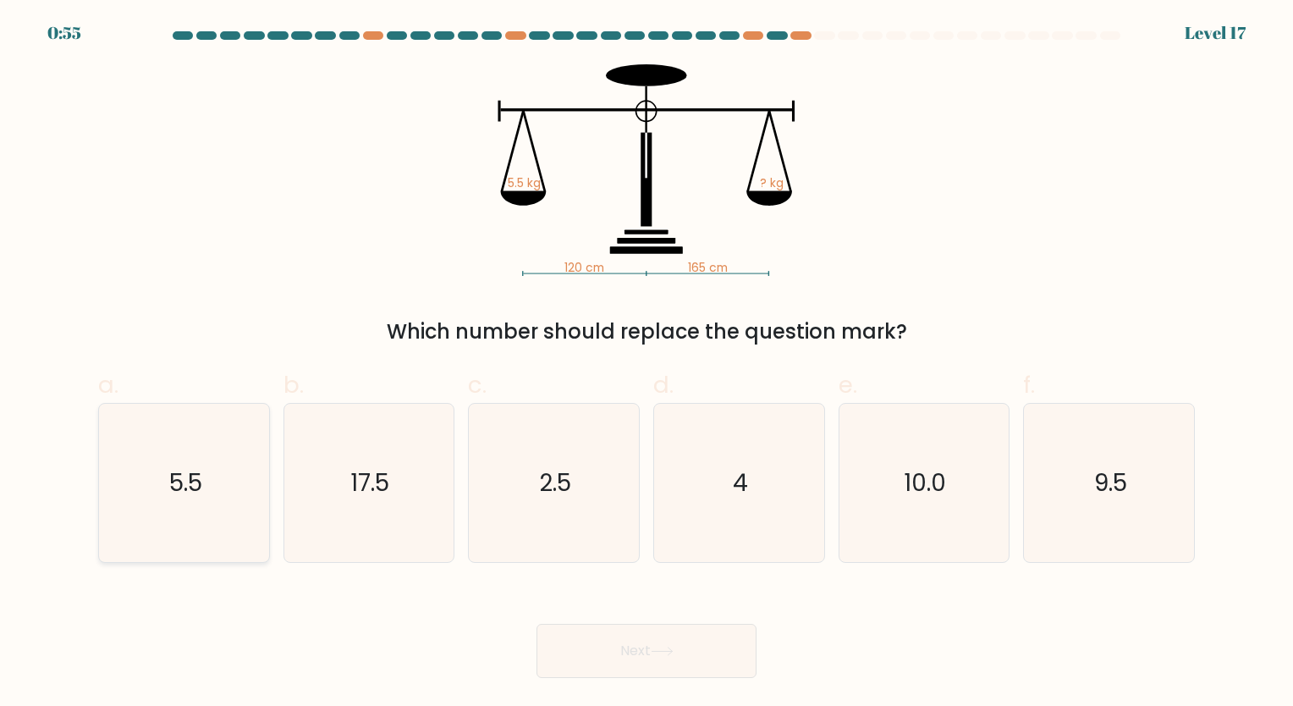
click at [537, 624] on button "Next" at bounding box center [647, 651] width 220 height 54
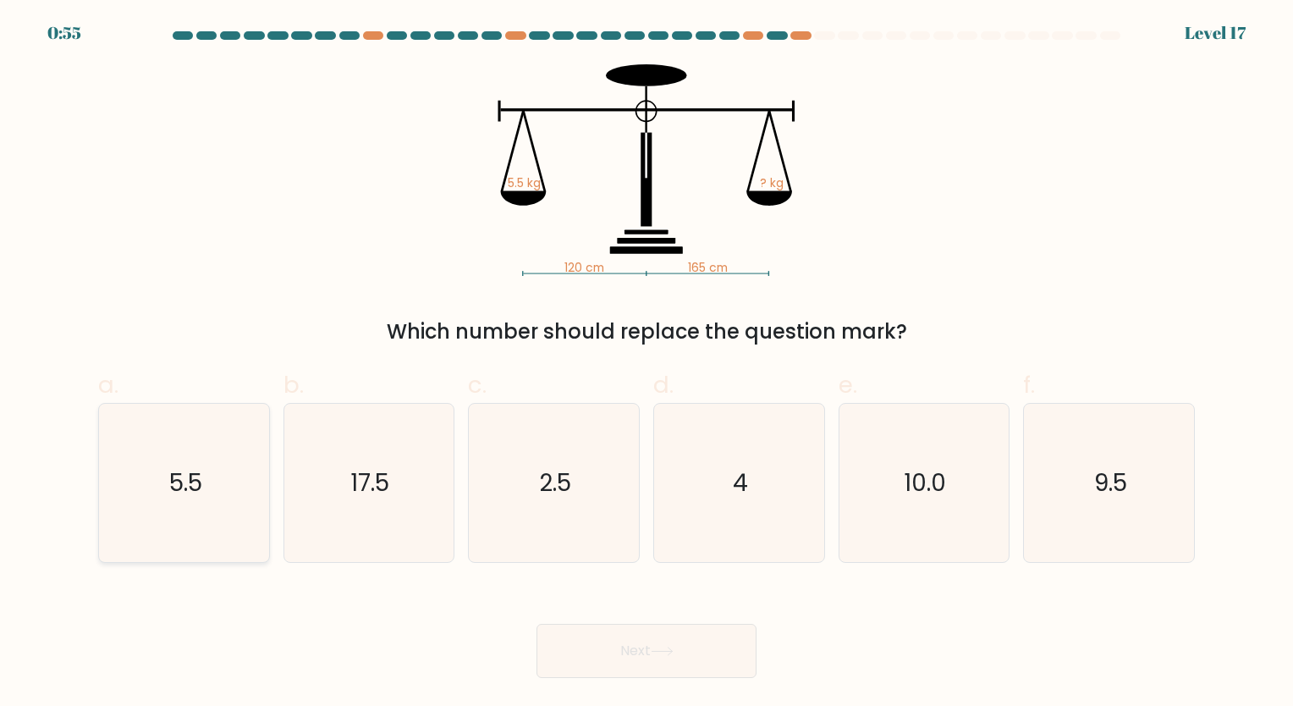
click at [537, 624] on button "Next" at bounding box center [647, 651] width 220 height 54
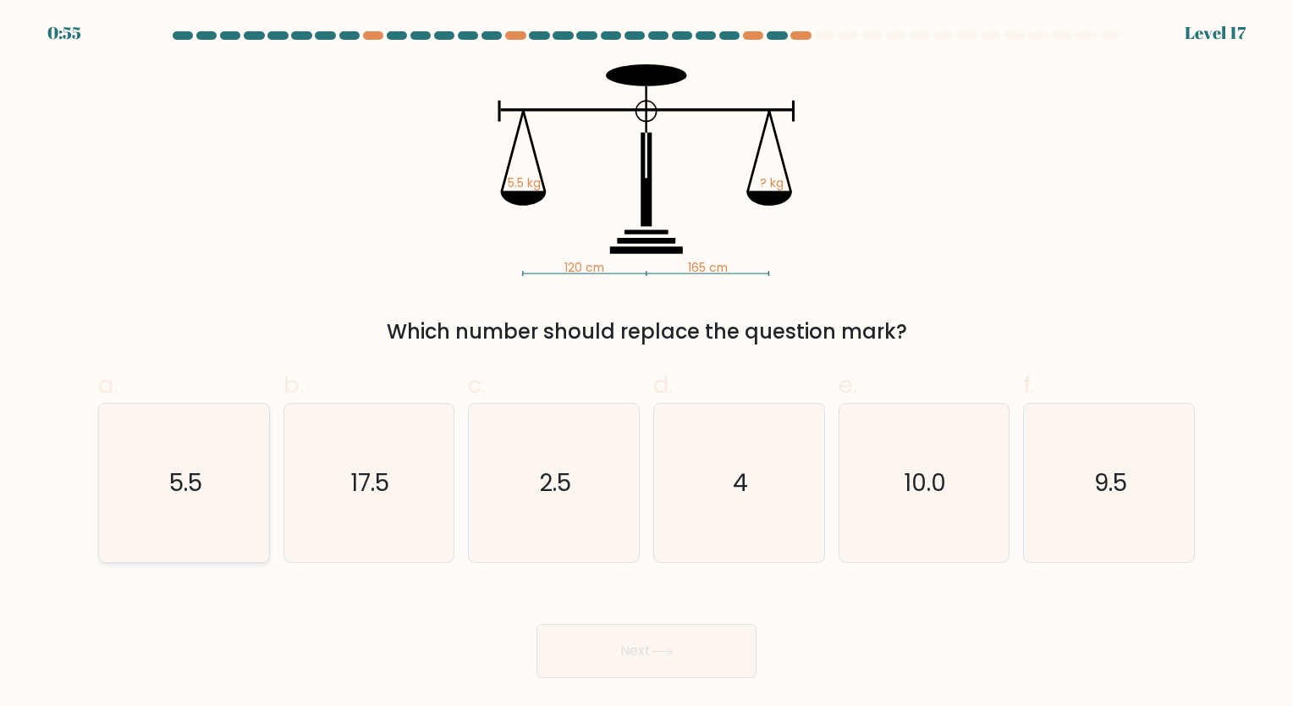
click at [537, 624] on button "Next" at bounding box center [647, 651] width 220 height 54
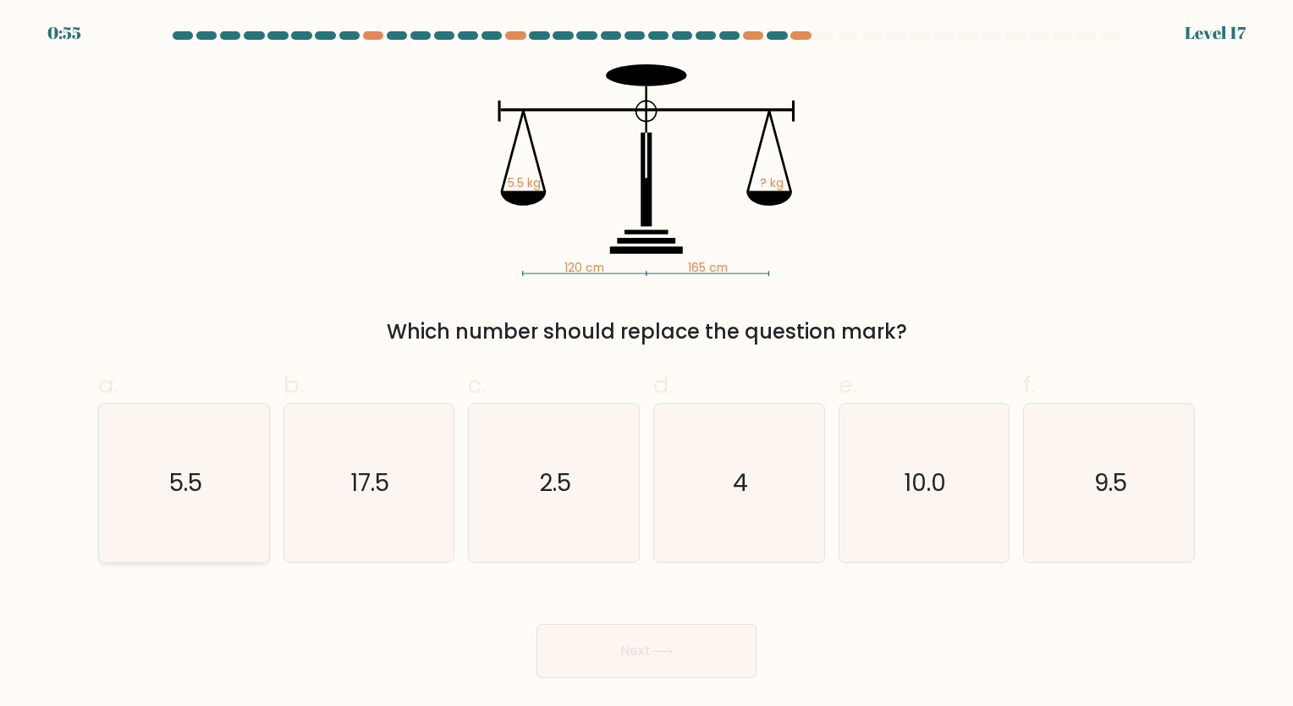
click at [537, 624] on button "Next" at bounding box center [647, 651] width 220 height 54
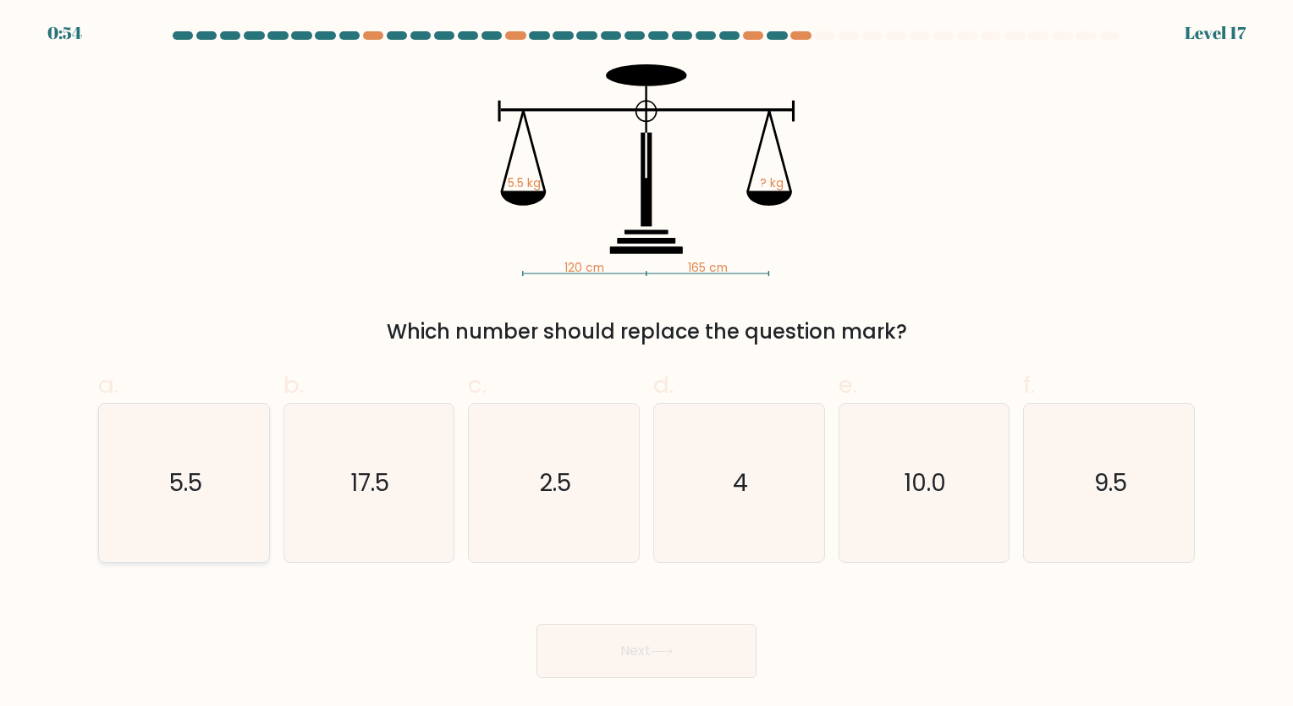
click at [537, 624] on button "Next" at bounding box center [647, 651] width 220 height 54
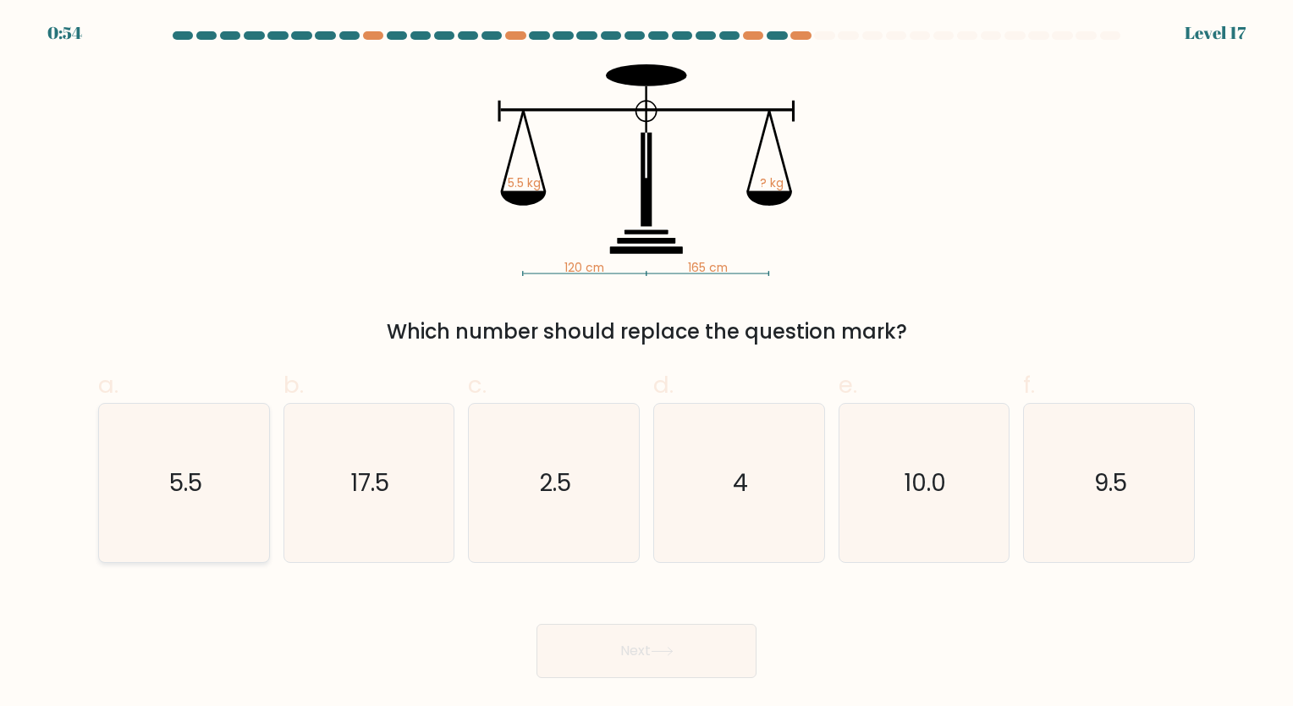
click at [537, 624] on button "Next" at bounding box center [647, 651] width 220 height 54
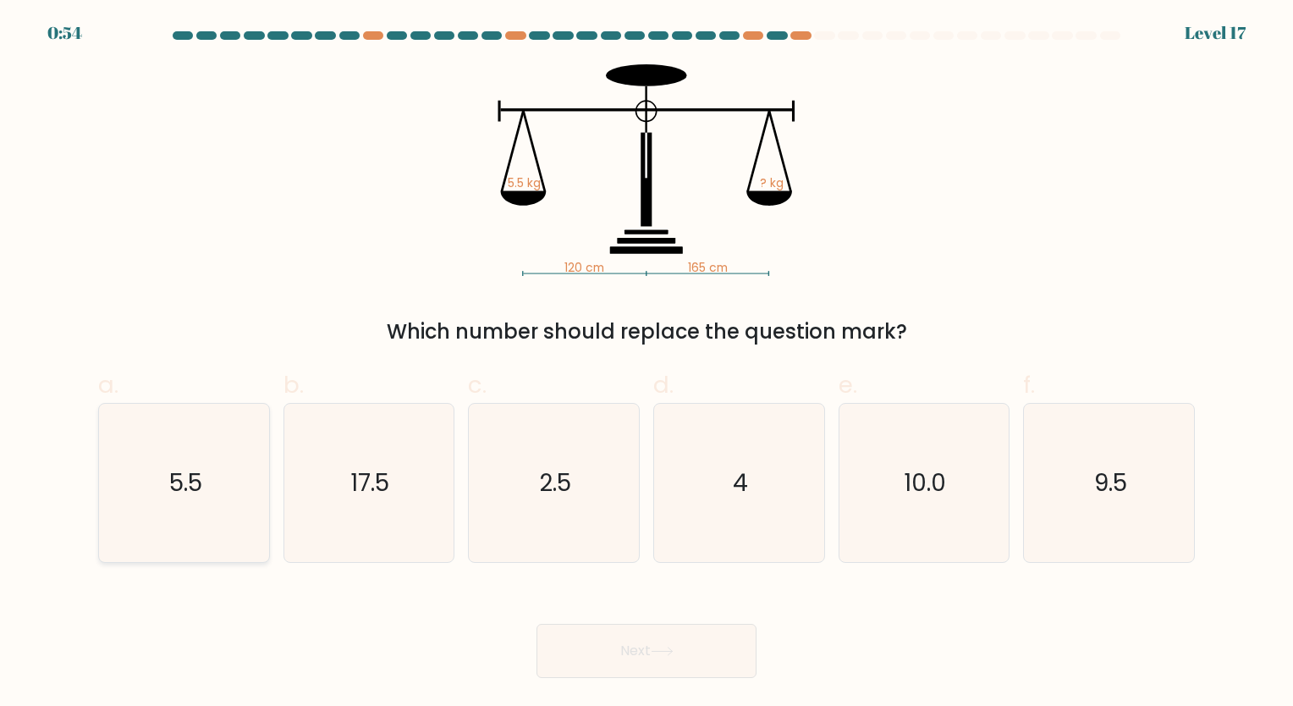
click at [537, 624] on button "Next" at bounding box center [647, 651] width 220 height 54
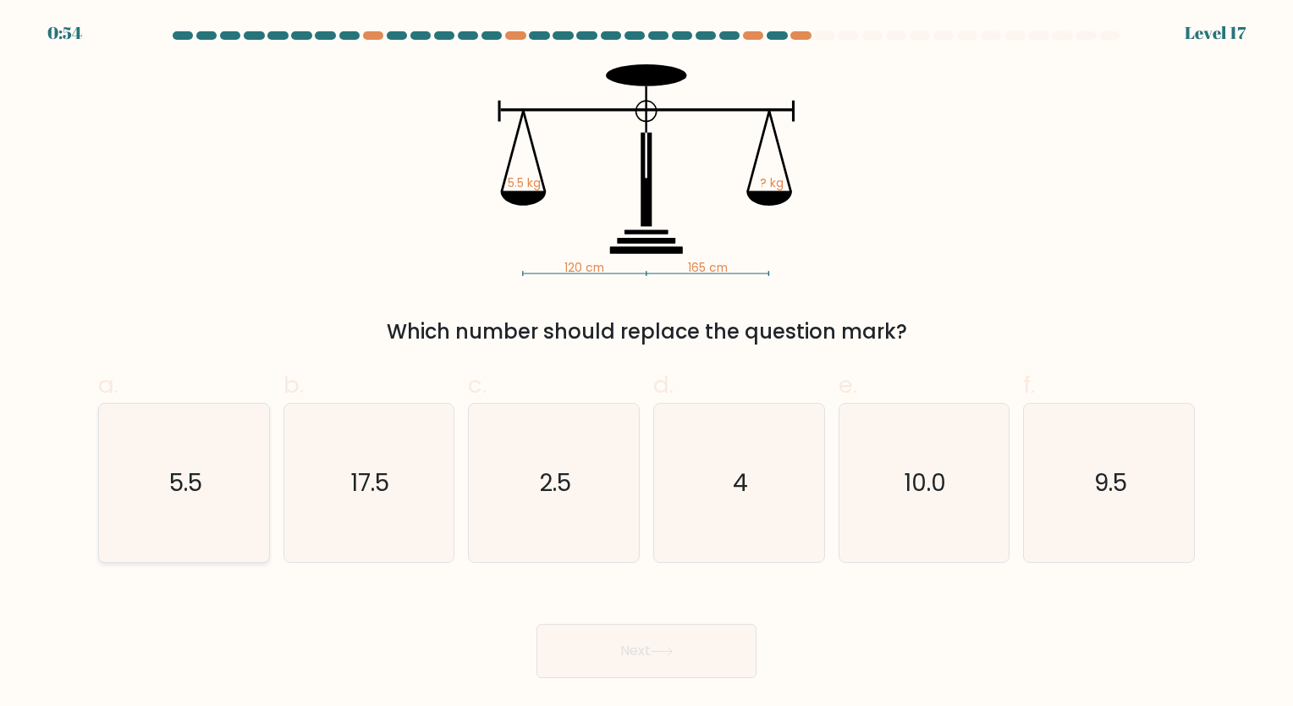
click at [537, 624] on button "Next" at bounding box center [647, 651] width 220 height 54
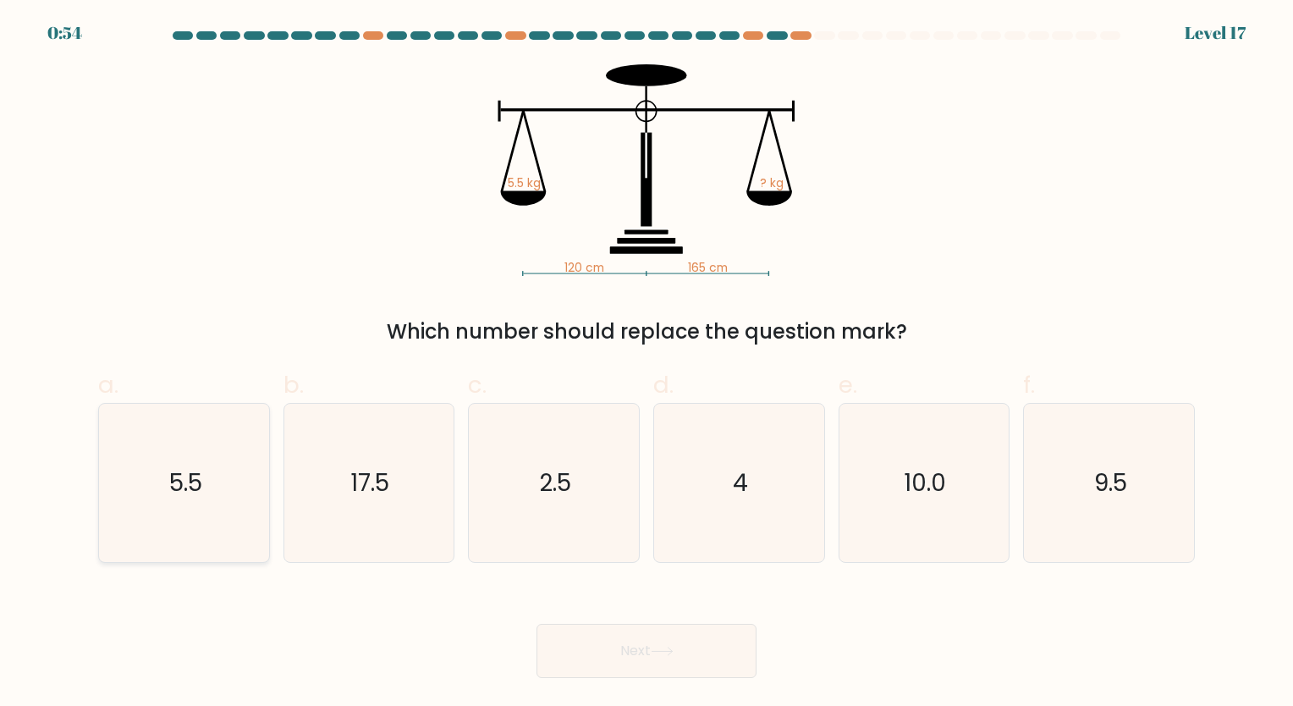
click at [537, 624] on button "Next" at bounding box center [647, 651] width 220 height 54
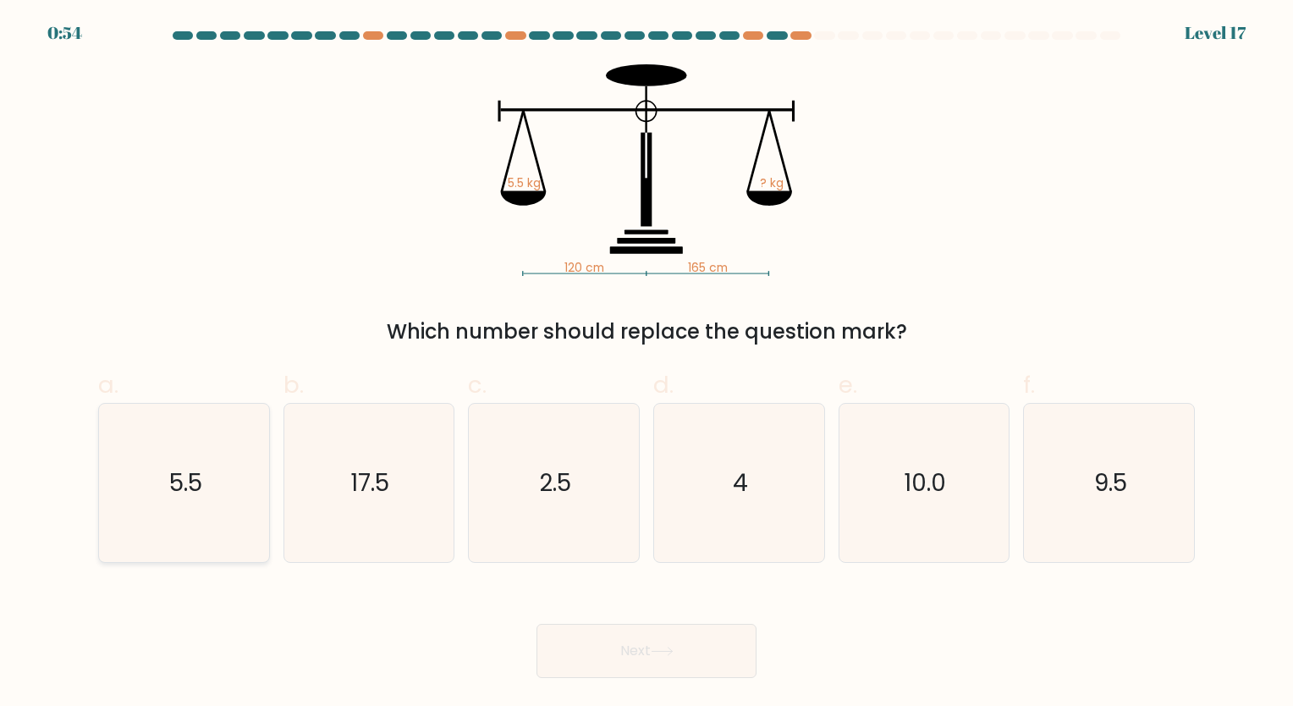
click at [537, 624] on button "Next" at bounding box center [647, 651] width 220 height 54
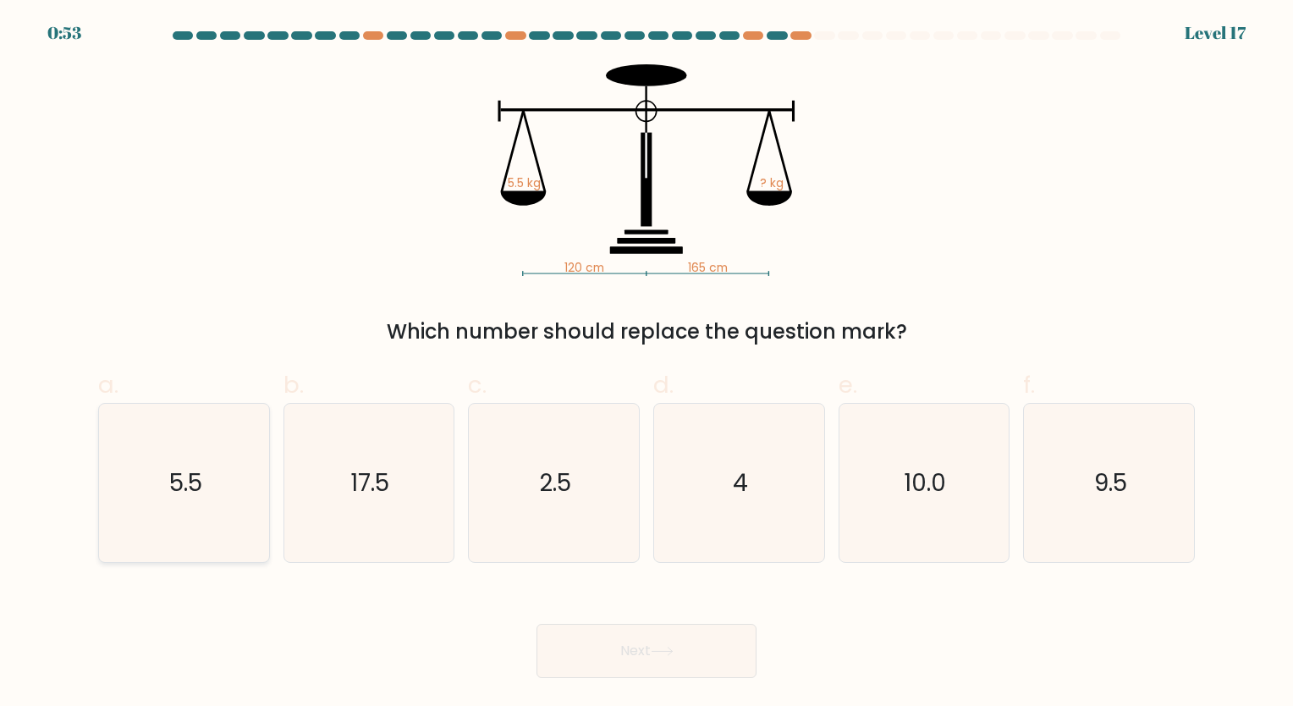
click at [537, 624] on button "Next" at bounding box center [647, 651] width 220 height 54
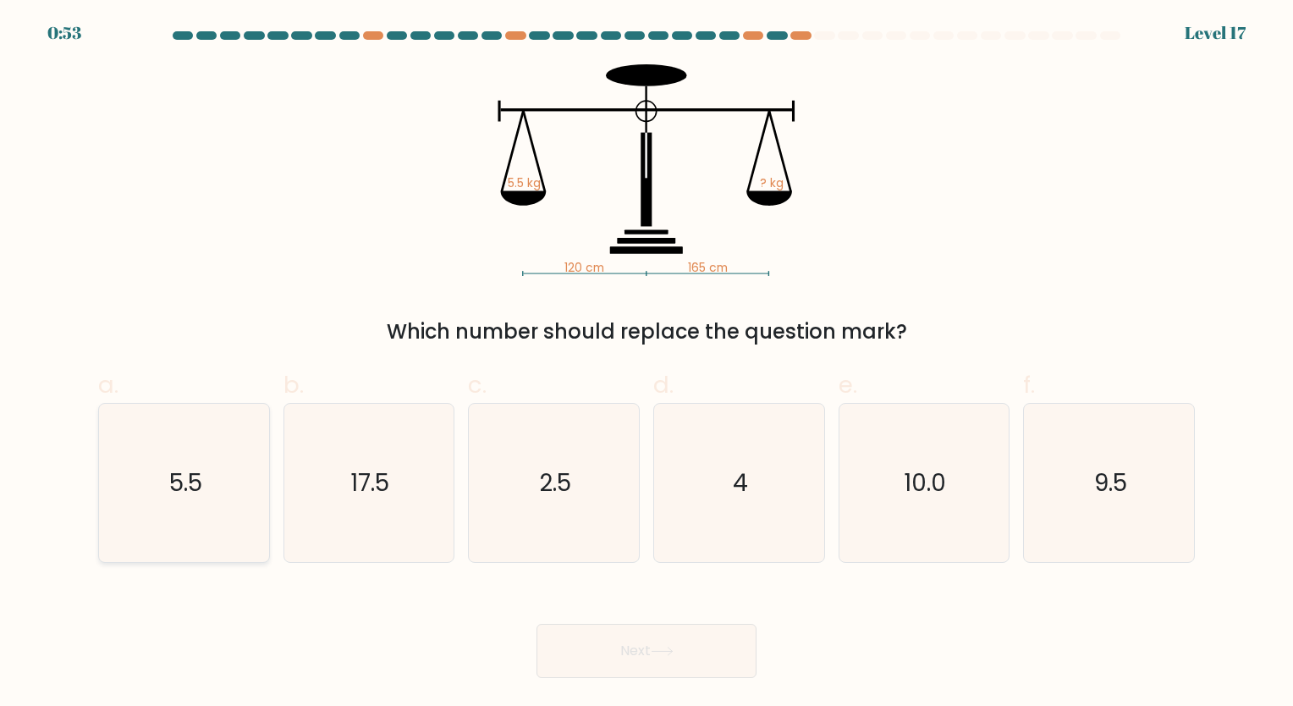
click at [537, 624] on button "Next" at bounding box center [647, 651] width 220 height 54
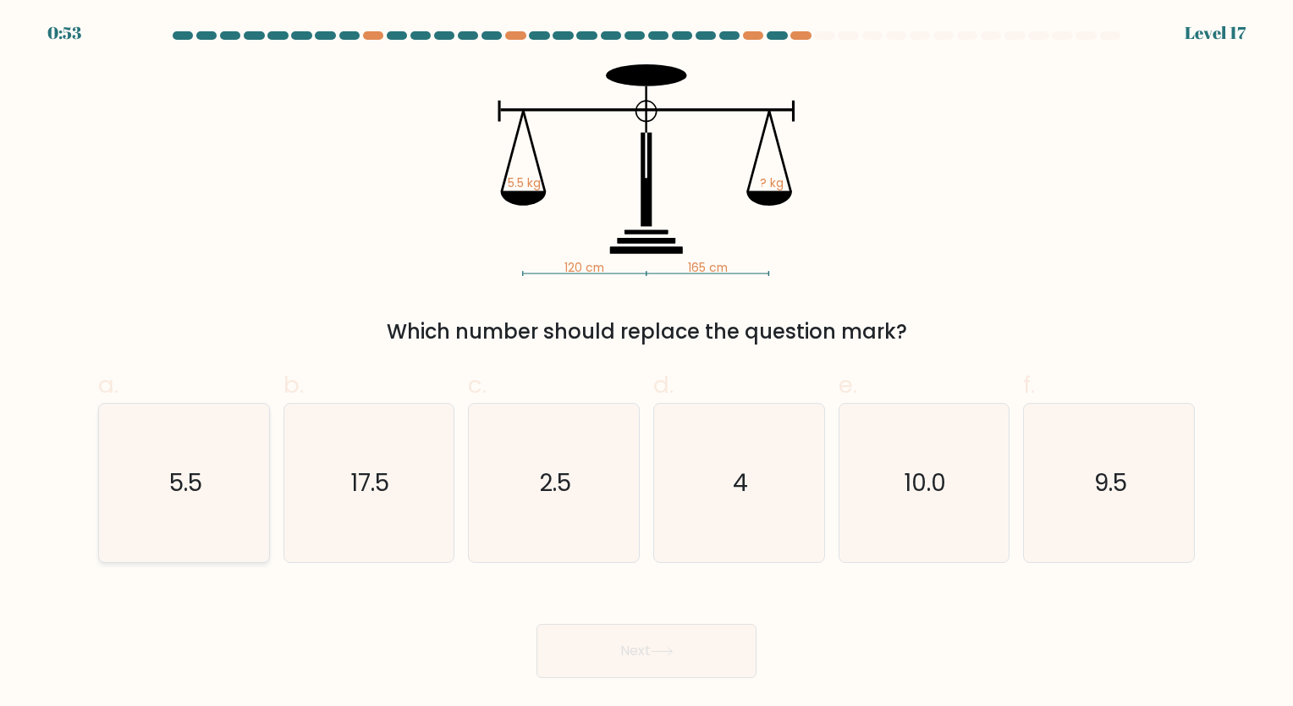
click at [537, 624] on button "Next" at bounding box center [647, 651] width 220 height 54
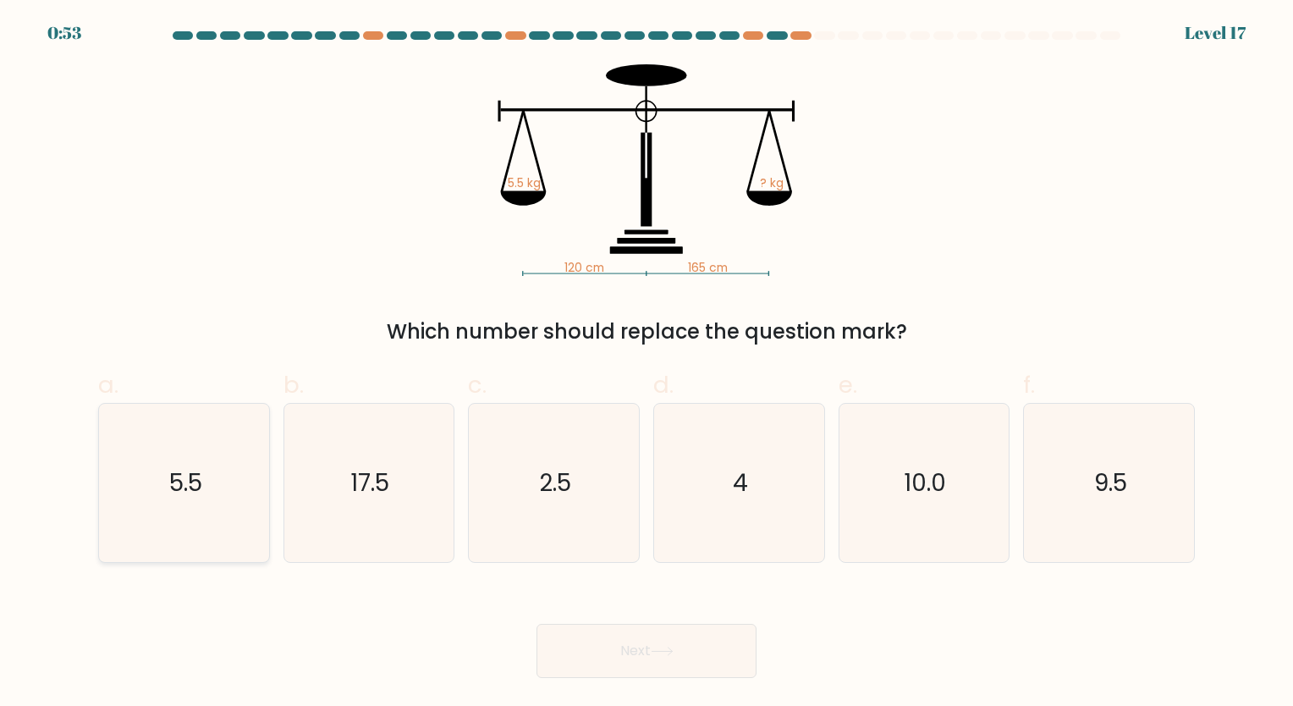
click at [537, 624] on button "Next" at bounding box center [647, 651] width 220 height 54
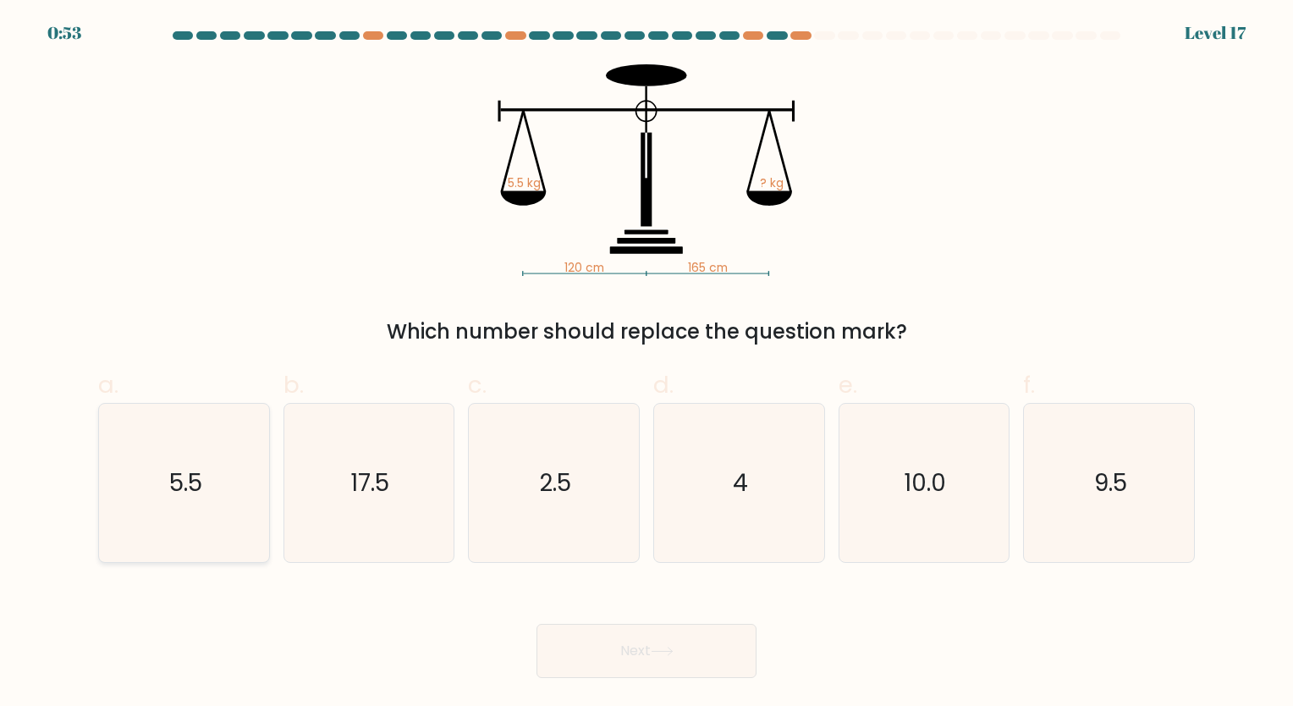
click at [537, 624] on button "Next" at bounding box center [647, 651] width 220 height 54
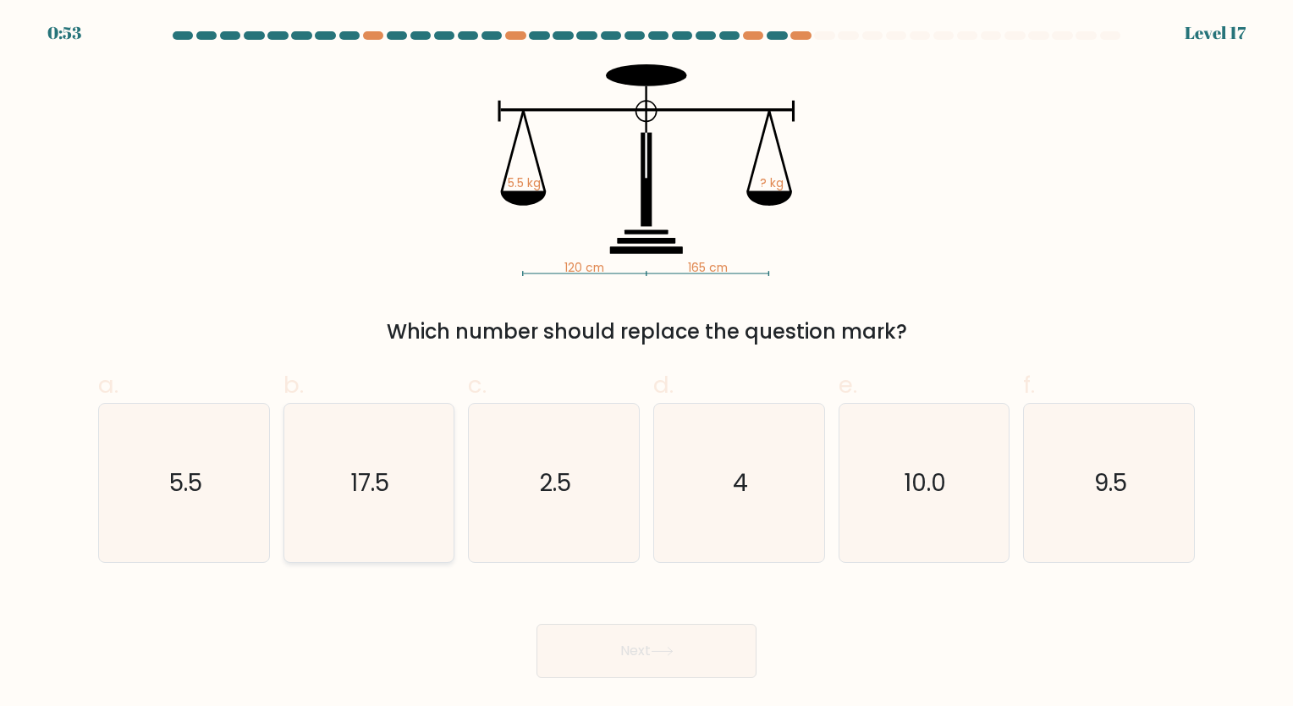
click at [537, 624] on button "Next" at bounding box center [647, 651] width 220 height 54
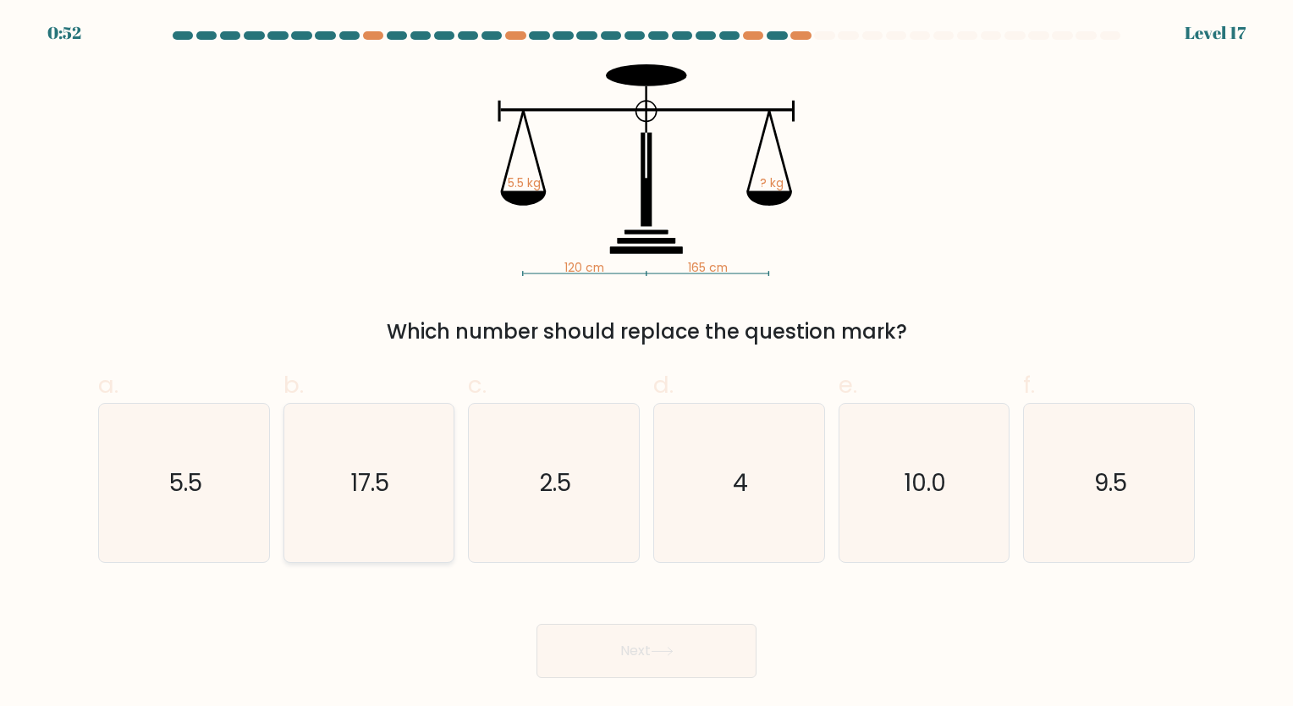
click at [537, 624] on button "Next" at bounding box center [647, 651] width 220 height 54
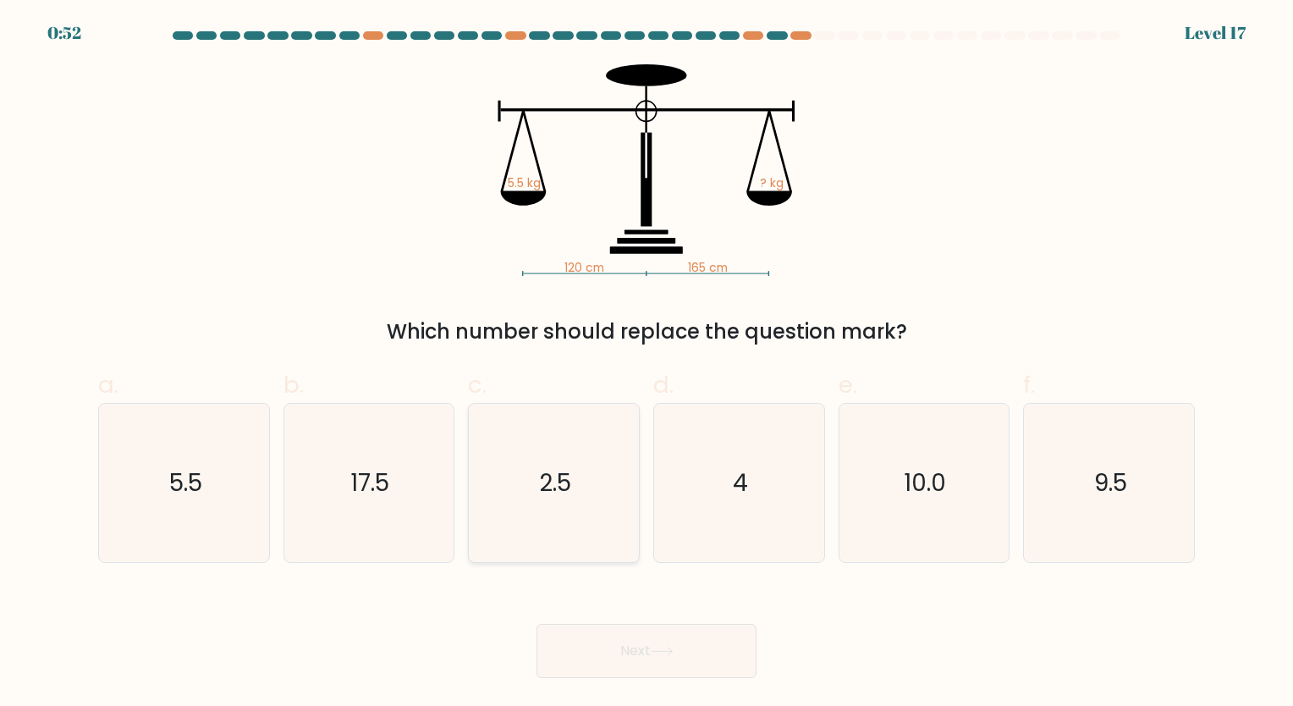
click at [537, 624] on button "Next" at bounding box center [647, 651] width 220 height 54
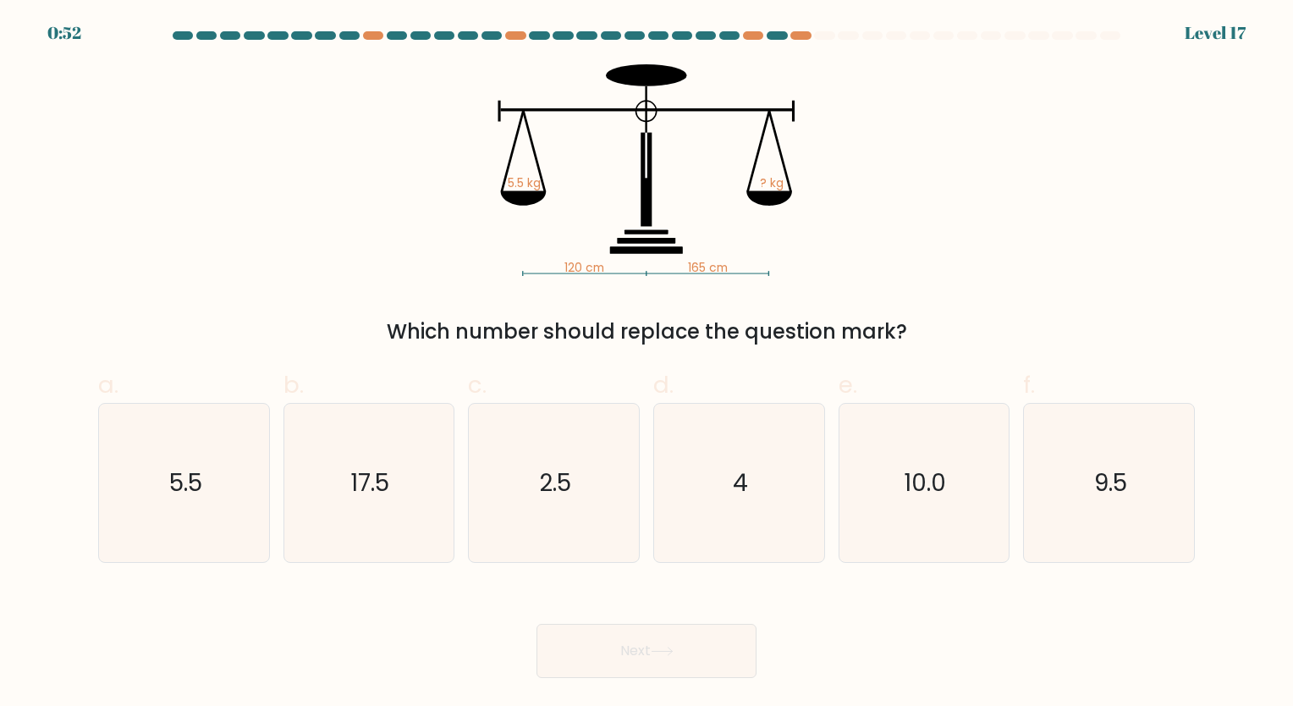
click at [537, 624] on button "Next" at bounding box center [647, 651] width 220 height 54
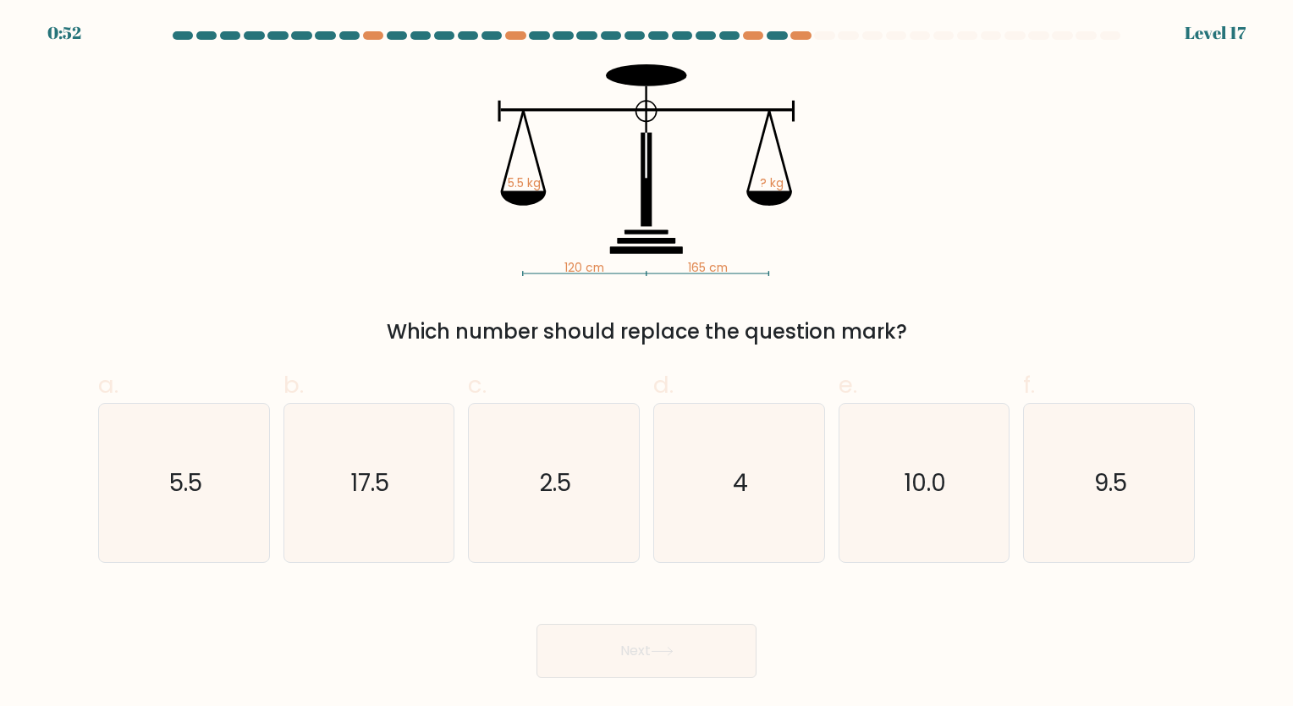
click at [537, 624] on button "Next" at bounding box center [647, 651] width 220 height 54
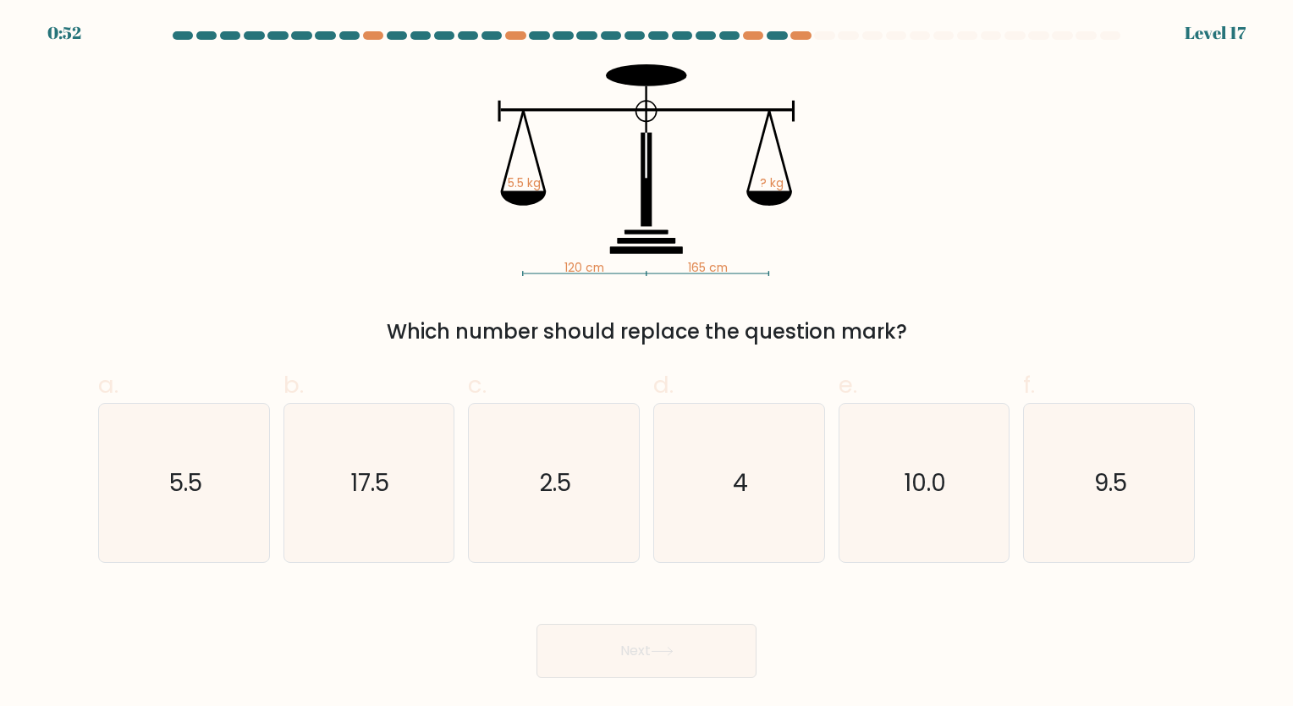
click at [537, 624] on button "Next" at bounding box center [647, 651] width 220 height 54
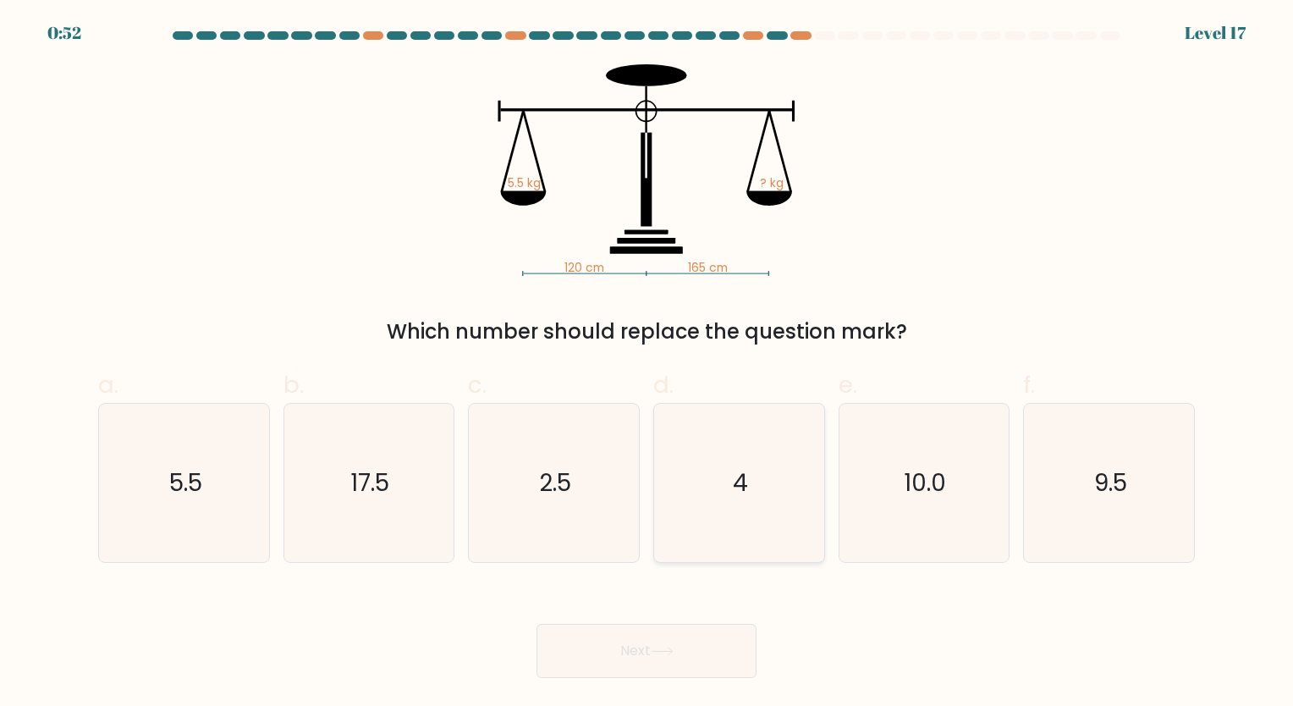
click at [537, 624] on button "Next" at bounding box center [647, 651] width 220 height 54
click
radio input "true"
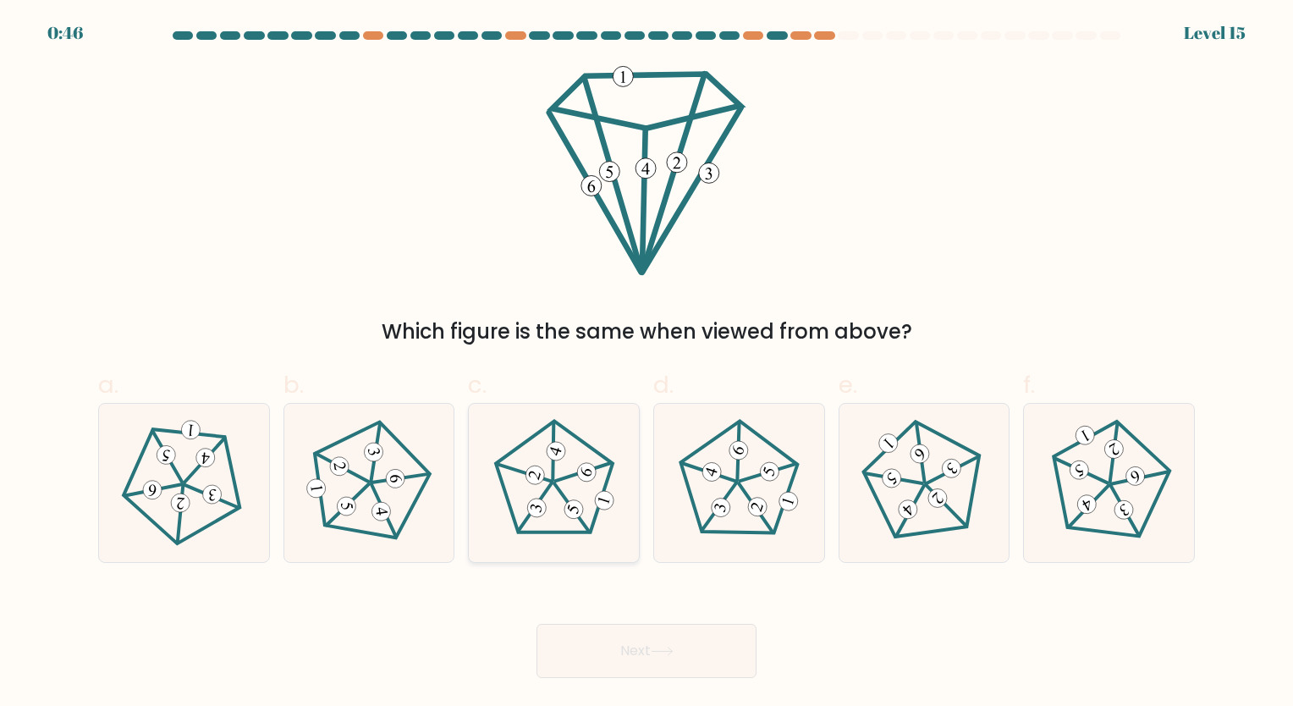
radio input "true"
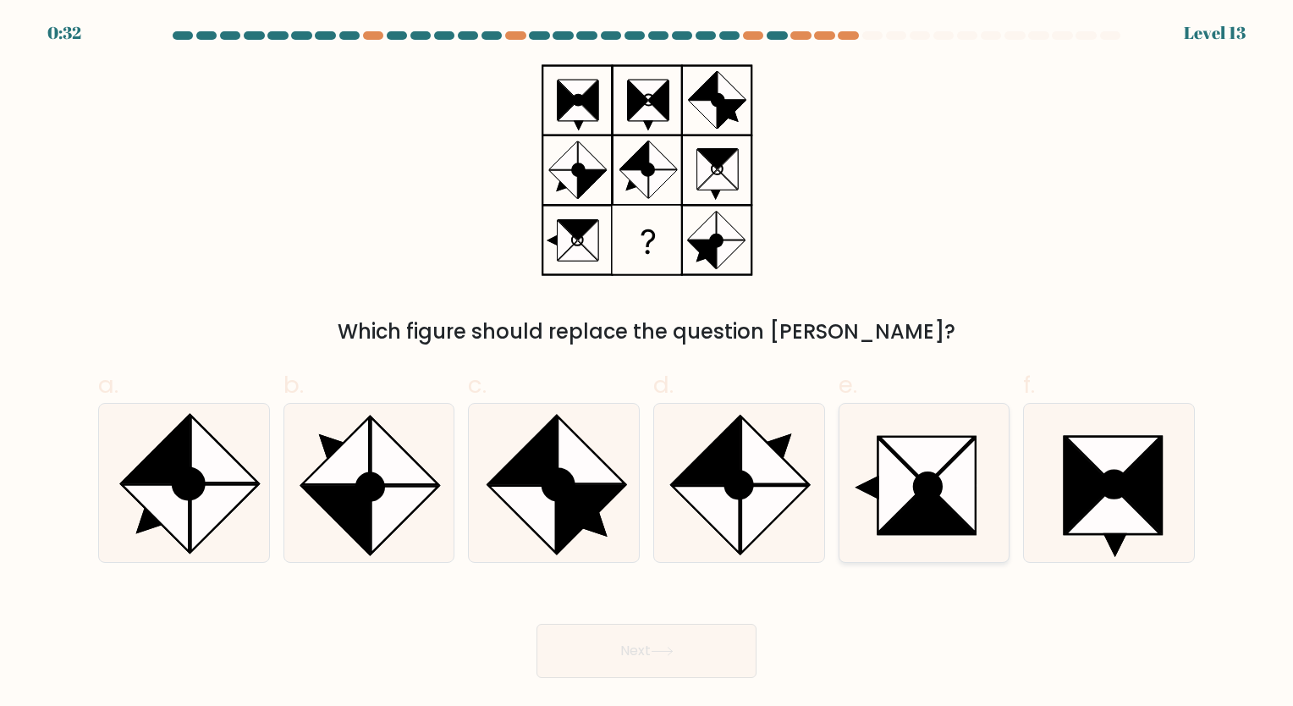
radio input "true"
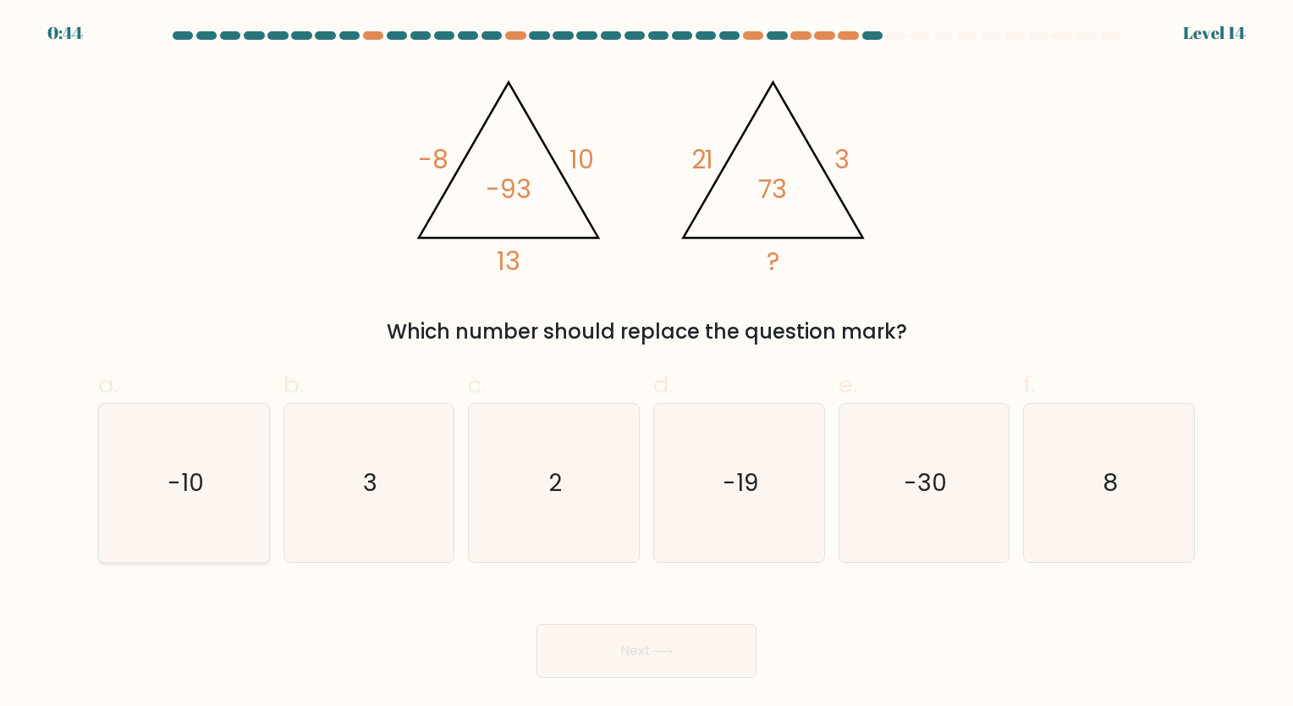
radio input "true"
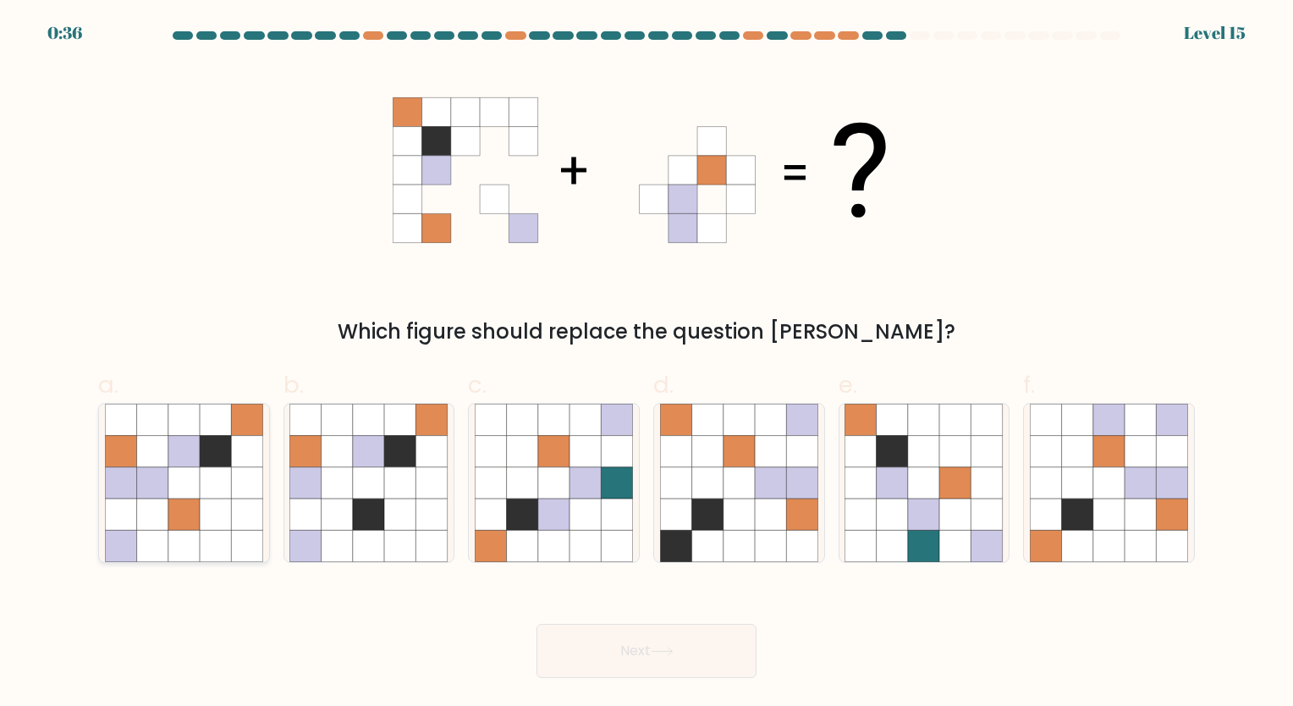
radio input "true"
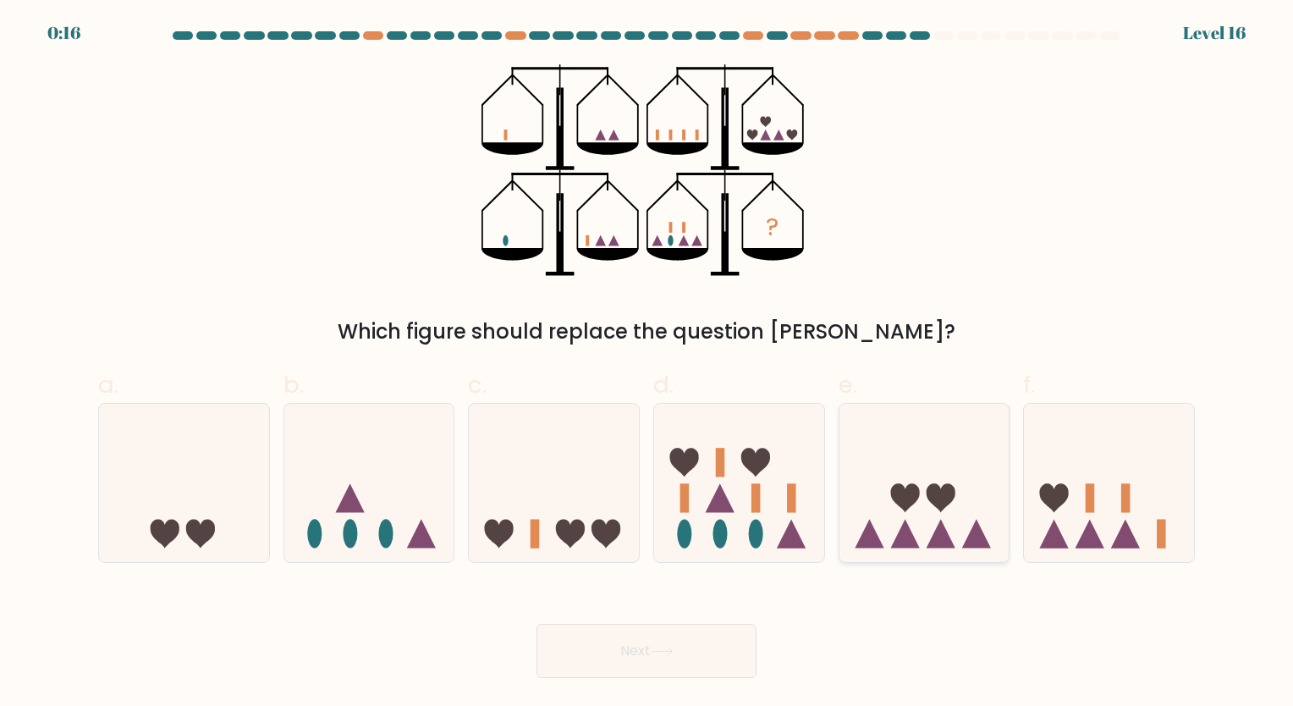
radio input "true"
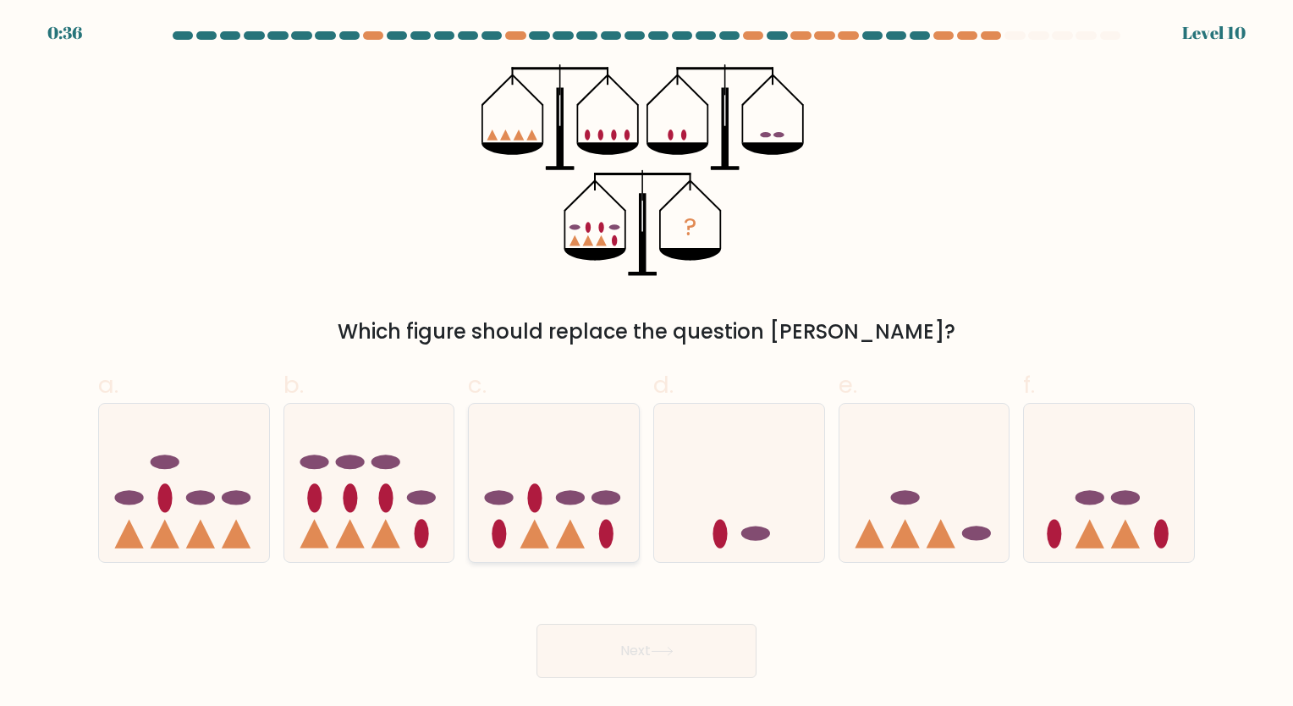
click at [558, 486] on icon at bounding box center [554, 482] width 170 height 140
click at [647, 364] on input "c." at bounding box center [647, 358] width 1 height 11
radio input "true"
click at [714, 662] on button "Next" at bounding box center [647, 651] width 220 height 54
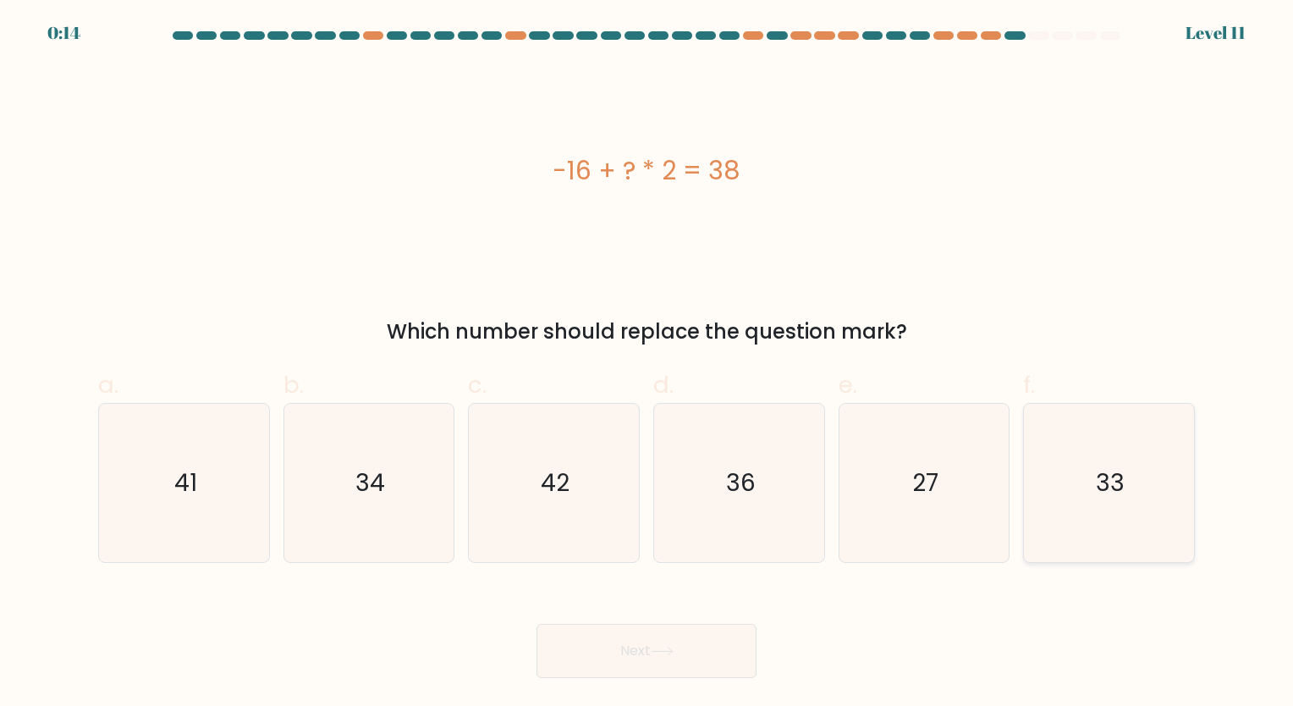
click at [1121, 443] on icon "33" at bounding box center [1109, 483] width 158 height 158
click at [647, 364] on input "f. 33" at bounding box center [647, 358] width 1 height 11
radio input "true"
click at [608, 665] on button "Next" at bounding box center [647, 651] width 220 height 54
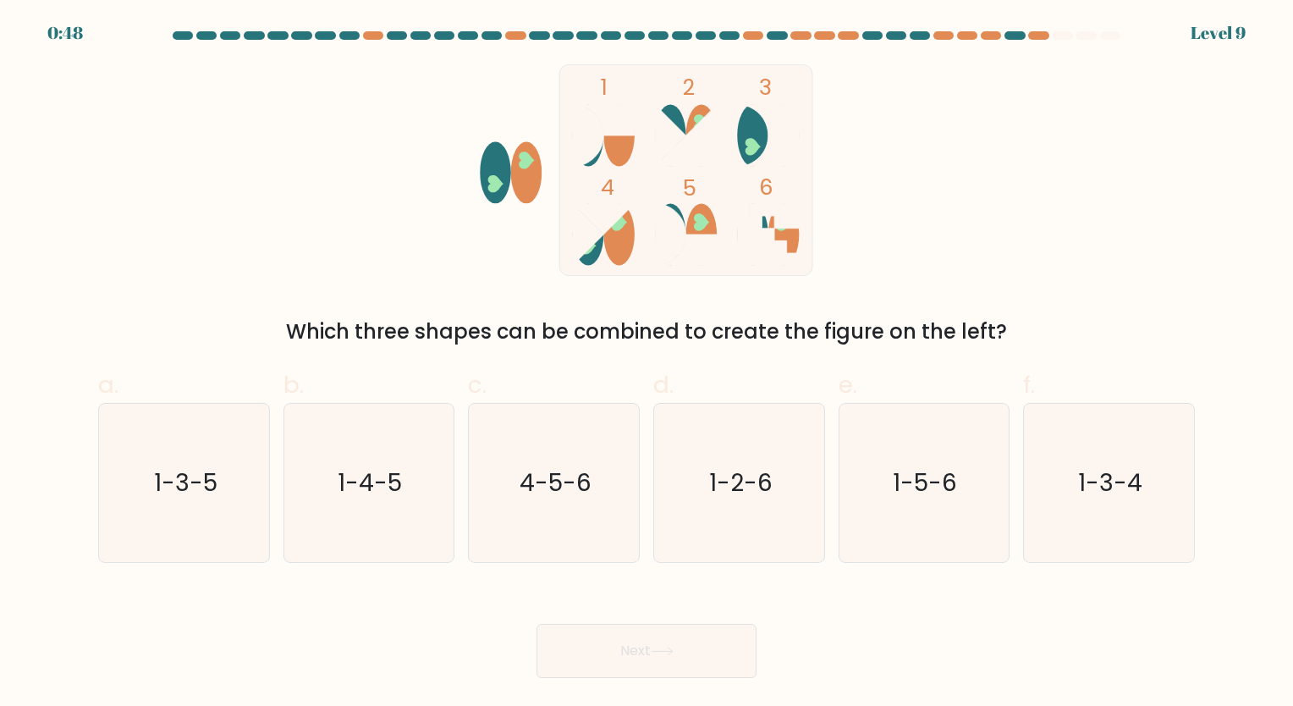
click at [619, 245] on ellipse at bounding box center [619, 235] width 31 height 62
click at [173, 481] on text "1-3-5" at bounding box center [185, 482] width 63 height 33
click at [647, 364] on input "a. 1-3-5" at bounding box center [647, 358] width 1 height 11
radio input "true"
click at [699, 649] on button "Next" at bounding box center [647, 651] width 220 height 54
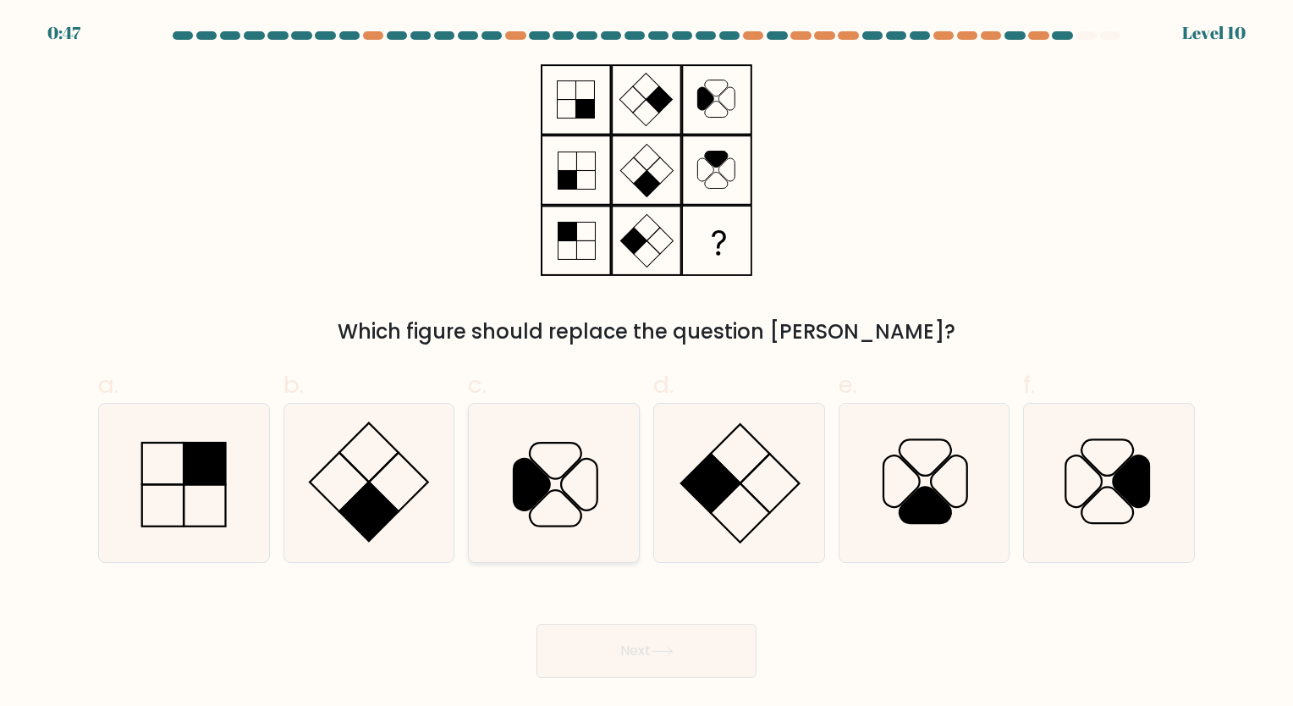
click at [633, 419] on icon at bounding box center [554, 483] width 158 height 158
click at [647, 364] on input "c." at bounding box center [647, 358] width 1 height 11
radio input "true"
click at [716, 658] on button "Next" at bounding box center [647, 651] width 220 height 54
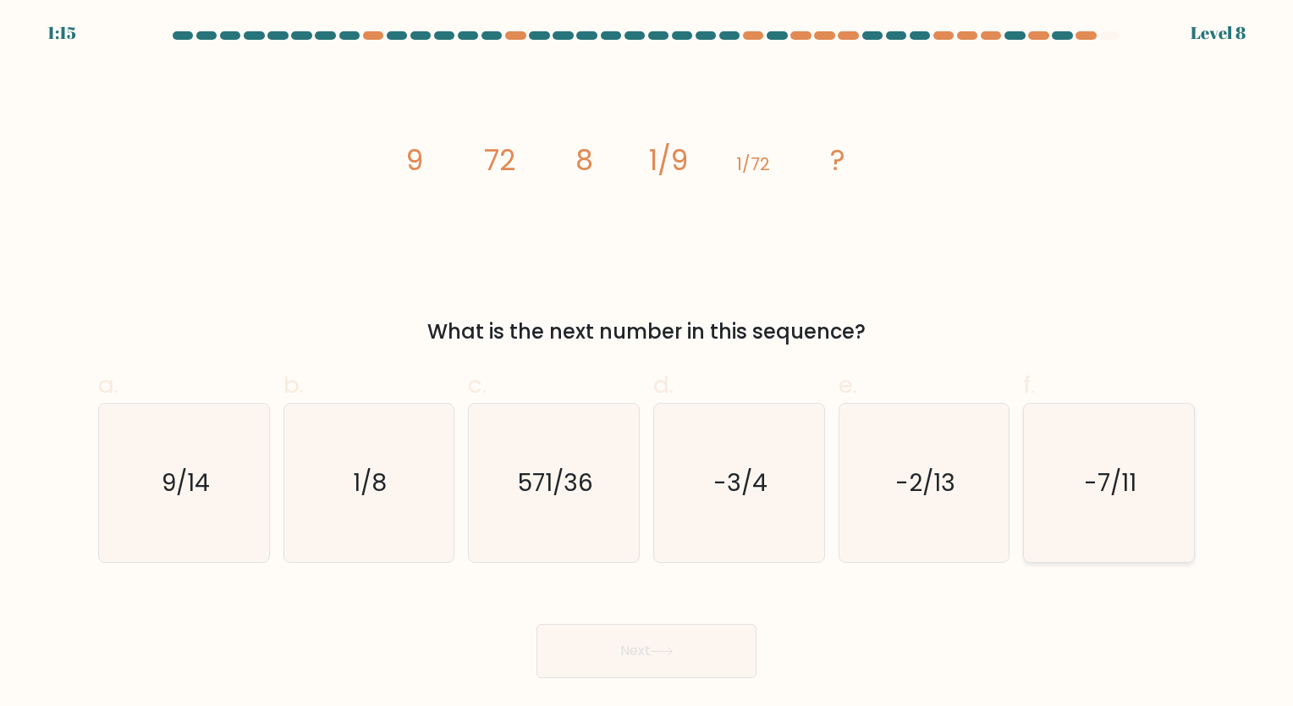
click at [1124, 487] on text "-7/11" at bounding box center [1110, 482] width 52 height 33
click at [647, 364] on input "f. -7/11" at bounding box center [647, 358] width 1 height 11
radio input "true"
click at [576, 469] on text "571/36" at bounding box center [555, 482] width 75 height 33
click at [647, 364] on input "c. 571/36" at bounding box center [647, 358] width 1 height 11
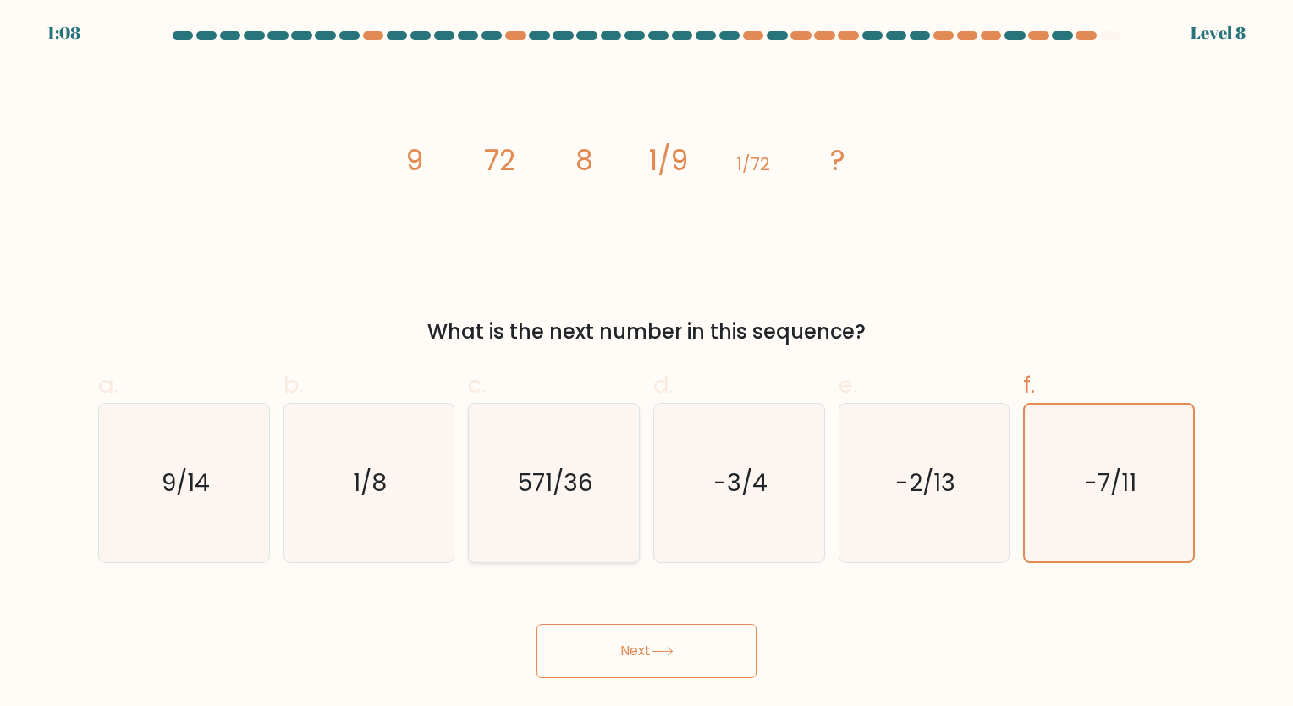
radio input "true"
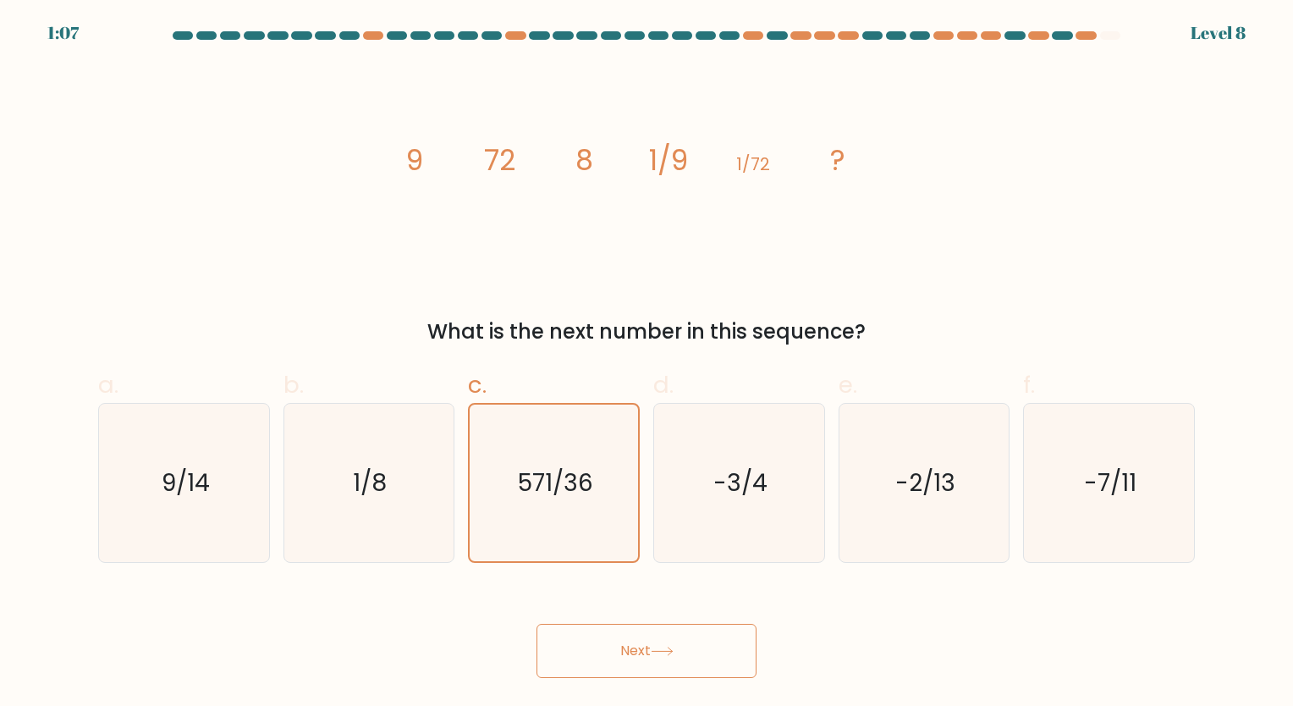
click at [617, 644] on button "Next" at bounding box center [647, 651] width 220 height 54
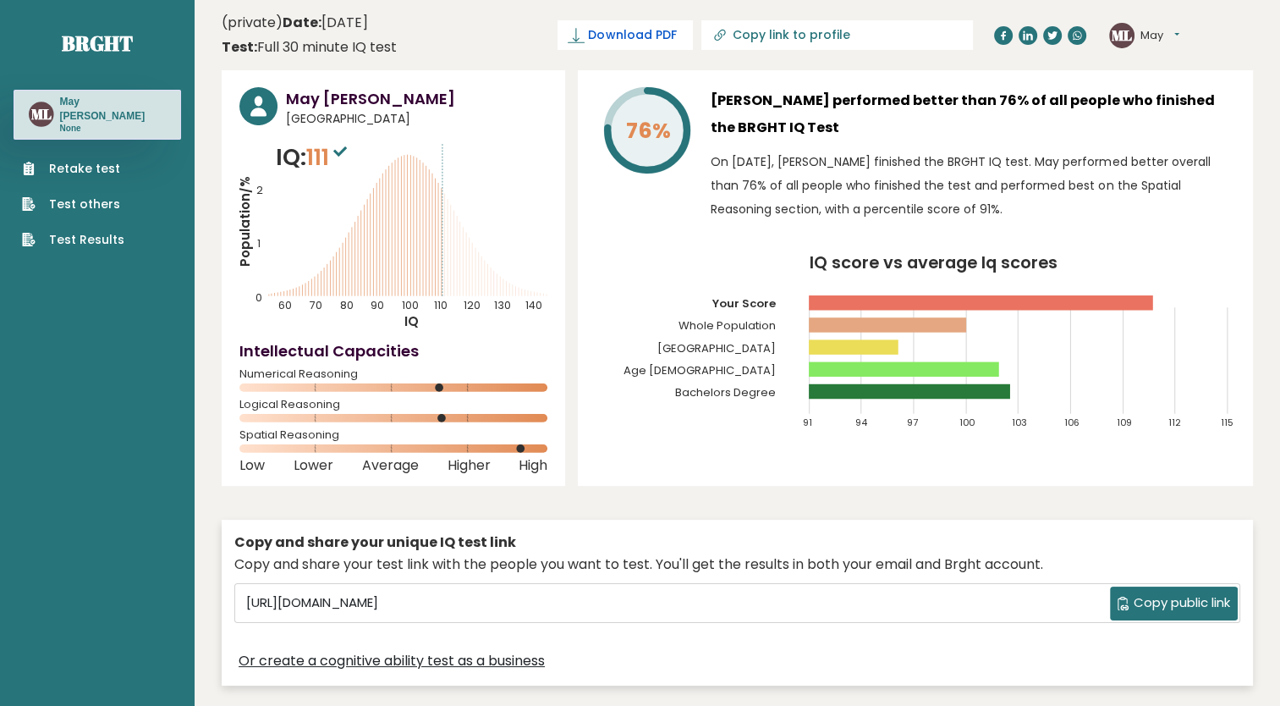
click at [676, 32] on span "Download PDF" at bounding box center [632, 35] width 88 height 18
